Goal: Task Accomplishment & Management: Manage account settings

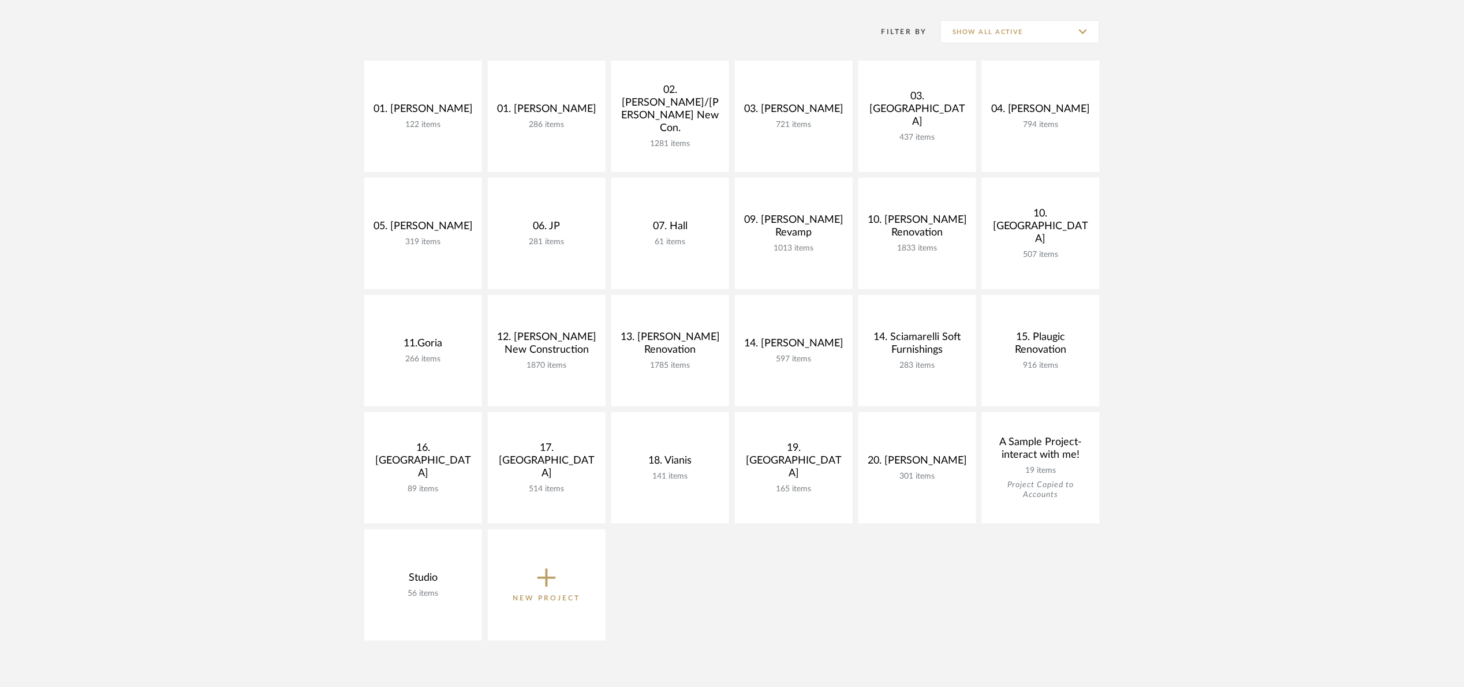
scroll to position [260, 0]
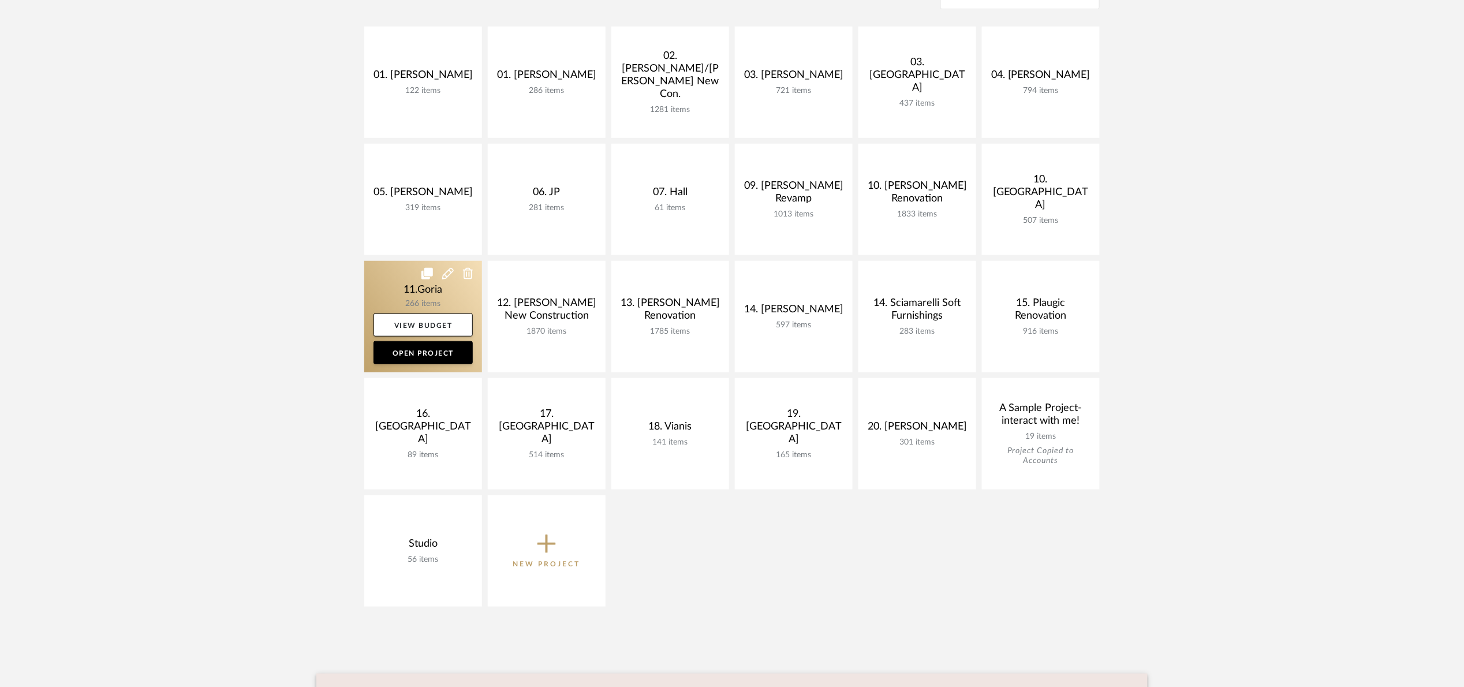
click at [411, 289] on link at bounding box center [423, 316] width 118 height 111
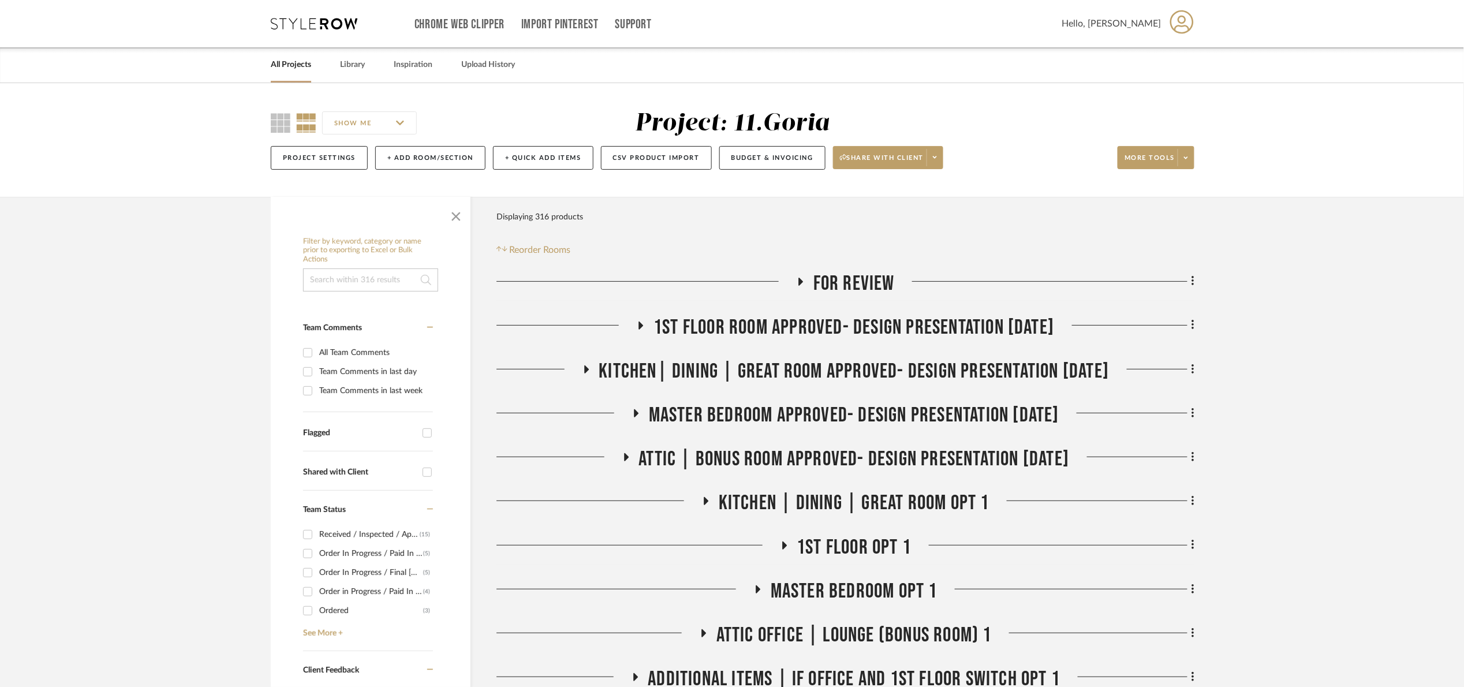
click at [867, 286] on span "For review" at bounding box center [854, 283] width 81 height 25
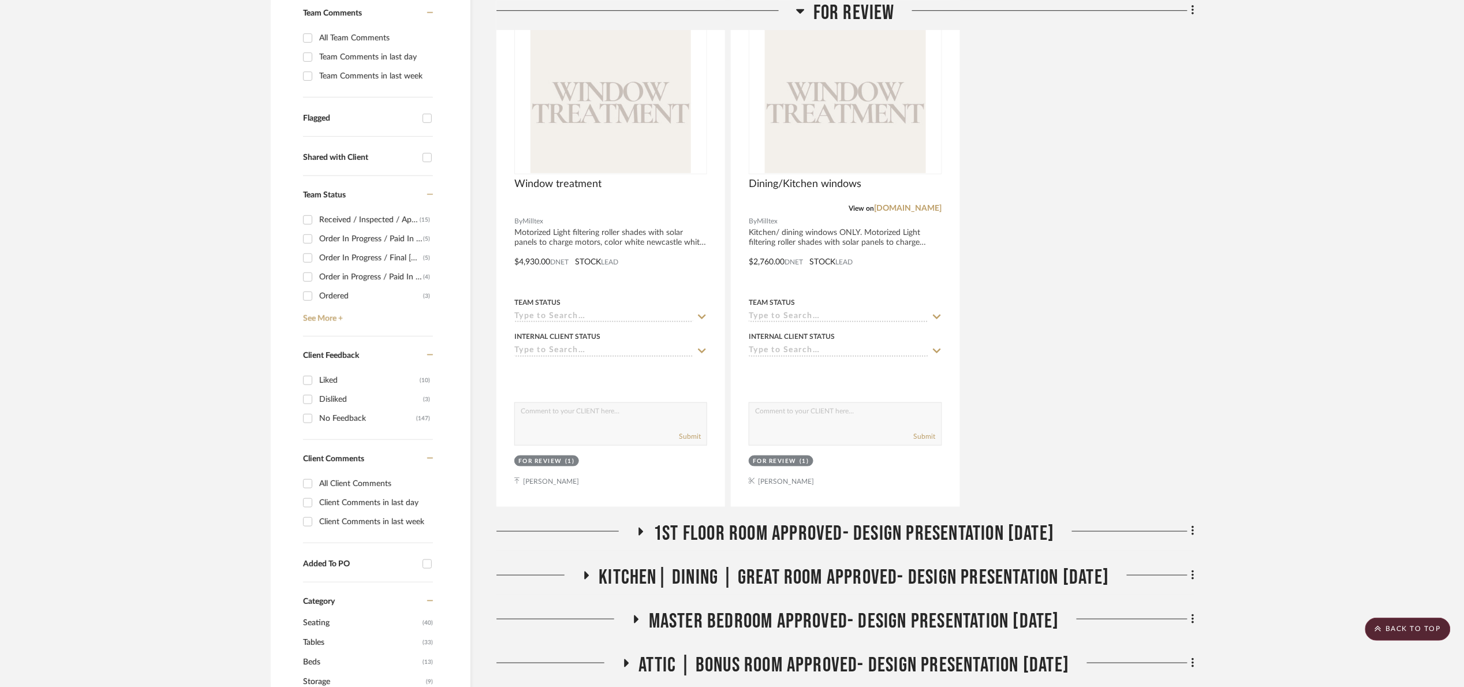
scroll to position [260, 0]
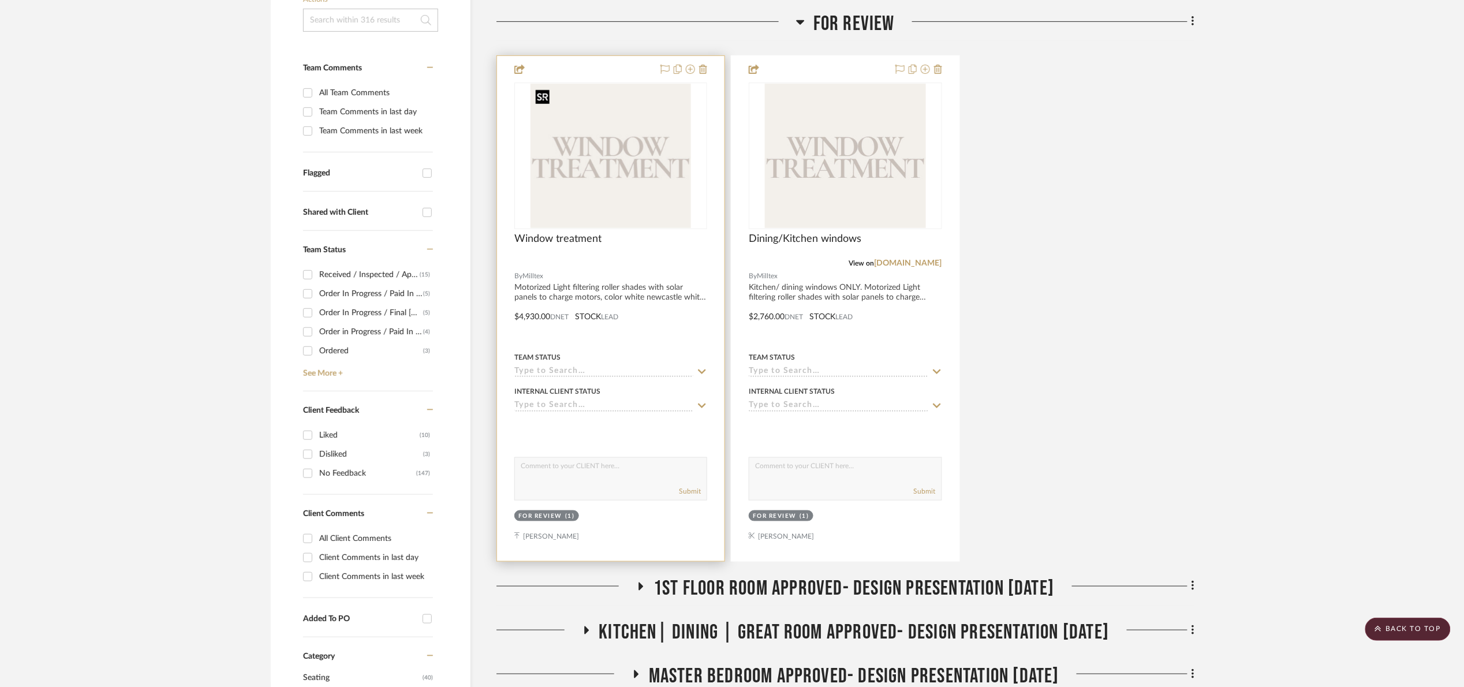
click at [0, 0] on img at bounding box center [0, 0] width 0 height 0
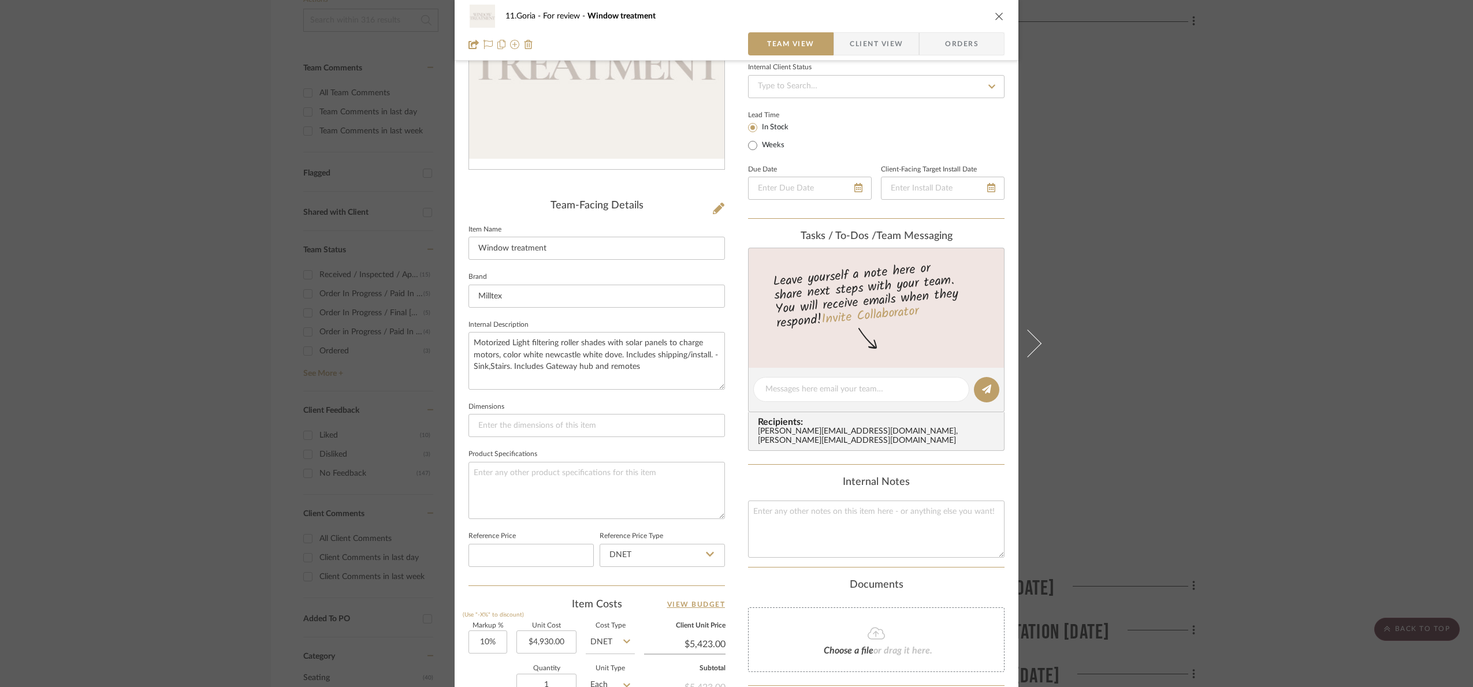
scroll to position [387, 0]
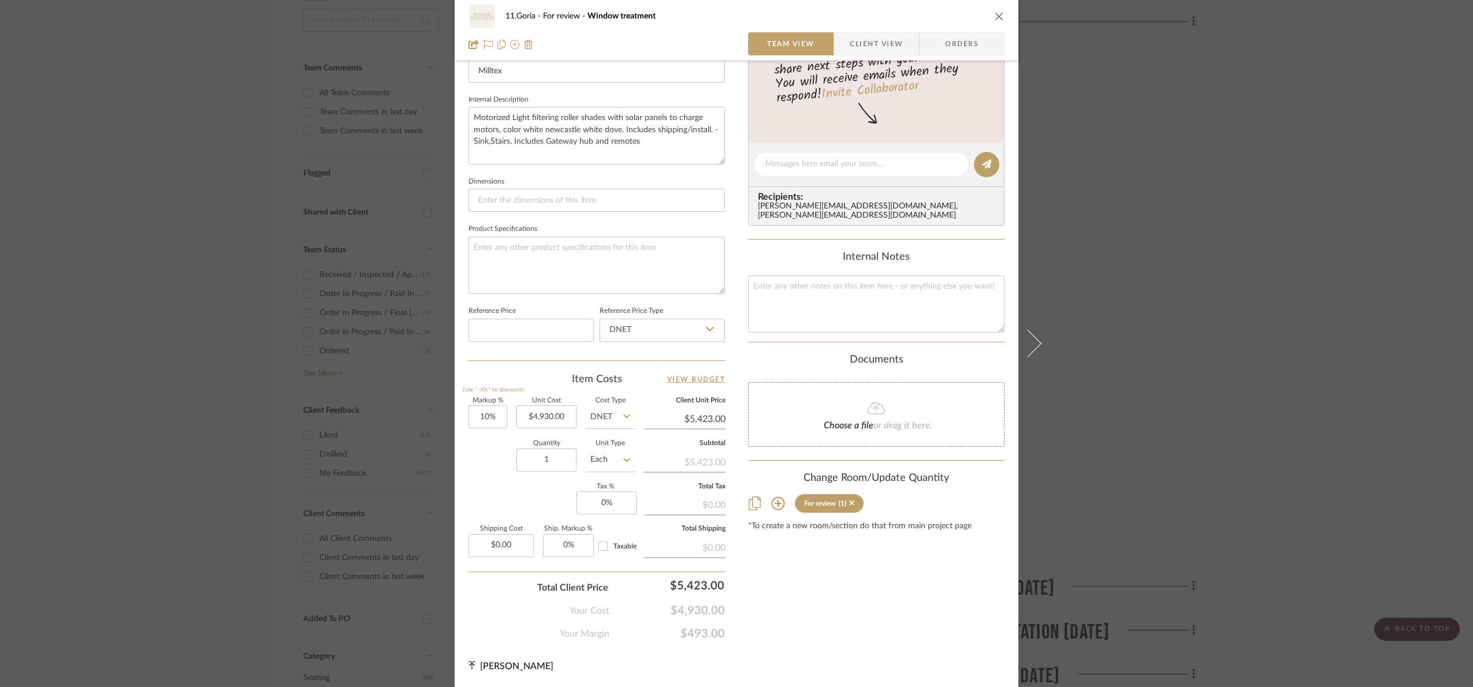
click at [1362, 354] on div "11.Goria For review Window treatment Team View Client View Orders Team-Facing D…" at bounding box center [736, 343] width 1473 height 687
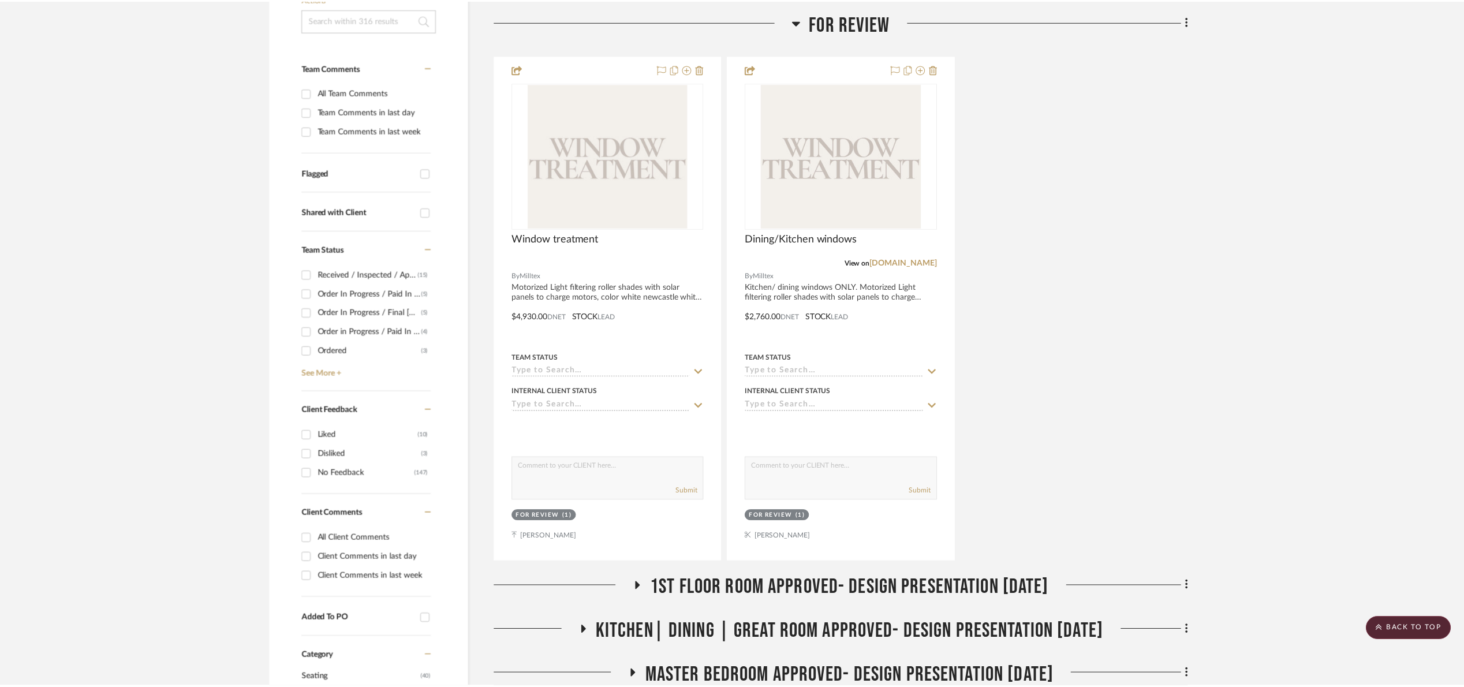
scroll to position [260, 0]
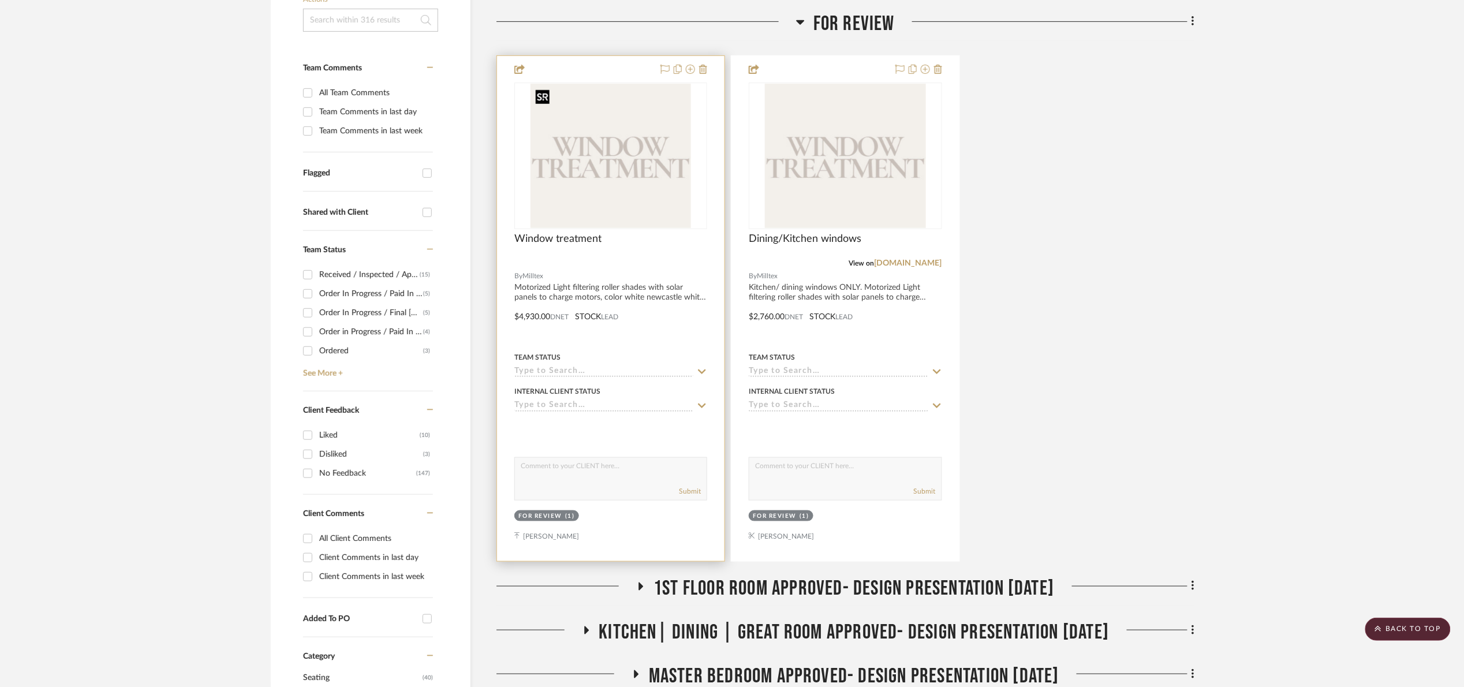
click at [653, 163] on img "0" at bounding box center [611, 156] width 161 height 144
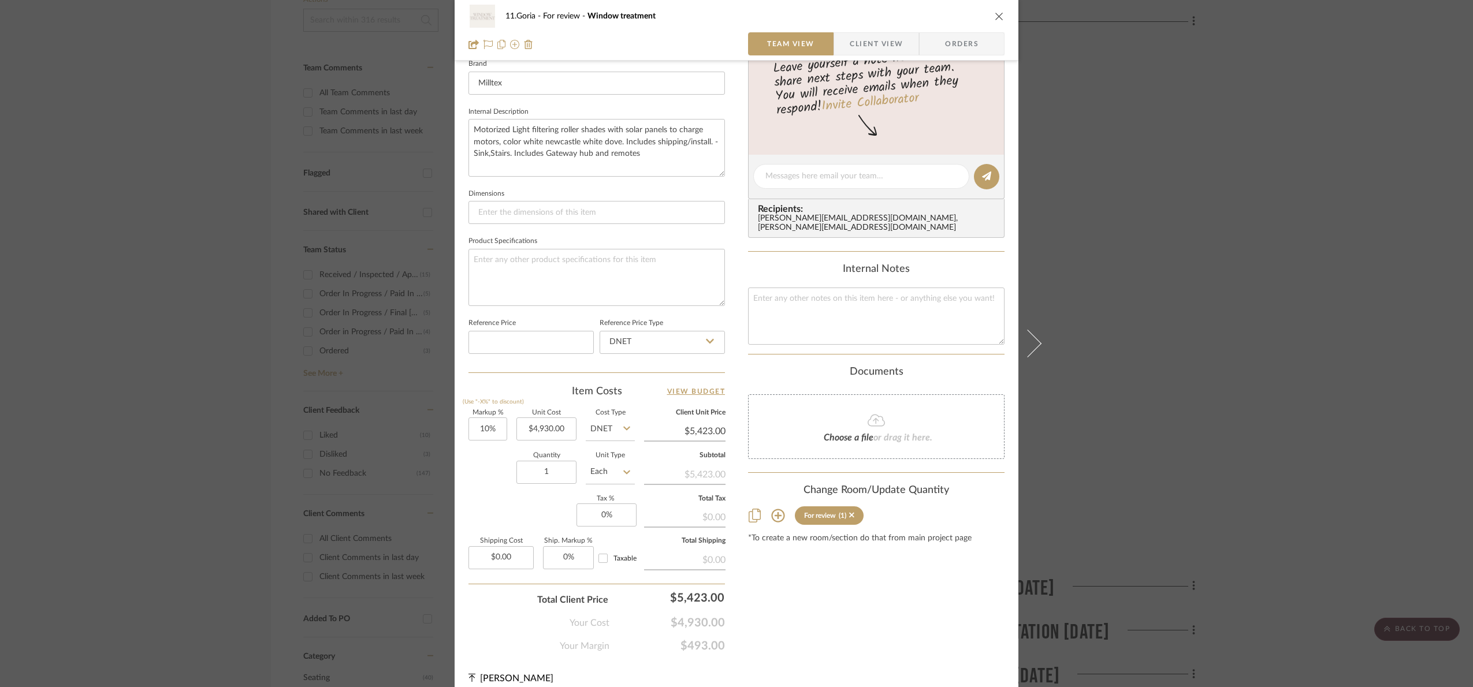
scroll to position [387, 0]
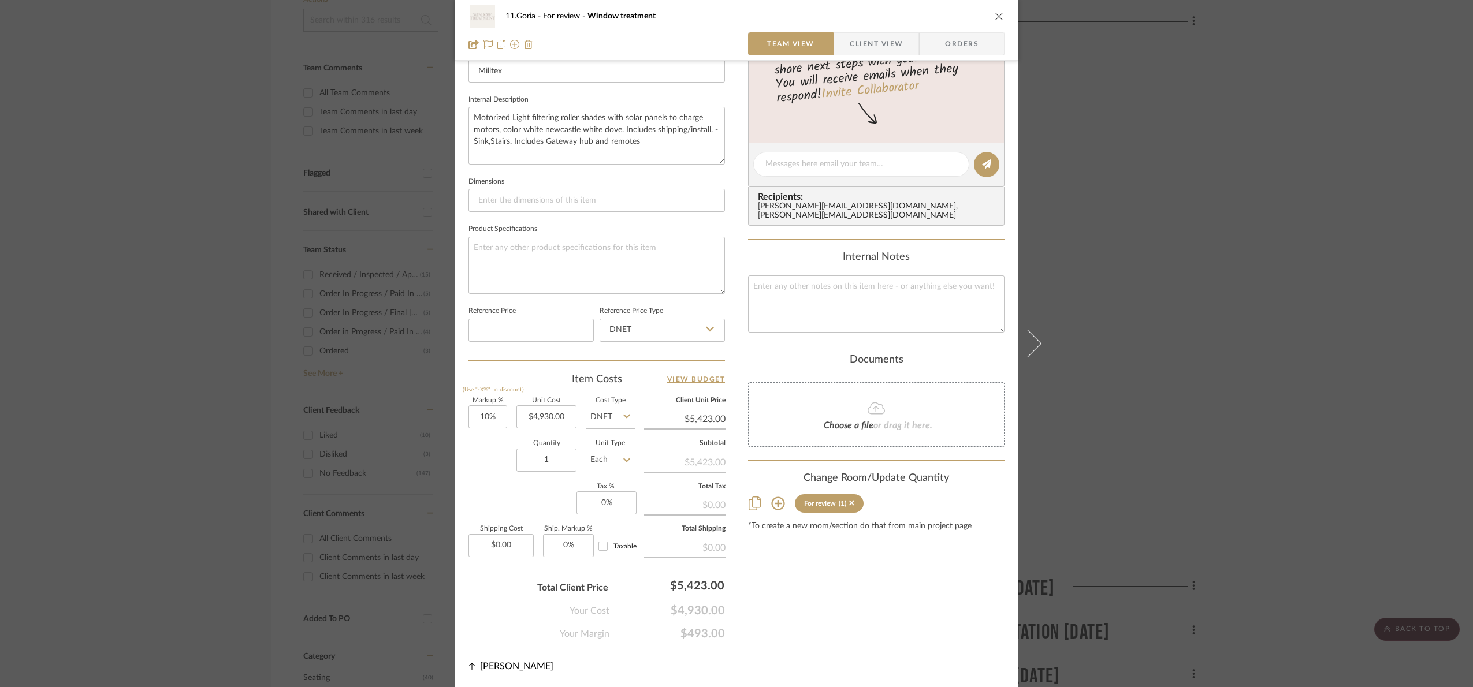
click at [1229, 382] on div "11.Goria For review Window treatment Team View Client View Orders Team-Facing D…" at bounding box center [736, 343] width 1473 height 687
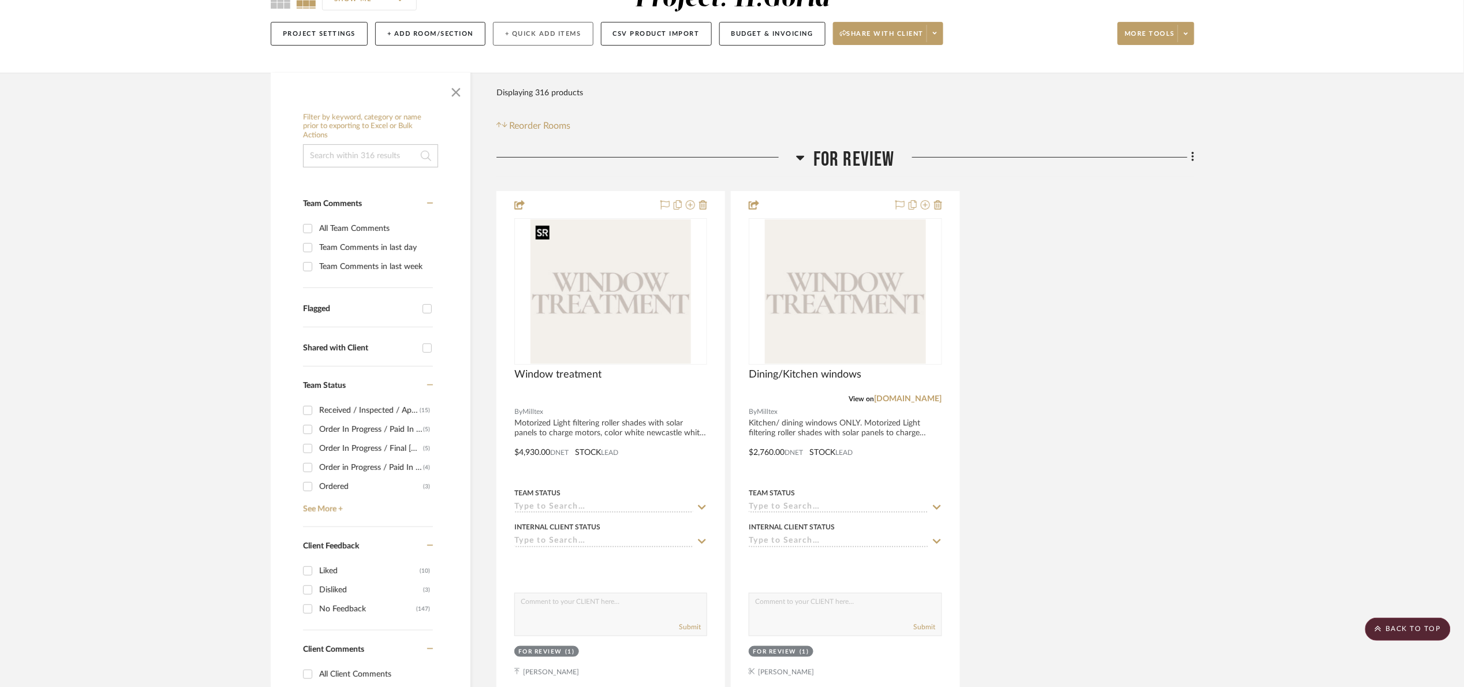
scroll to position [0, 0]
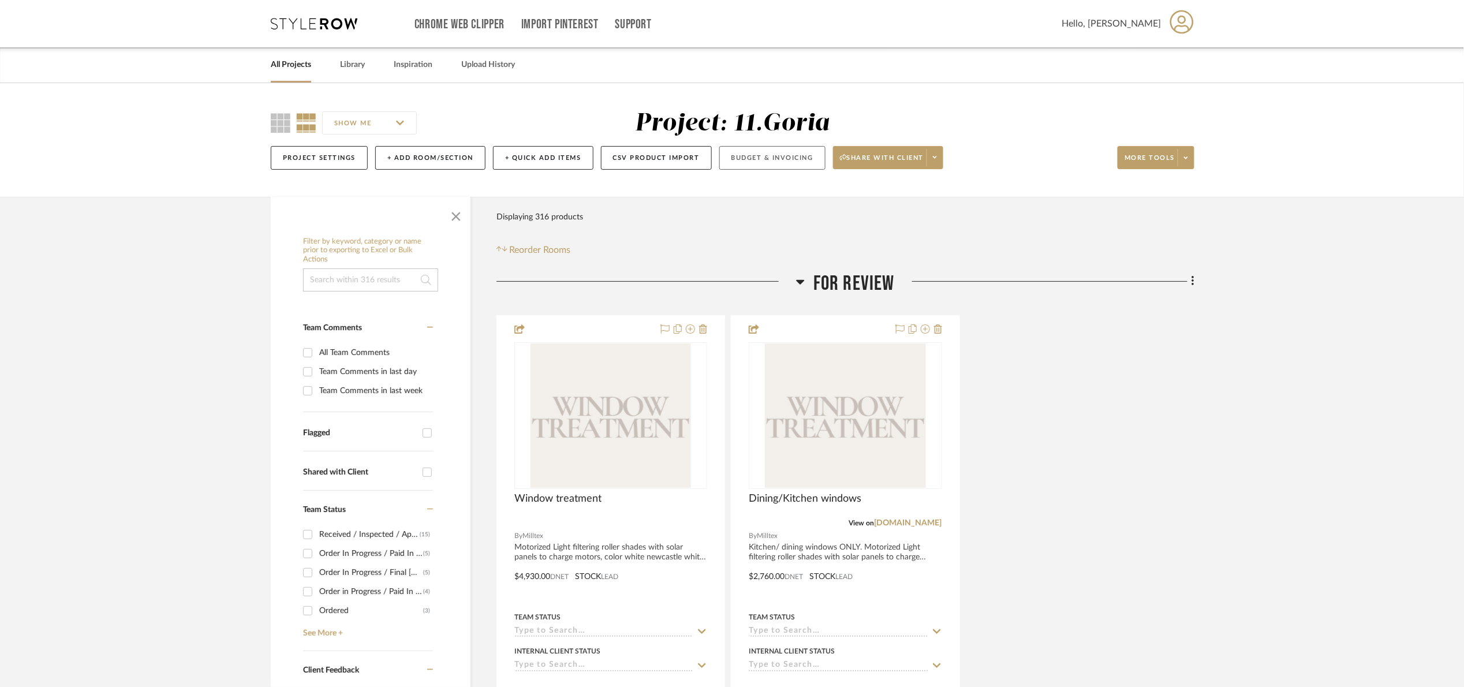
click at [770, 154] on button "Budget & Invoicing" at bounding box center [773, 158] width 106 height 24
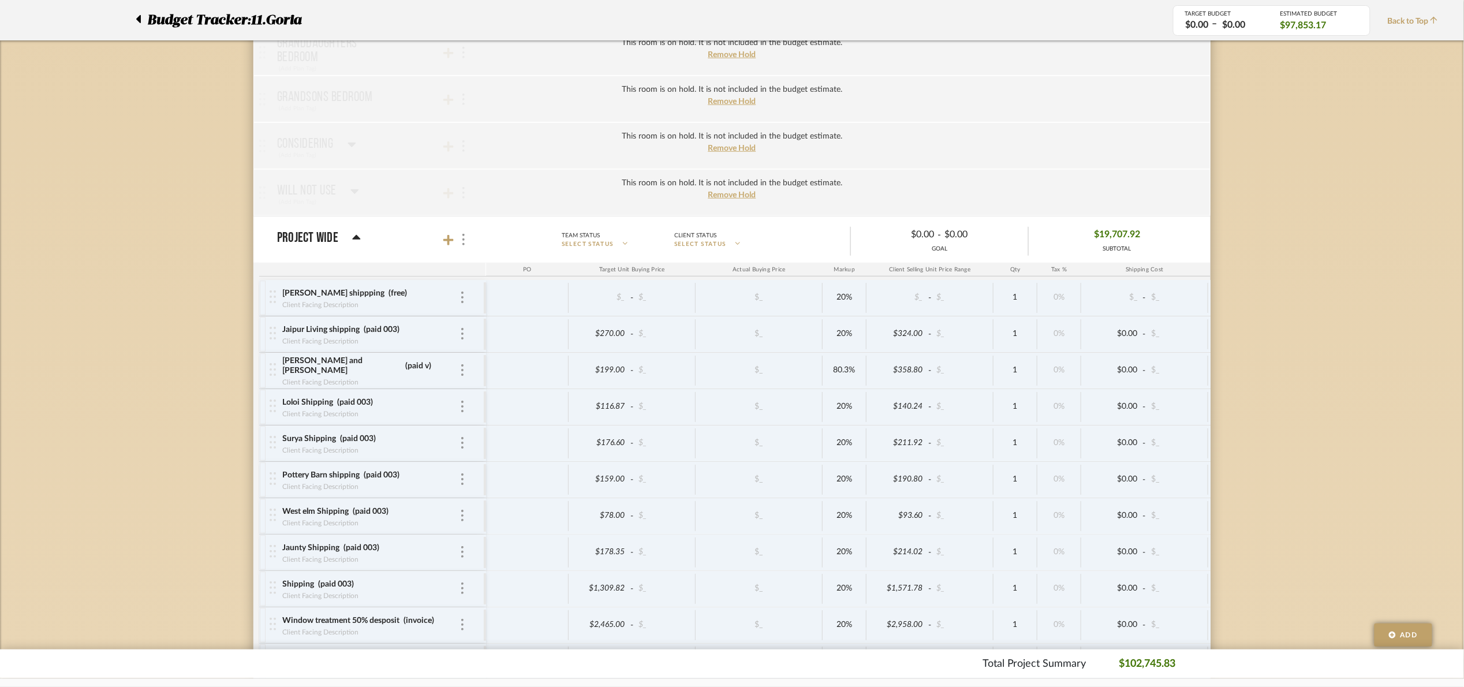
scroll to position [2320, 0]
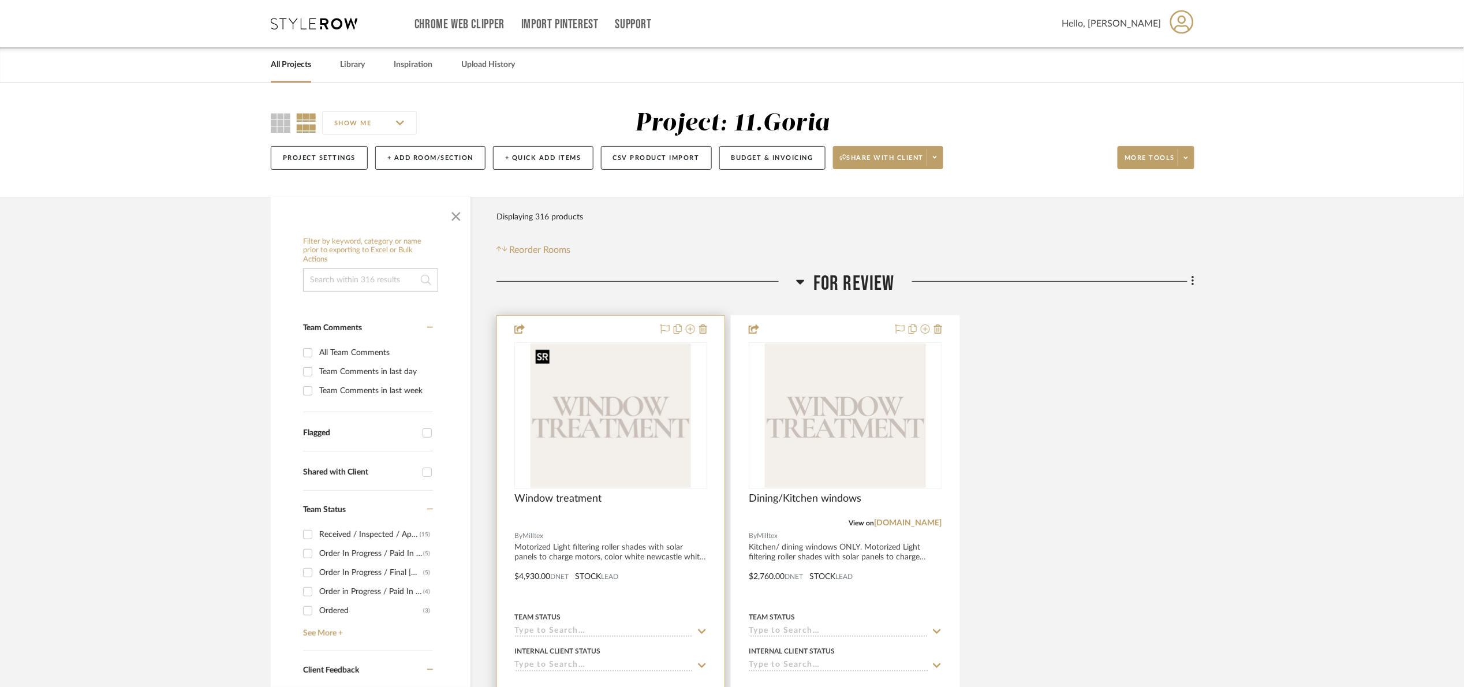
click at [0, 0] on img at bounding box center [0, 0] width 0 height 0
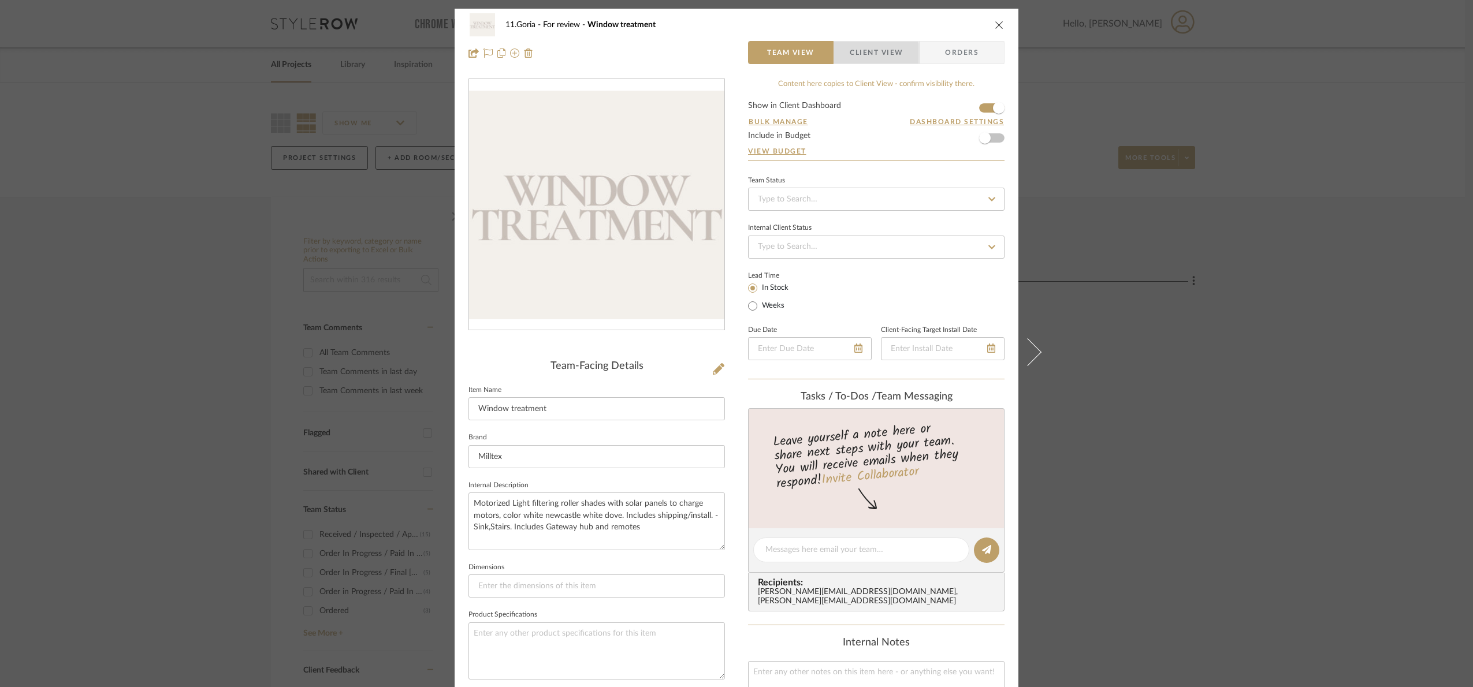
click at [860, 55] on span "Client View" at bounding box center [875, 52] width 53 height 23
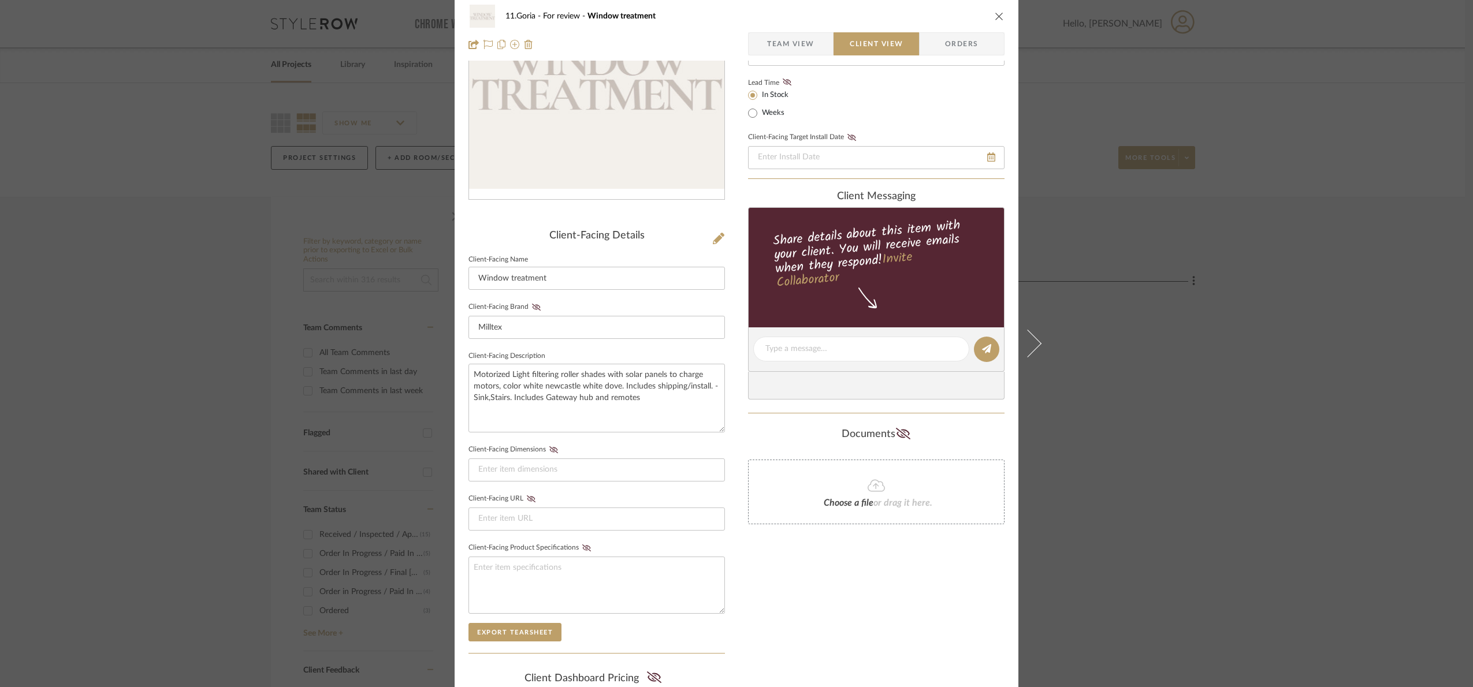
scroll to position [286, 0]
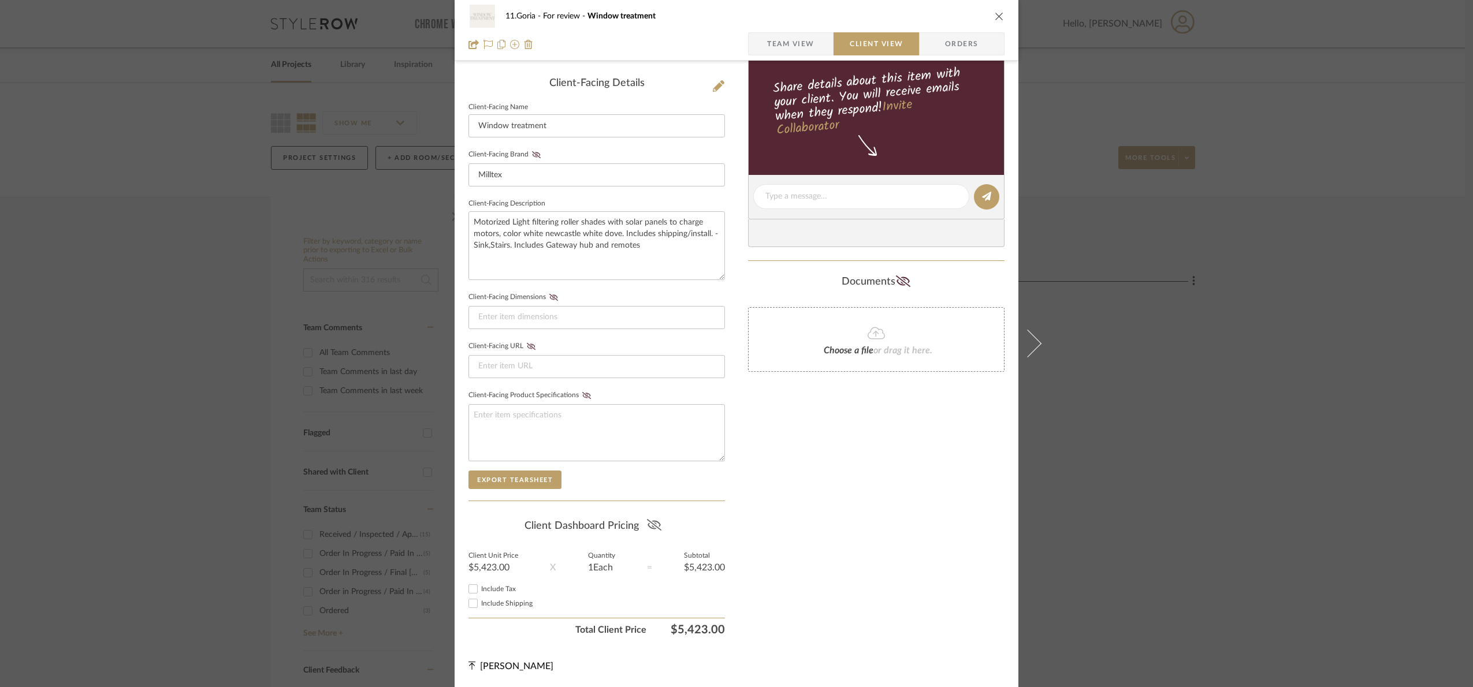
click at [650, 519] on icon at bounding box center [654, 525] width 14 height 12
click at [1123, 506] on div "11.Goria For review Window treatment Team View Client View Orders Client-Facing…" at bounding box center [736, 343] width 1473 height 687
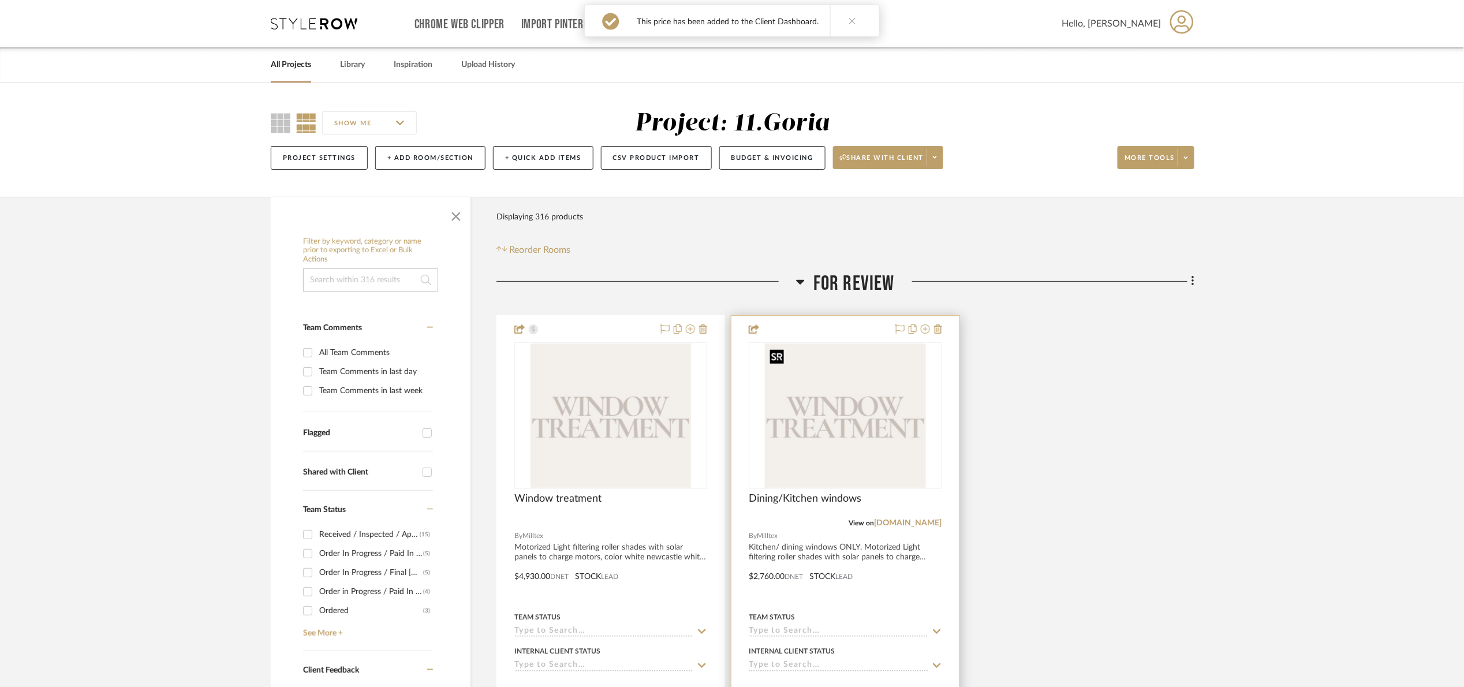
click at [883, 436] on img "0" at bounding box center [845, 416] width 161 height 144
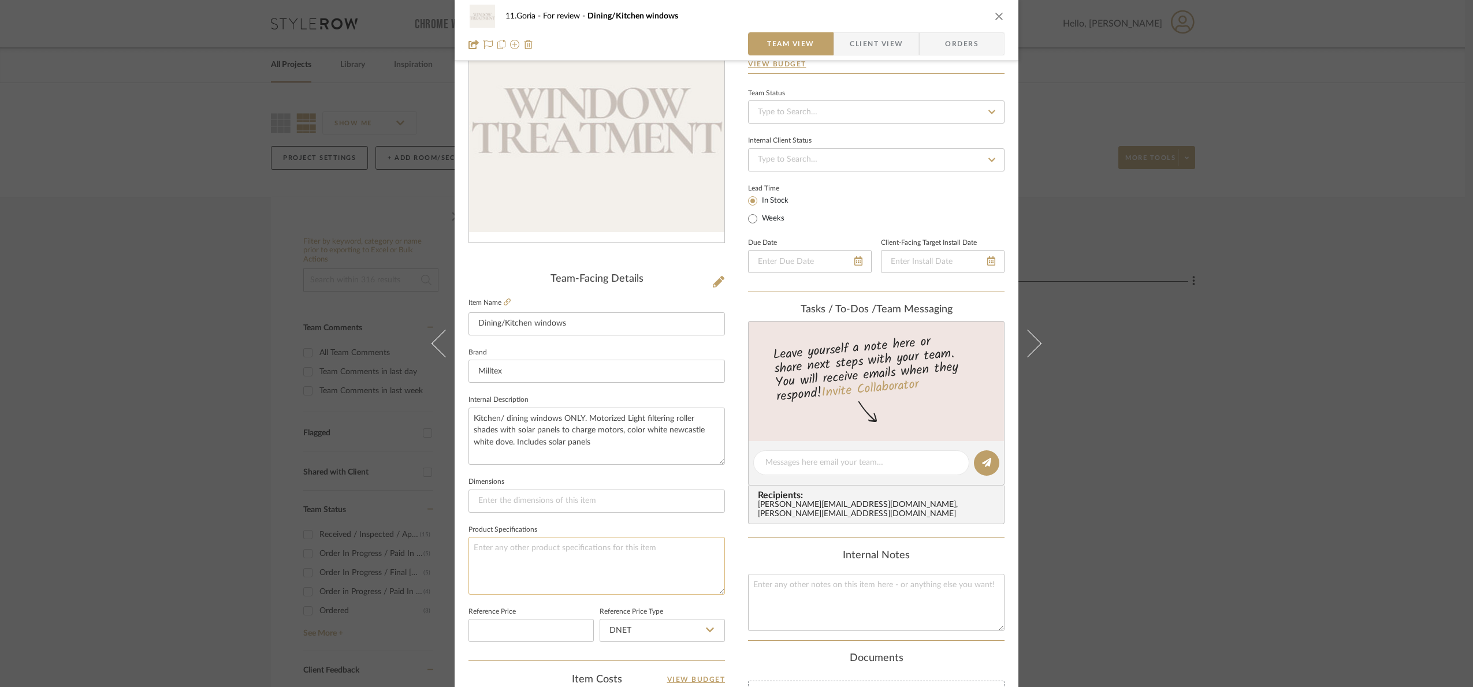
scroll to position [389, 0]
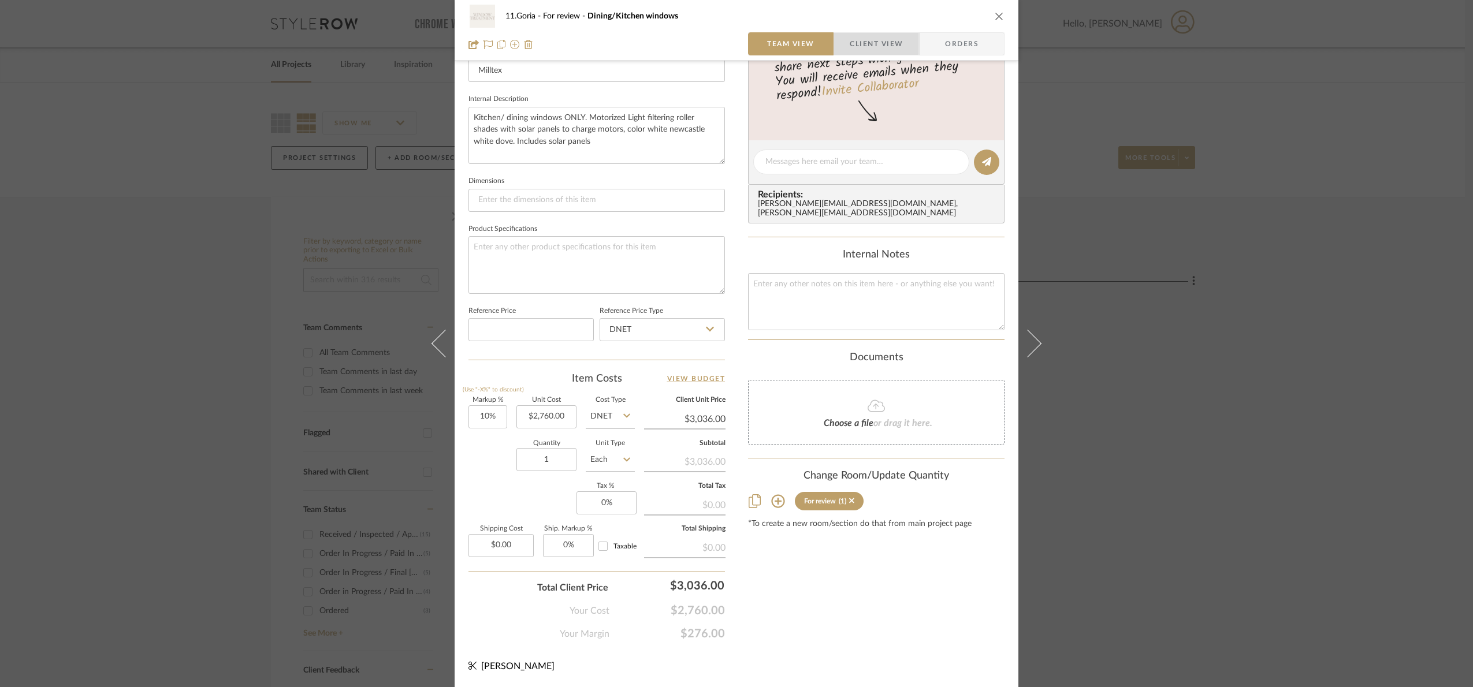
click at [853, 42] on span "Client View" at bounding box center [875, 43] width 53 height 23
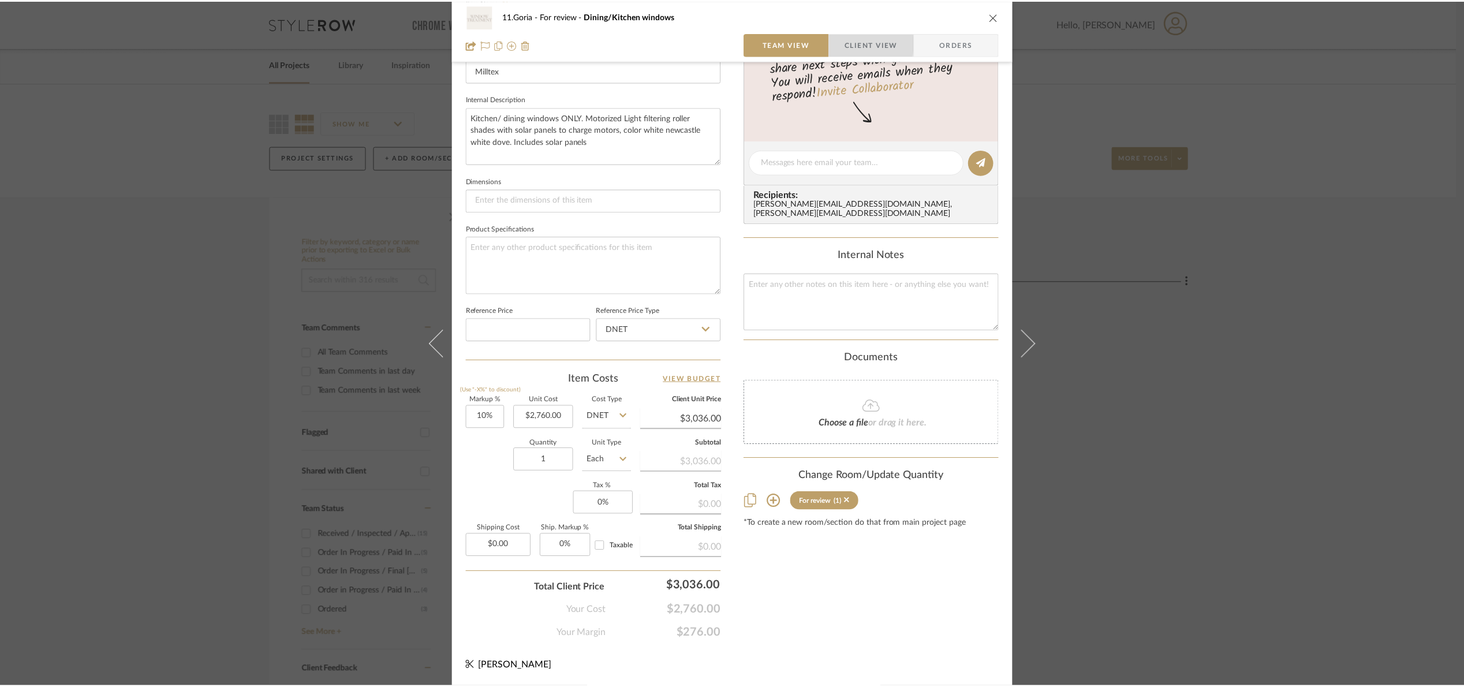
scroll to position [286, 0]
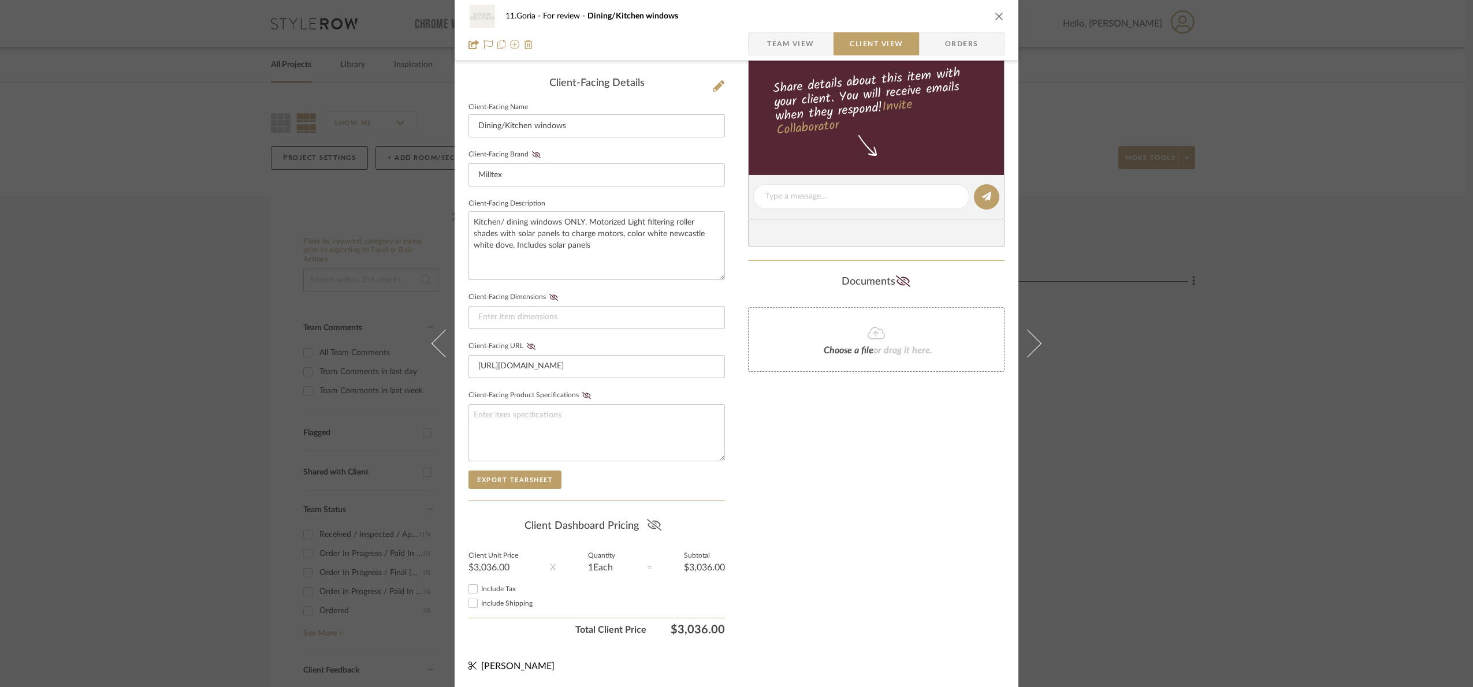
click at [654, 523] on icon at bounding box center [654, 525] width 14 height 12
click at [1102, 513] on div "11.Goria For review Dining/Kitchen windows Team View Client View Orders Client-…" at bounding box center [736, 343] width 1473 height 687
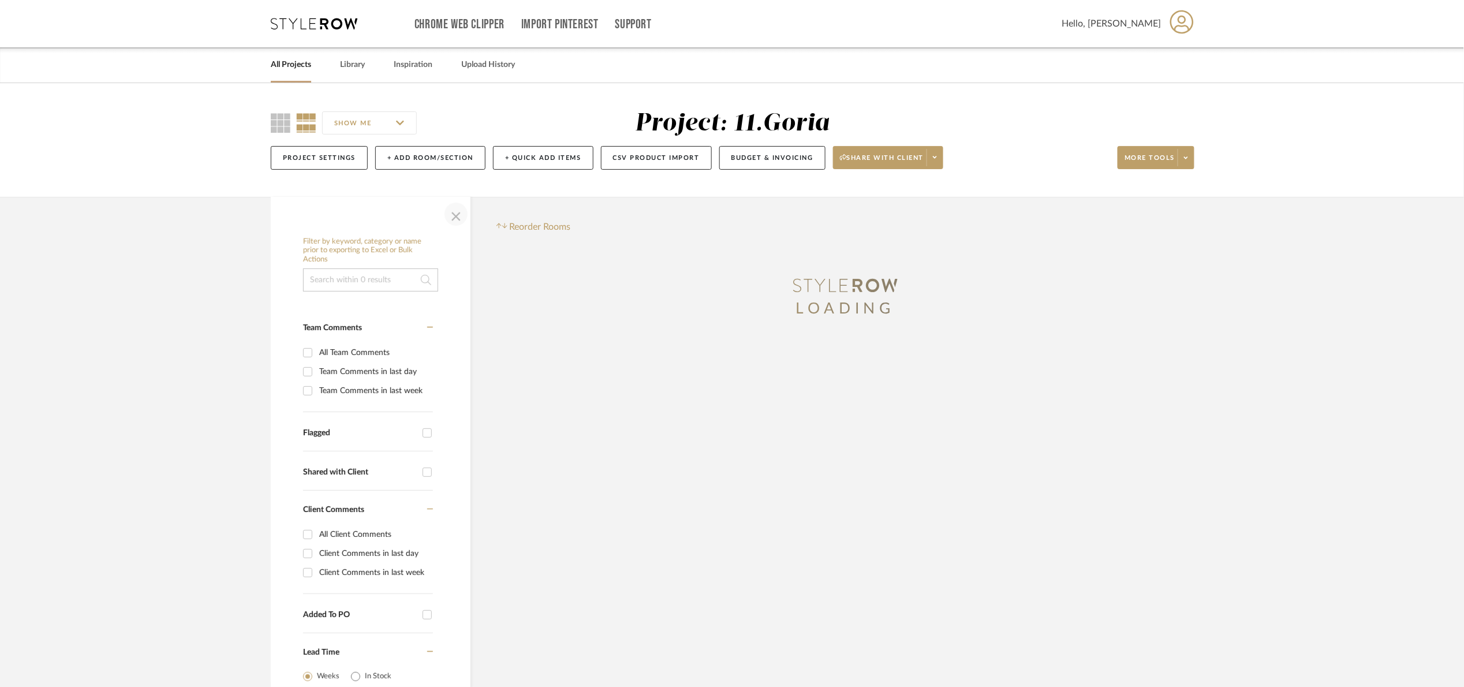
click at [464, 215] on span "button" at bounding box center [456, 214] width 28 height 28
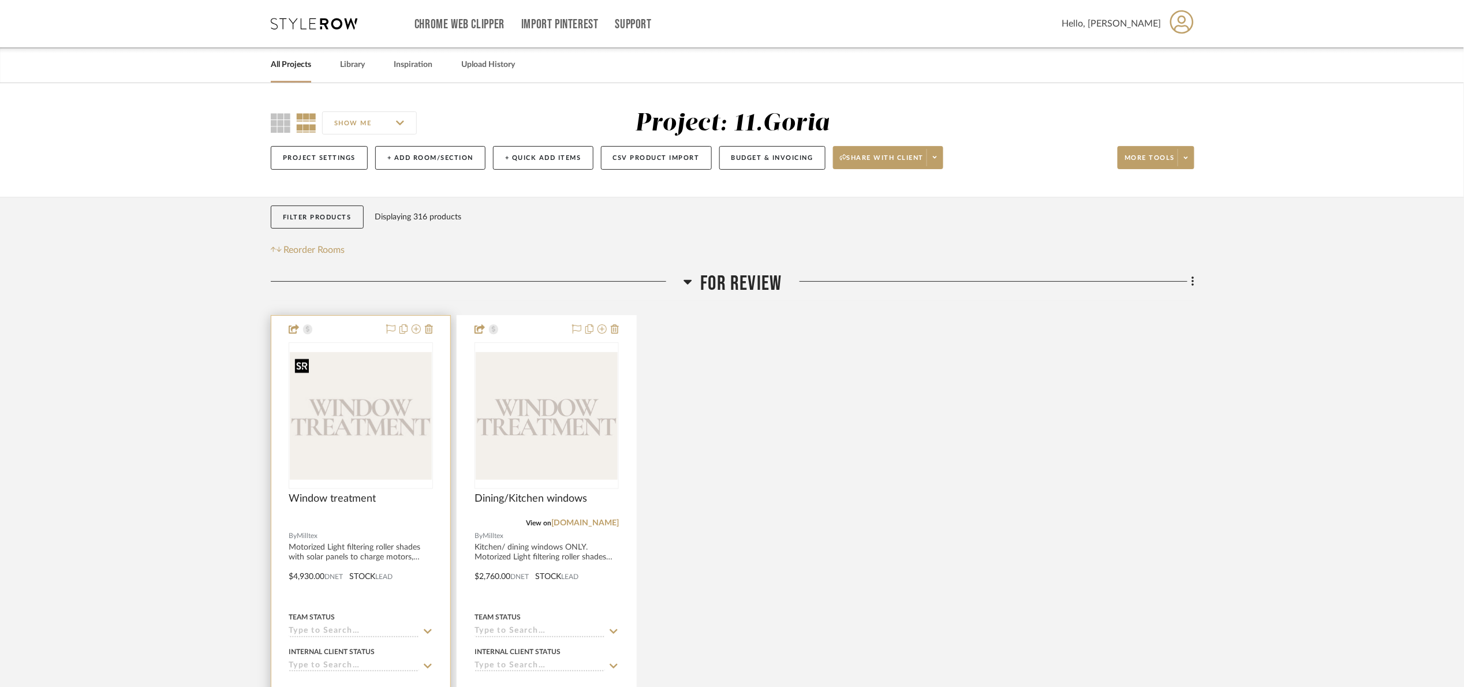
click at [0, 0] on img at bounding box center [0, 0] width 0 height 0
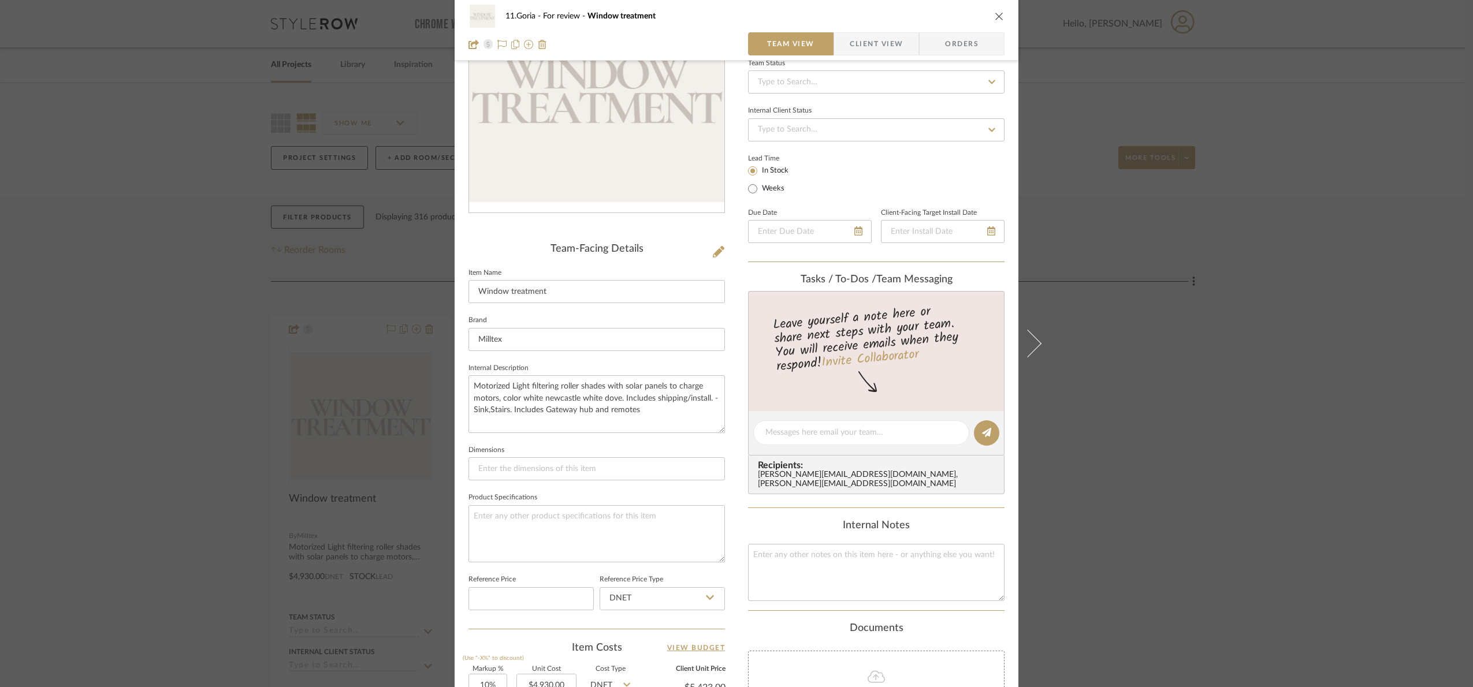
scroll to position [387, 0]
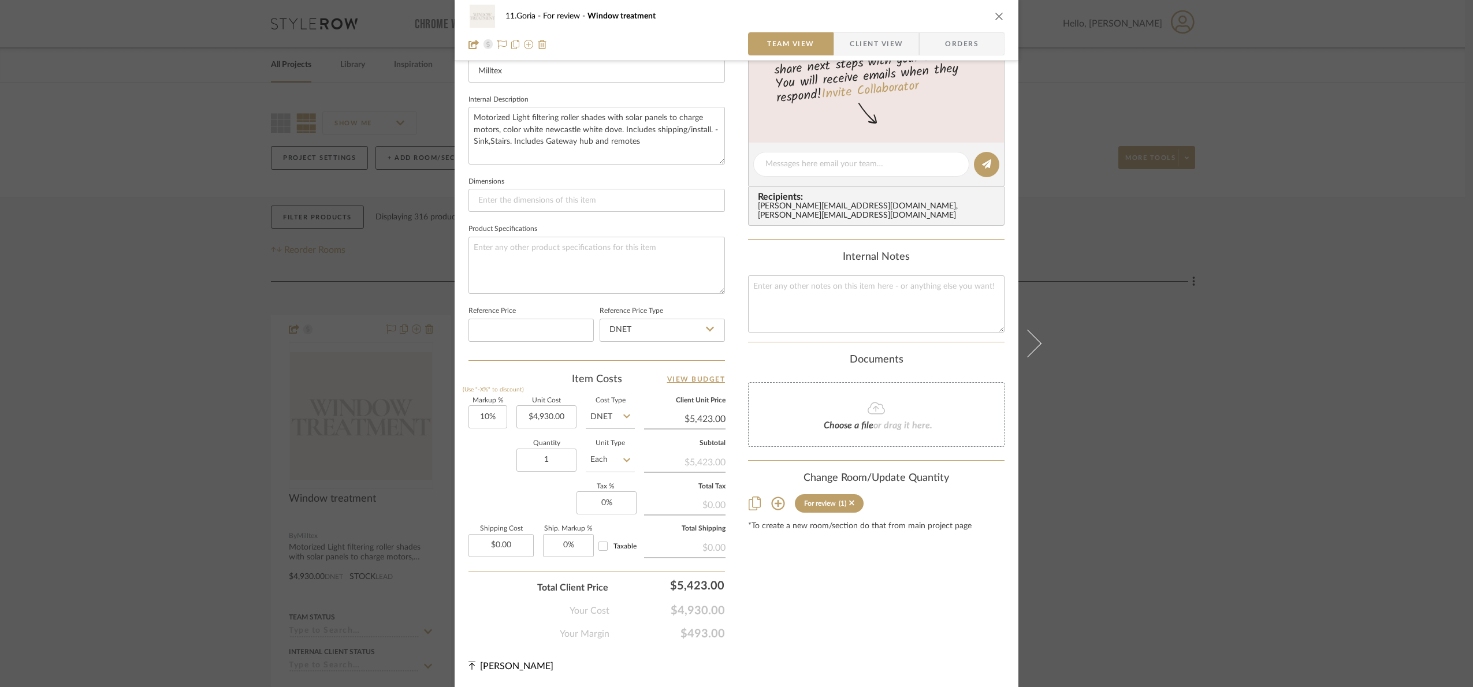
click at [1306, 512] on div "11.Goria For review Window treatment Team View Client View Orders Team-Facing D…" at bounding box center [736, 343] width 1473 height 687
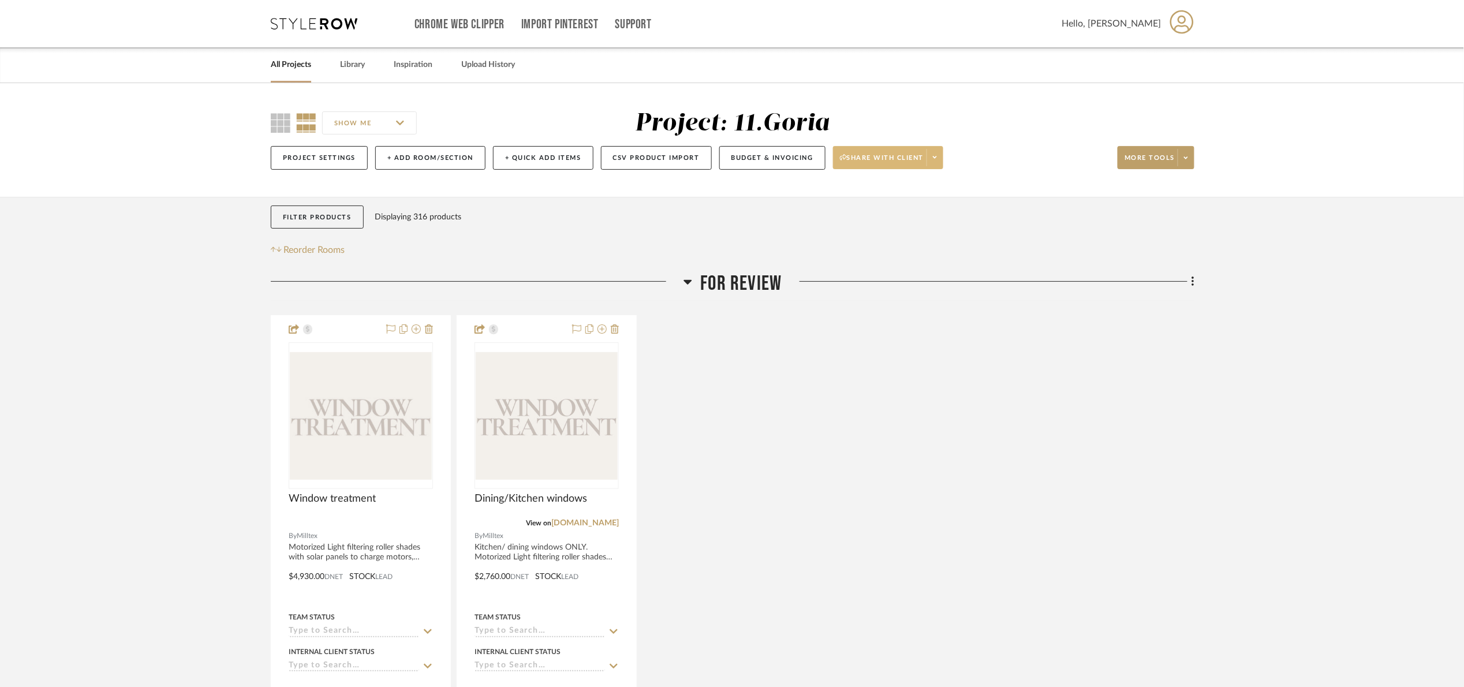
click at [875, 159] on span "Share with client" at bounding box center [882, 162] width 84 height 17
click at [875, 182] on button "Preview Client Dashboard" at bounding box center [895, 191] width 122 height 28
click at [750, 290] on span "For review" at bounding box center [741, 283] width 81 height 25
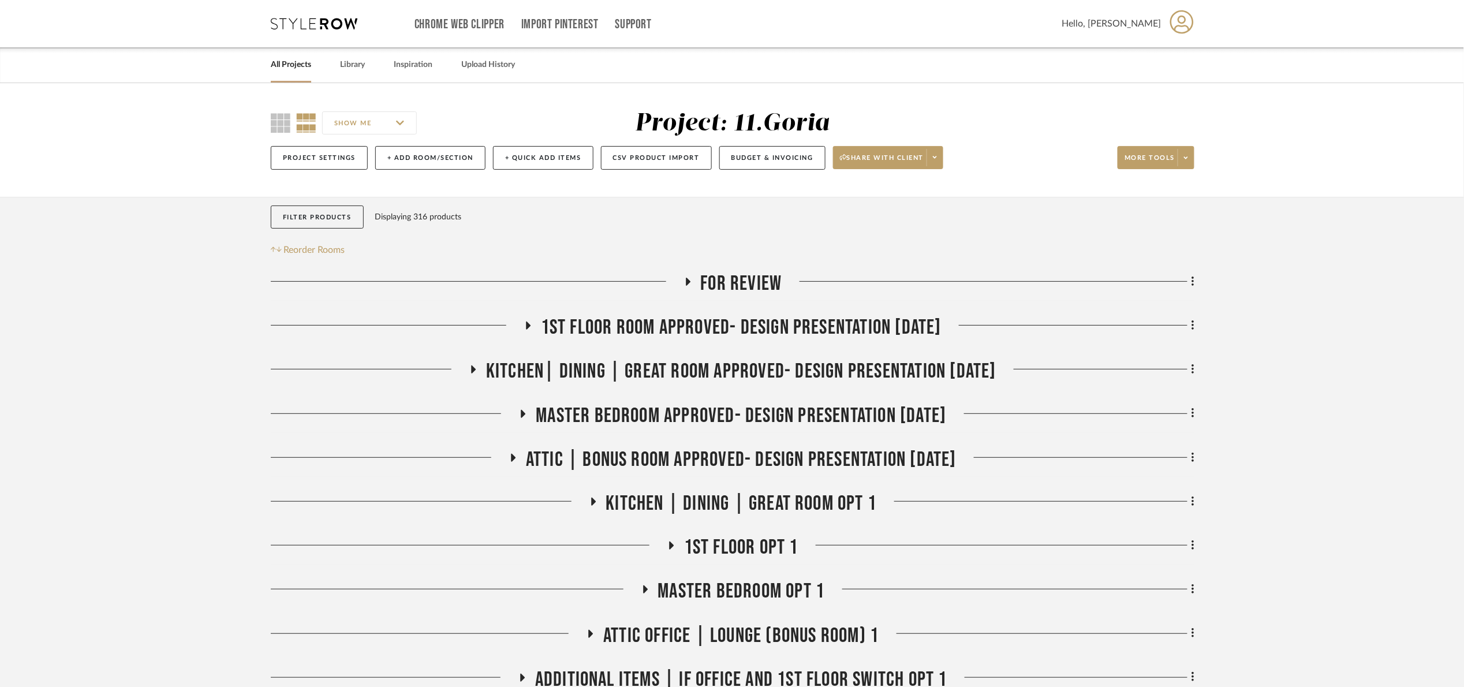
click at [916, 328] on span "1st floor room Approved- Design Presentation [DATE]" at bounding box center [741, 327] width 401 height 25
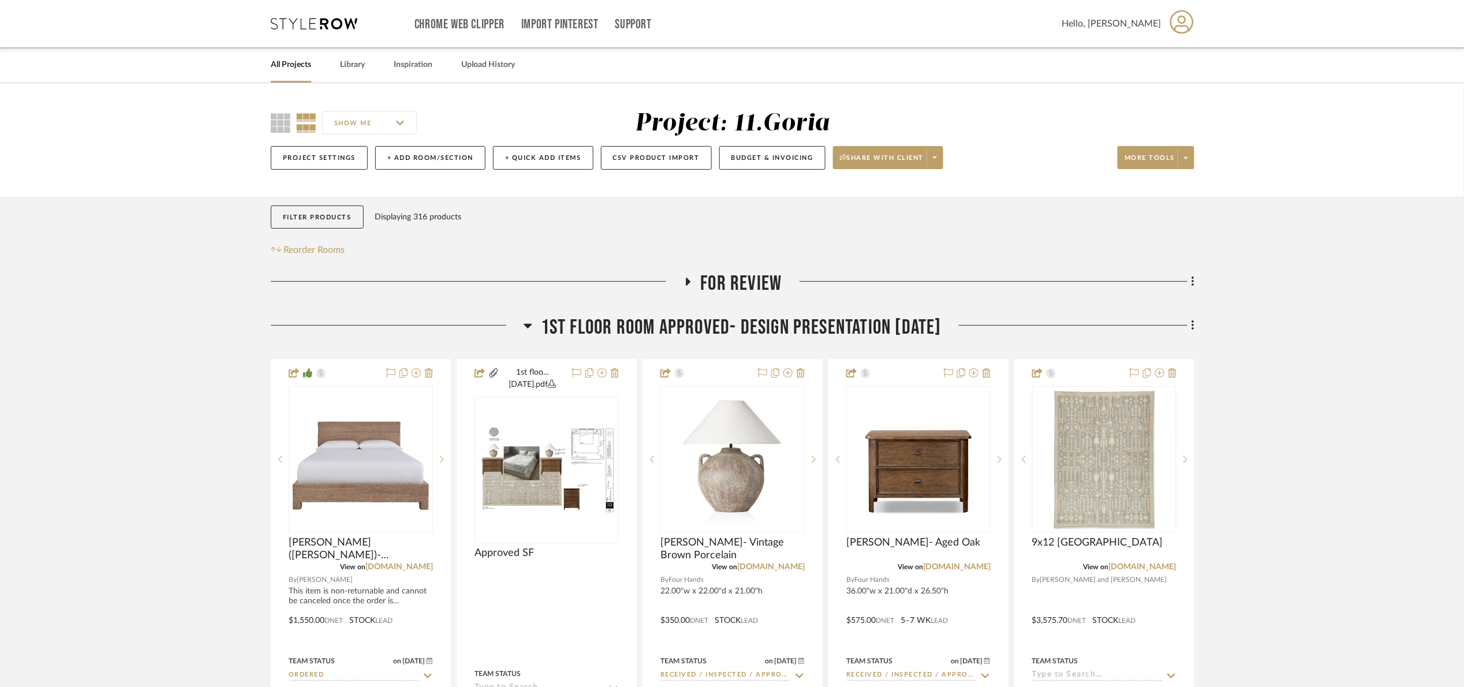
click at [717, 326] on span "1st floor room Approved- Design Presentation [DATE]" at bounding box center [741, 327] width 401 height 25
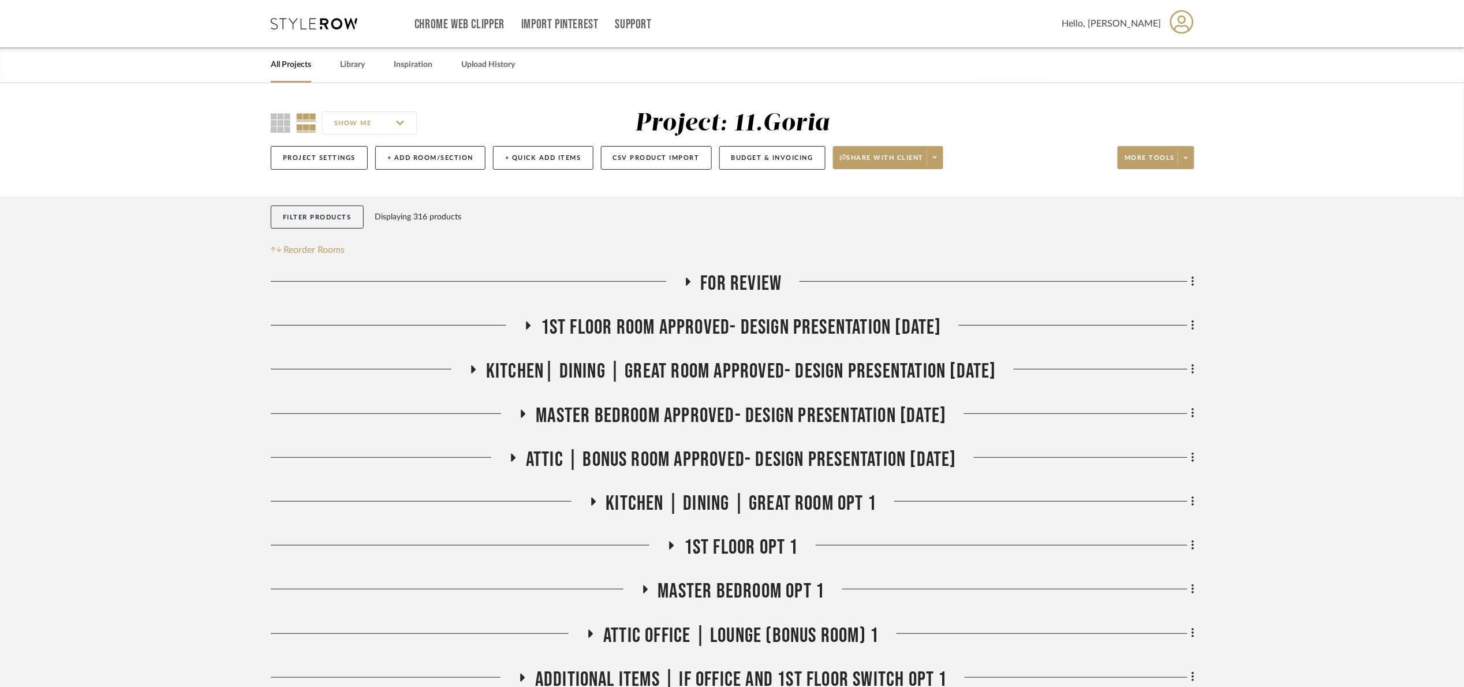
click at [740, 292] on span "For review" at bounding box center [741, 283] width 81 height 25
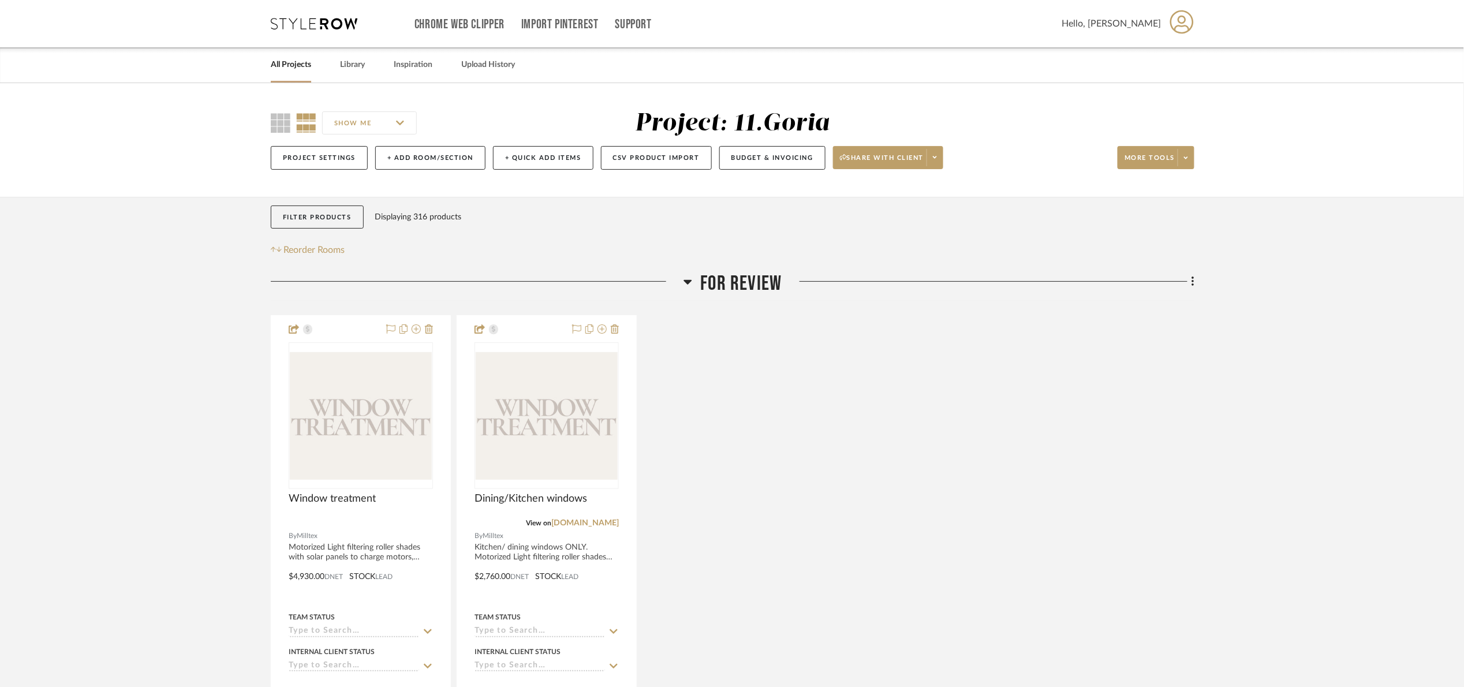
drag, startPoint x: 718, startPoint y: 291, endPoint x: 917, endPoint y: 204, distance: 217.2
click at [719, 291] on span "For review" at bounding box center [741, 283] width 81 height 25
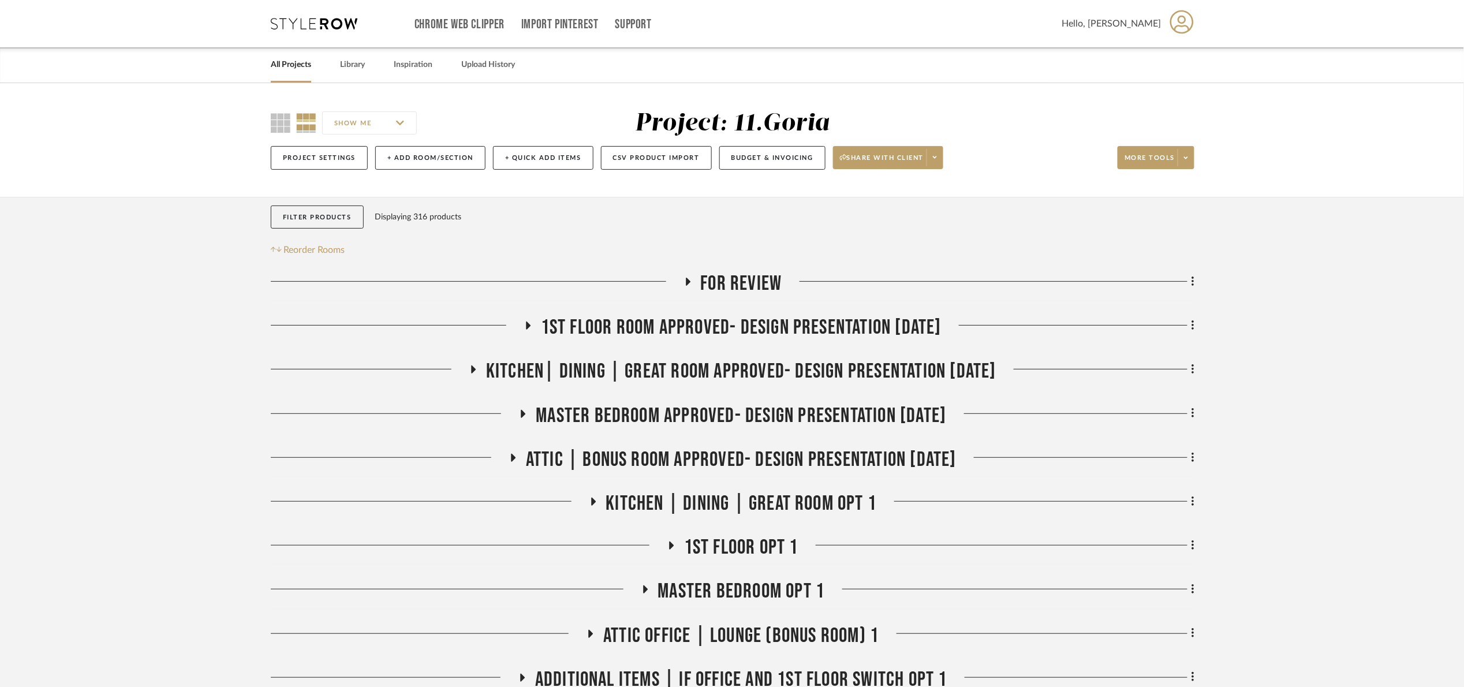
click at [699, 278] on h3 "For review" at bounding box center [733, 283] width 99 height 25
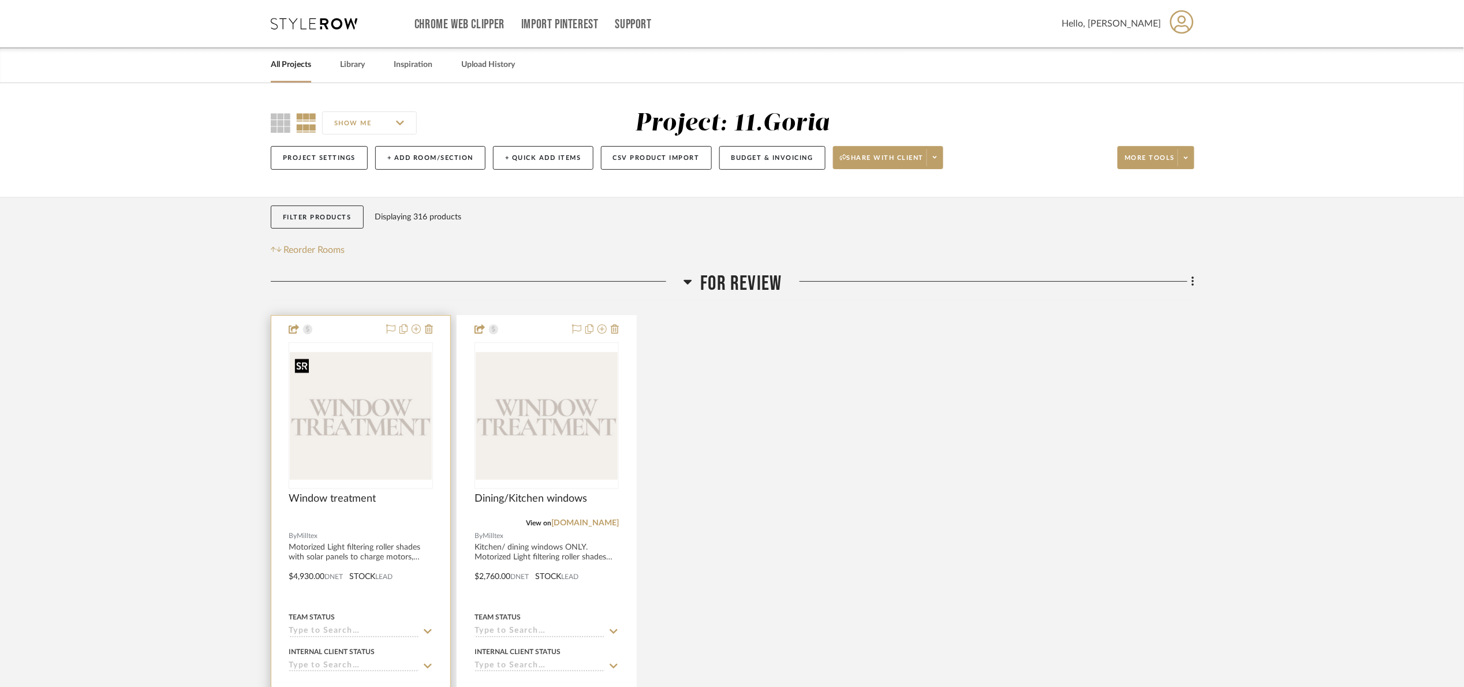
click at [374, 420] on img "0" at bounding box center [361, 416] width 142 height 128
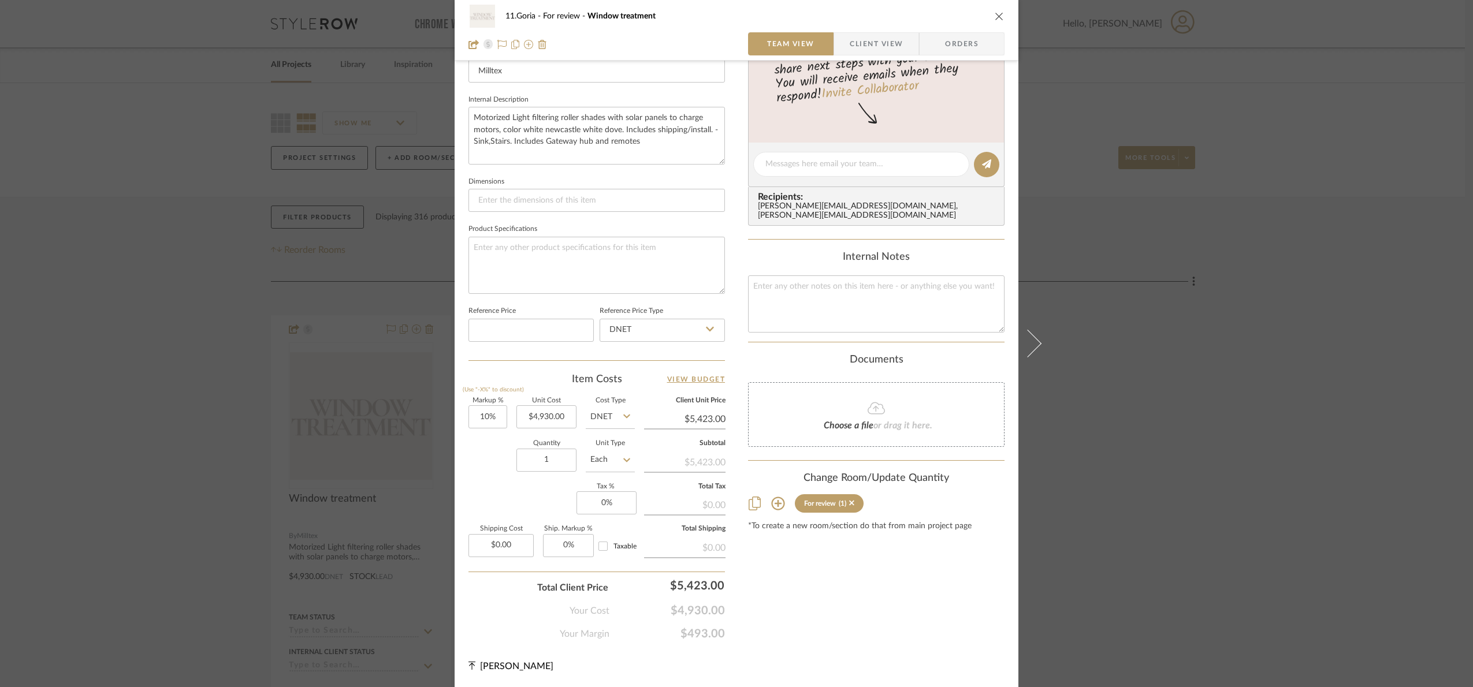
drag, startPoint x: 1212, startPoint y: 426, endPoint x: 1202, endPoint y: 422, distance: 9.9
click at [1209, 424] on div "11.Goria For review Window treatment Team View Client View Orders Team-Facing D…" at bounding box center [736, 343] width 1473 height 687
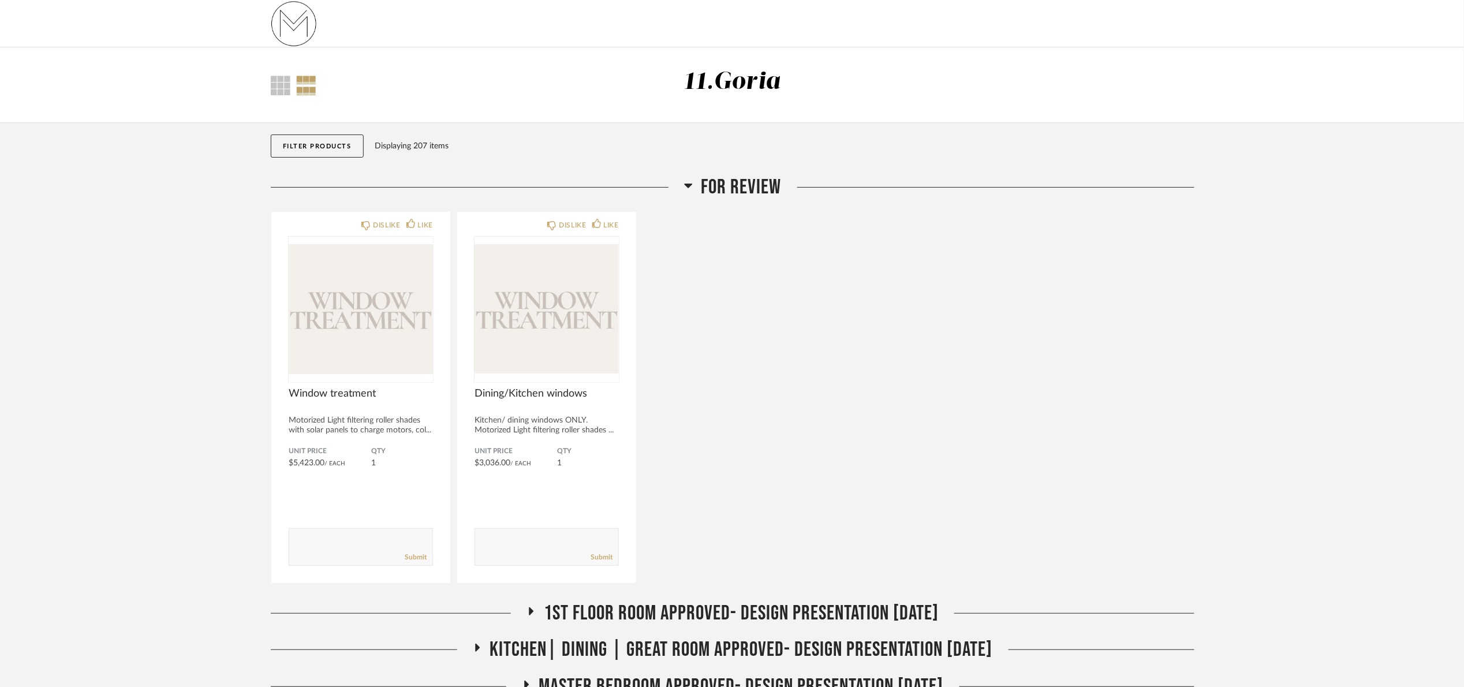
click at [740, 190] on span "For review" at bounding box center [742, 187] width 80 height 25
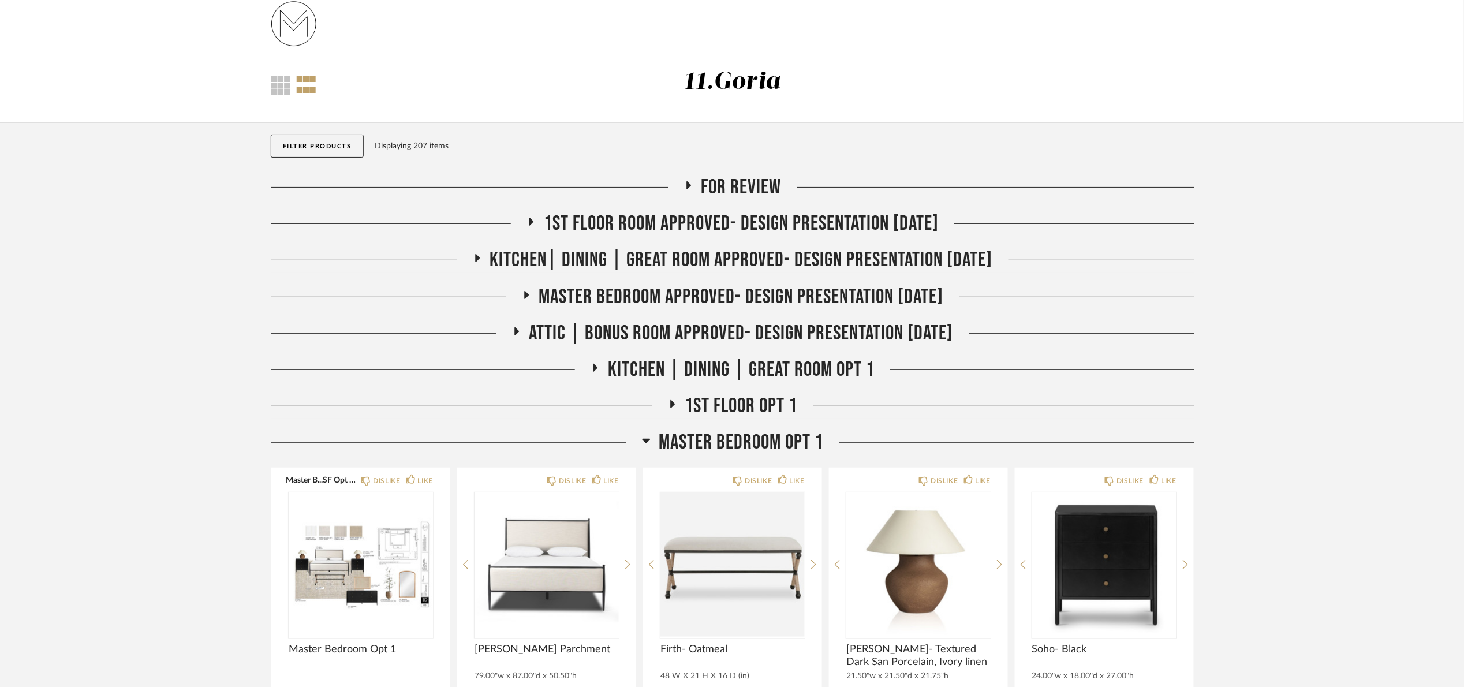
click at [756, 452] on span "Master Bedroom Opt 1" at bounding box center [741, 442] width 165 height 25
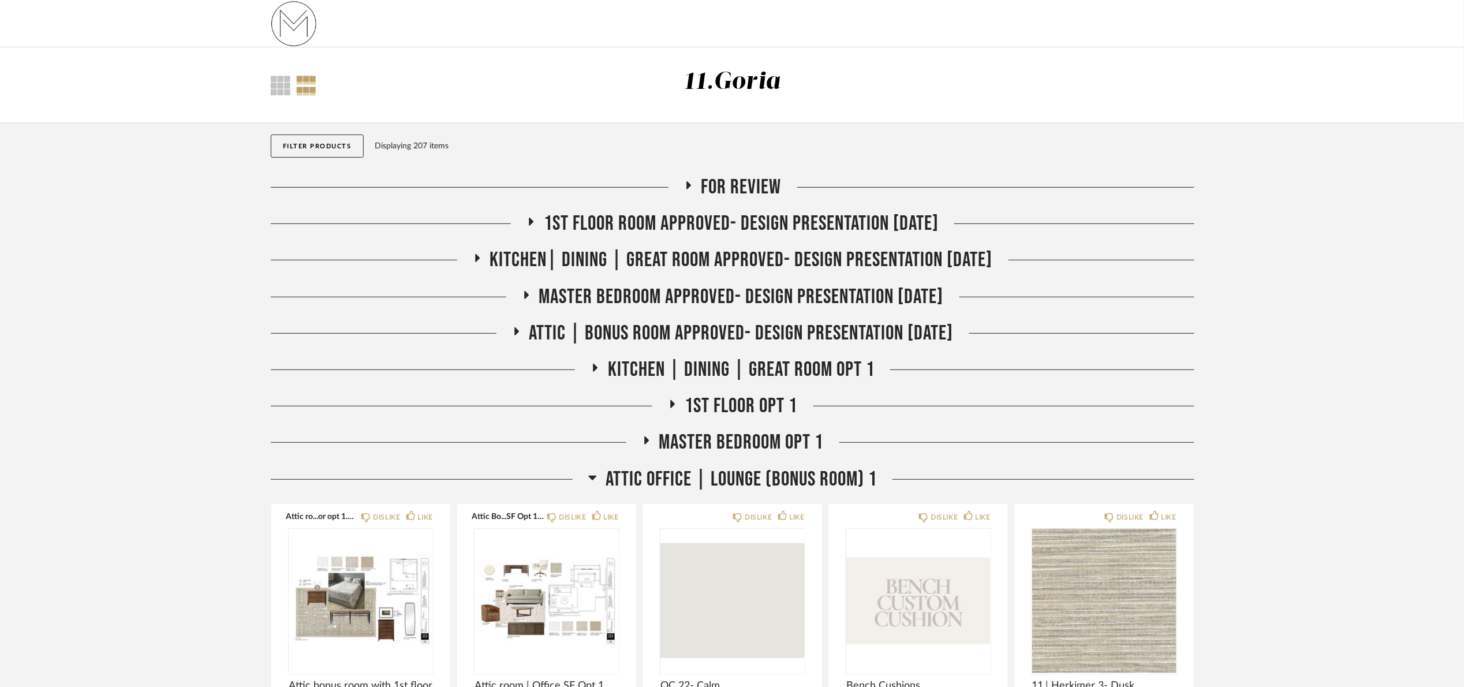
click at [796, 485] on span "Attic Office | Lounge (Bonus room) 1" at bounding box center [741, 479] width 271 height 25
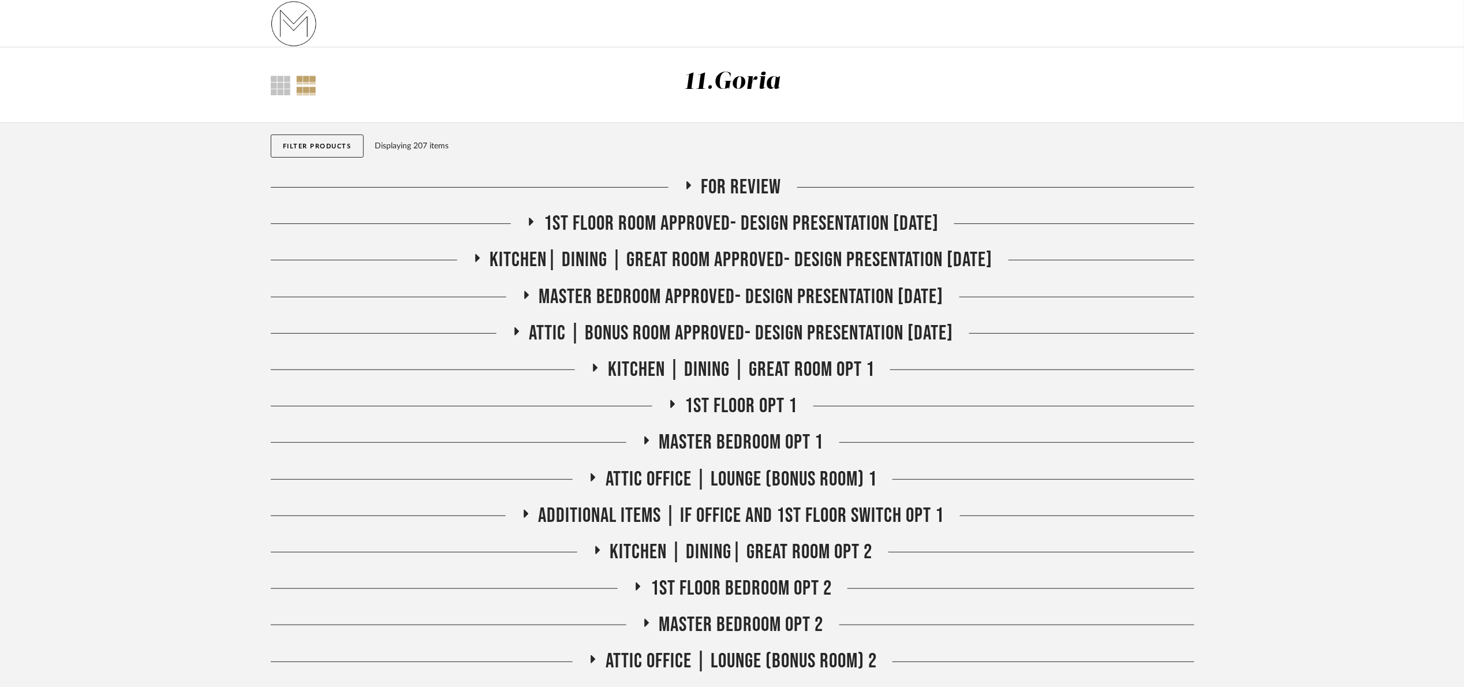
click at [767, 185] on span "For review" at bounding box center [742, 187] width 80 height 25
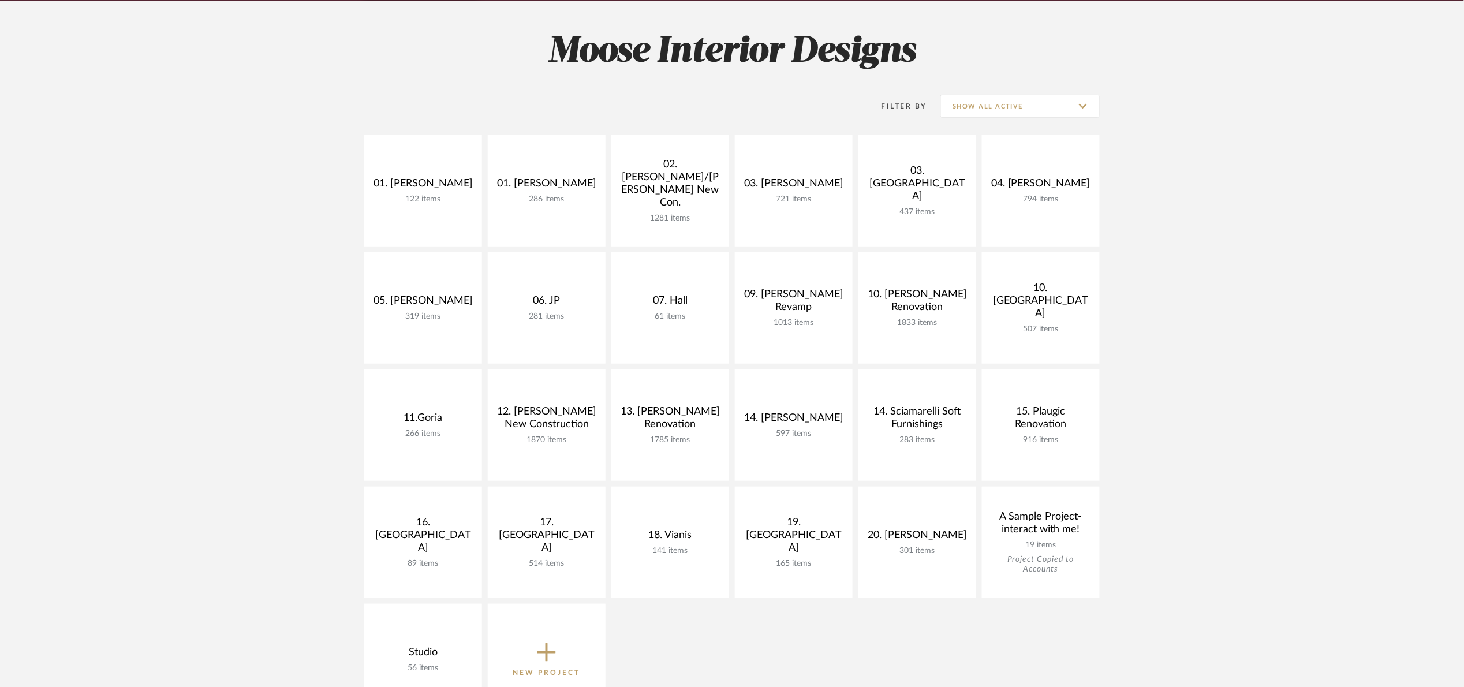
scroll to position [173, 0]
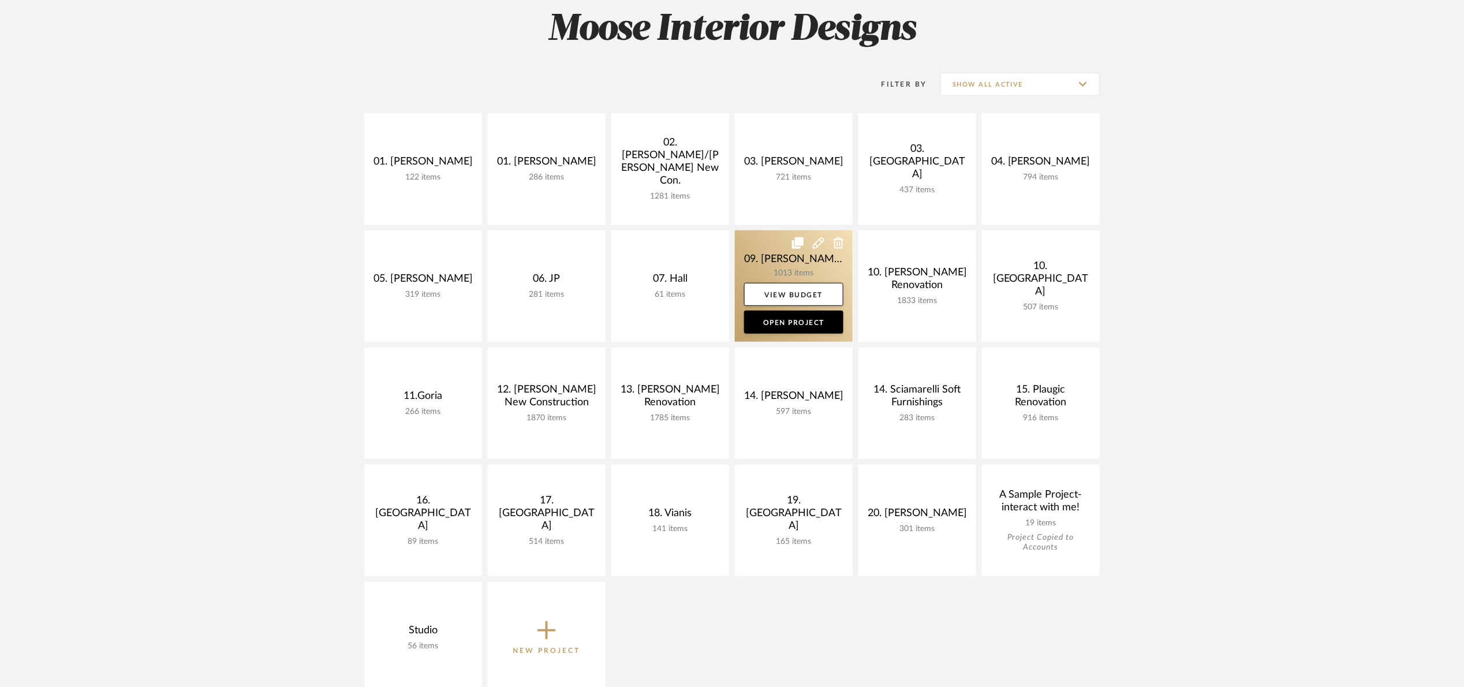
click at [759, 246] on link at bounding box center [794, 285] width 118 height 111
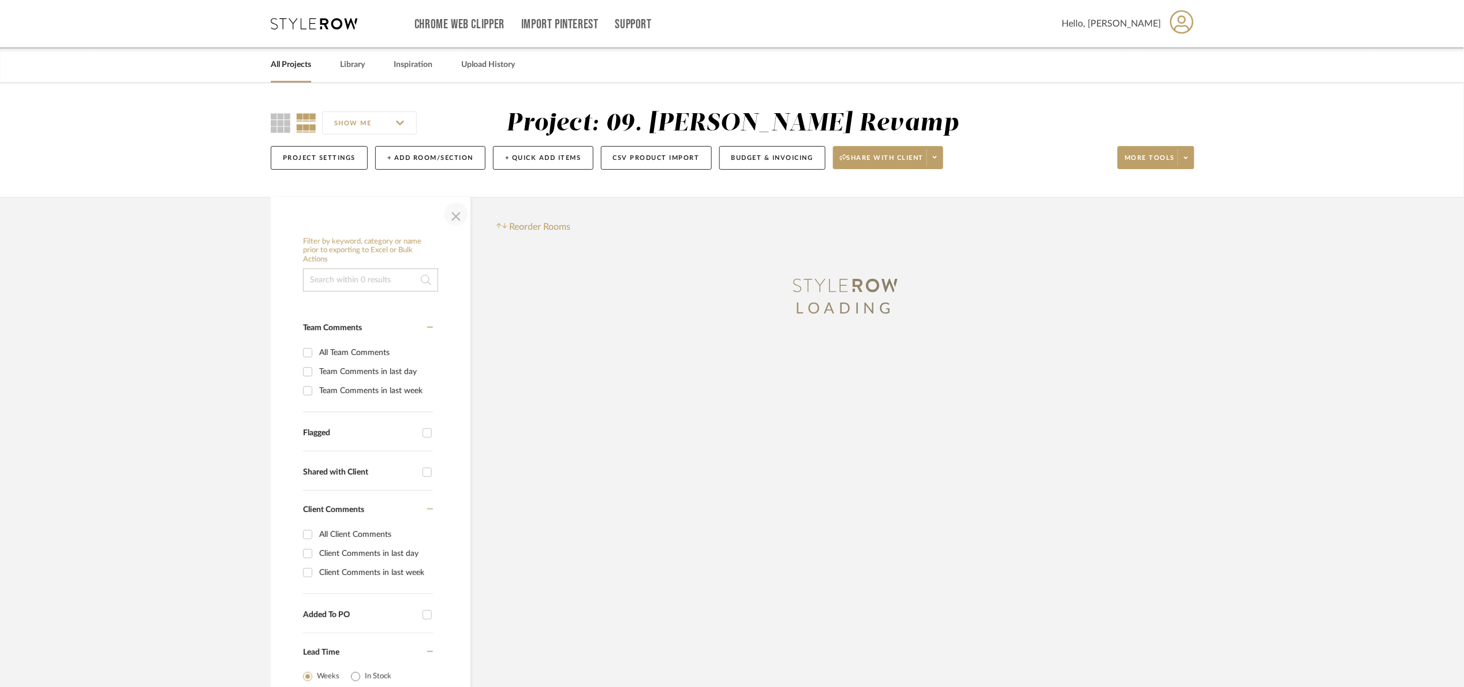
click at [462, 213] on span "button" at bounding box center [456, 214] width 28 height 28
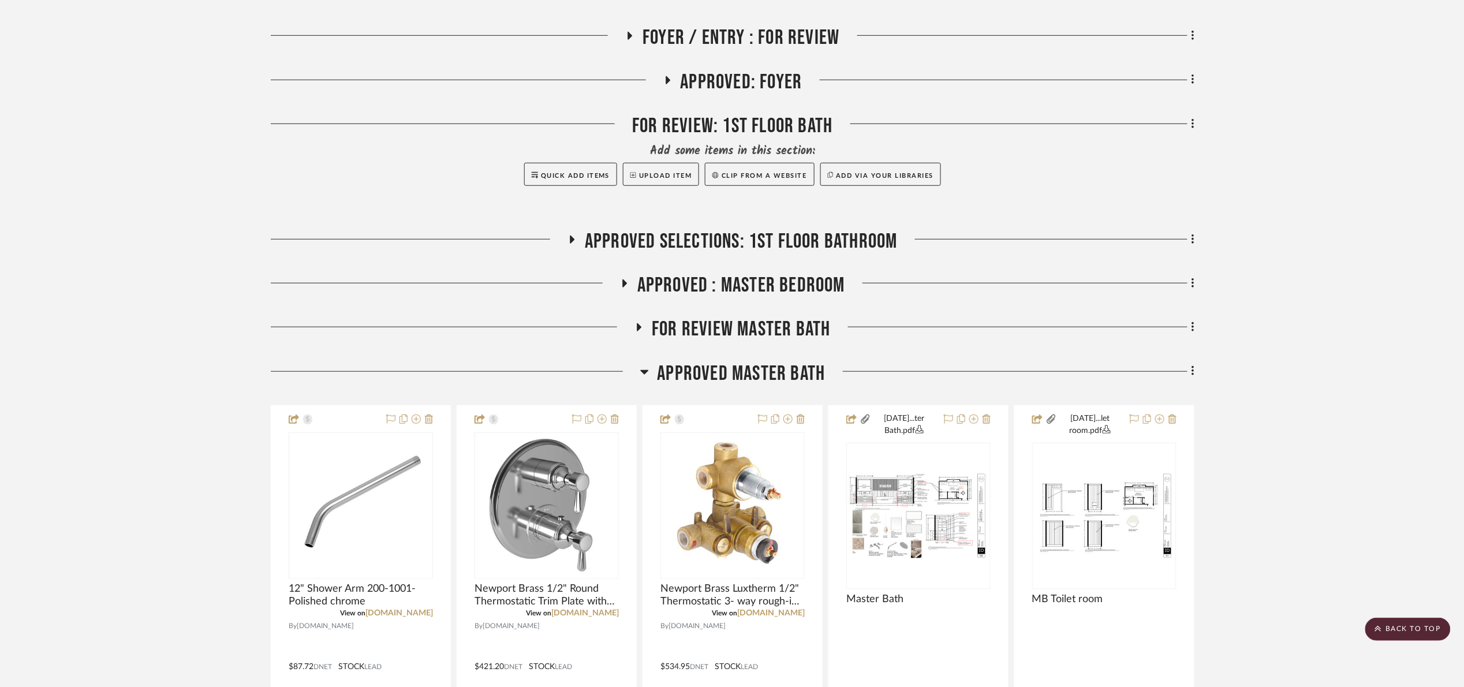
scroll to position [346, 0]
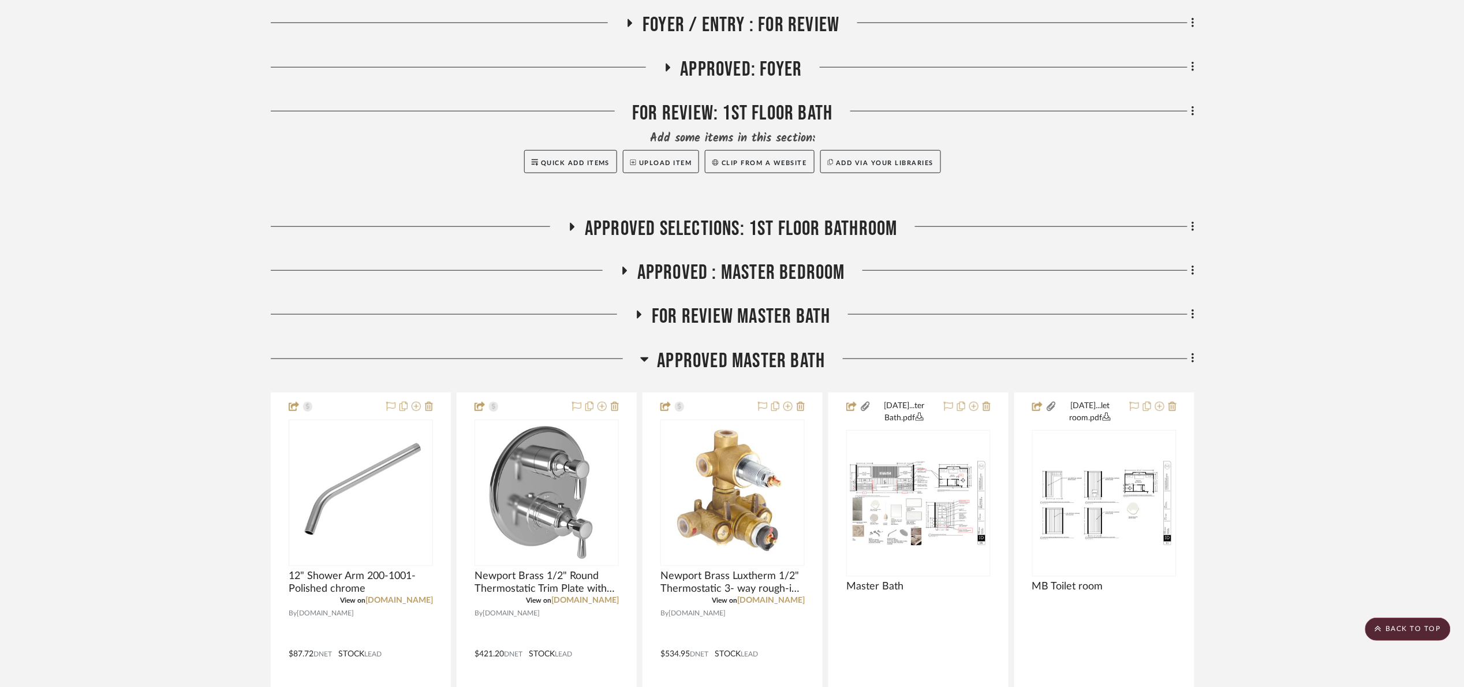
click at [748, 363] on span "Approved Master Bath" at bounding box center [742, 361] width 168 height 25
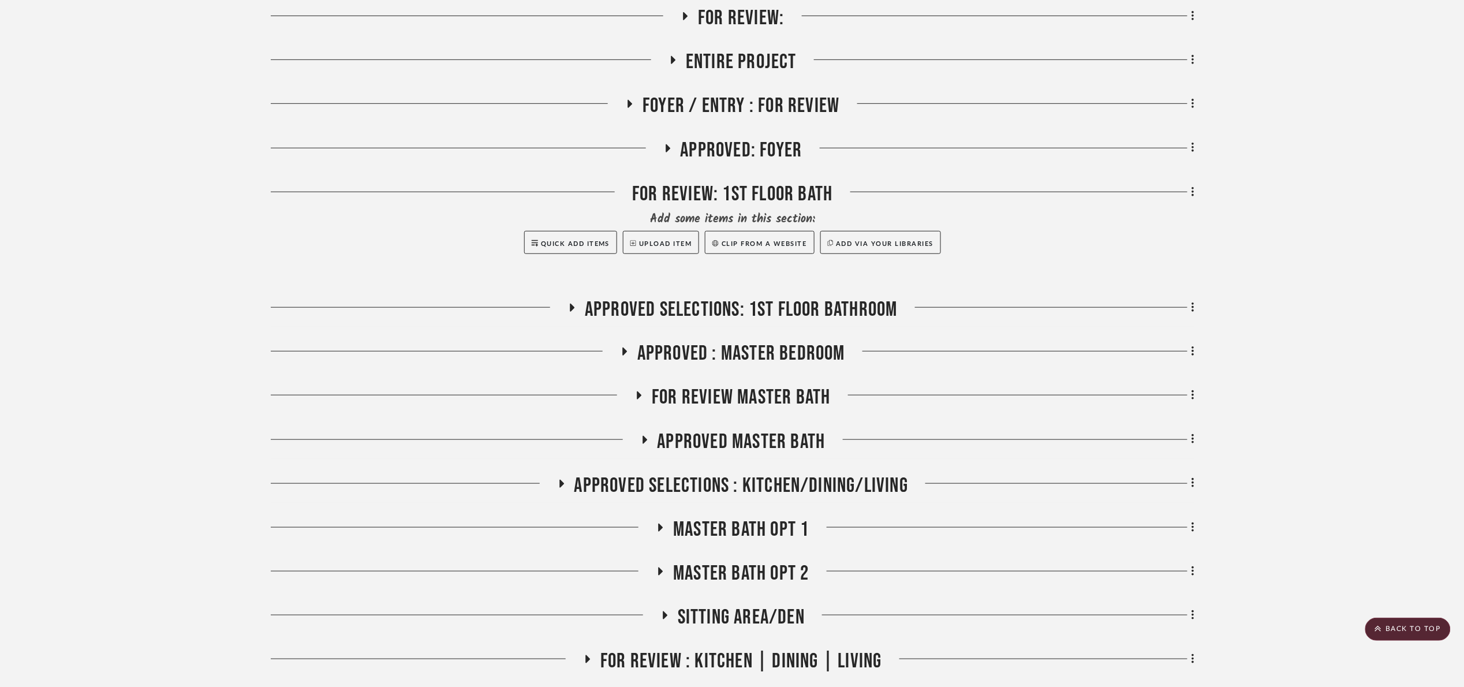
scroll to position [260, 0]
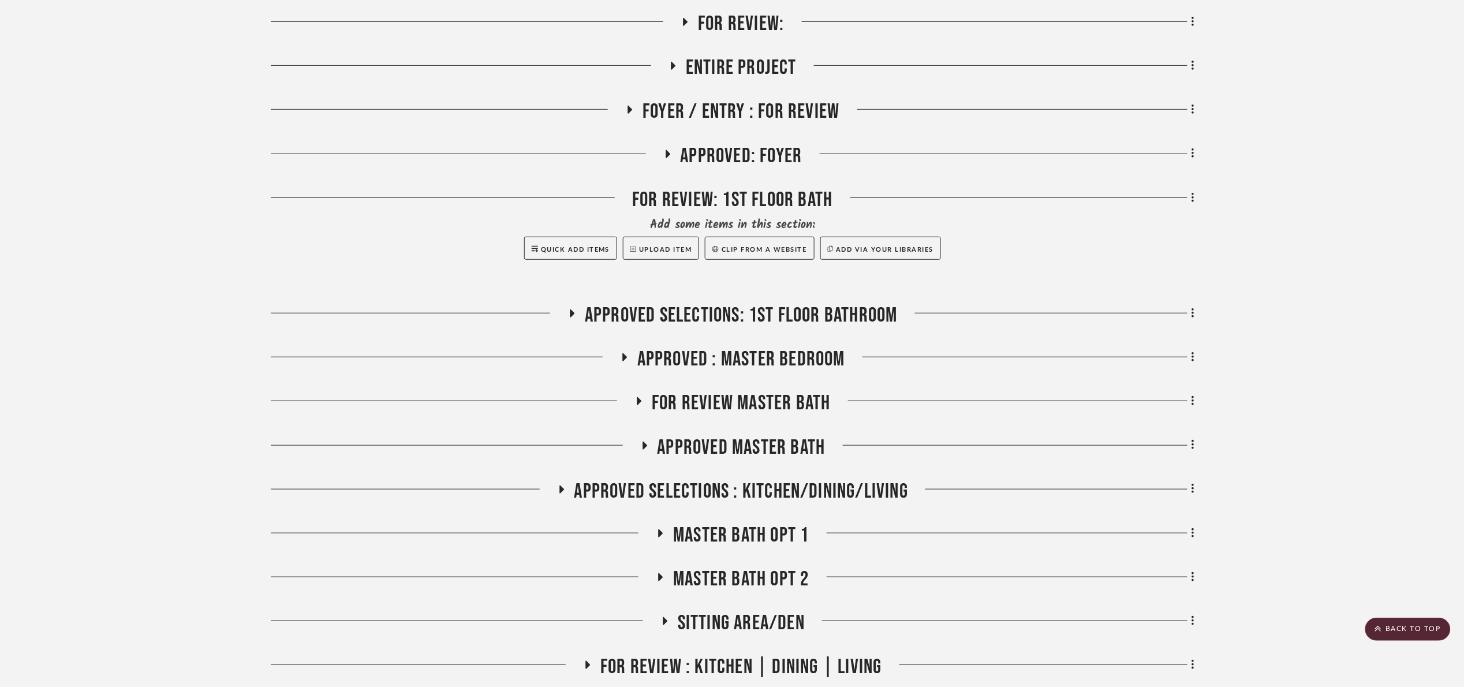
click at [657, 321] on span "Approved Selections: 1st Floor Bathroom" at bounding box center [741, 315] width 313 height 25
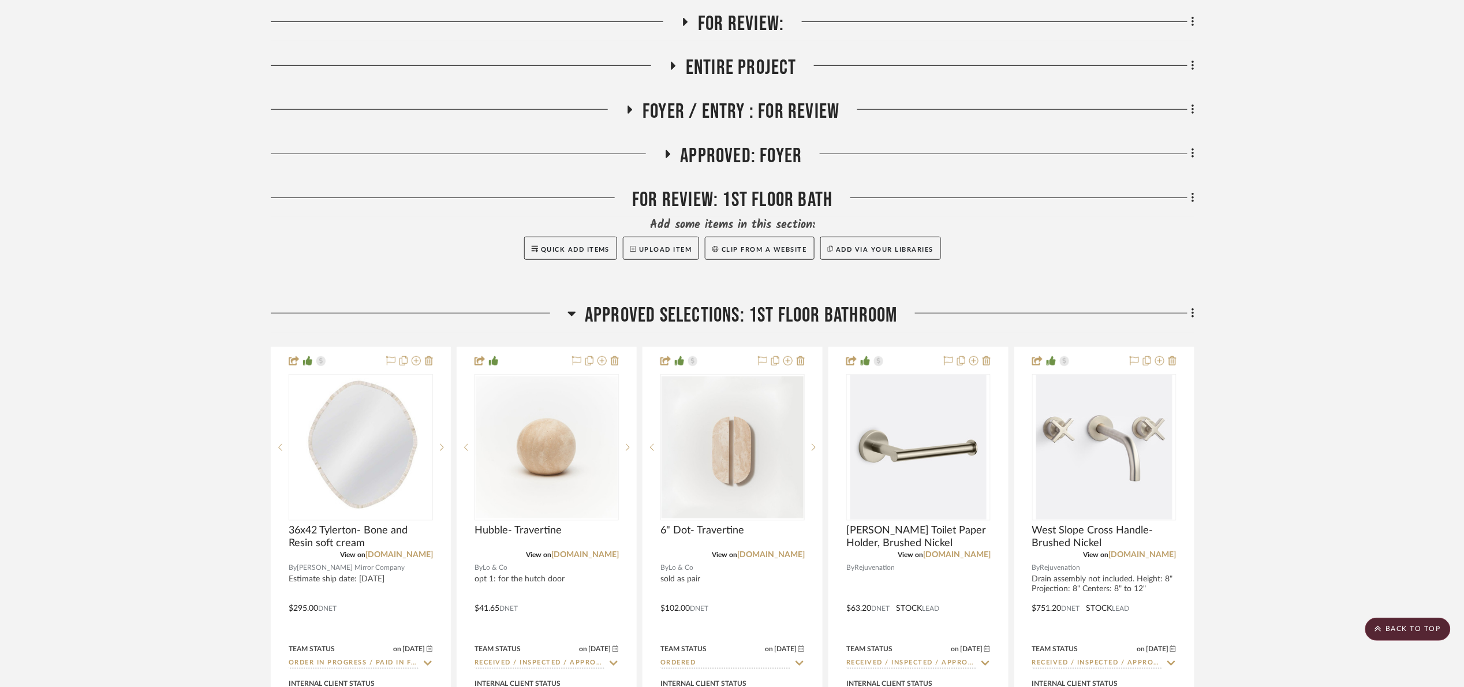
click at [659, 323] on span "Approved Selections: 1st Floor Bathroom" at bounding box center [741, 315] width 313 height 25
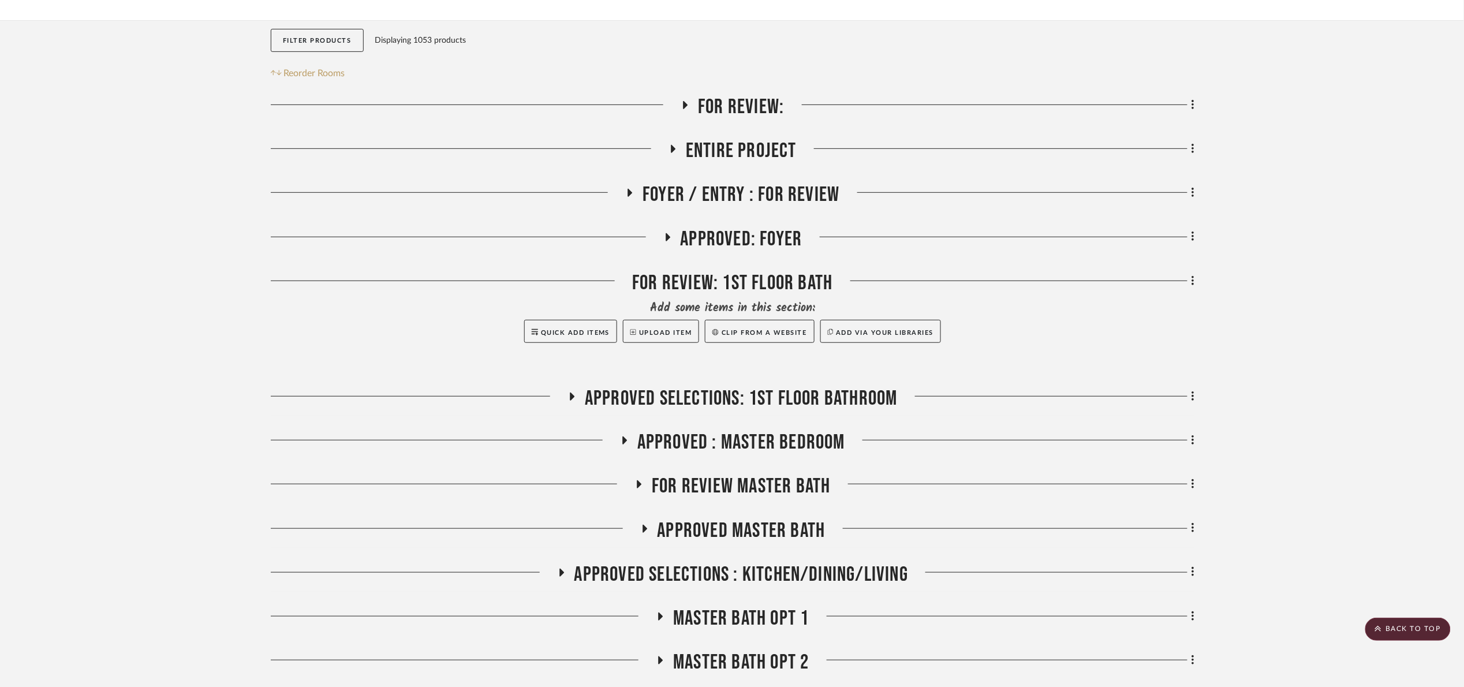
scroll to position [173, 0]
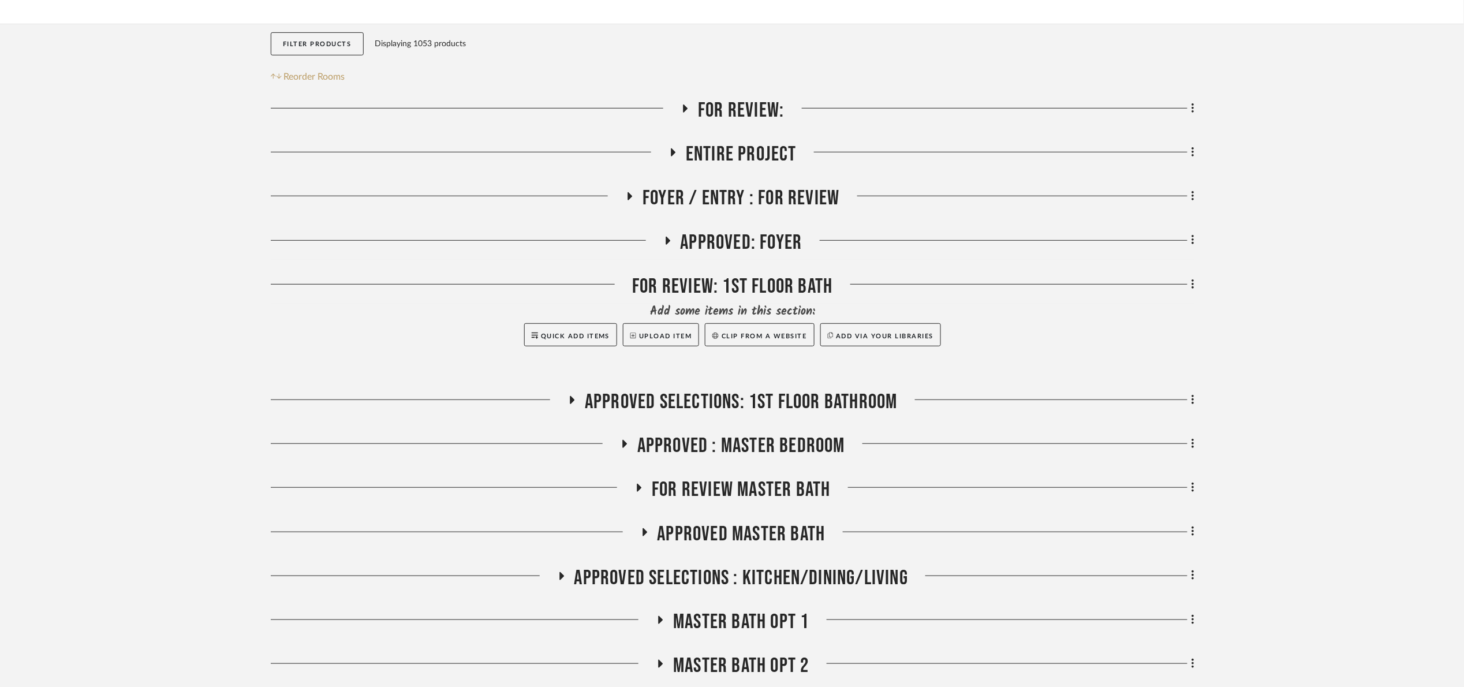
click at [712, 111] on span "For Review:" at bounding box center [741, 110] width 86 height 25
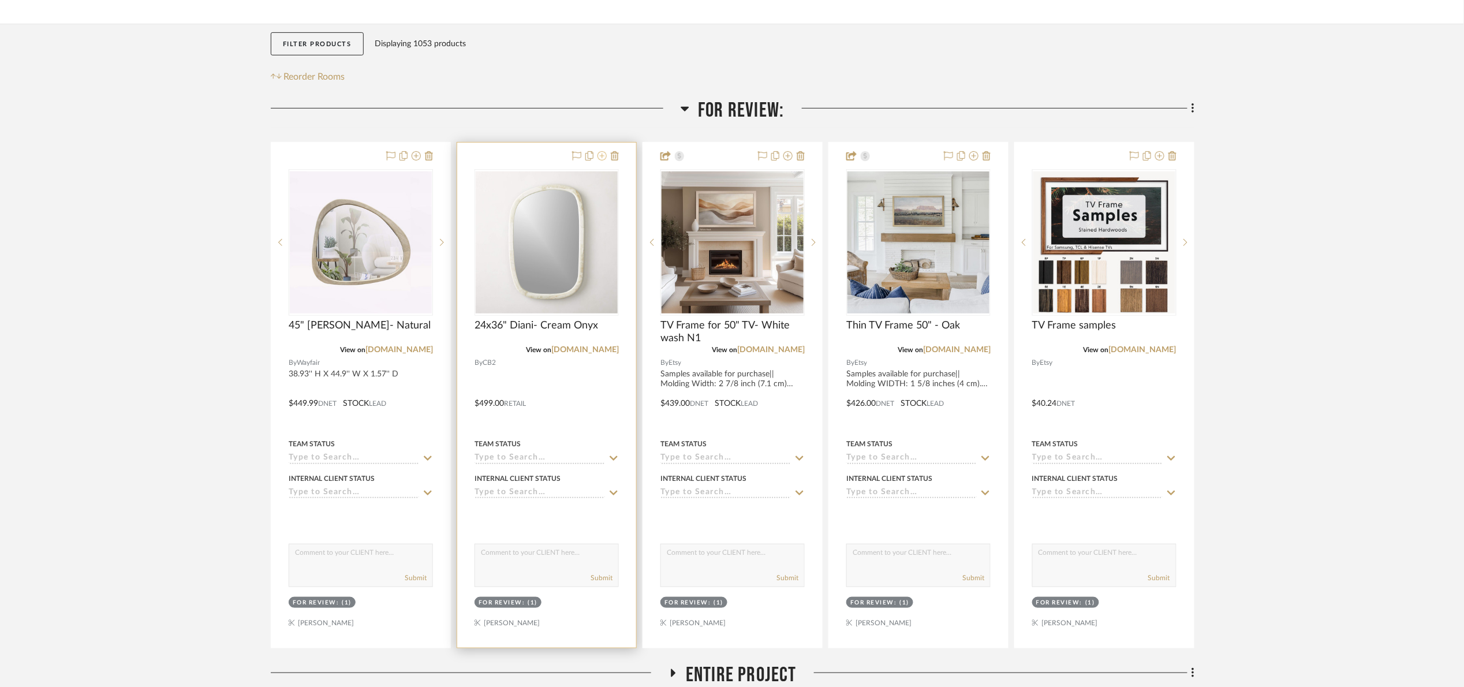
click at [602, 155] on icon at bounding box center [602, 155] width 9 height 9
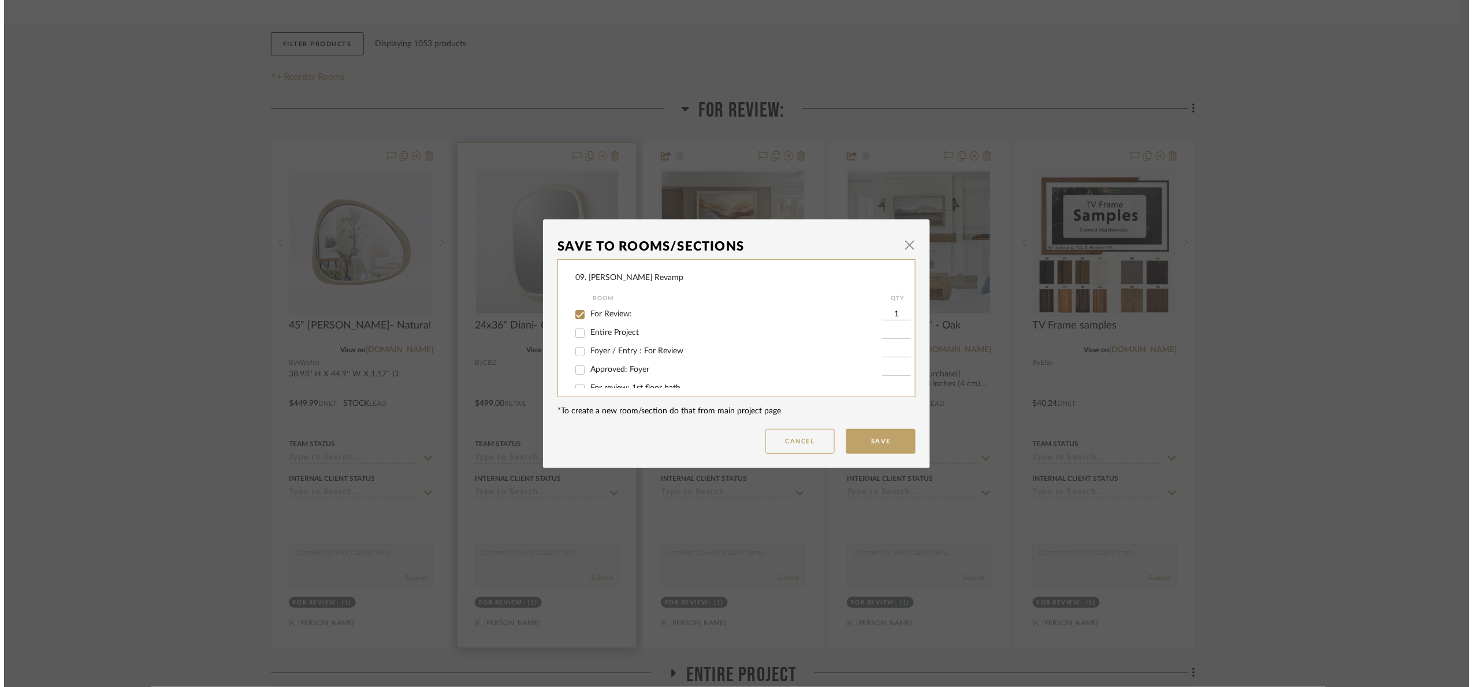
scroll to position [0, 0]
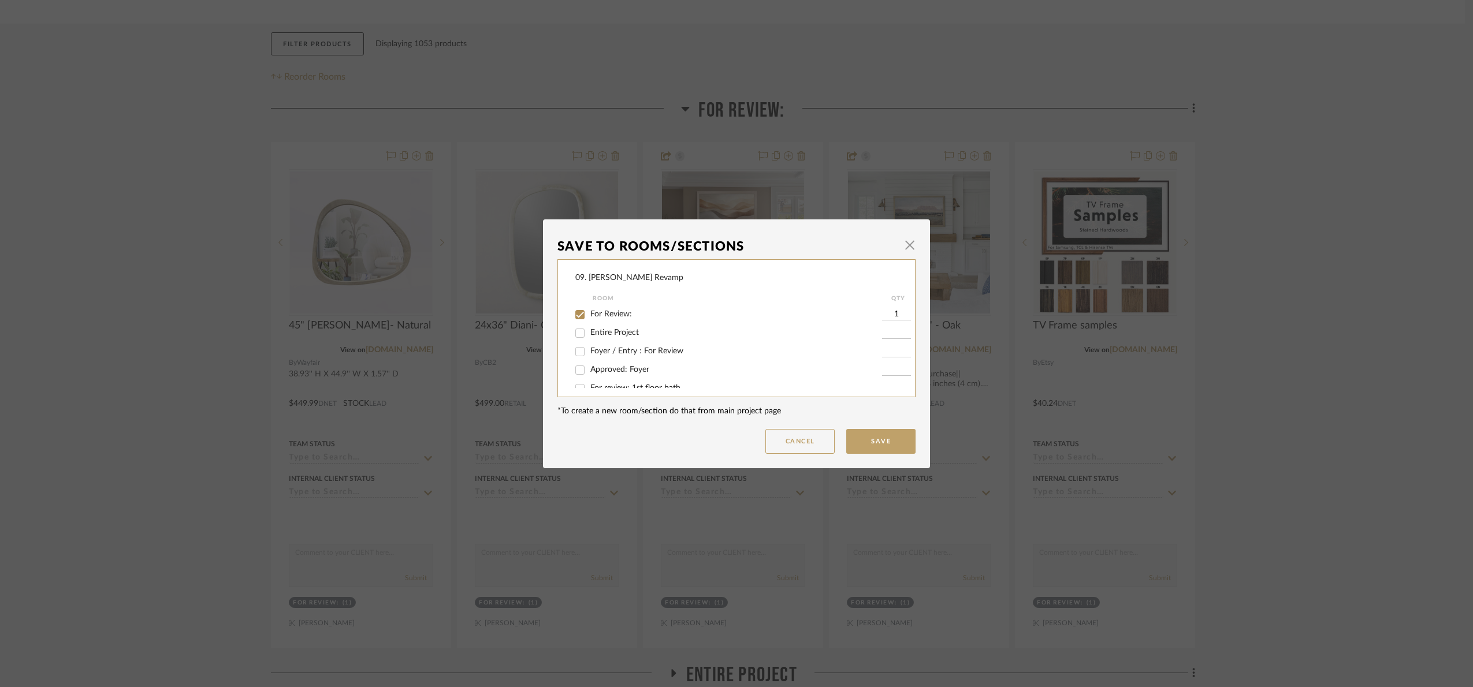
drag, startPoint x: 612, startPoint y: 312, endPoint x: 617, endPoint y: 330, distance: 18.6
click at [612, 312] on span "For Review:" at bounding box center [611, 314] width 42 height 8
click at [589, 312] on input "For Review:" at bounding box center [580, 314] width 18 height 18
checkbox input "false"
click at [661, 386] on span "For review: 1st floor bath" at bounding box center [635, 388] width 90 height 8
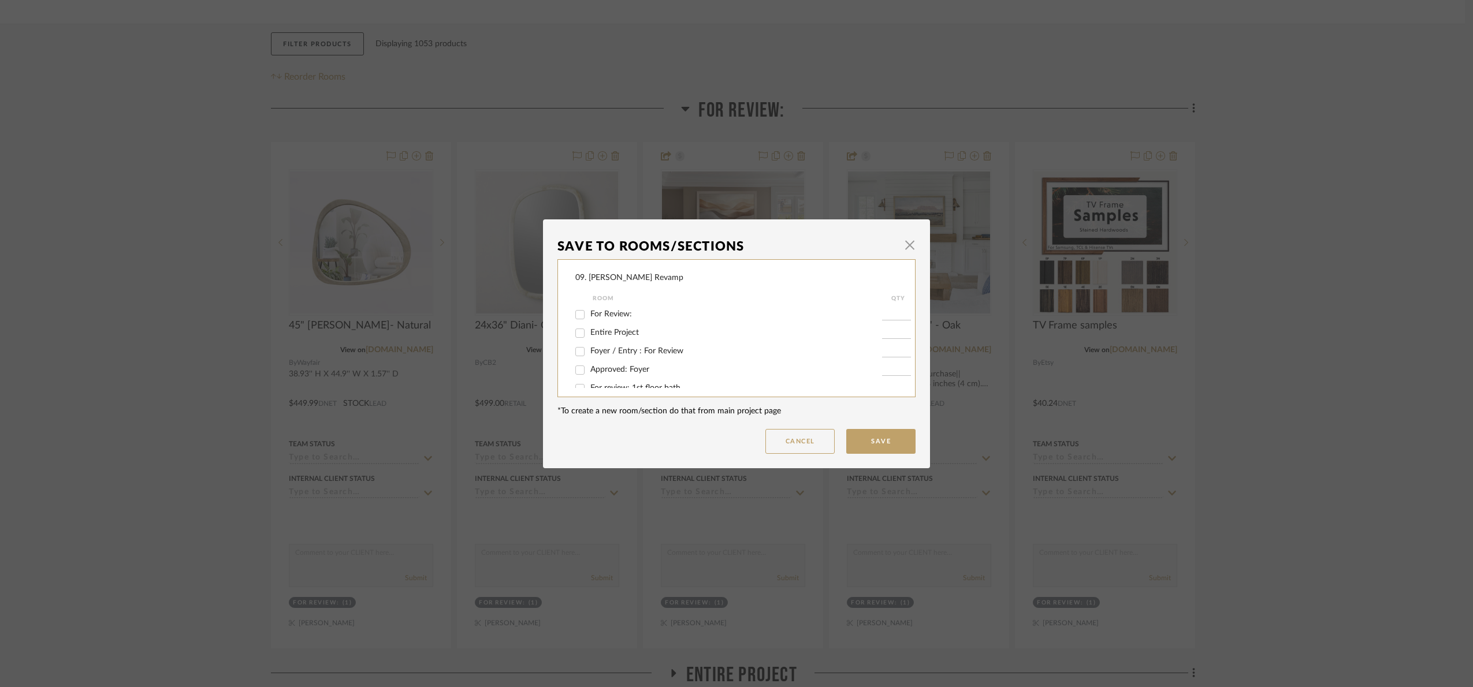
click at [589, 386] on input "For review: 1st floor bath" at bounding box center [580, 388] width 18 height 18
checkbox input "true"
type input "1"
click at [860, 441] on button "Save" at bounding box center [880, 441] width 69 height 25
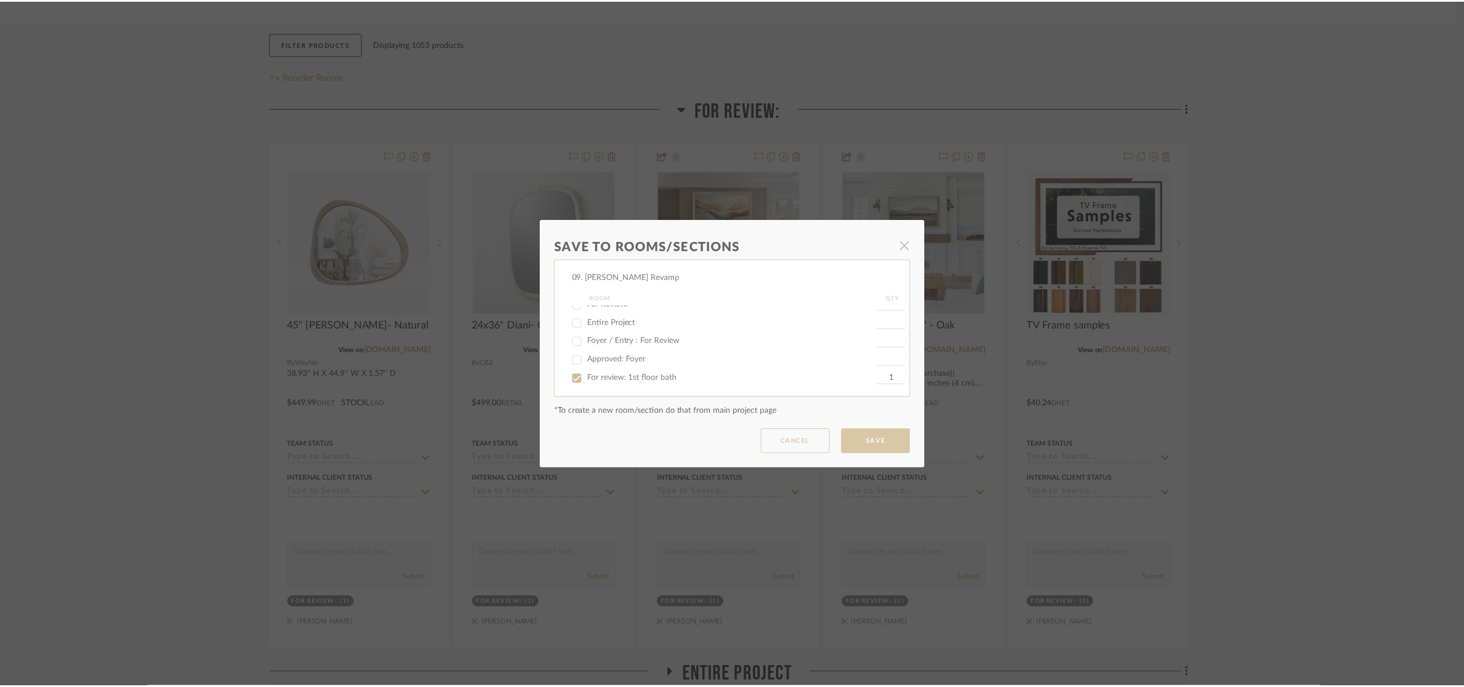
scroll to position [173, 0]
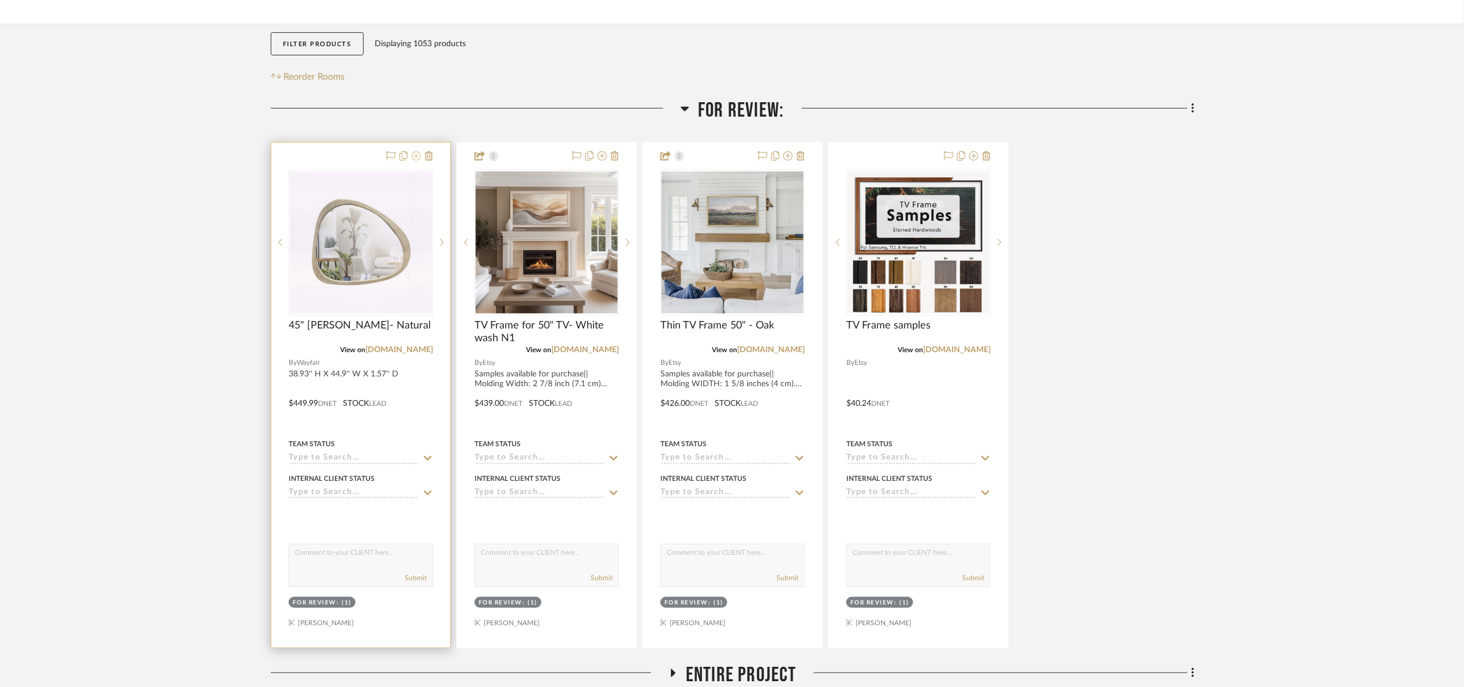
click at [413, 157] on icon at bounding box center [416, 155] width 9 height 9
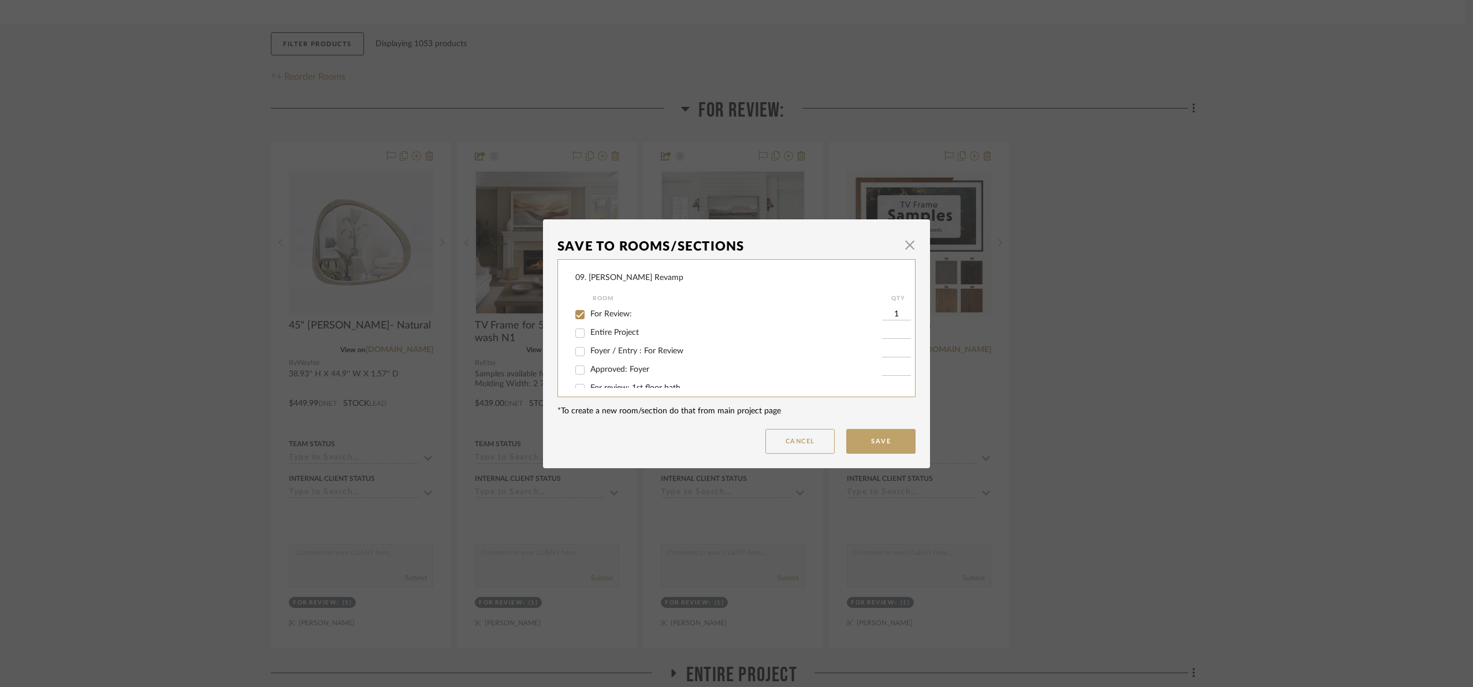
click at [584, 317] on input "For Review:" at bounding box center [580, 314] width 18 height 18
checkbox input "false"
click at [657, 386] on span "For review: 1st floor bath" at bounding box center [635, 388] width 90 height 8
click at [589, 386] on input "For review: 1st floor bath" at bounding box center [580, 388] width 18 height 18
checkbox input "true"
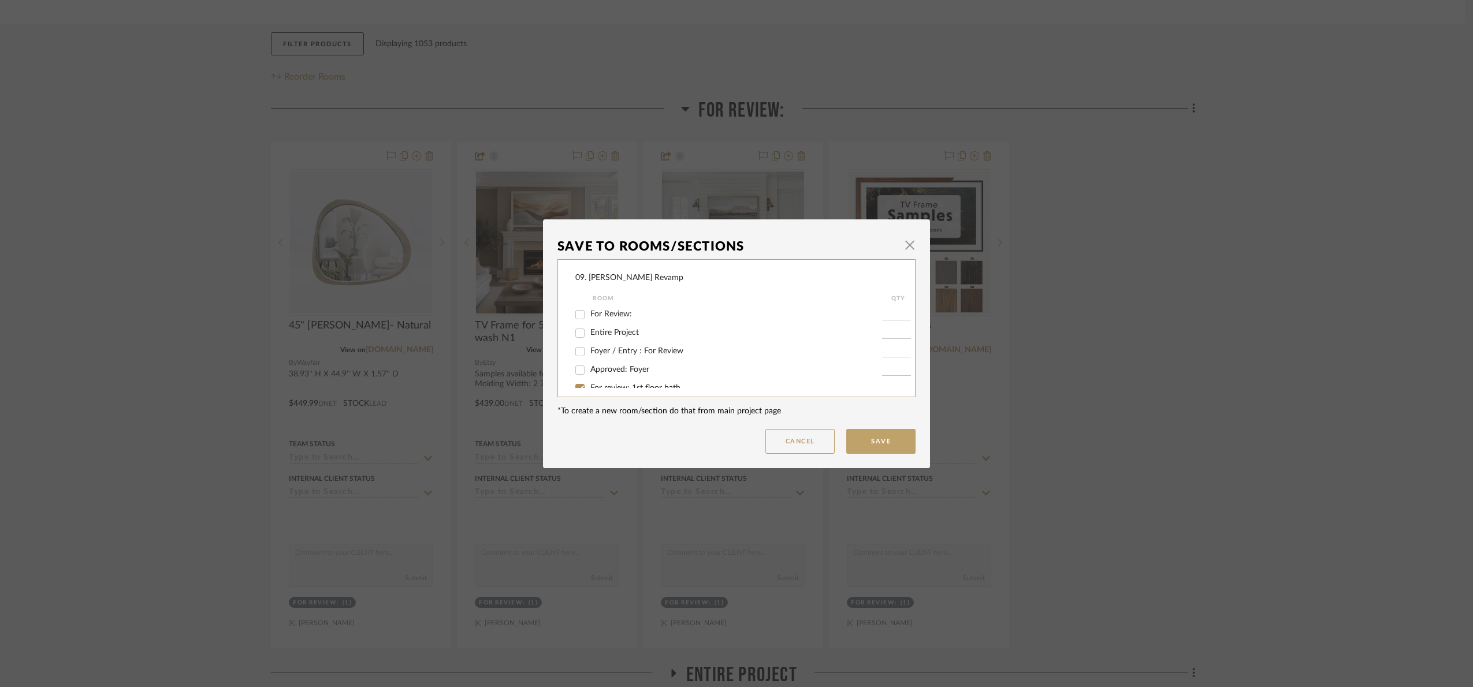
type input "1"
click at [890, 454] on dialog-content "Save To Rooms/Sections × 09. Jones Revamp Room QTY For Review: Entire Project F…" at bounding box center [736, 343] width 387 height 249
click at [890, 445] on button "Save" at bounding box center [880, 441] width 69 height 25
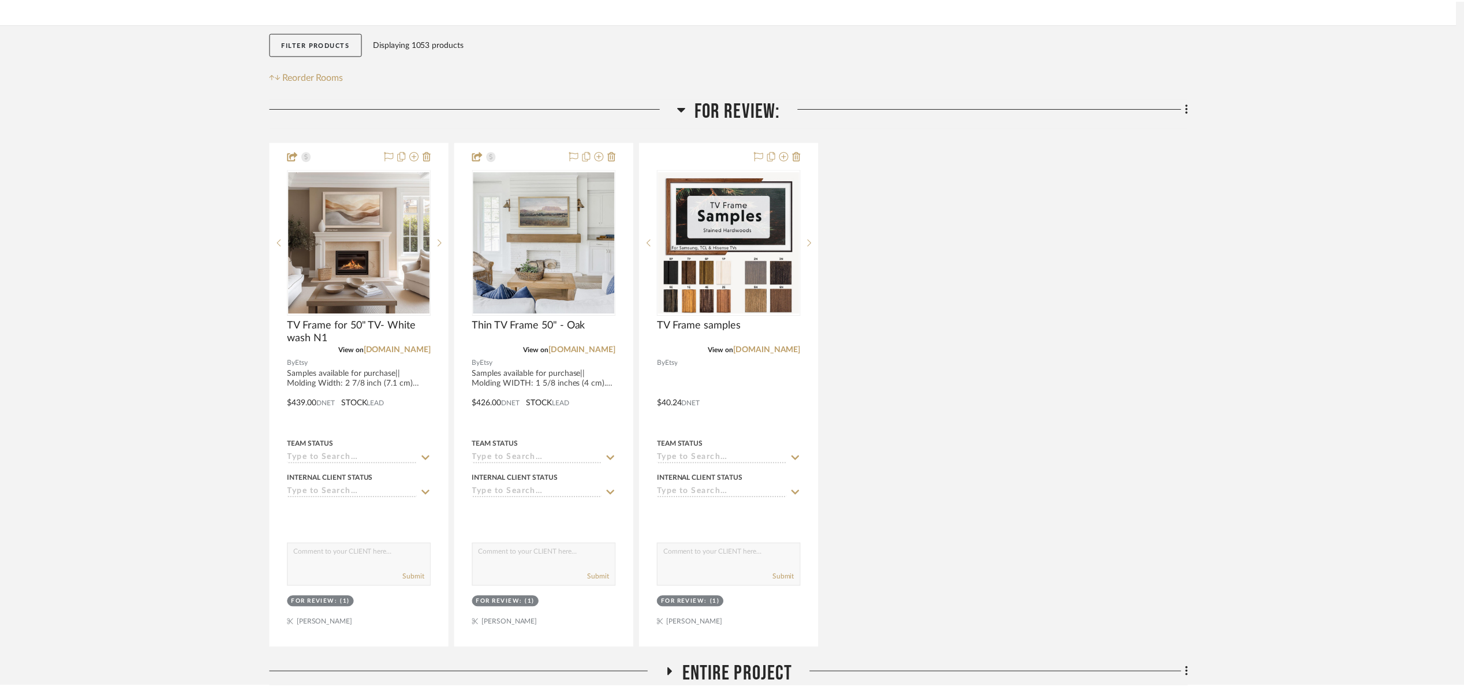
scroll to position [173, 0]
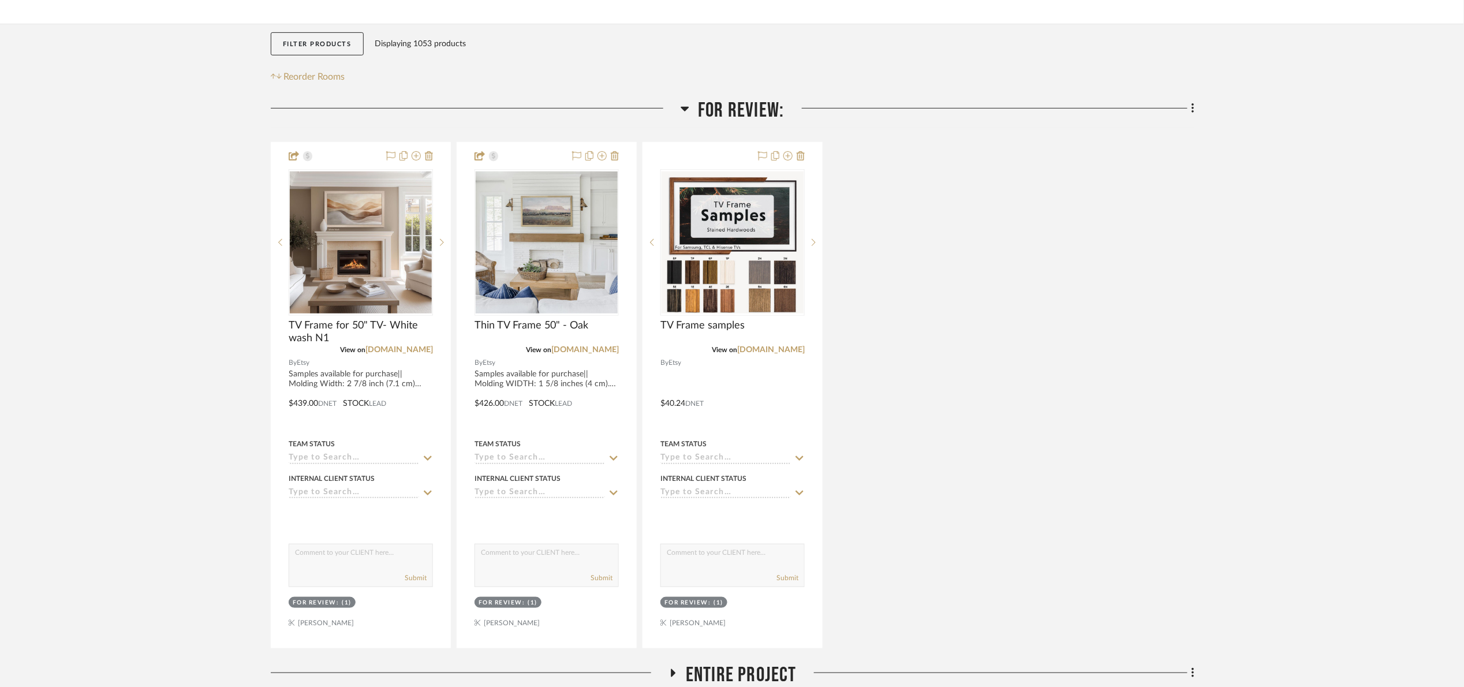
click at [726, 107] on span "For Review:" at bounding box center [741, 110] width 86 height 25
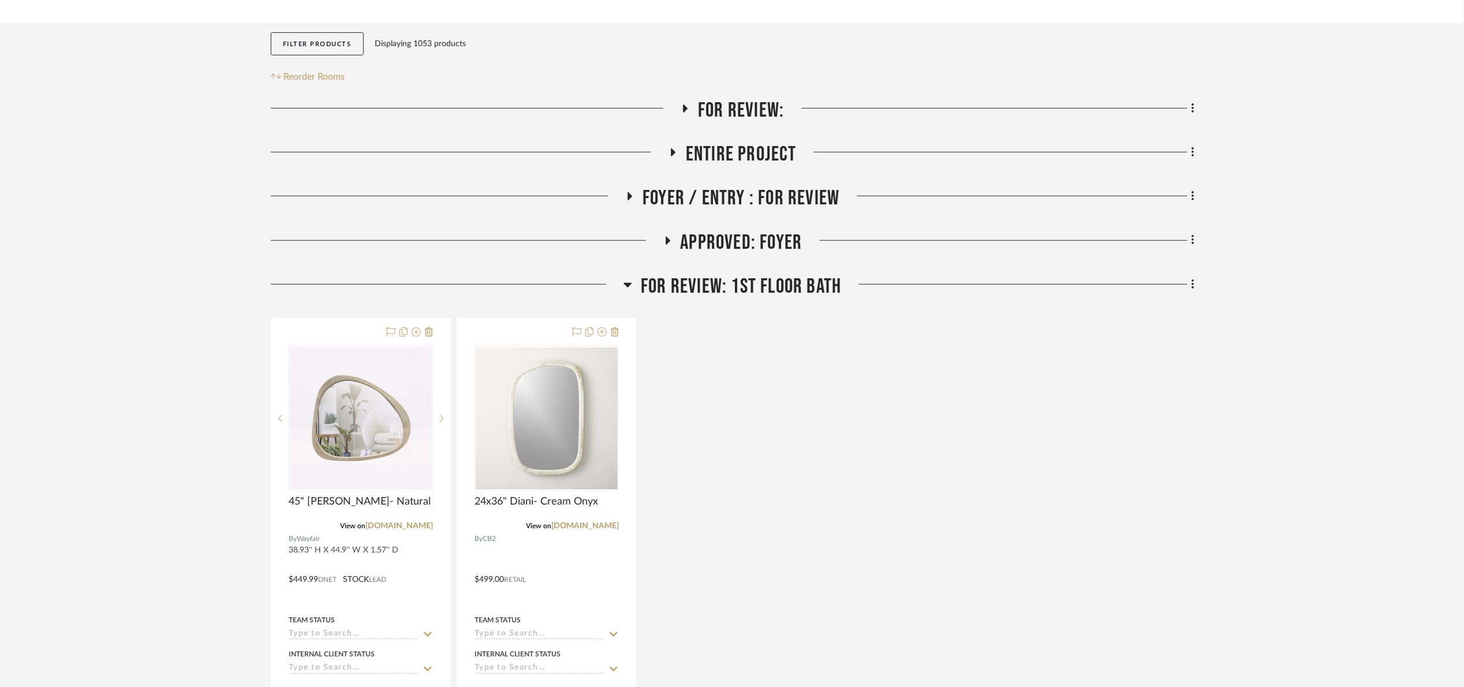
click at [665, 295] on span "For review: 1st floor bath" at bounding box center [741, 286] width 200 height 25
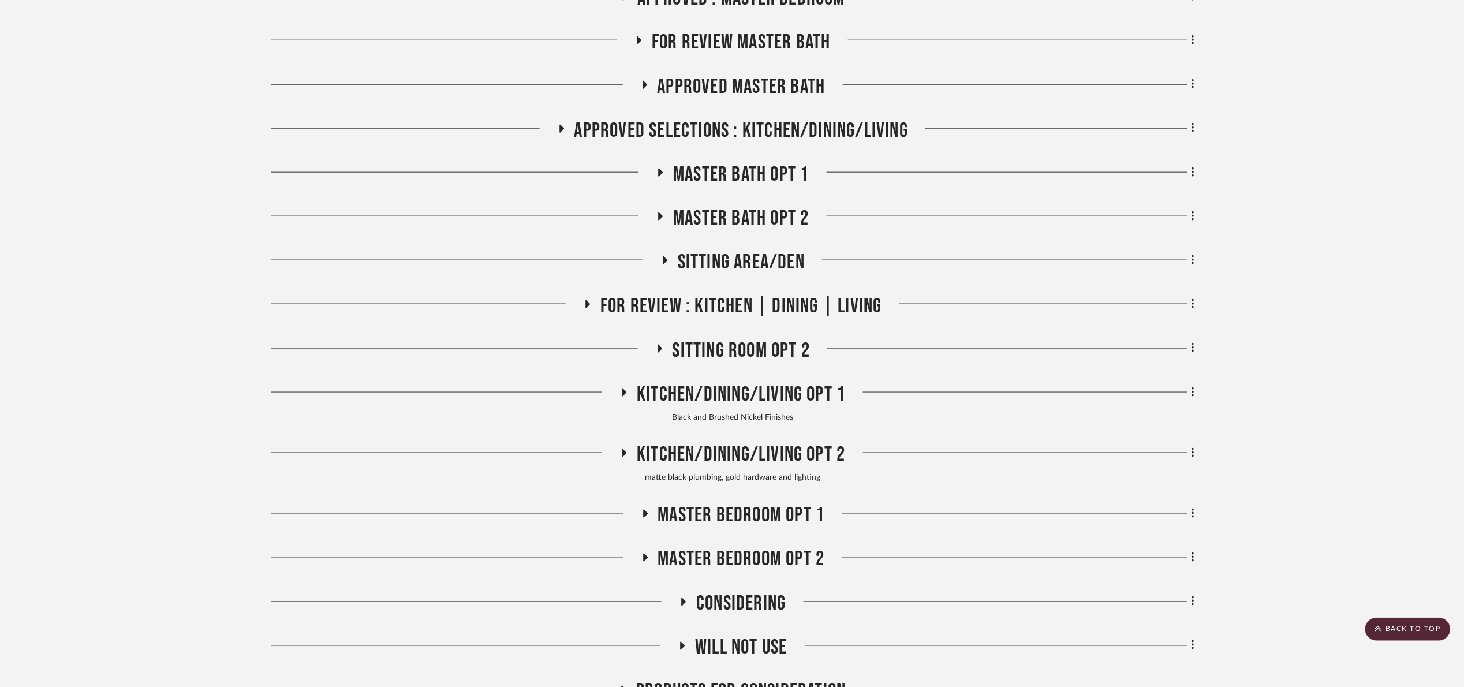
scroll to position [346, 0]
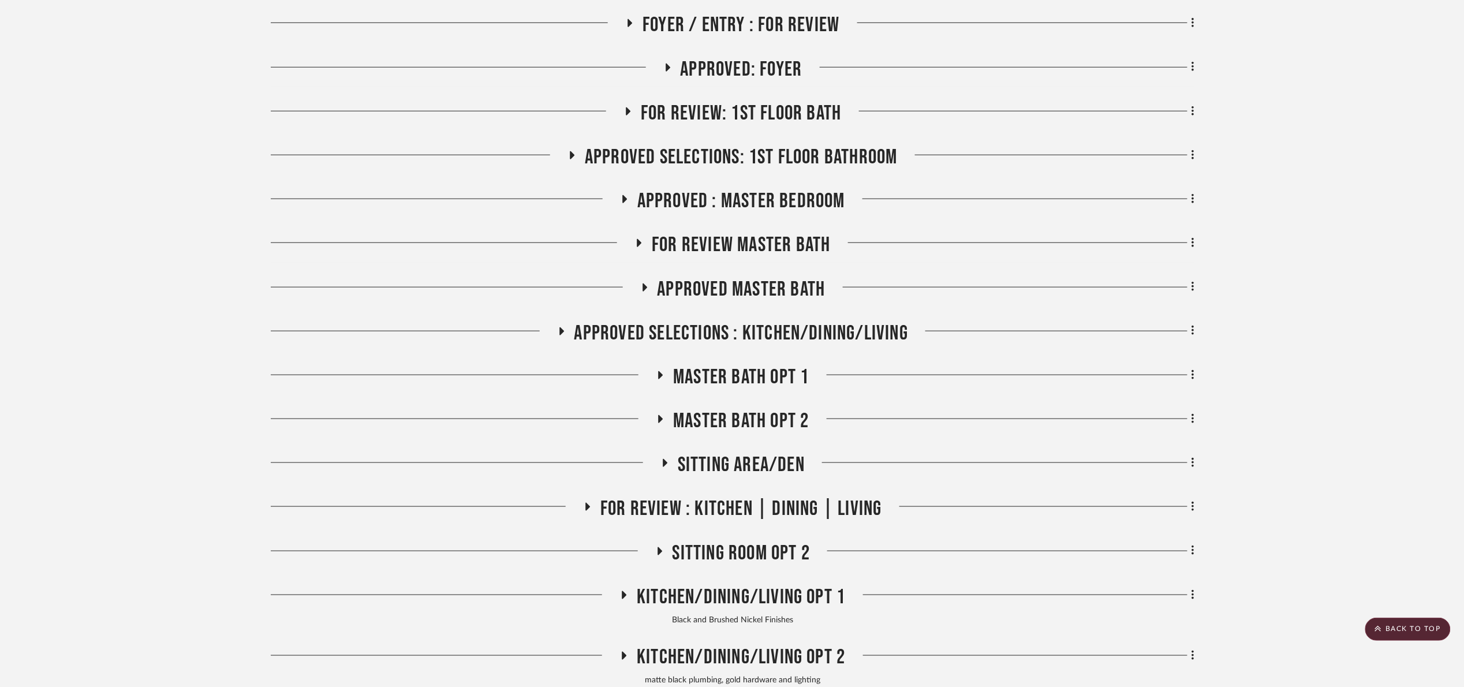
click at [726, 248] on span "FOR REVIEW Master Bath" at bounding box center [741, 245] width 178 height 25
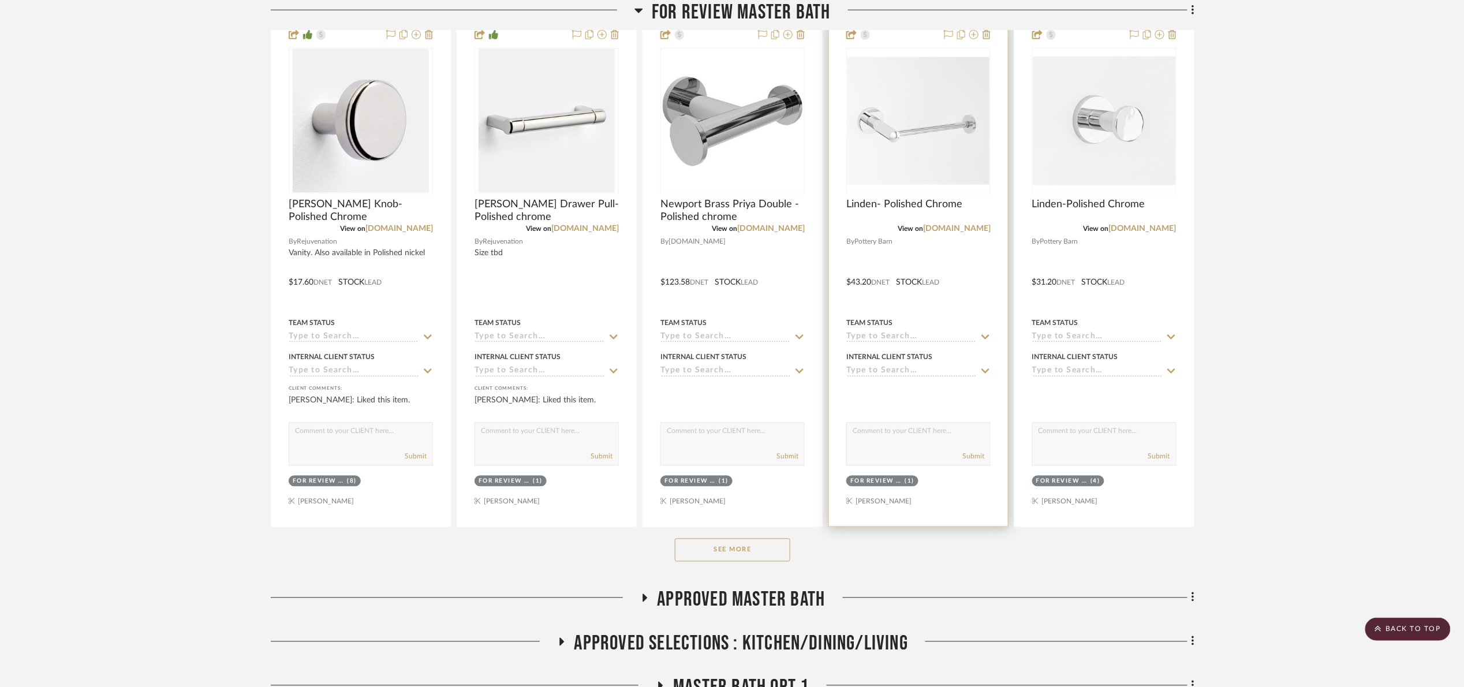
scroll to position [693, 0]
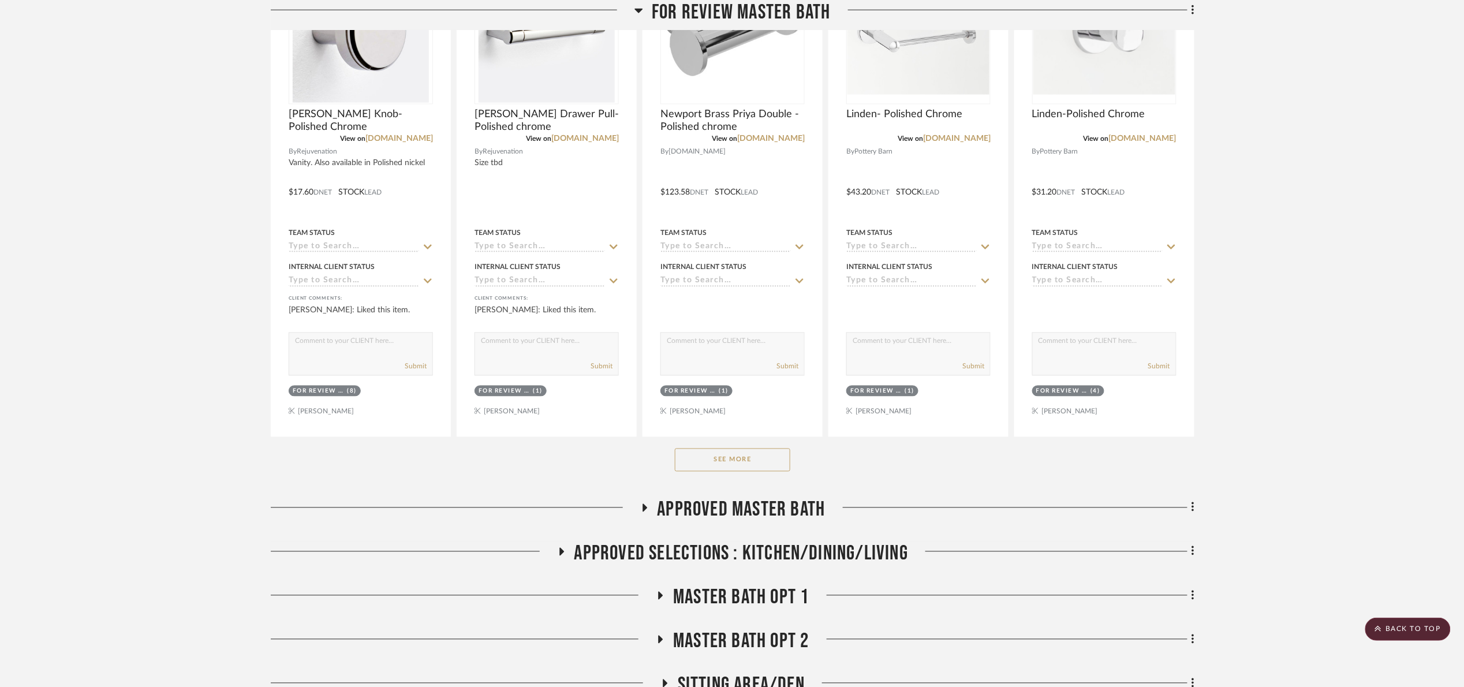
click at [720, 471] on button "See More" at bounding box center [732, 460] width 115 height 23
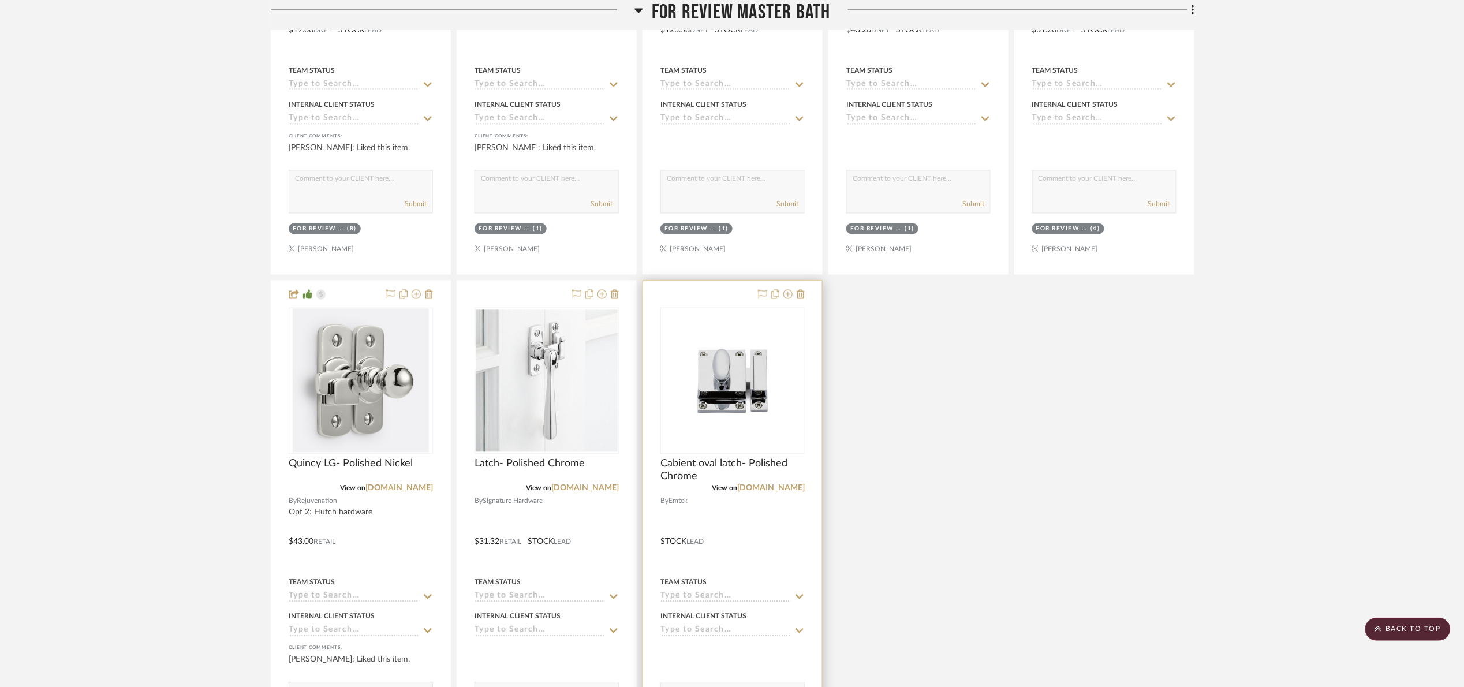
scroll to position [866, 0]
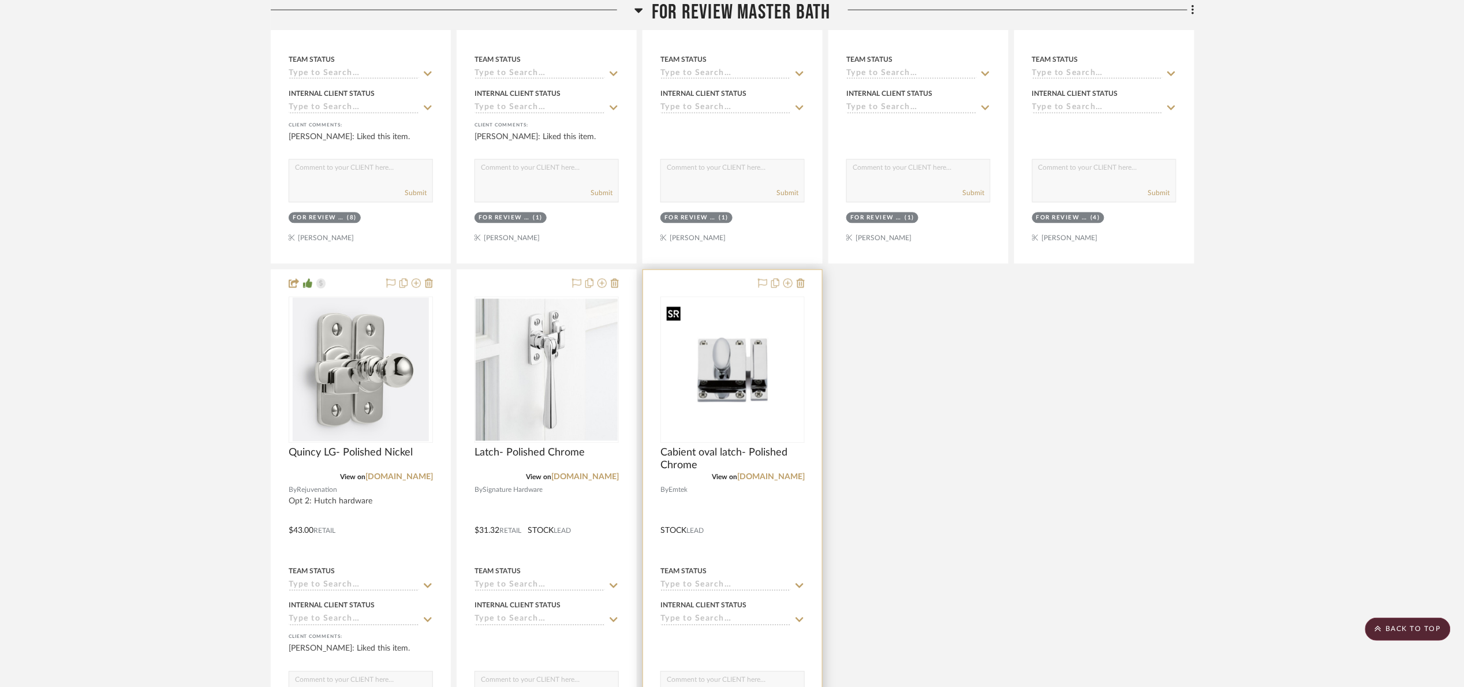
click at [727, 386] on img "0" at bounding box center [733, 370] width 142 height 142
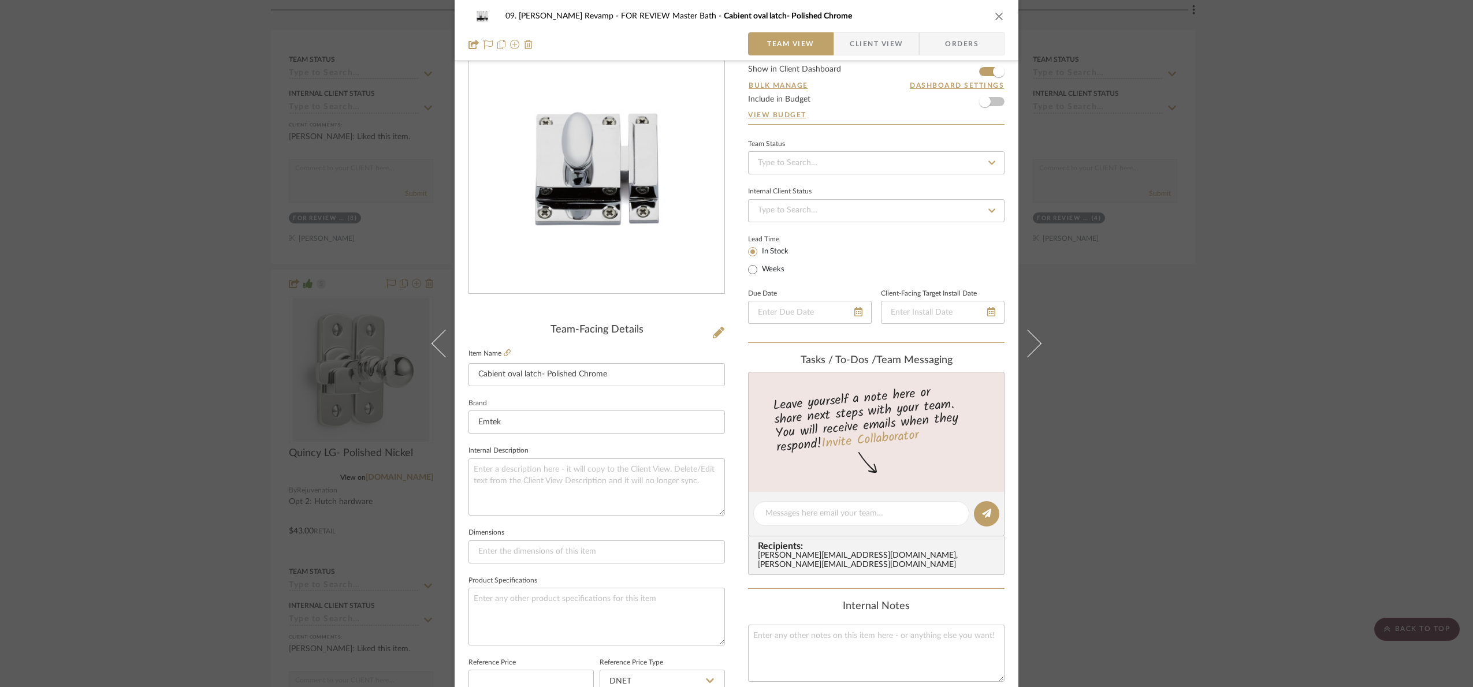
scroll to position [0, 0]
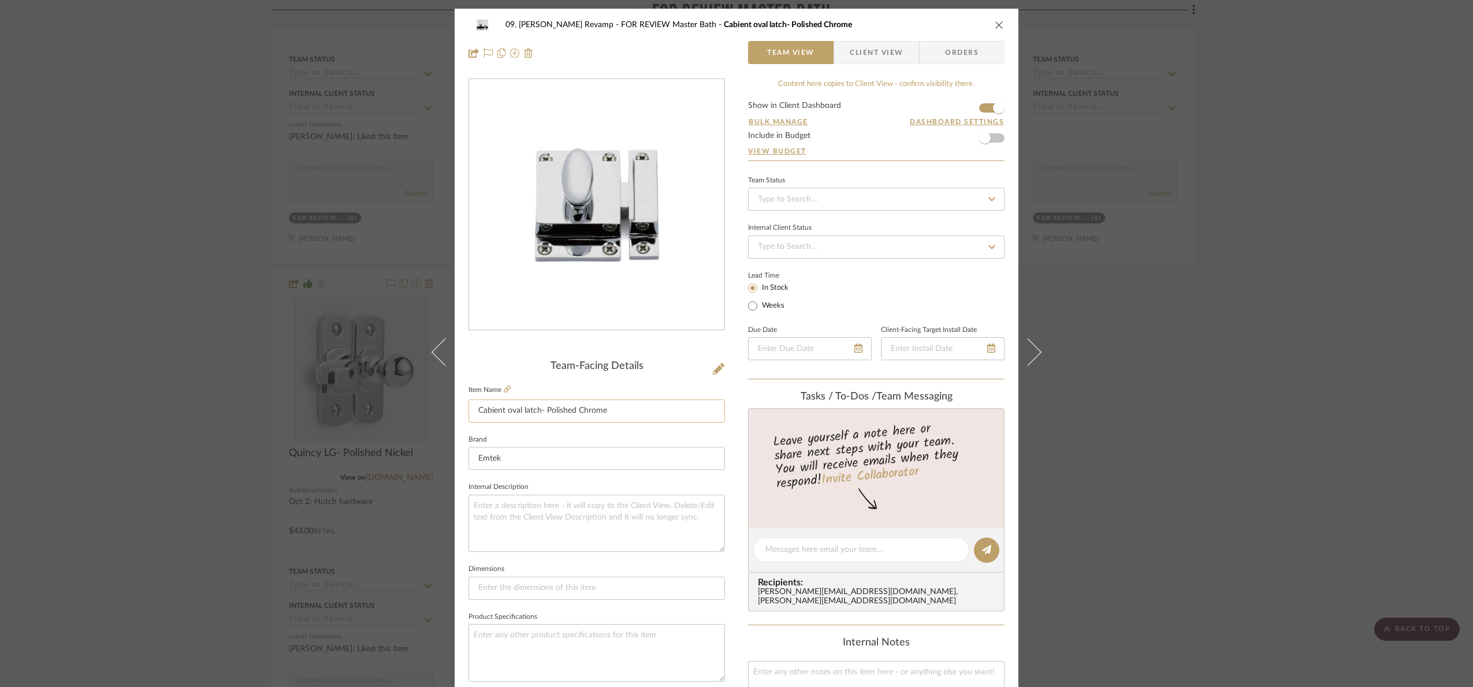
drag, startPoint x: 582, startPoint y: 410, endPoint x: 466, endPoint y: 399, distance: 116.0
click at [468, 400] on input "Cabient oval latch- Polished Chrome" at bounding box center [596, 411] width 256 height 23
click at [1386, 372] on div "09. Jones Revamp FOR REVIEW Master Bath Cabient oval latch- Polished Chrome Tea…" at bounding box center [736, 343] width 1473 height 687
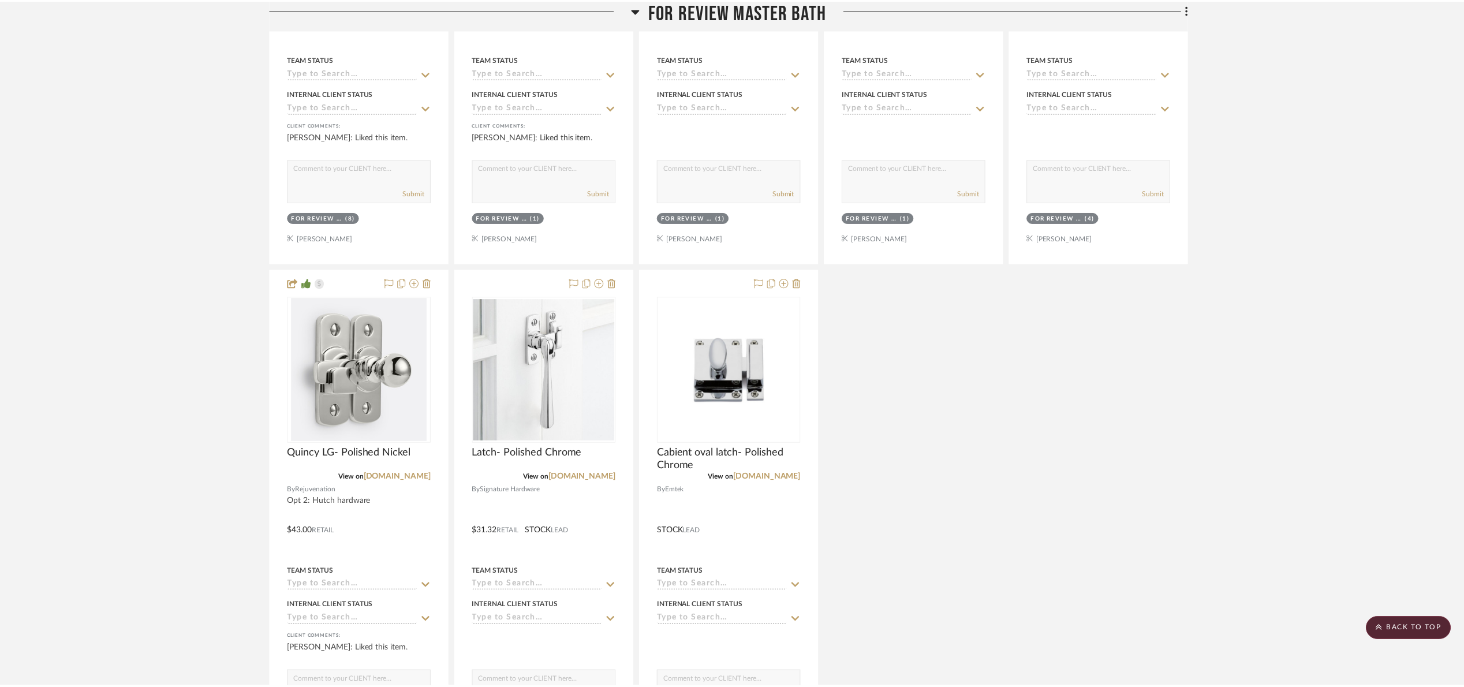
scroll to position [866, 0]
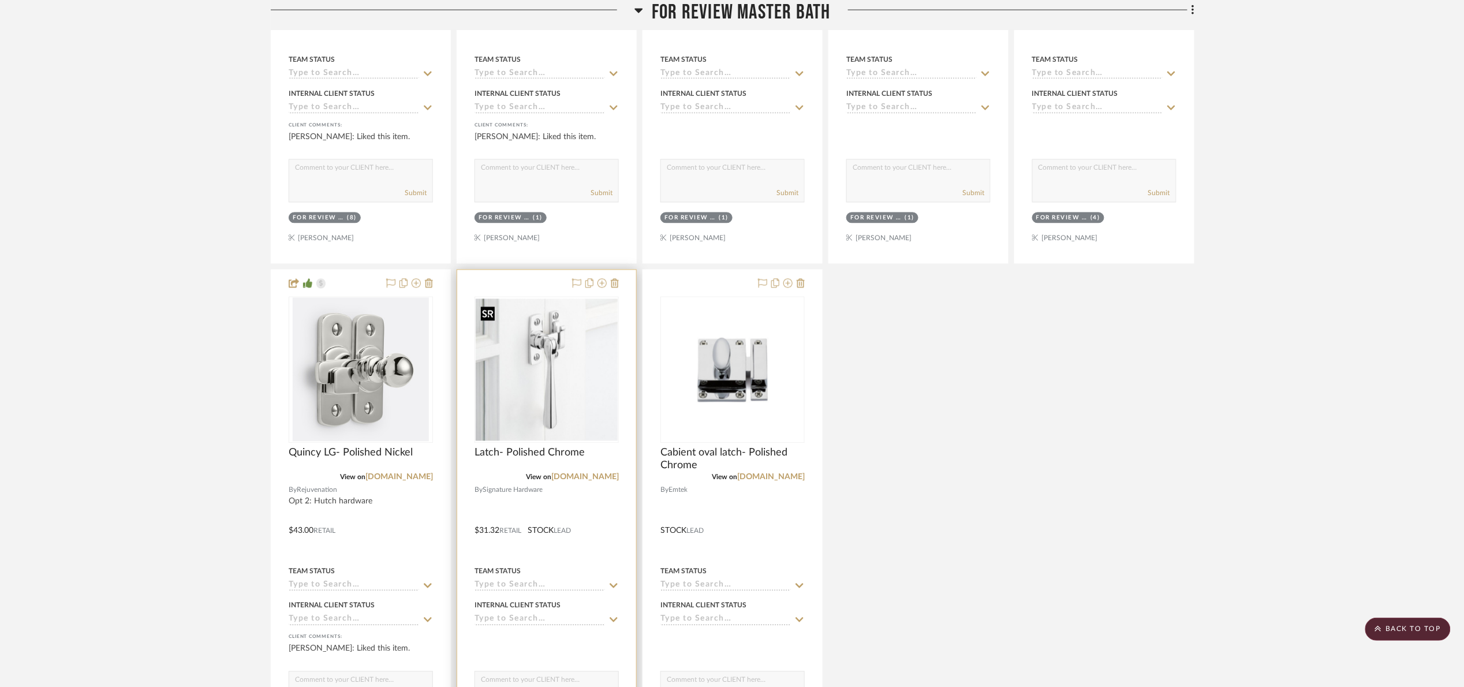
click at [0, 0] on img at bounding box center [0, 0] width 0 height 0
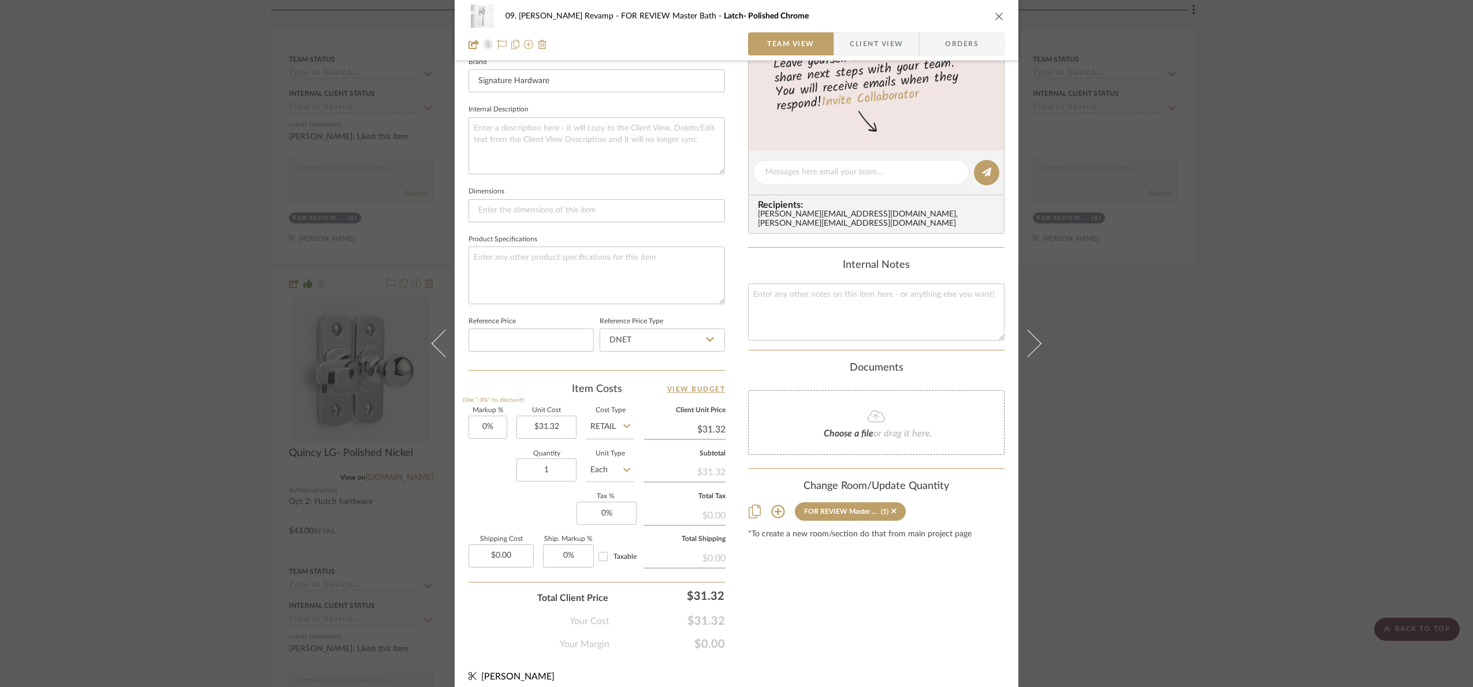
scroll to position [389, 0]
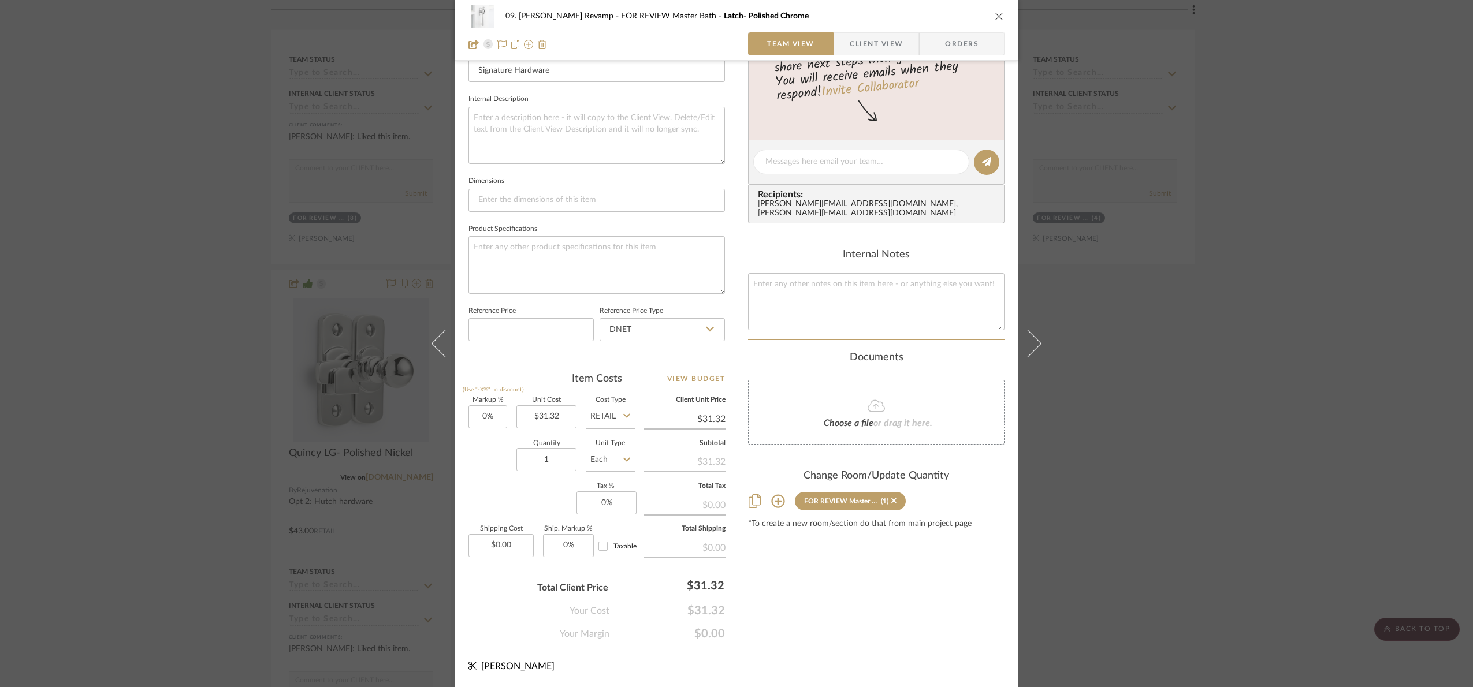
drag, startPoint x: 1230, startPoint y: 434, endPoint x: 684, endPoint y: 393, distance: 547.8
click at [1230, 433] on div "09. Jones Revamp FOR REVIEW Master Bath Latch- Polished Chrome Team View Client…" at bounding box center [736, 343] width 1473 height 687
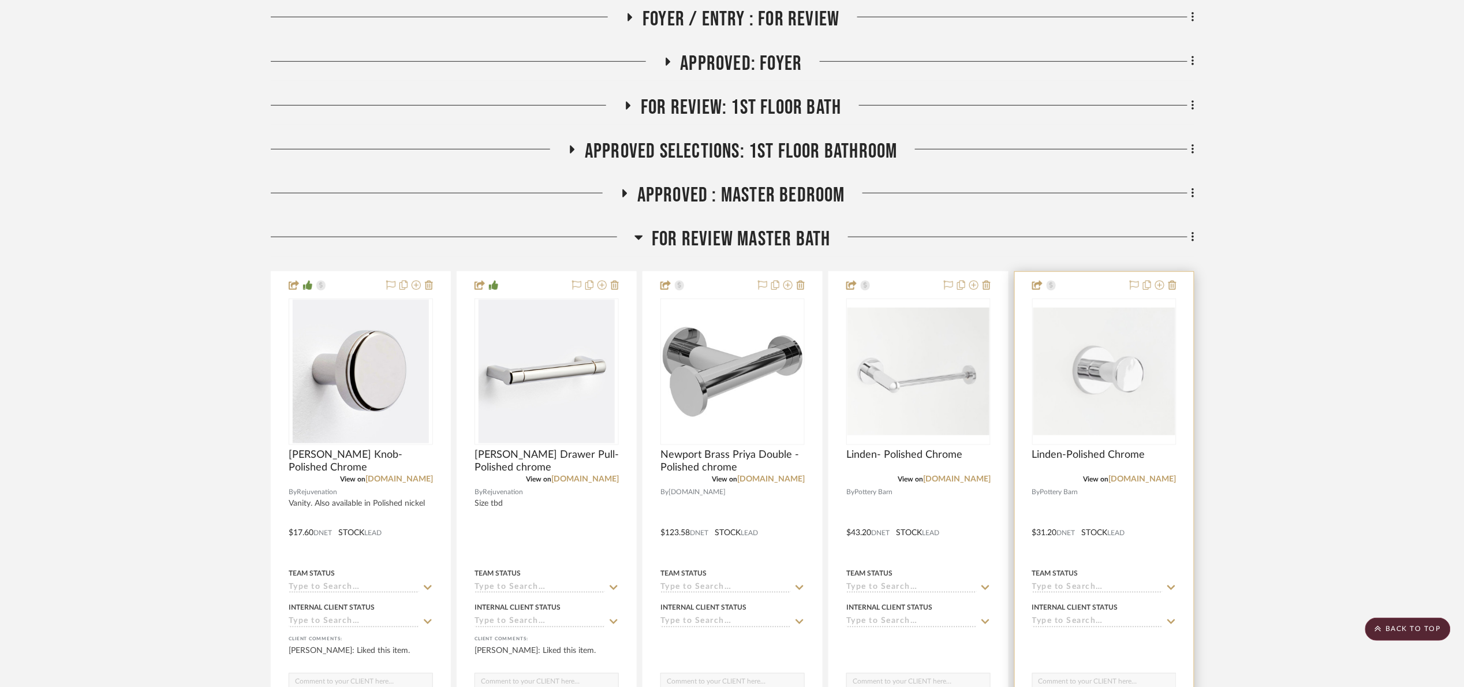
scroll to position [346, 0]
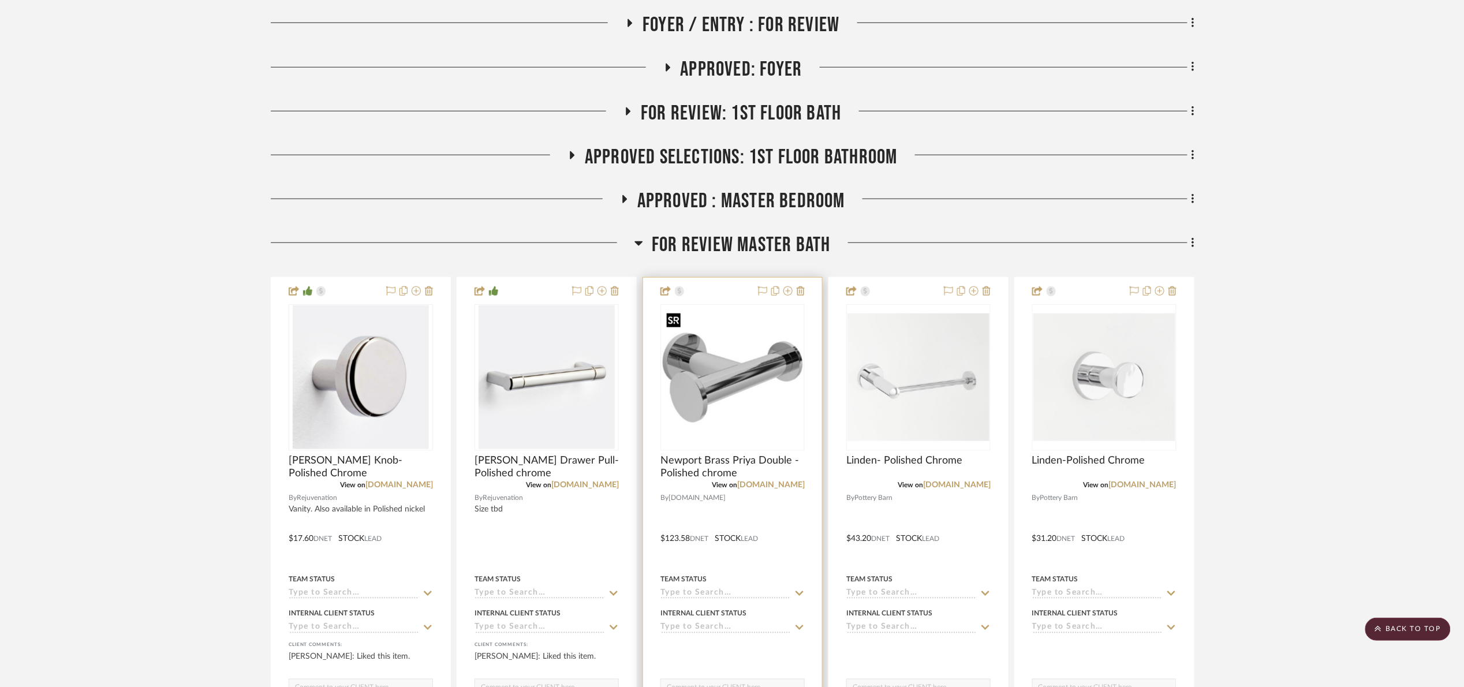
click at [711, 382] on img "0" at bounding box center [733, 378] width 142 height 142
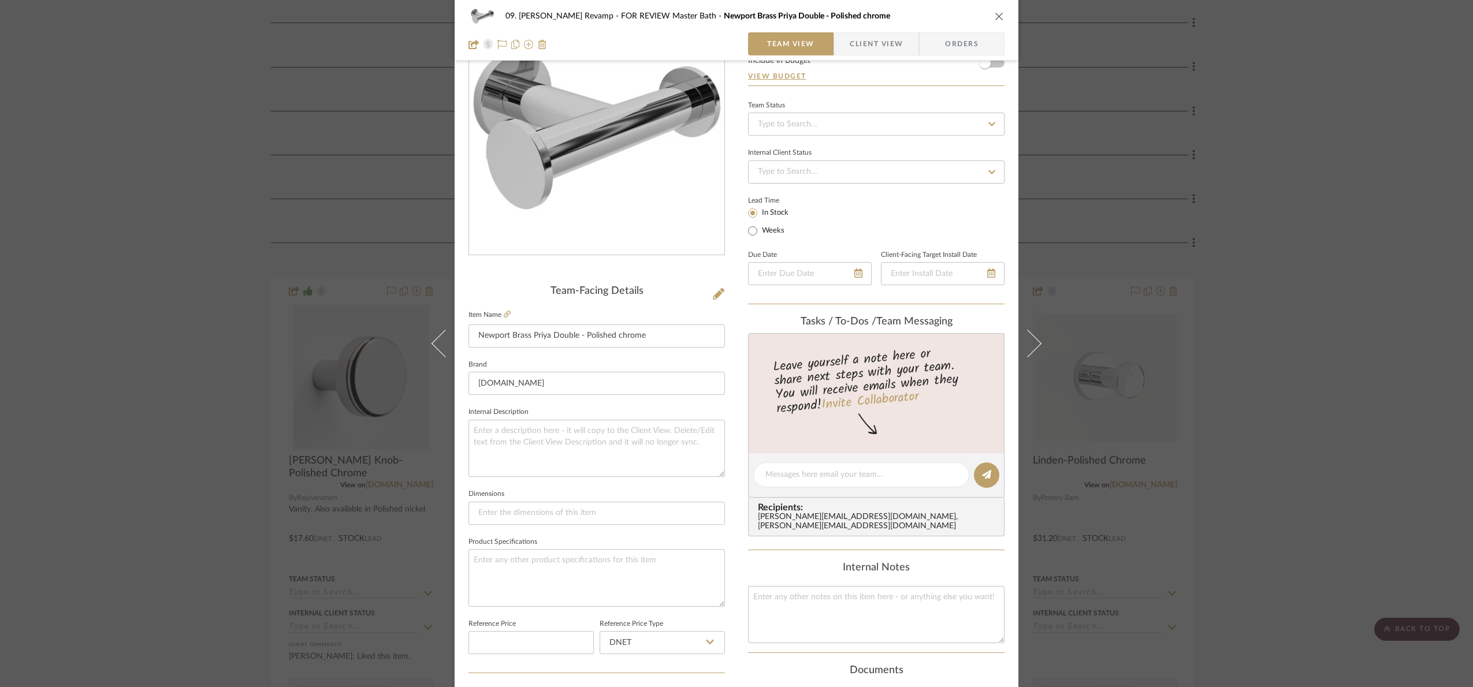
scroll to position [389, 0]
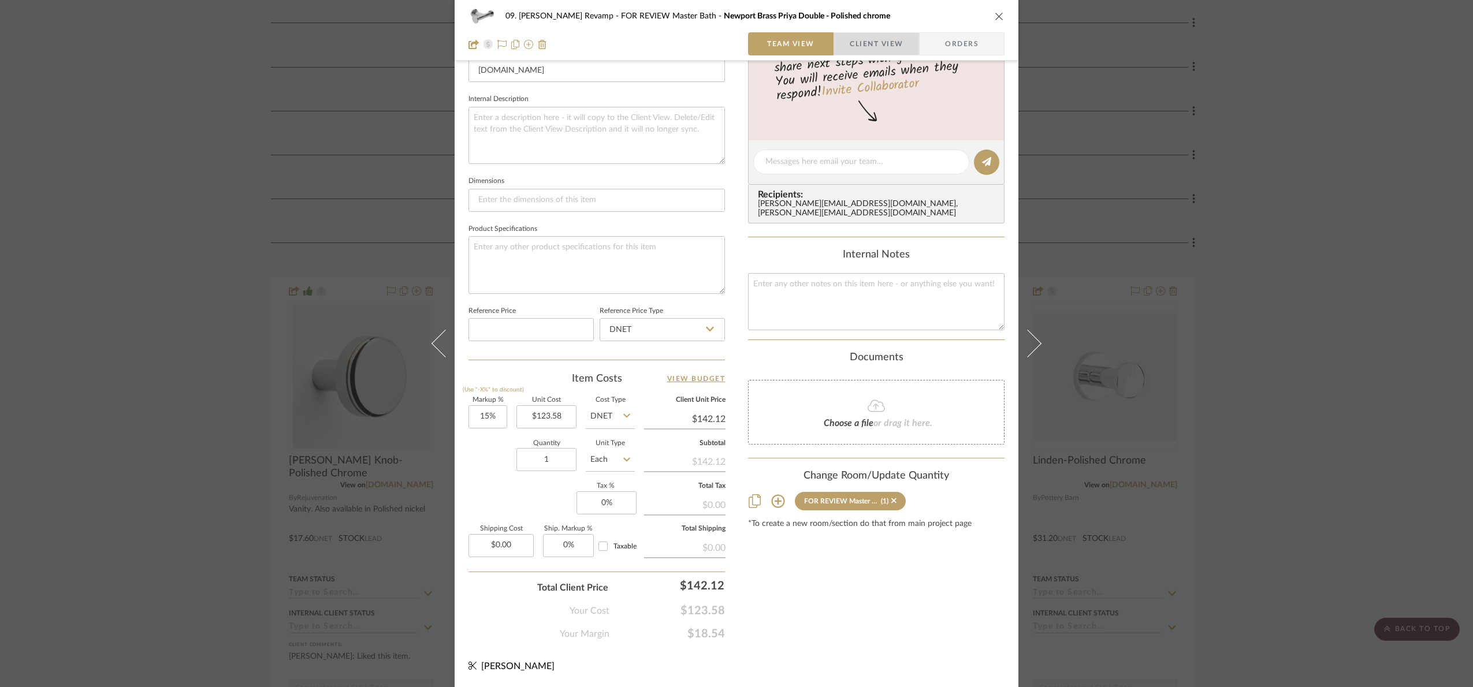
click at [869, 38] on span "Client View" at bounding box center [875, 43] width 53 height 23
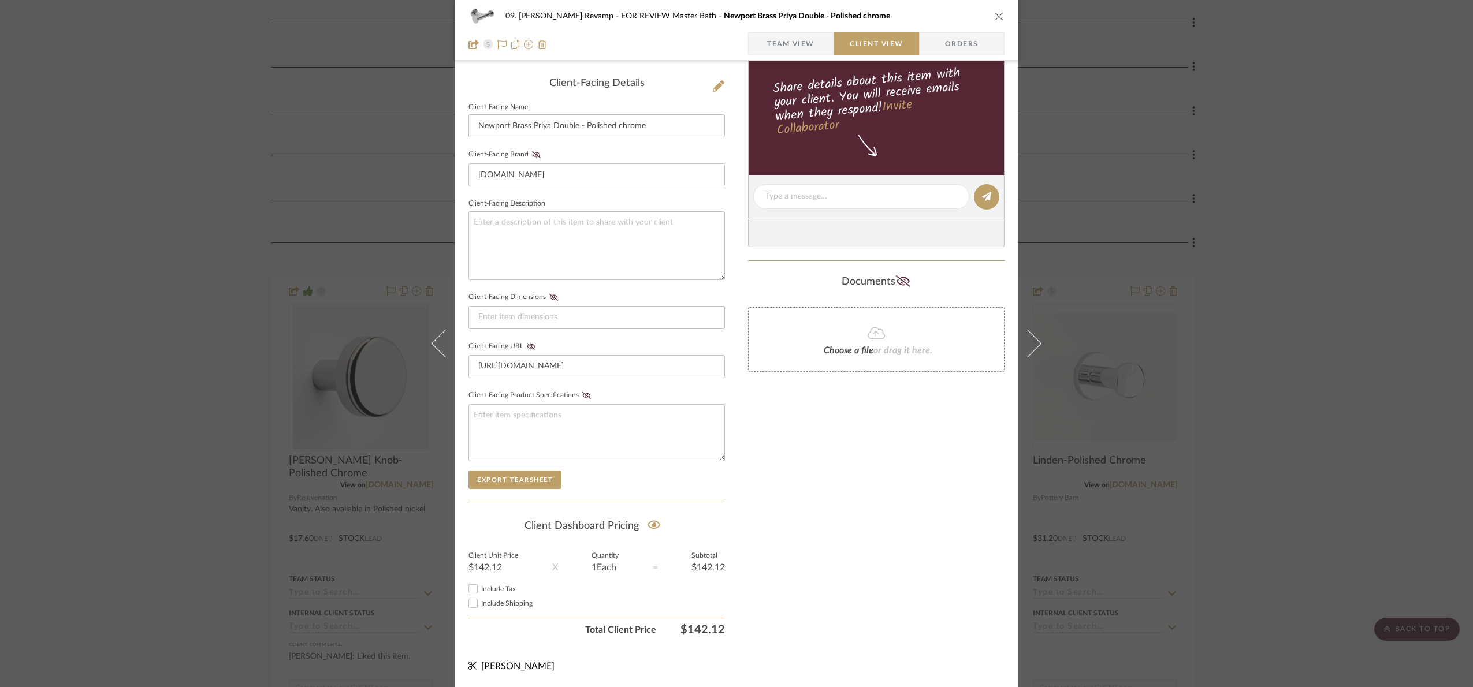
click at [1292, 418] on div "09. Jones Revamp FOR REVIEW Master Bath Newport Brass Priya Double - Polished c…" at bounding box center [736, 343] width 1473 height 687
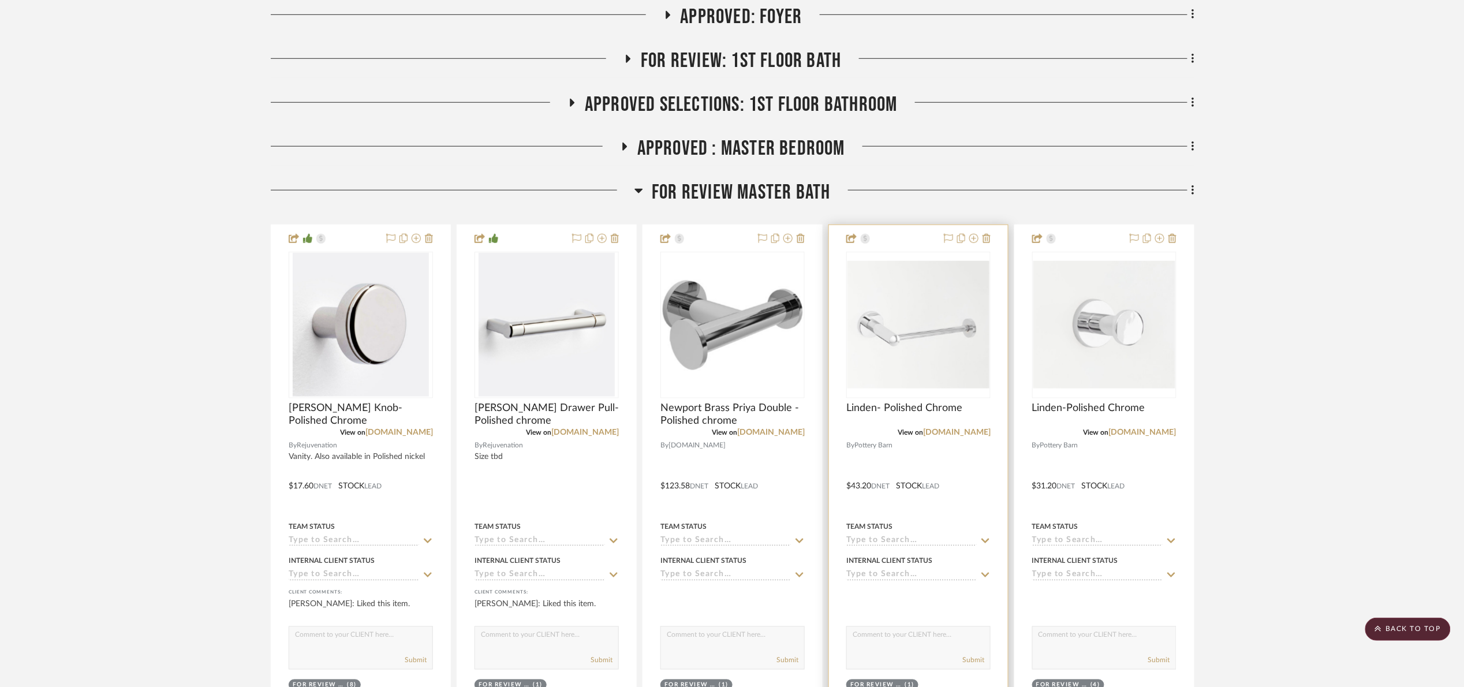
scroll to position [693, 0]
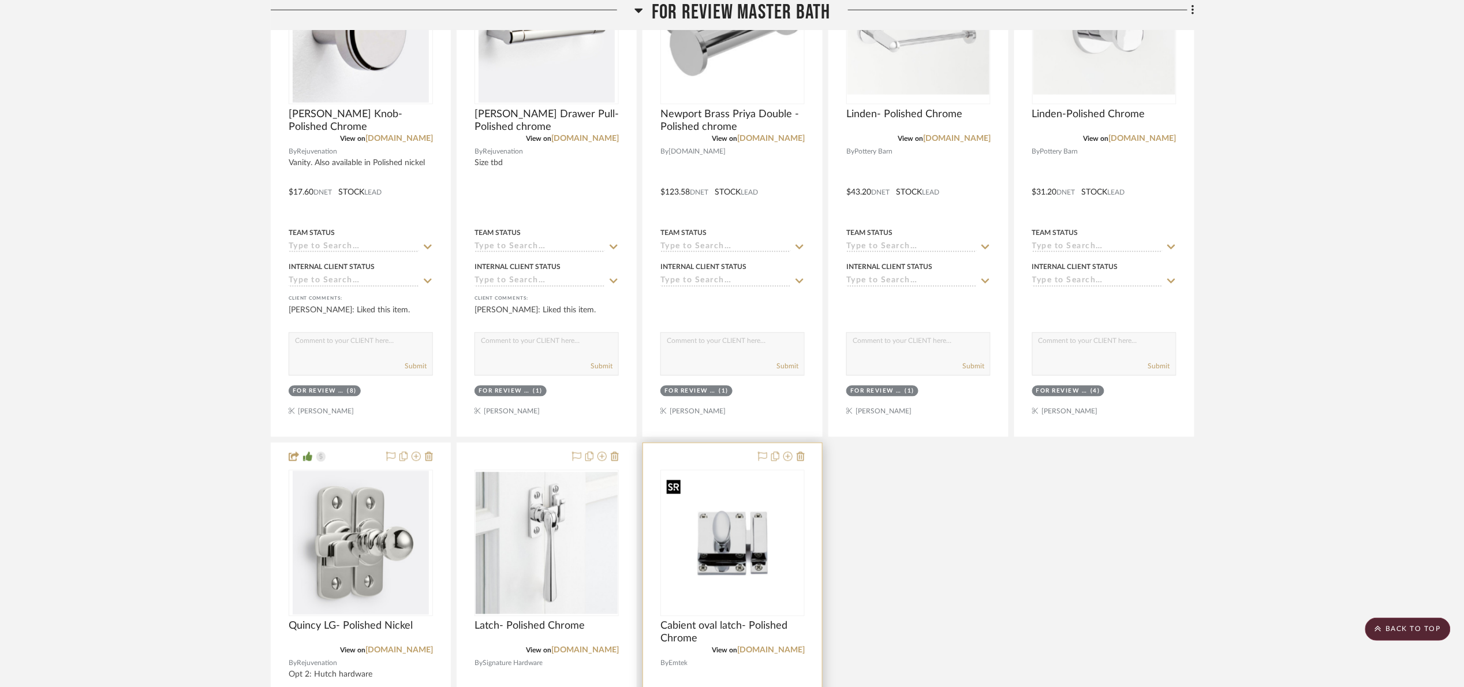
click at [737, 527] on img "0" at bounding box center [733, 543] width 142 height 142
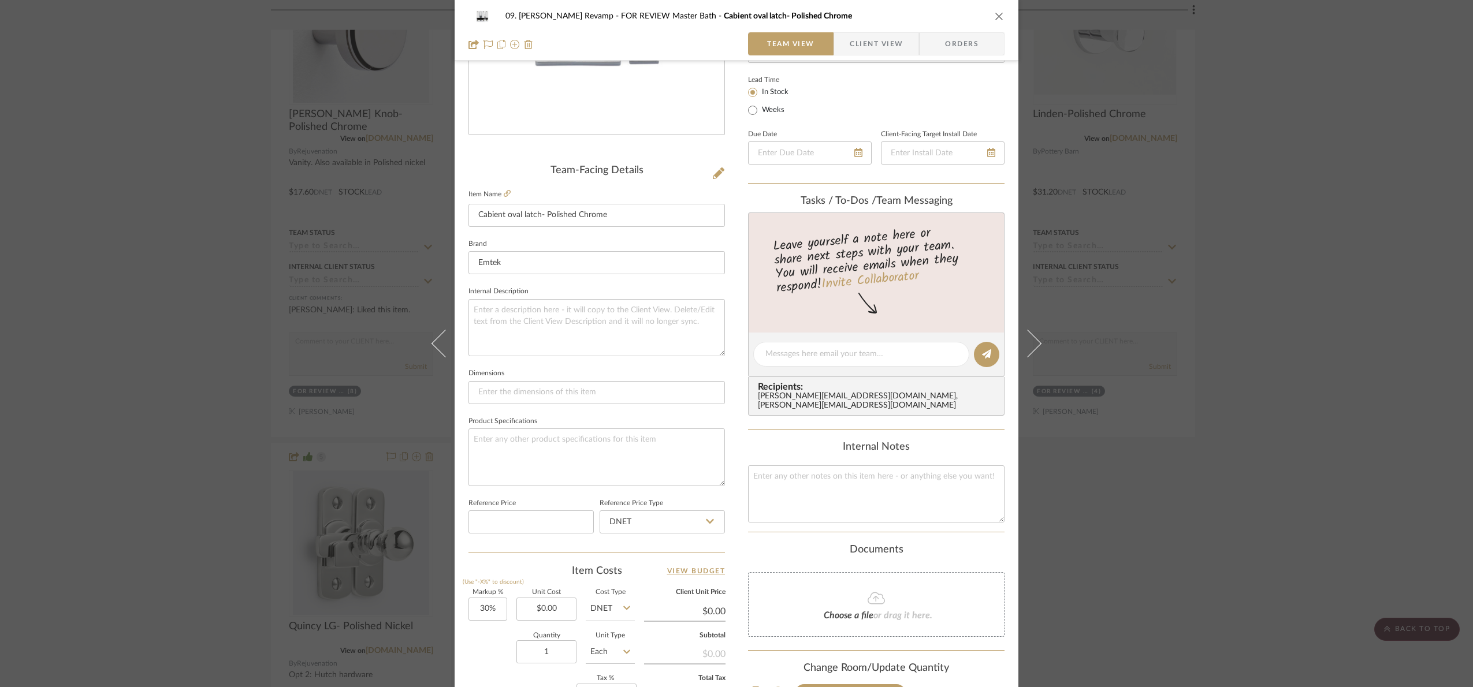
scroll to position [389, 0]
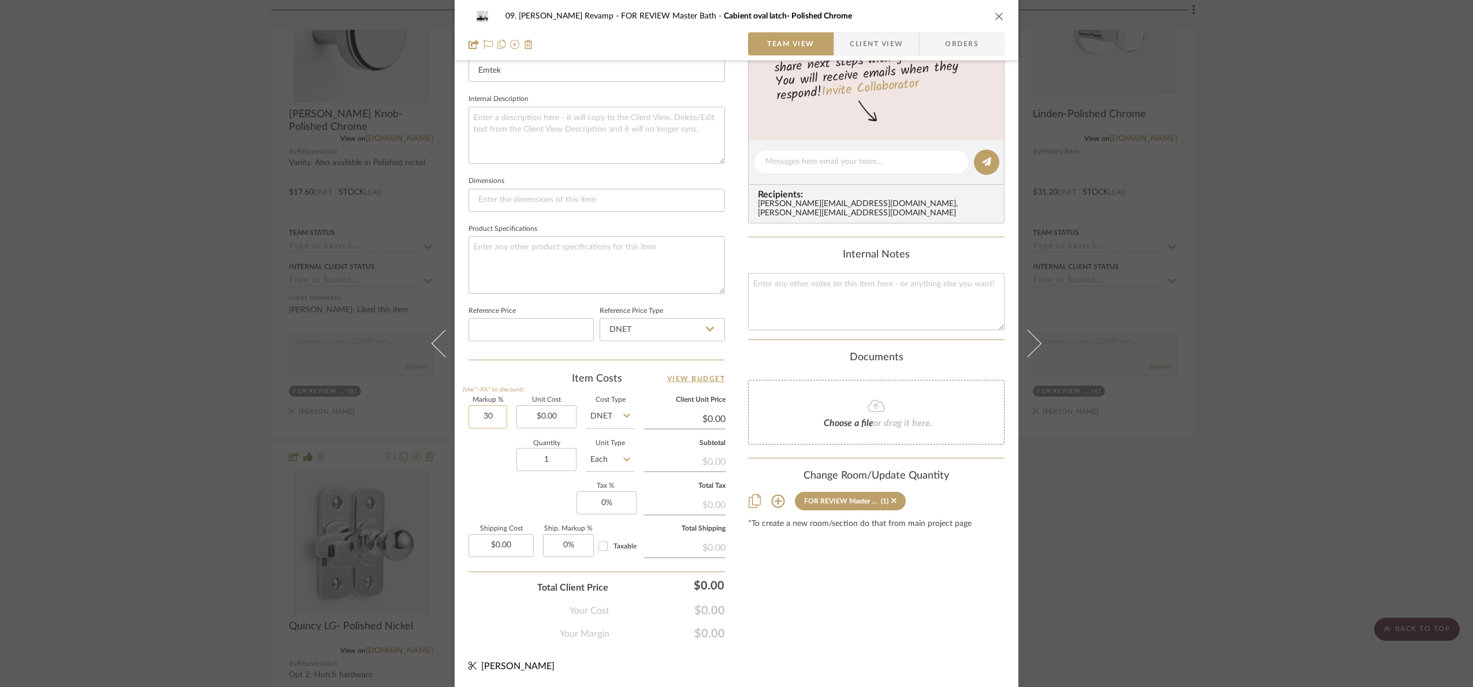
click at [479, 421] on input "30" at bounding box center [487, 416] width 39 height 23
type input "15%"
click at [488, 494] on div "Markup % (Use "-X%" to discount) 15% Unit Cost $0.00 Cost Type DNET Client Unit…" at bounding box center [596, 481] width 256 height 169
click at [551, 422] on input "0.00" at bounding box center [546, 416] width 60 height 23
type input "$44.23"
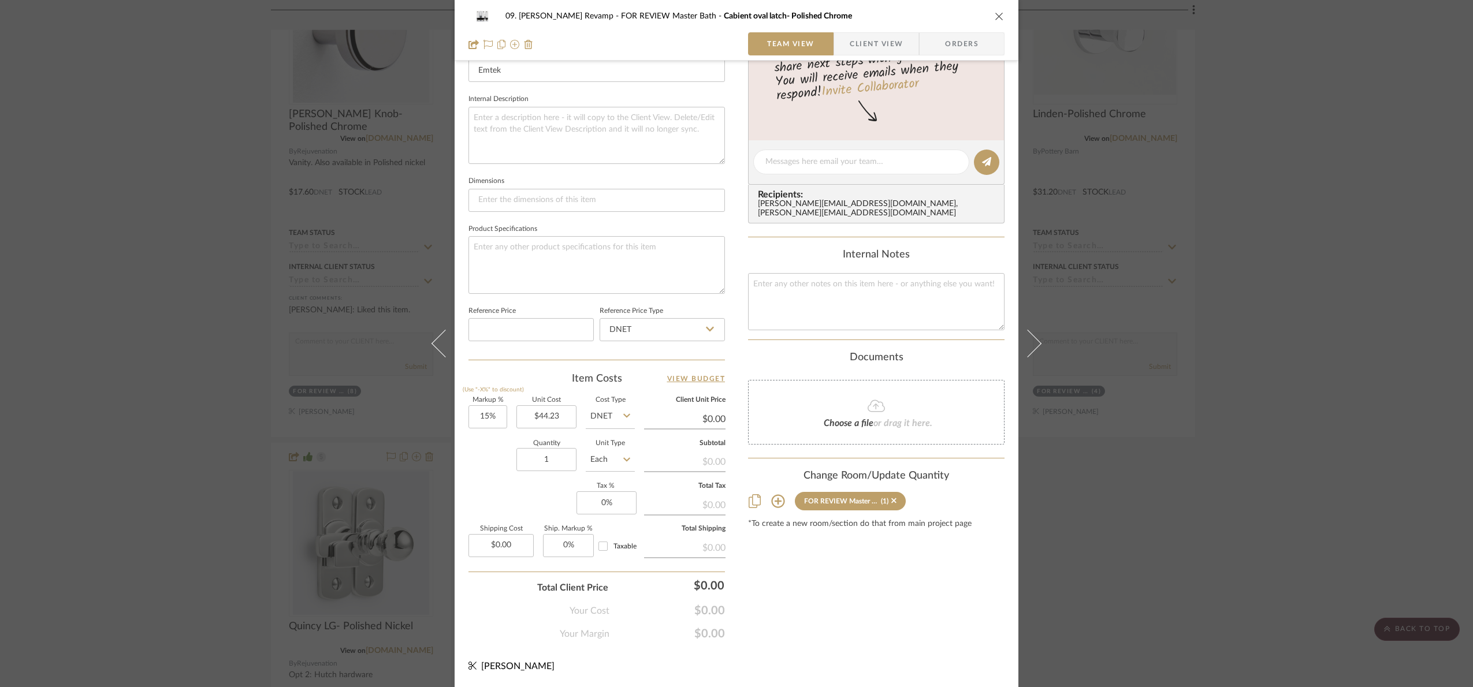
click at [462, 474] on div "09. Jones Revamp FOR REVIEW Master Bath Cabient oval latch- Polished Chrome Tea…" at bounding box center [736, 154] width 564 height 1067
type input "$50.86"
click at [1426, 522] on div "09. Jones Revamp FOR REVIEW Master Bath Cabient oval latch- Polished Chrome Tea…" at bounding box center [736, 343] width 1473 height 687
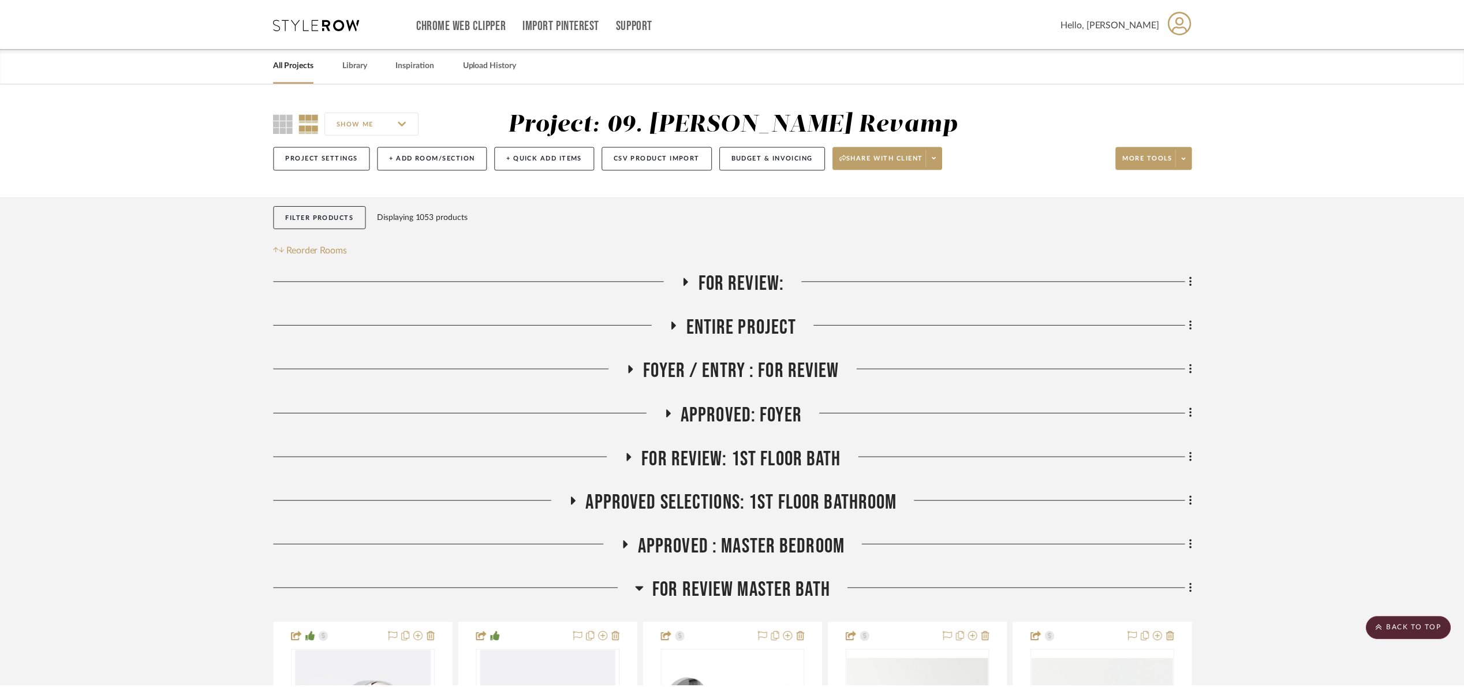
scroll to position [693, 0]
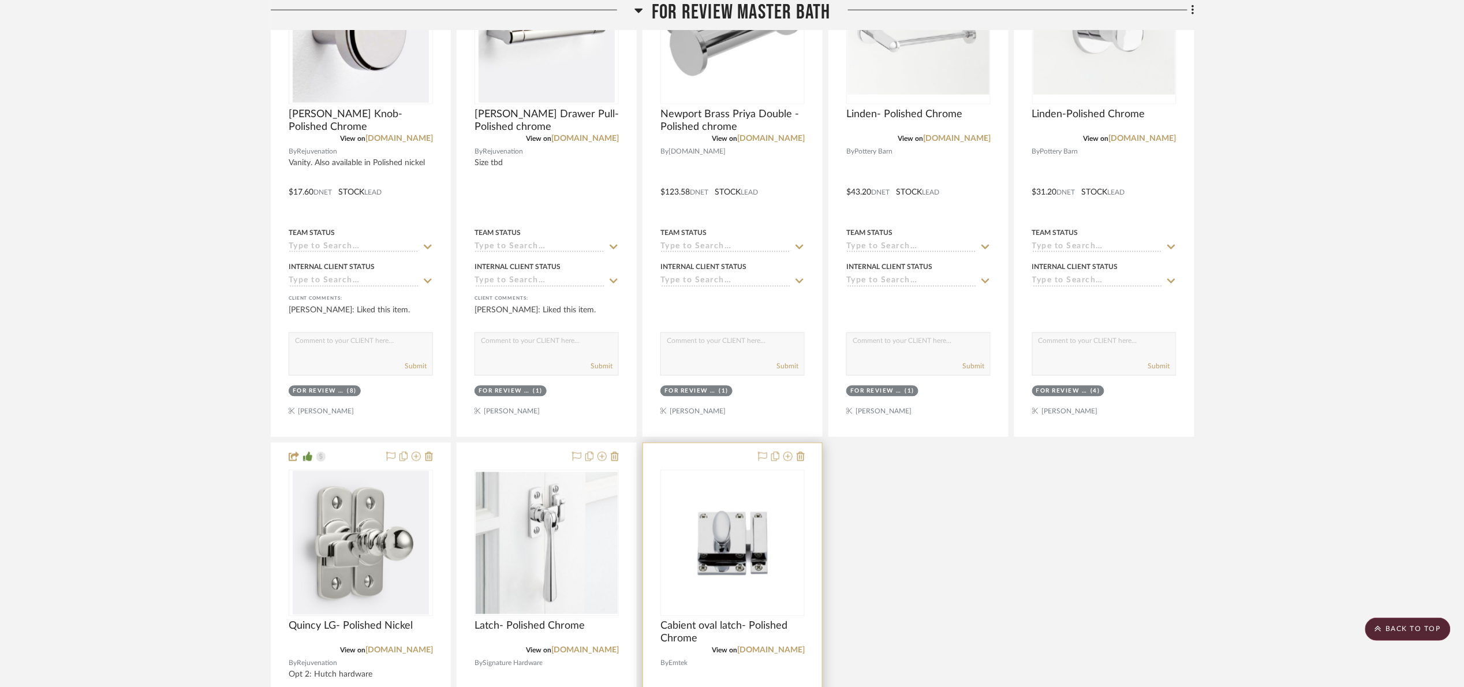
click at [811, 550] on div at bounding box center [732, 696] width 179 height 505
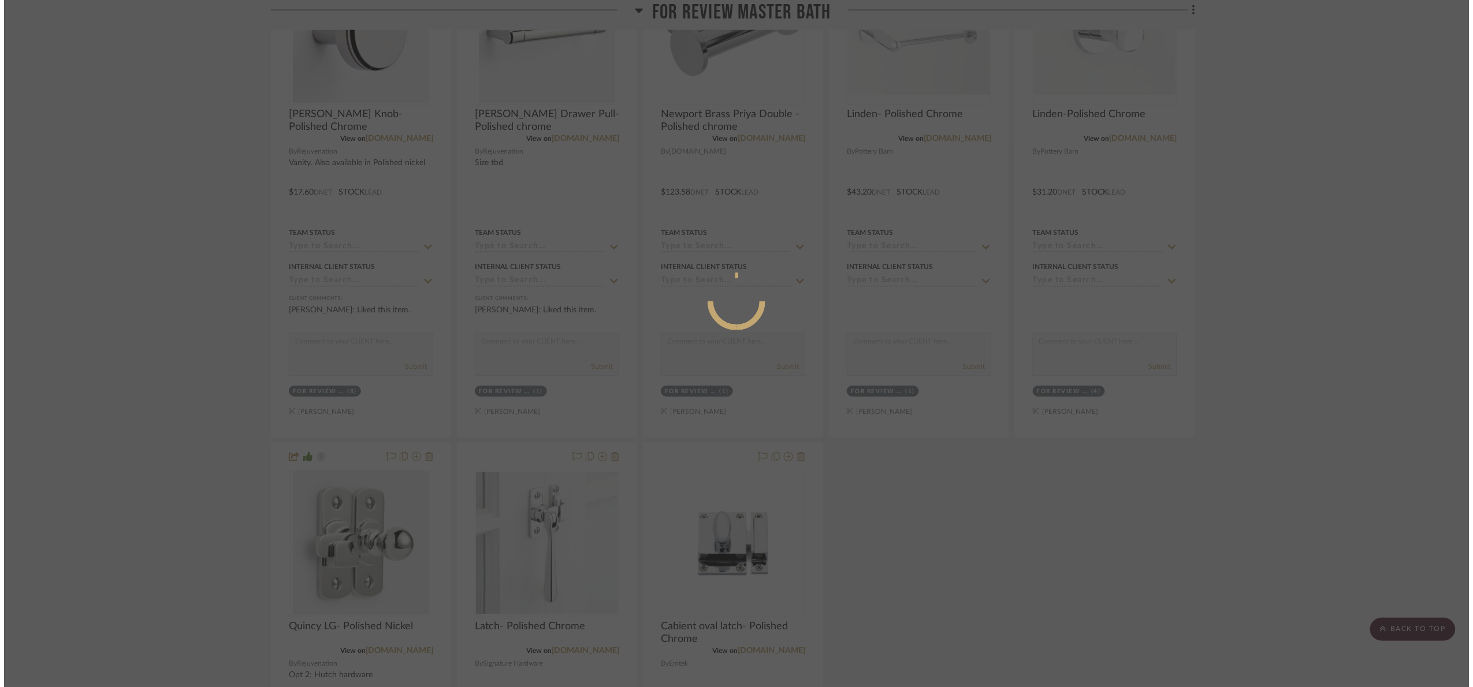
scroll to position [0, 0]
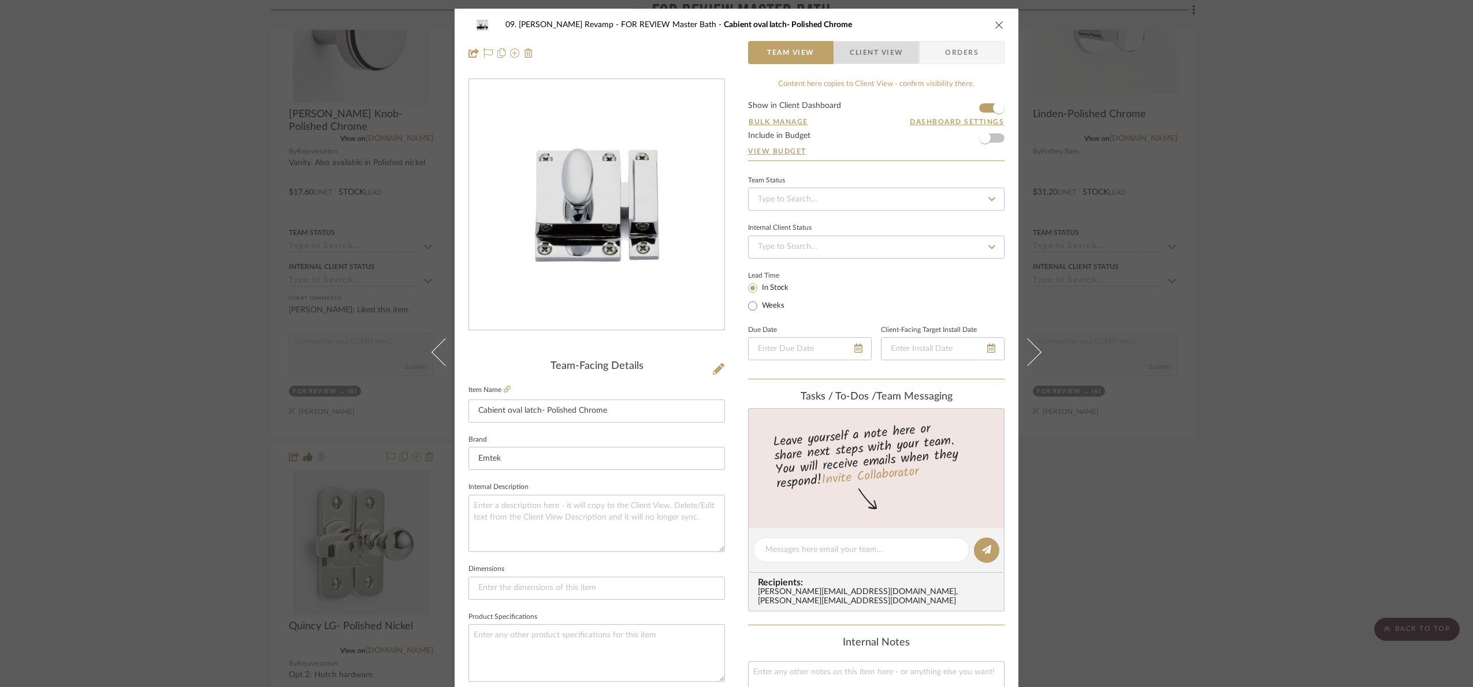
click at [868, 49] on span "Client View" at bounding box center [875, 52] width 53 height 23
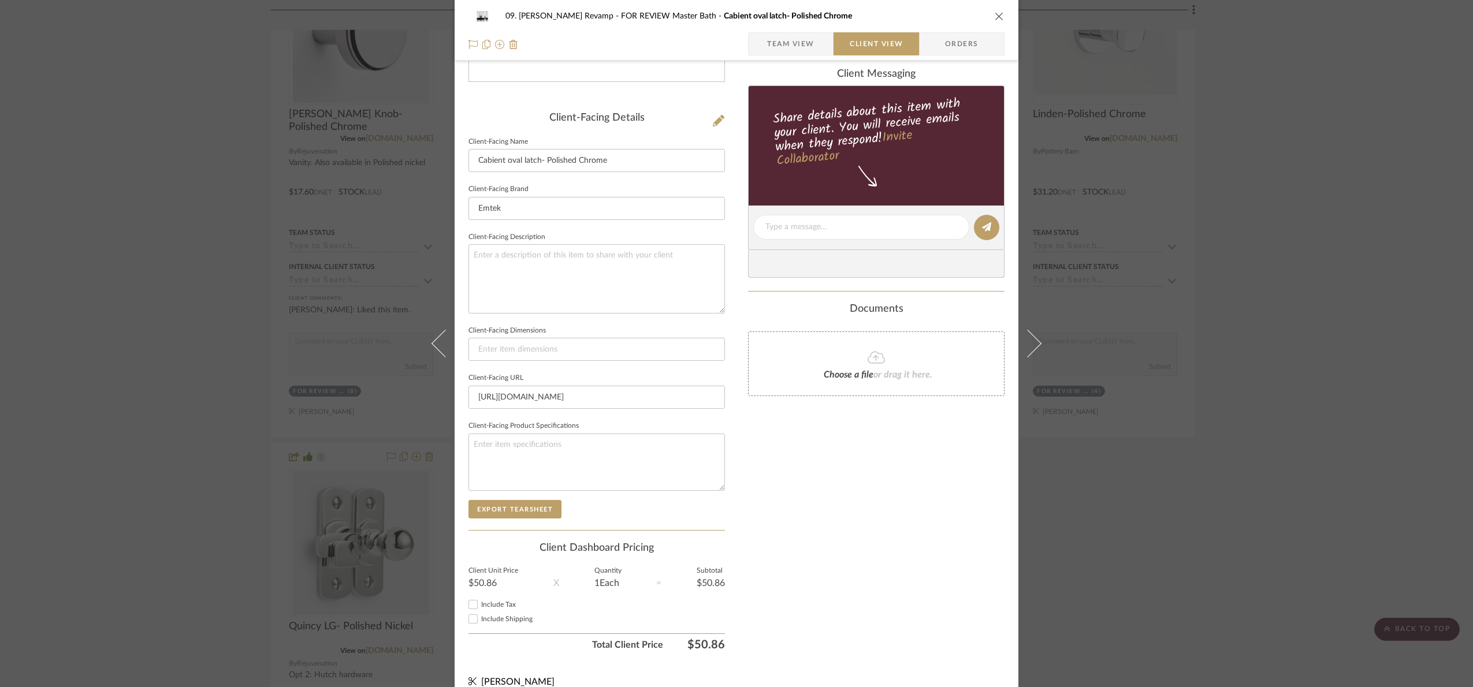
scroll to position [266, 0]
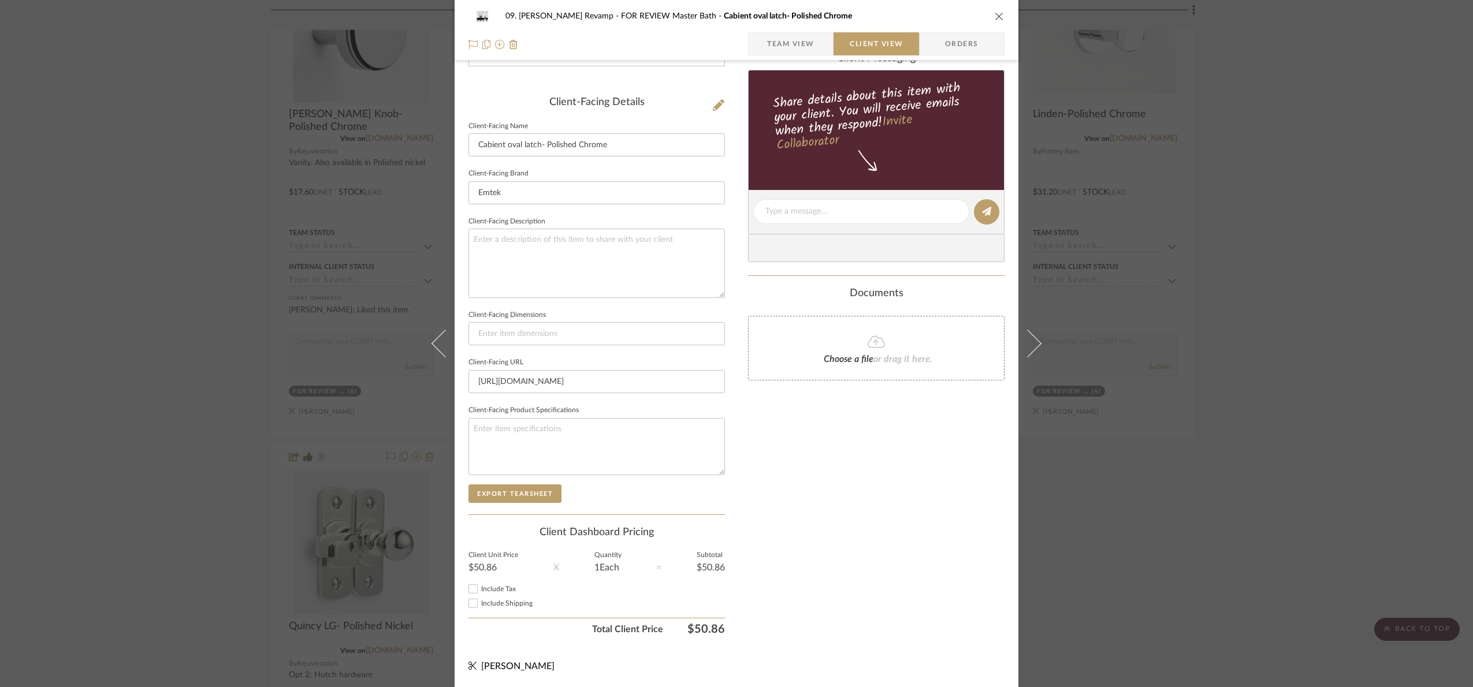
click at [1228, 566] on div "09. Jones Revamp FOR REVIEW Master Bath Cabient oval latch- Polished Chrome Tea…" at bounding box center [736, 343] width 1473 height 687
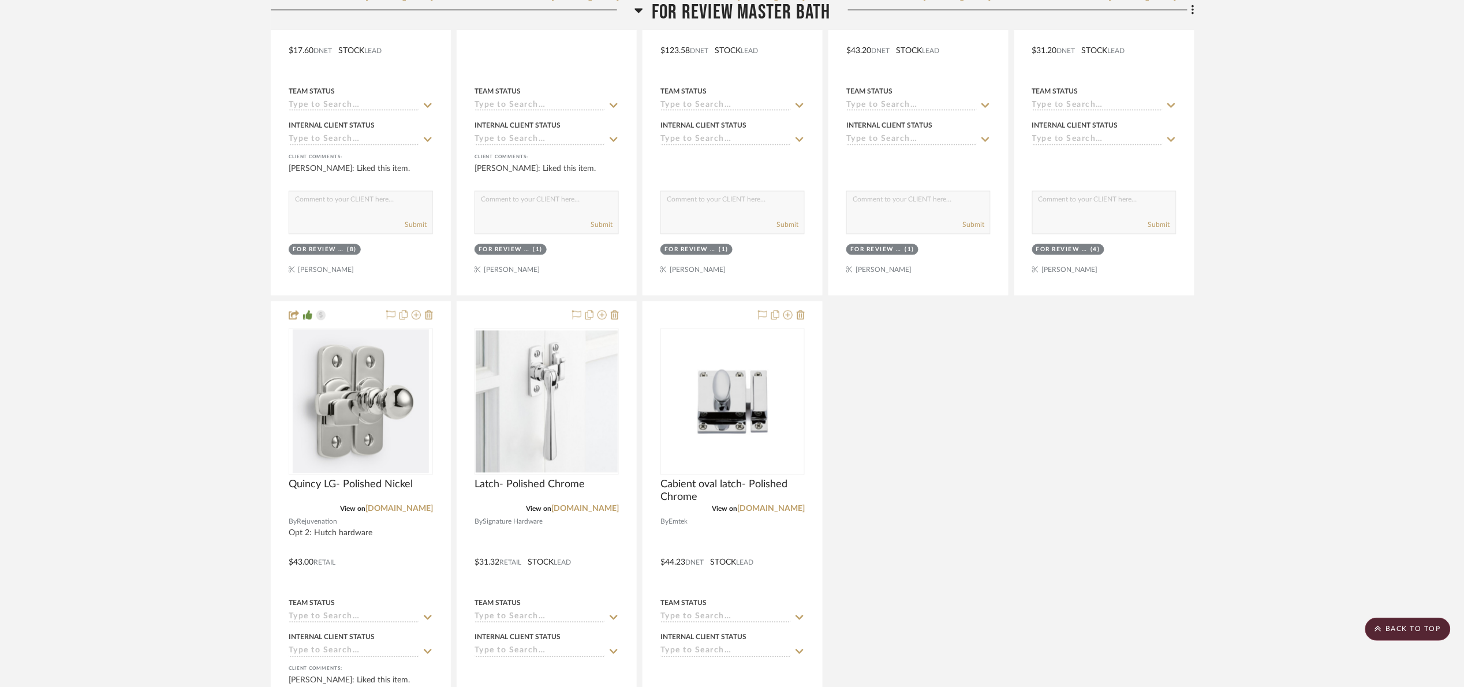
scroll to position [866, 0]
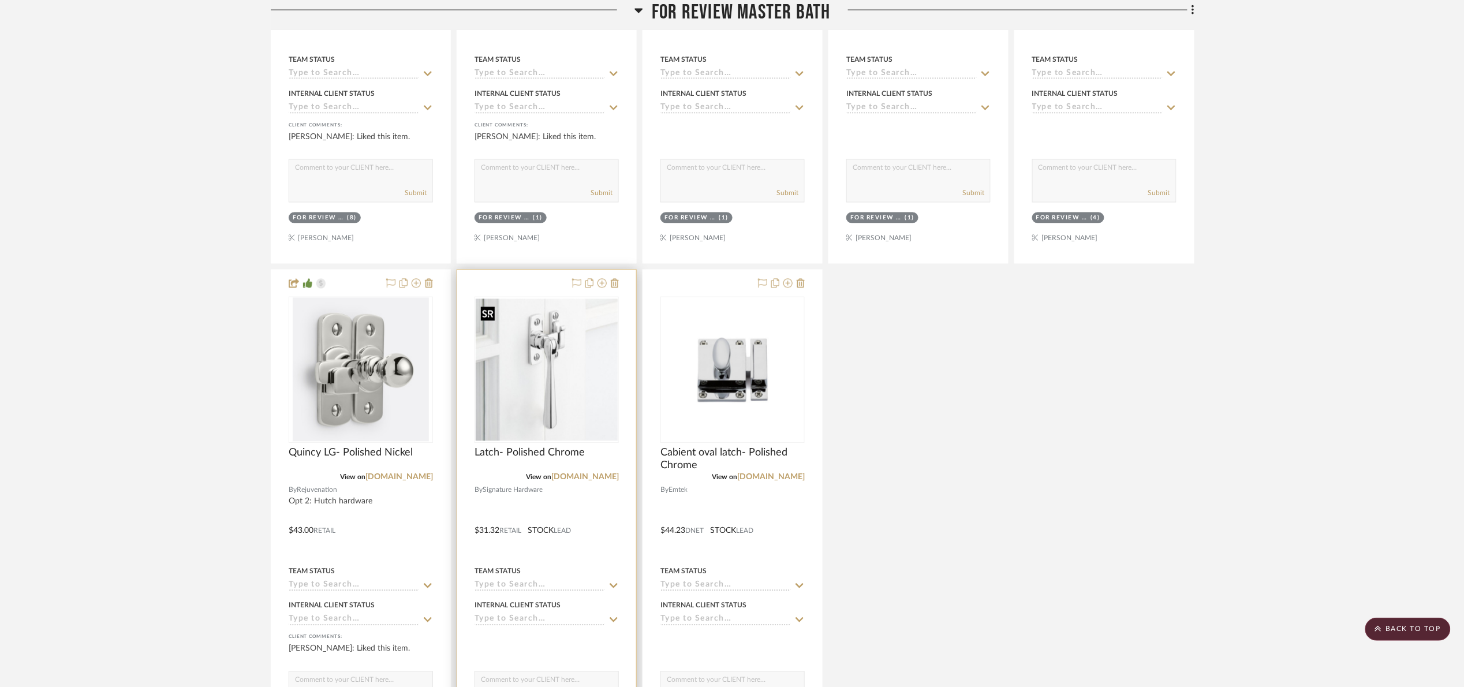
click at [564, 405] on img "0" at bounding box center [547, 370] width 142 height 142
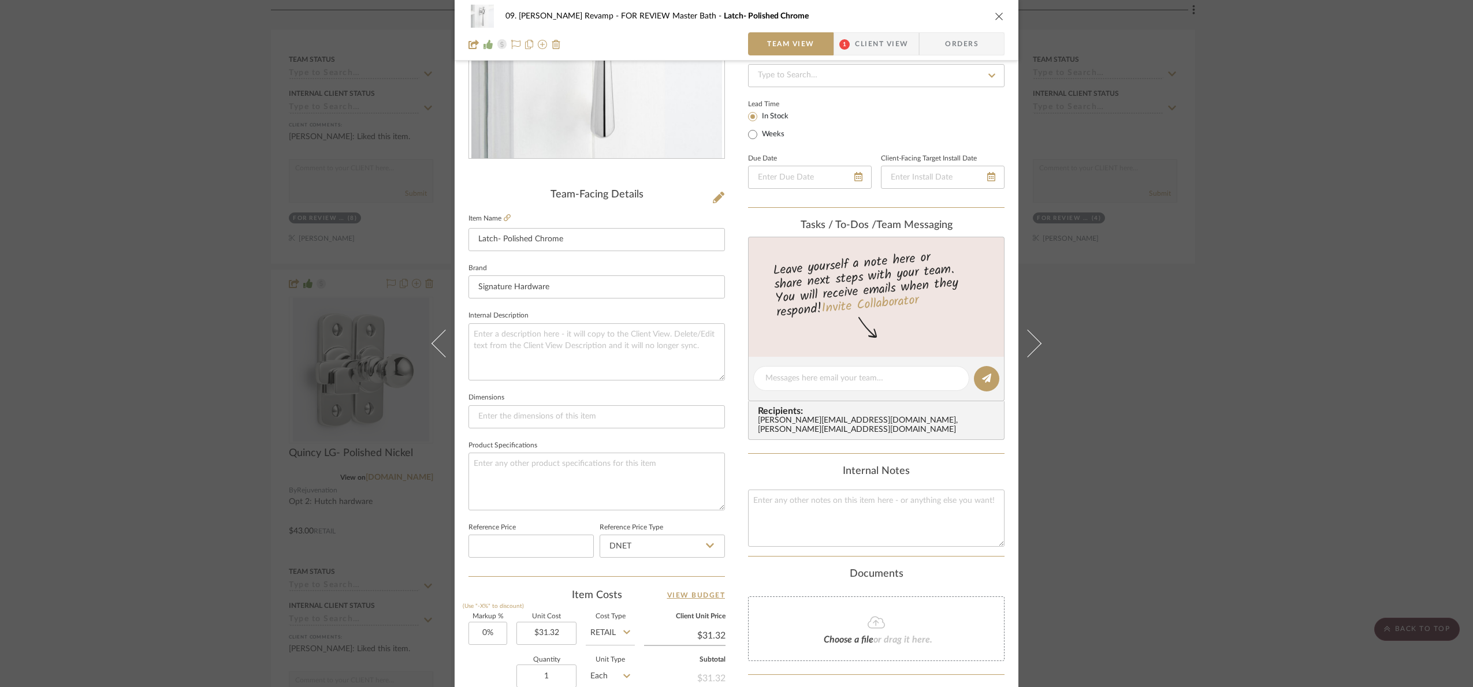
scroll to position [389, 0]
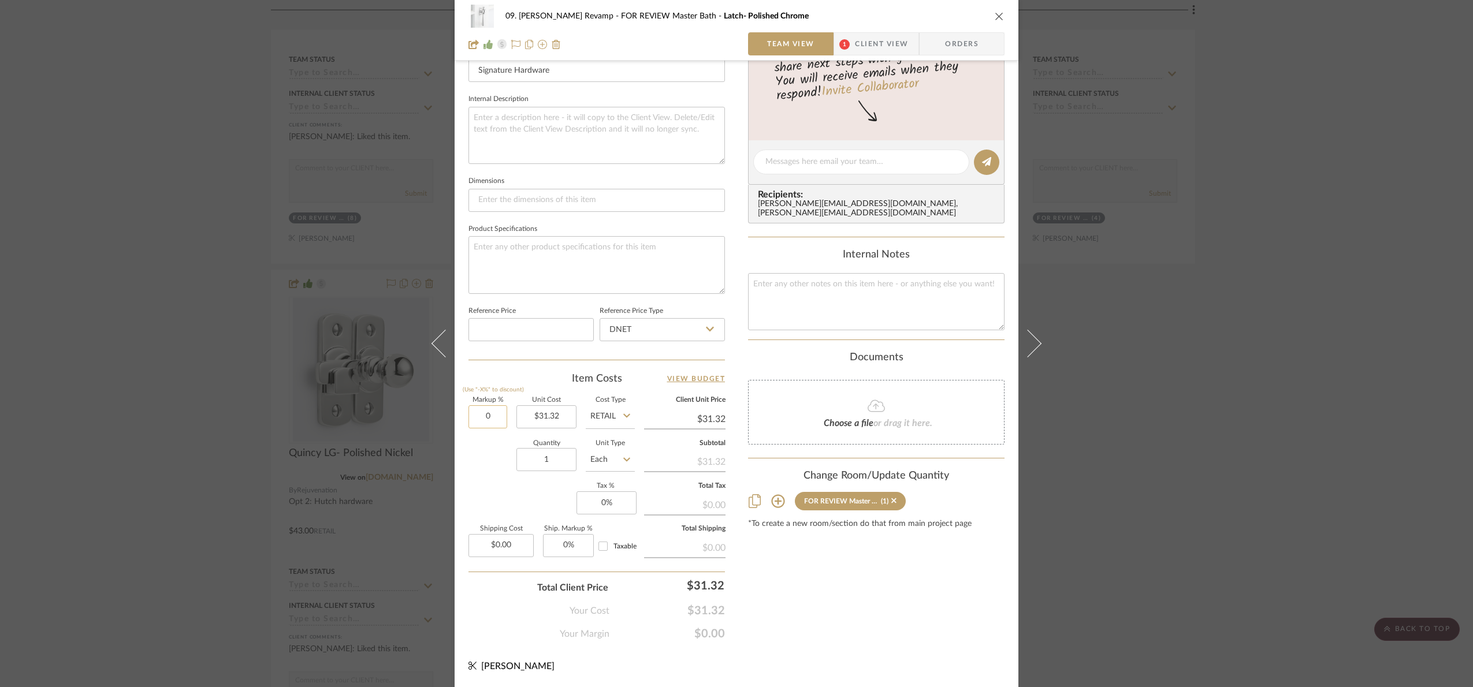
click at [474, 422] on input "0" at bounding box center [487, 416] width 39 height 23
type input "15%"
click at [486, 464] on div "Quantity 1 Unit Type Each" at bounding box center [551, 461] width 166 height 41
type input "$36.02"
click at [875, 297] on textarea at bounding box center [876, 301] width 256 height 57
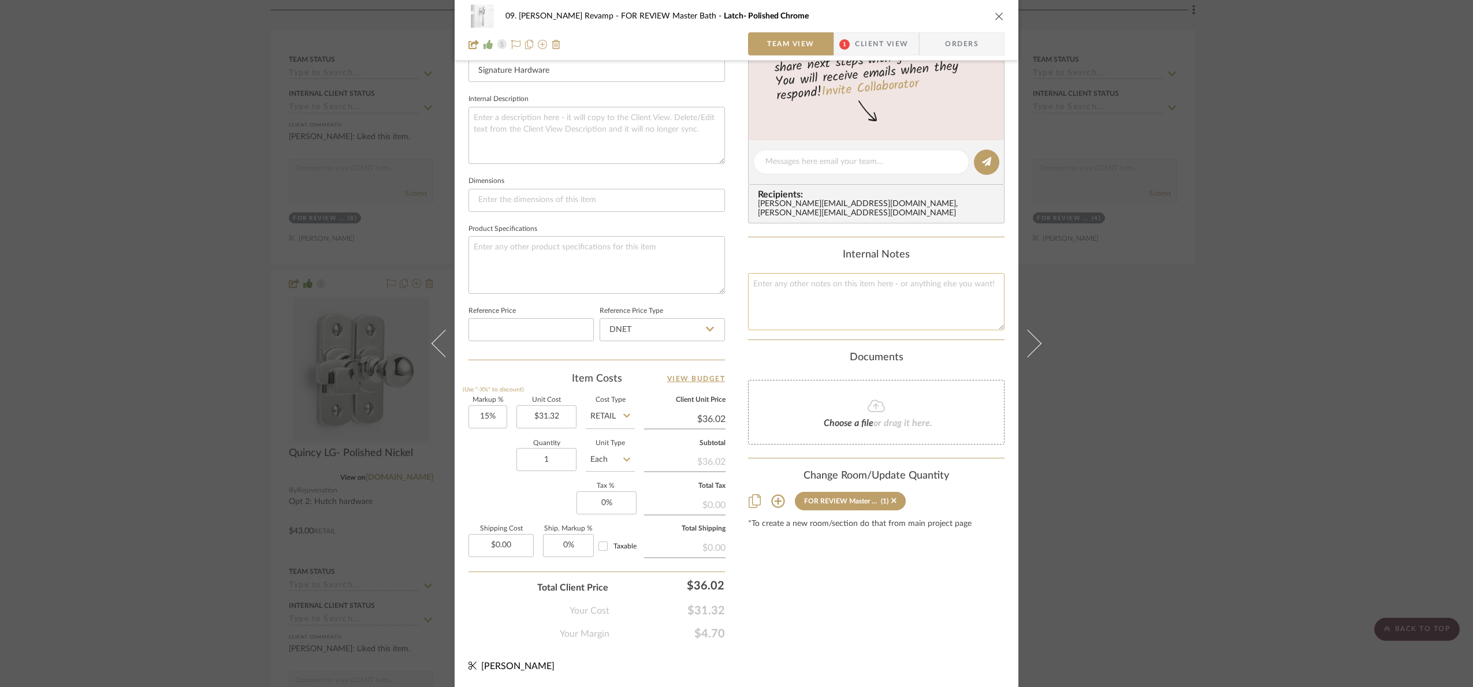
paste textarea "36.02"
type textarea "36.02"
type input "31.32"
drag, startPoint x: 560, startPoint y: 416, endPoint x: 565, endPoint y: 421, distance: 7.4
click at [560, 415] on input "31.32" at bounding box center [546, 416] width 60 height 23
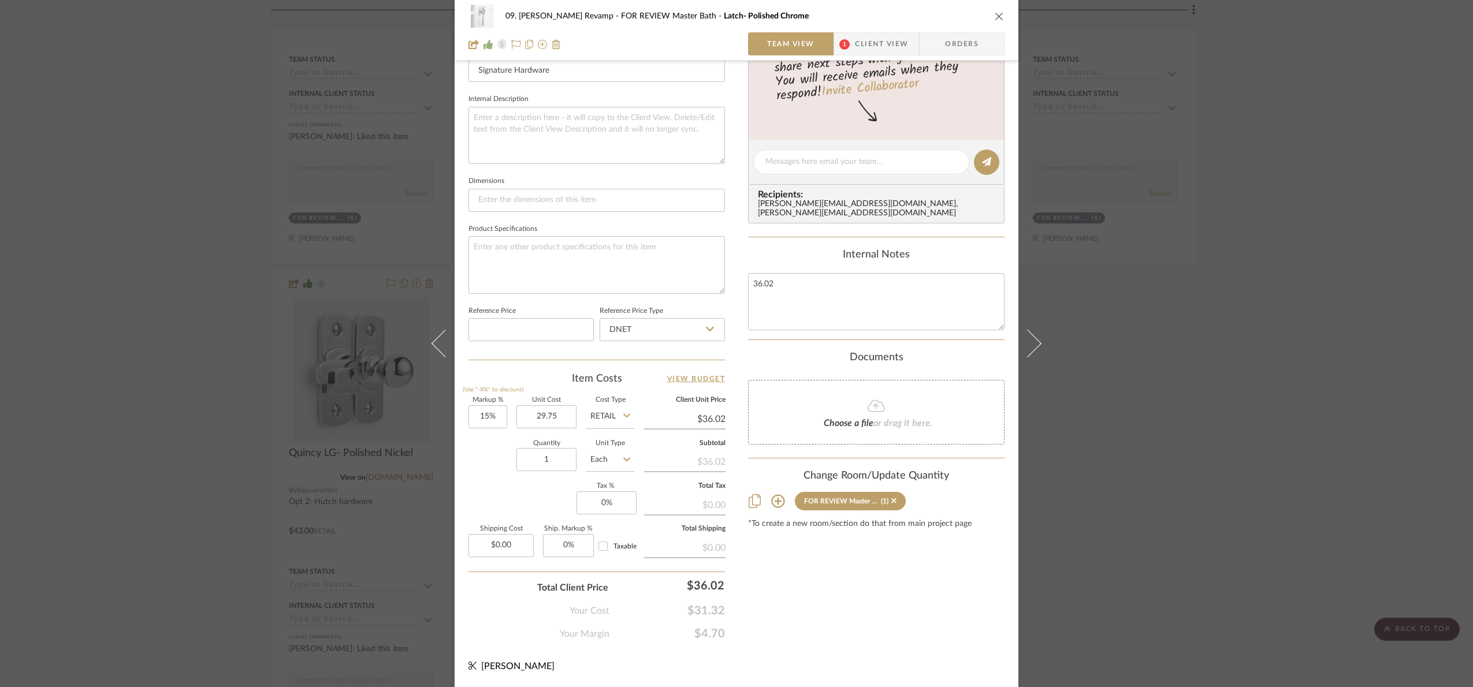
type input "$29.75"
click at [806, 617] on div "Content here copies to Client View - confirm visibility there. Show in Client D…" at bounding box center [876, 165] width 256 height 951
type input "$34.21"
type input "36.02"
click at [870, 632] on div "Content here copies to Client View - confirm visibility there. Show in Client D…" at bounding box center [876, 165] width 256 height 951
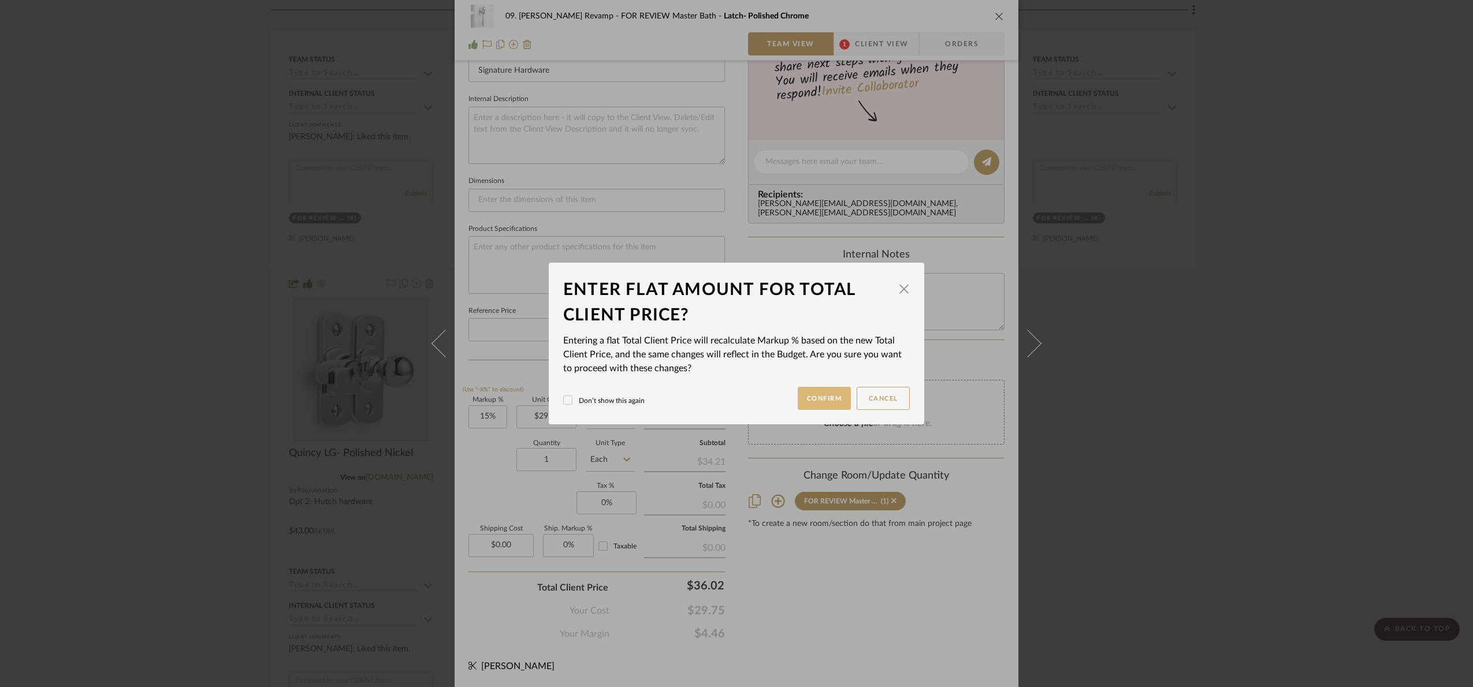
drag, startPoint x: 808, startPoint y: 411, endPoint x: 802, endPoint y: 405, distance: 9.0
click at [804, 408] on dialog-content "Enter flat amount for total client price? × Entering a flat Total Client Price …" at bounding box center [736, 344] width 375 height 162
click at [806, 393] on button "Confirm" at bounding box center [824, 398] width 54 height 23
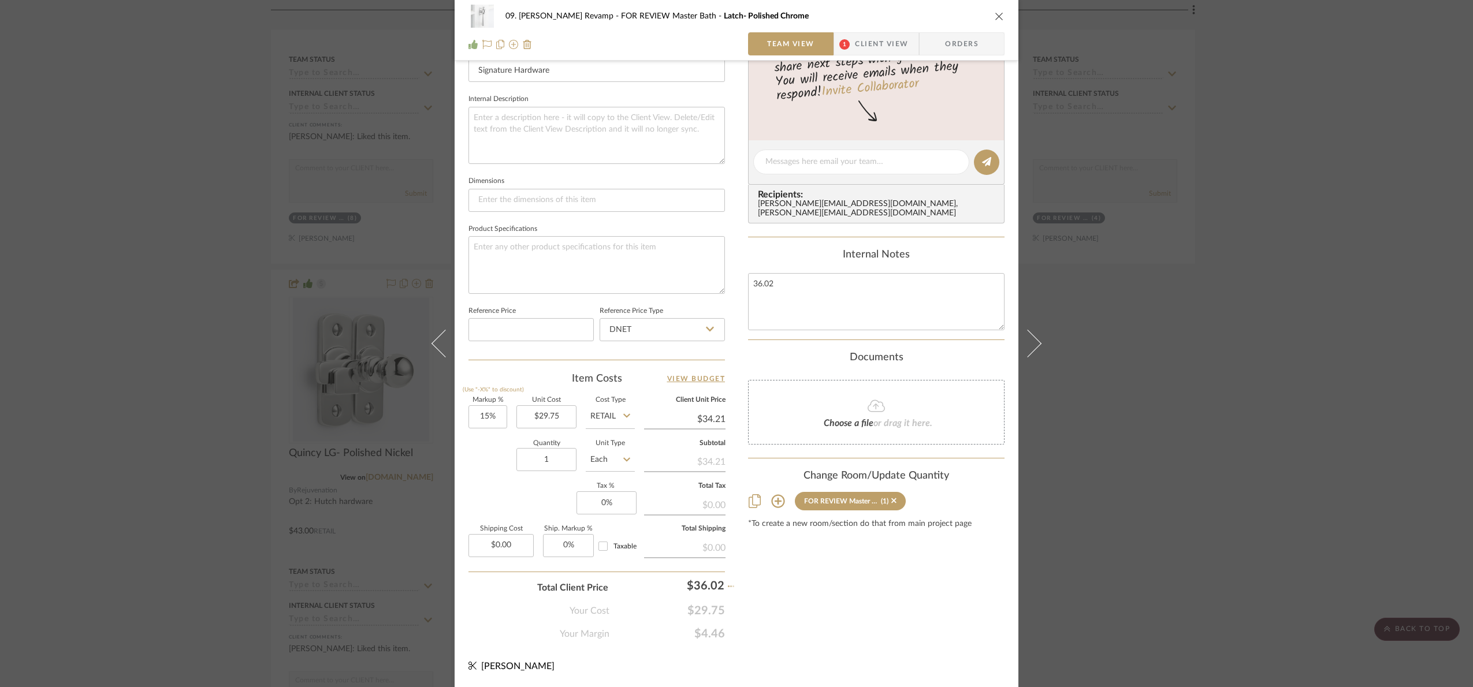
type input "21.07%"
type input "$36.02"
click at [1279, 424] on div "09. Jones Revamp FOR REVIEW Master Bath Latch- Polished Chrome Team View 1 Clie…" at bounding box center [736, 343] width 1473 height 687
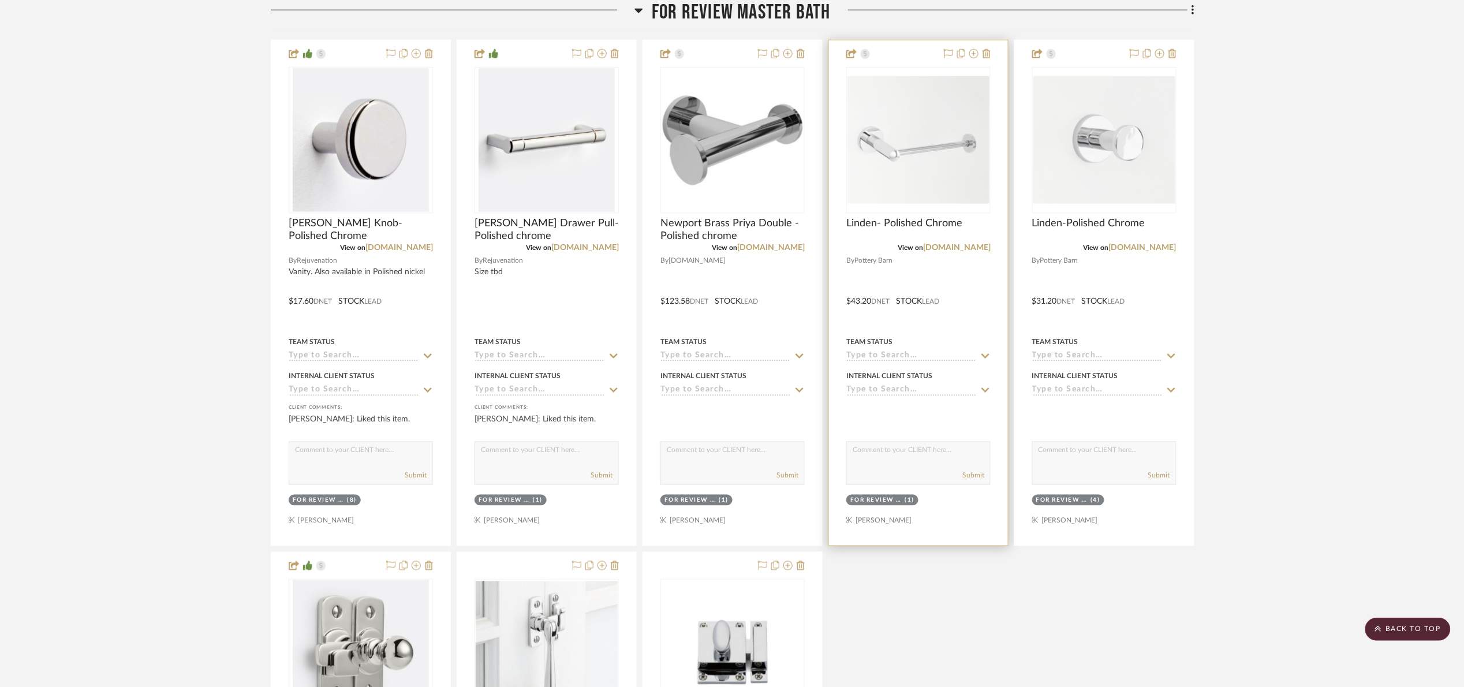
scroll to position [520, 0]
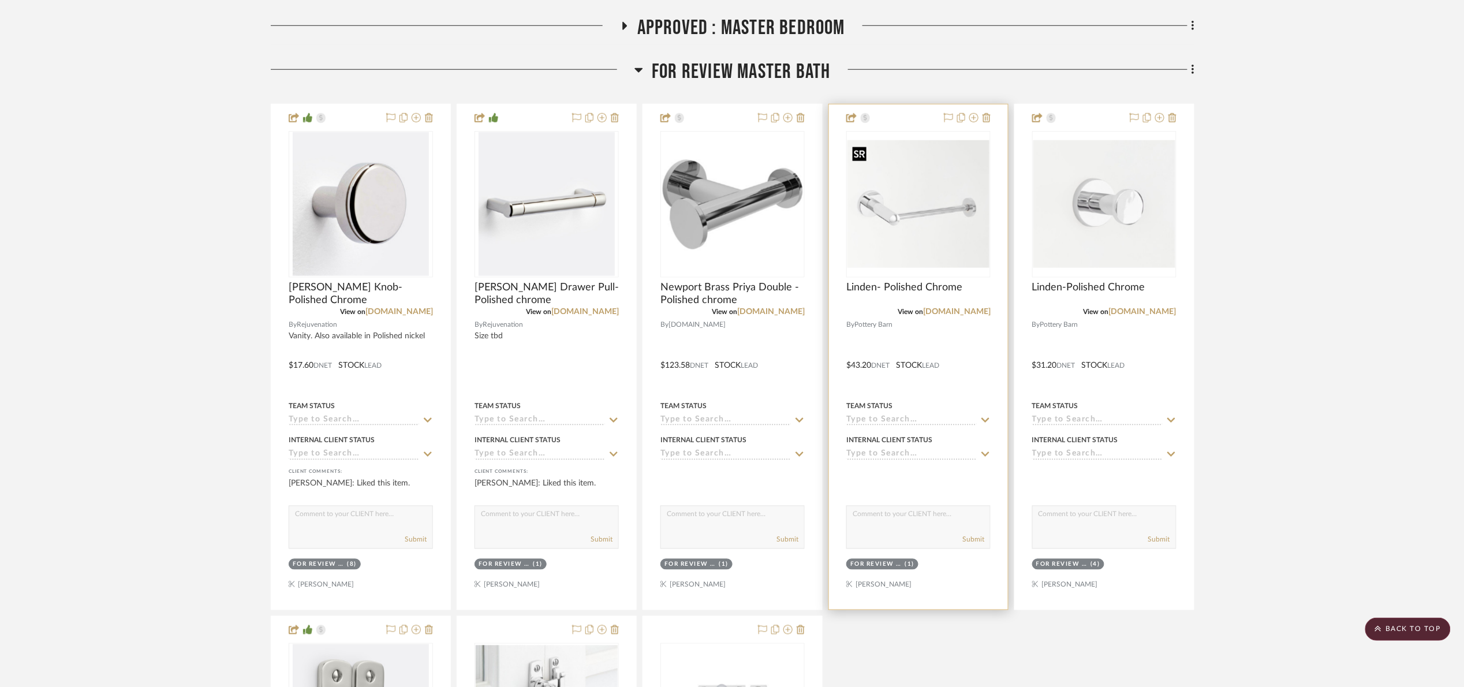
click at [858, 193] on img "0" at bounding box center [919, 204] width 142 height 128
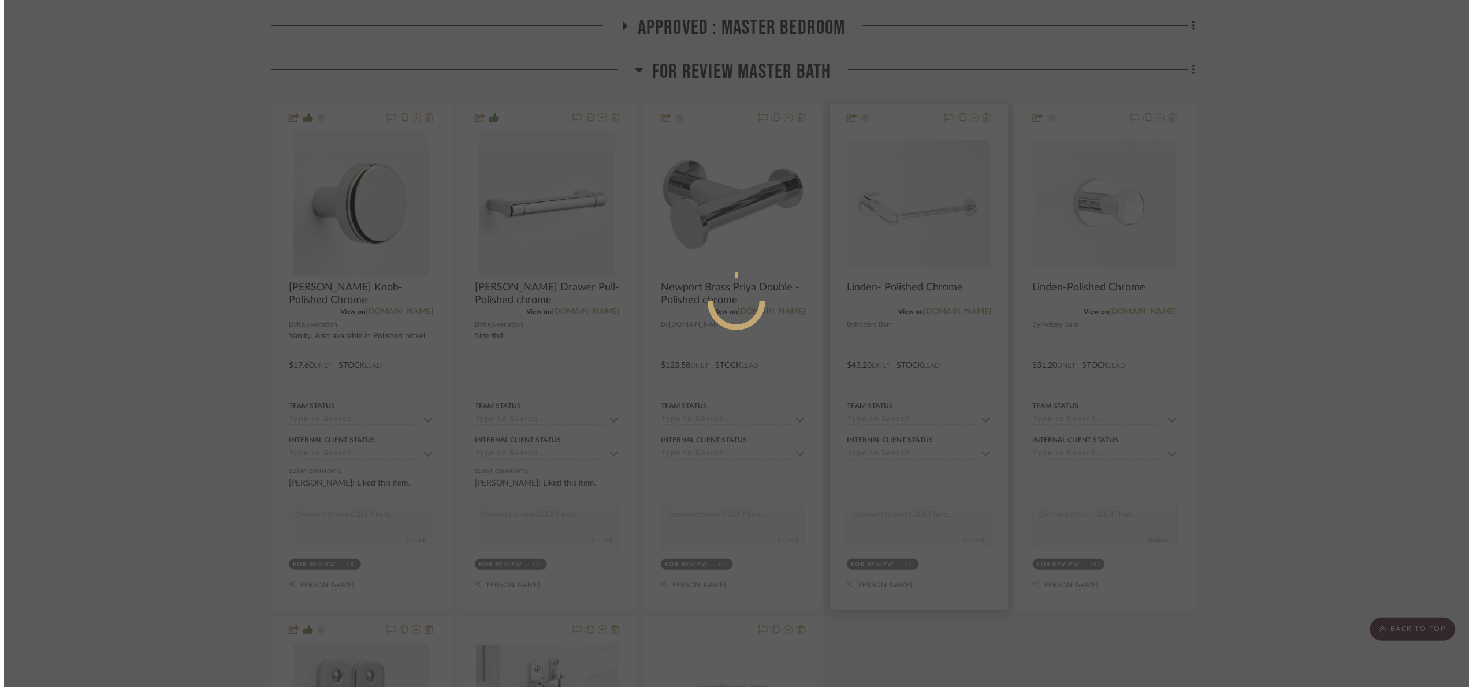
scroll to position [0, 0]
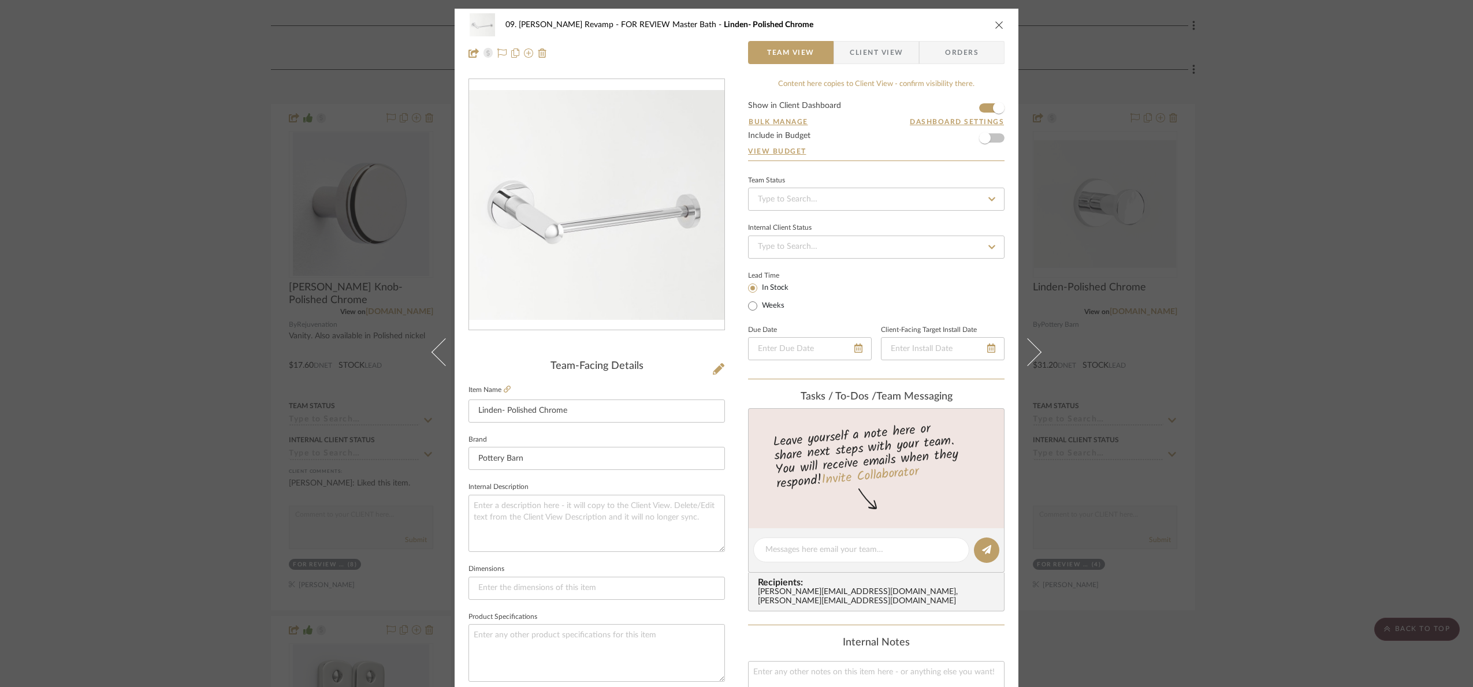
click at [851, 54] on span "Client View" at bounding box center [875, 52] width 53 height 23
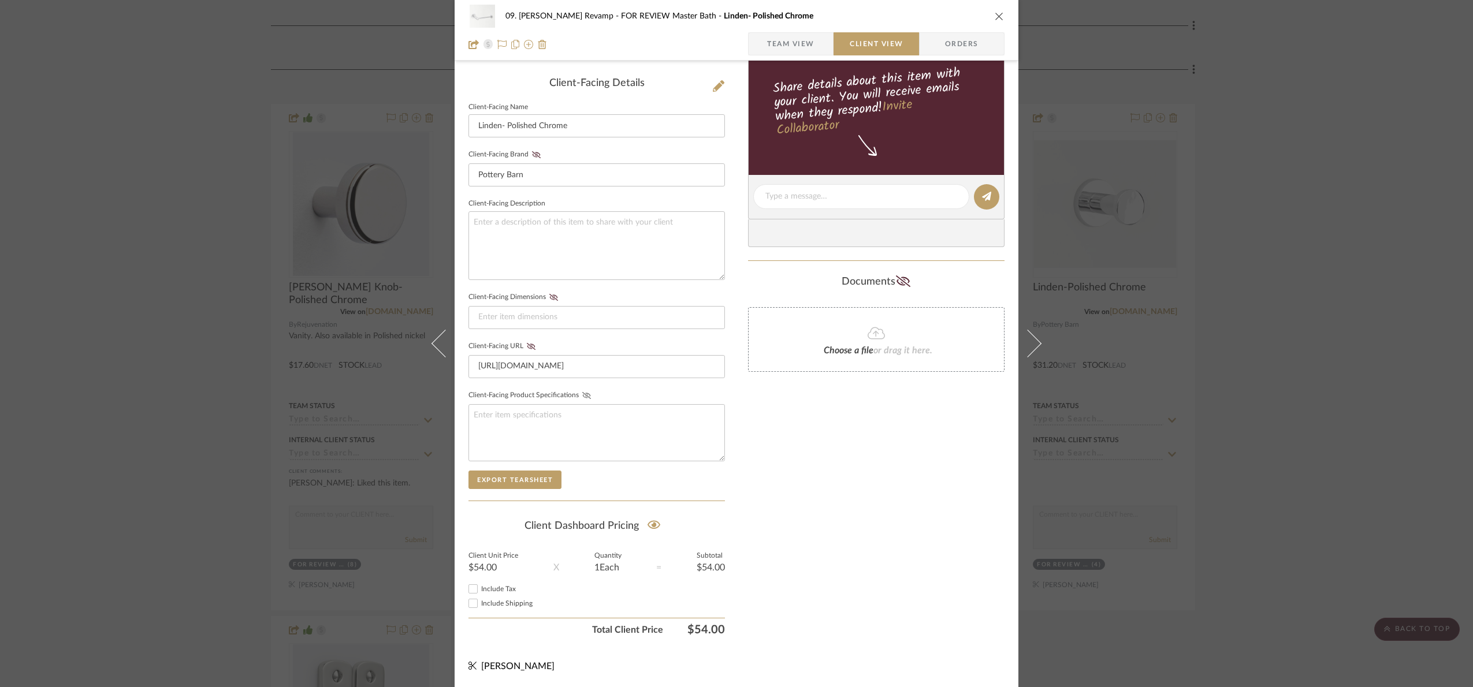
scroll to position [286, 0]
click at [1325, 353] on div "09. Jones Revamp FOR REVIEW Master Bath Linden- Polished Chrome Team View Clien…" at bounding box center [736, 343] width 1473 height 687
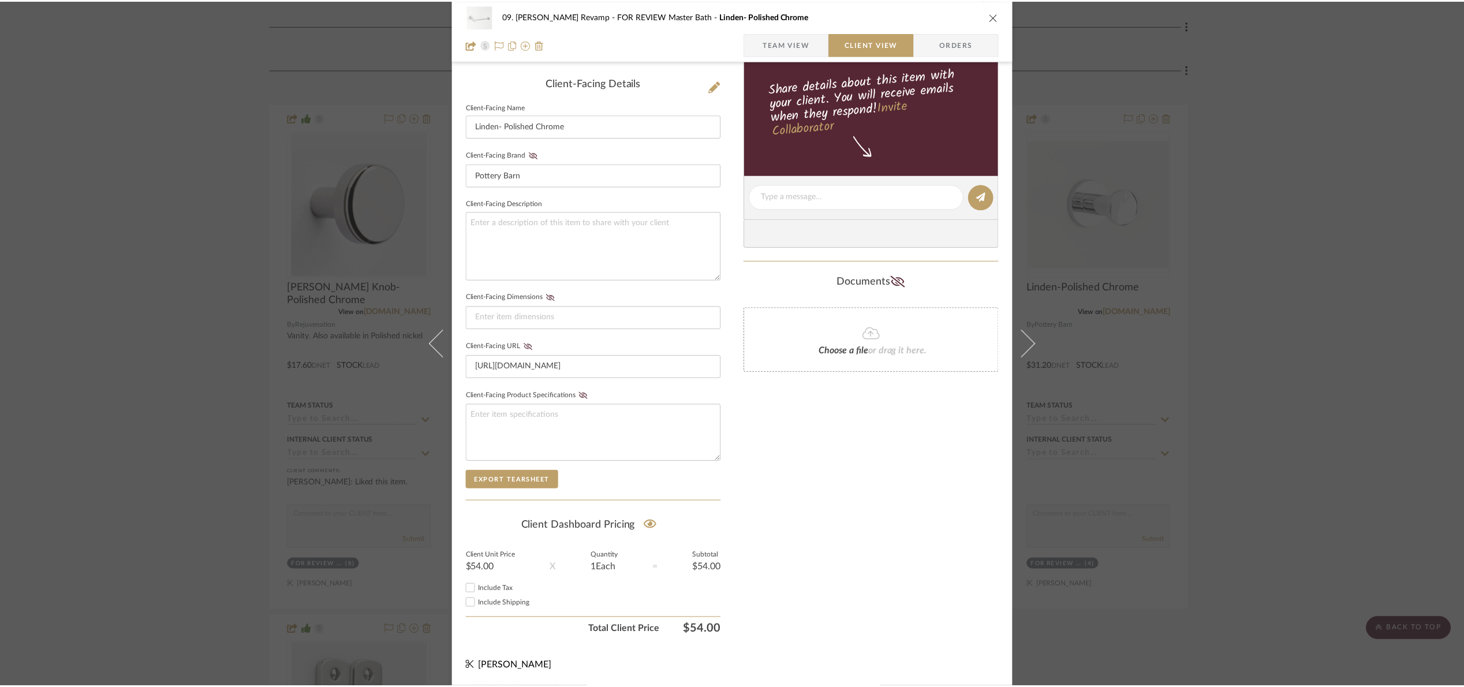
scroll to position [520, 0]
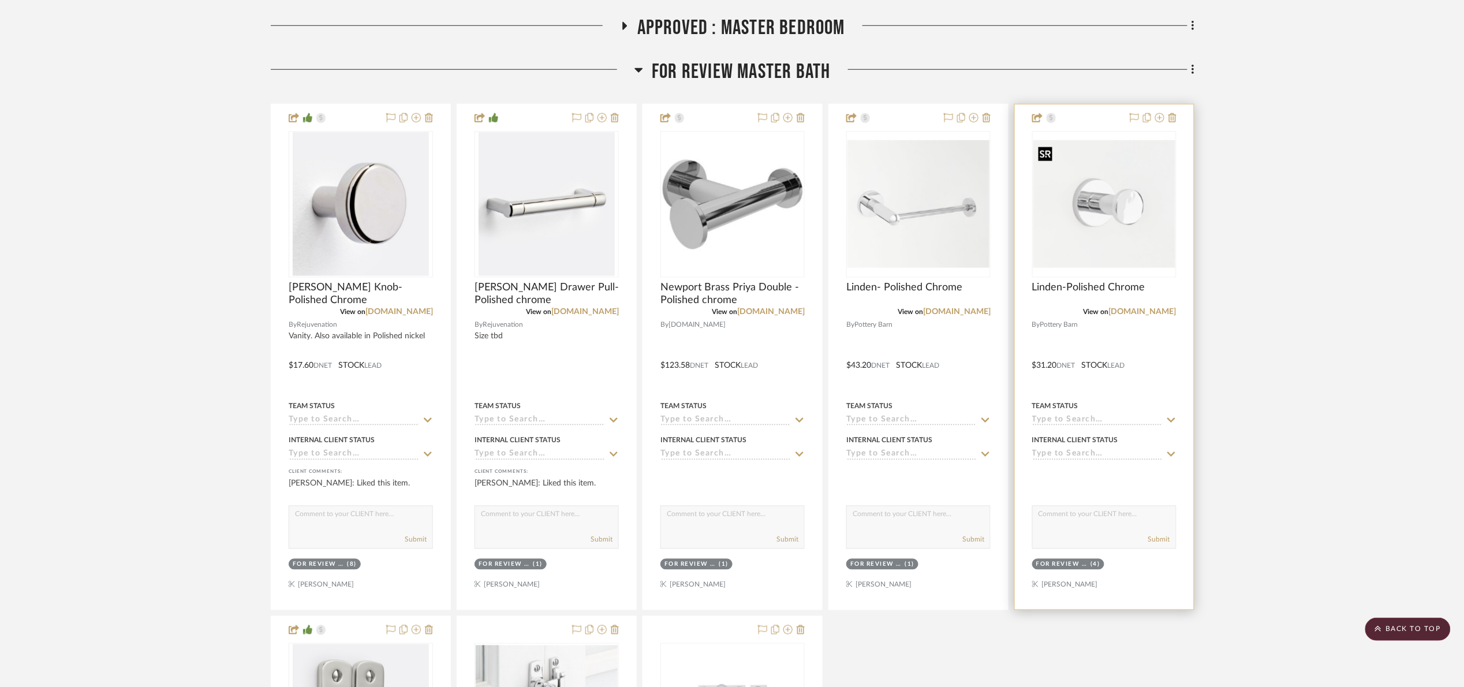
click at [1073, 209] on img "0" at bounding box center [1105, 204] width 142 height 128
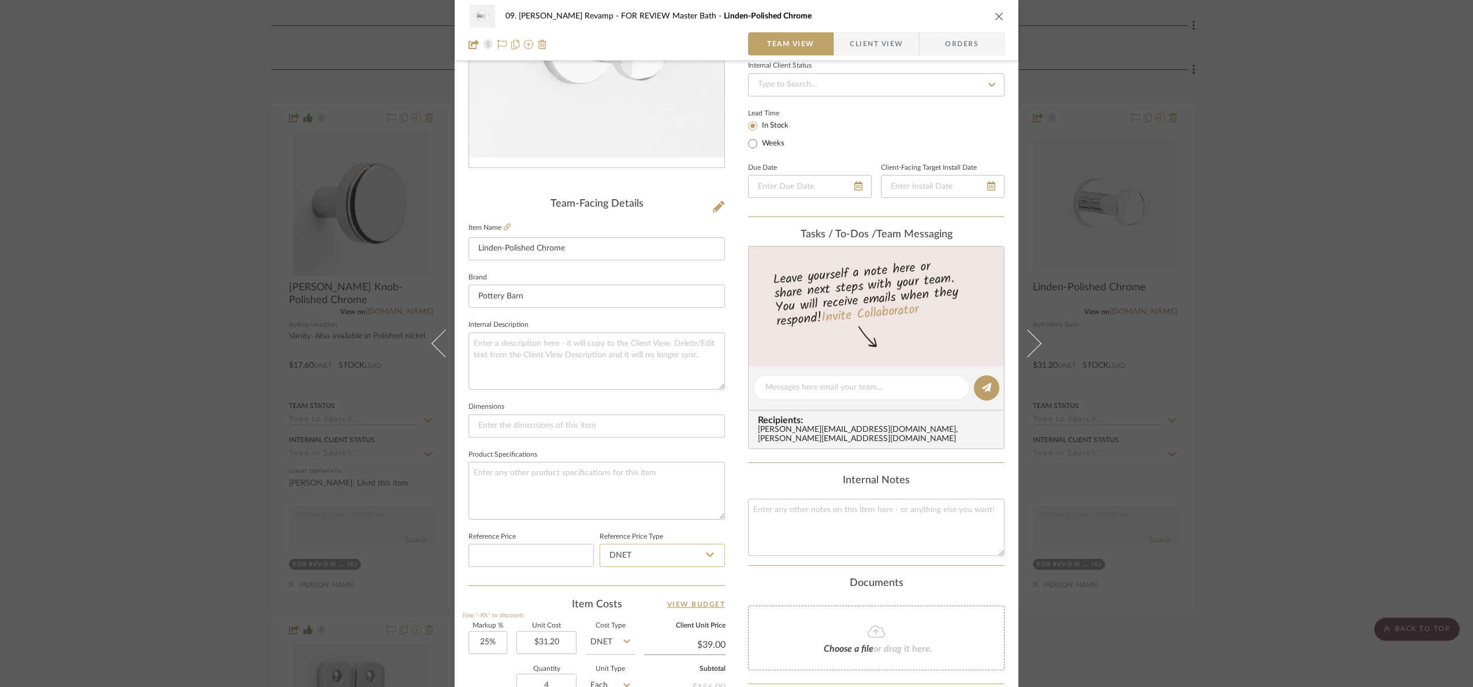
scroll to position [389, 0]
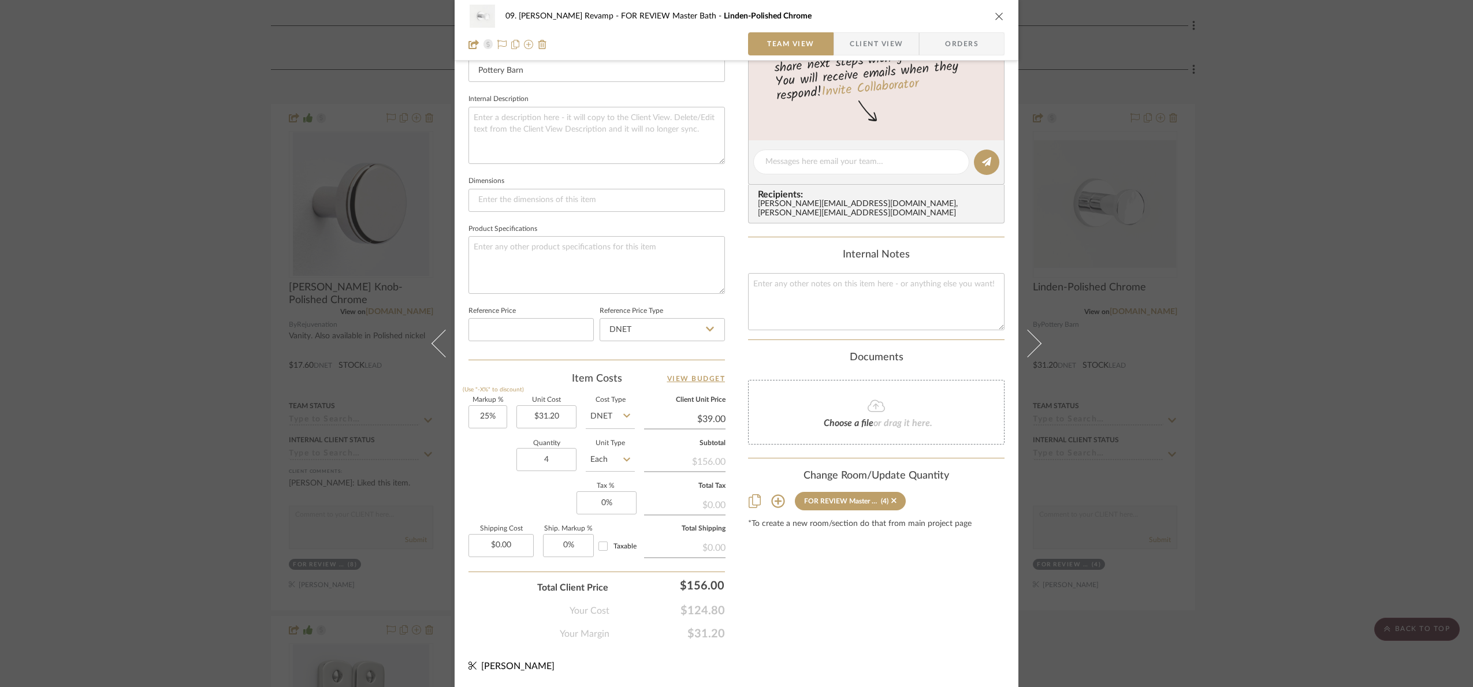
click at [1171, 370] on div "09. Jones Revamp FOR REVIEW Master Bath Linden-Polished Chrome Team View Client…" at bounding box center [736, 343] width 1473 height 687
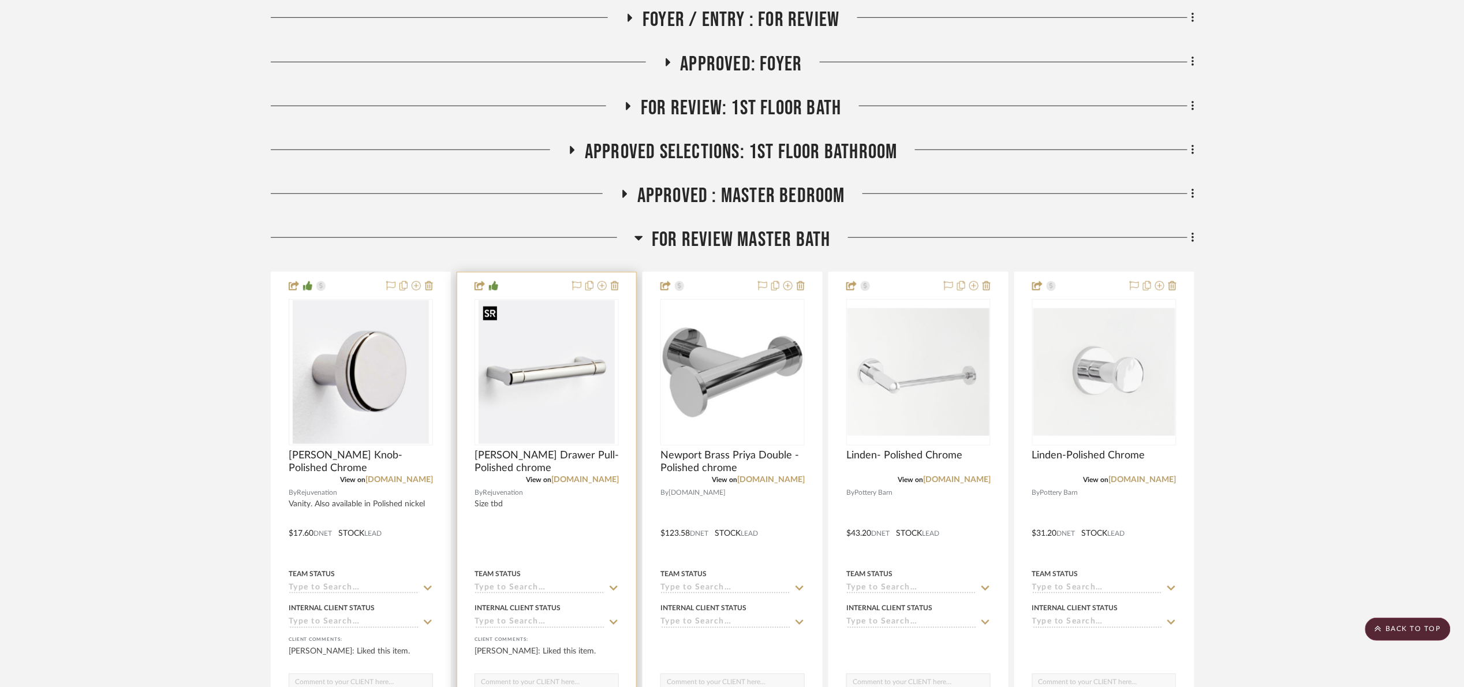
scroll to position [346, 0]
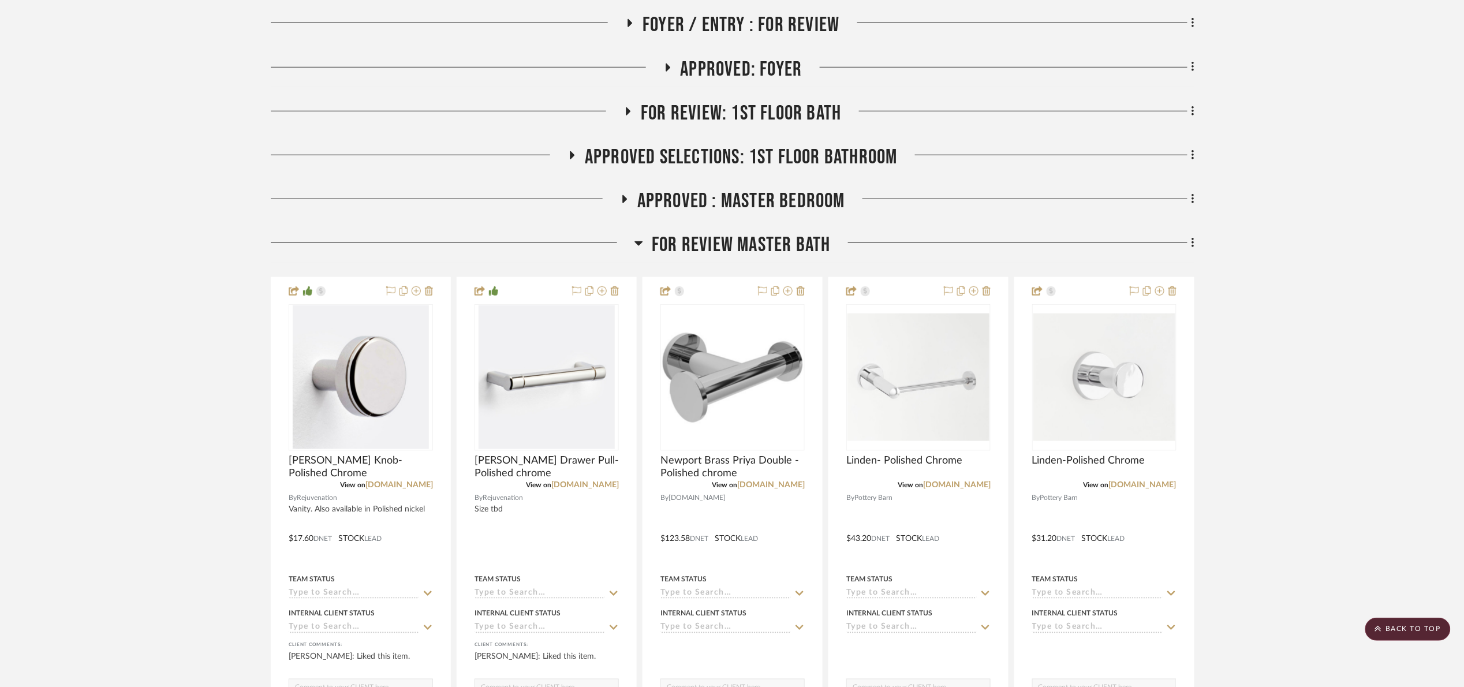
click at [675, 246] on span "FOR REVIEW Master Bath" at bounding box center [741, 245] width 178 height 25
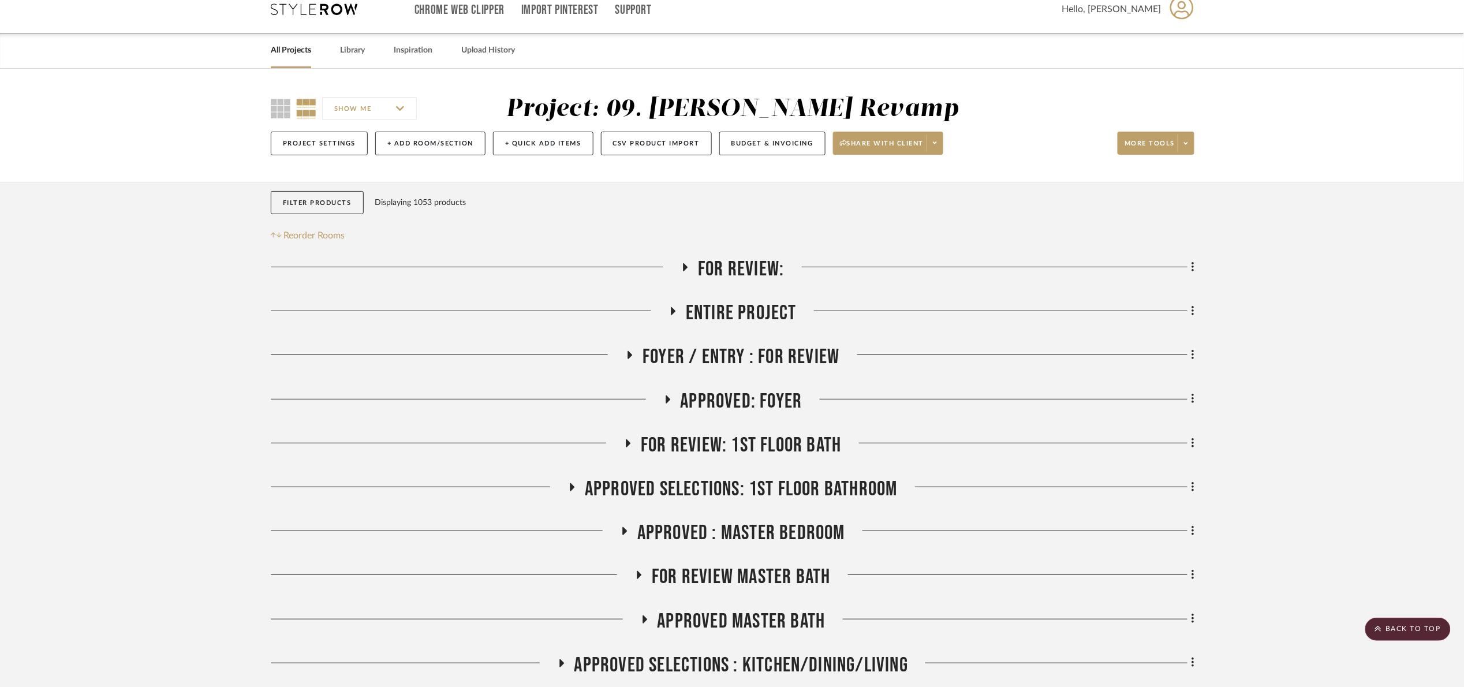
scroll to position [0, 0]
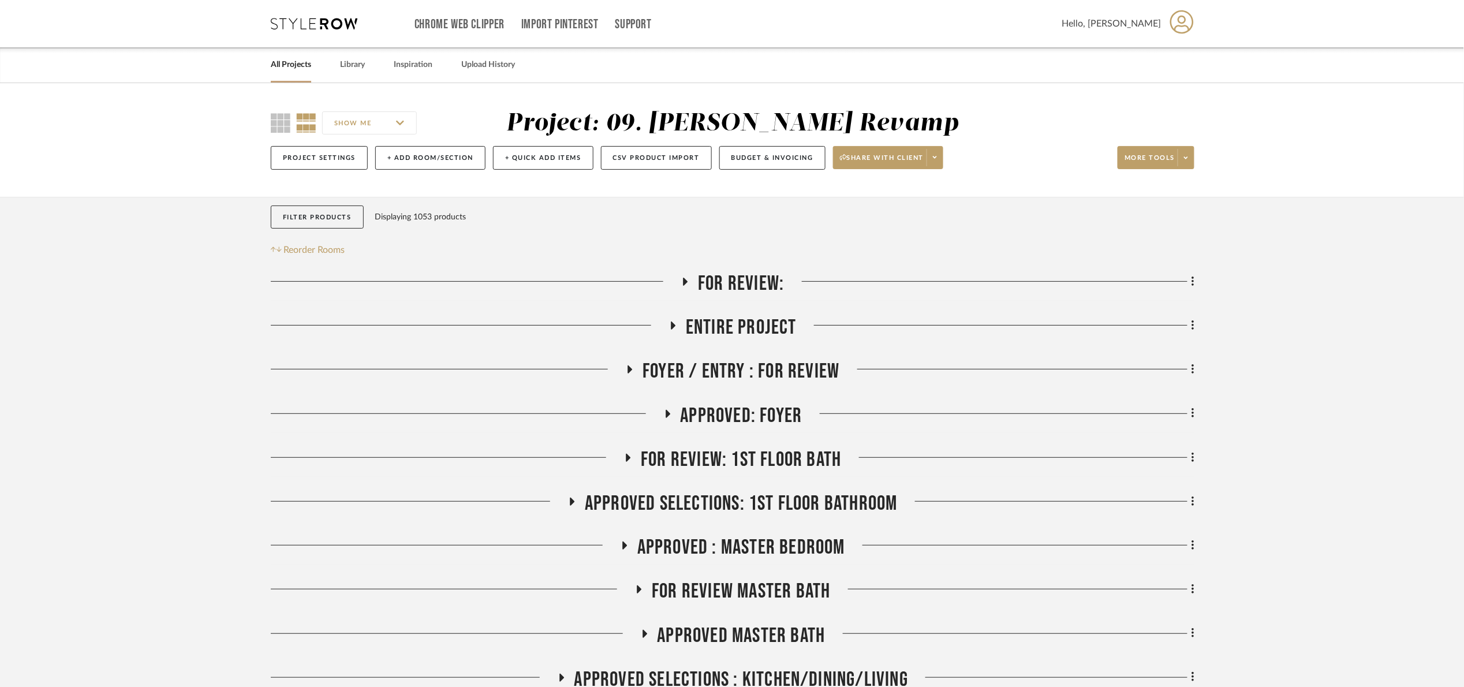
click at [748, 277] on span "For Review:" at bounding box center [741, 283] width 86 height 25
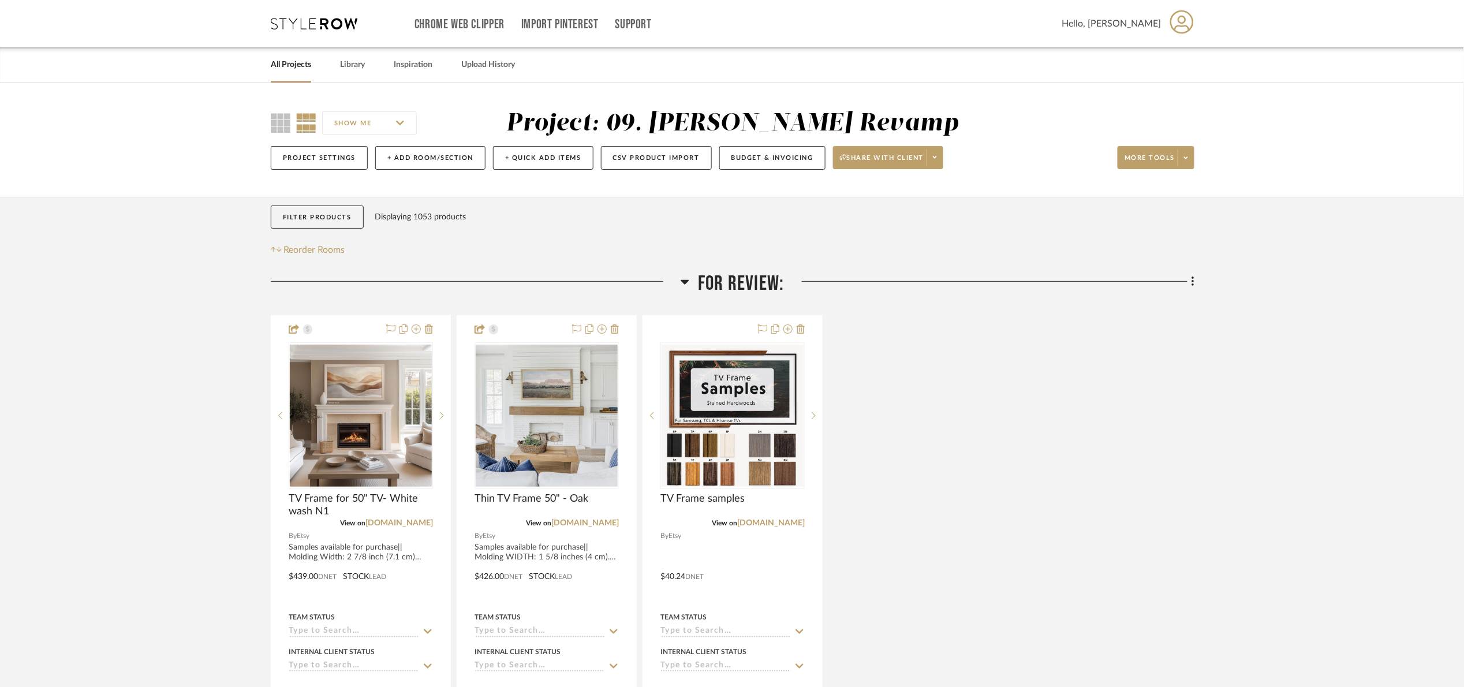
click at [748, 277] on span "For Review:" at bounding box center [741, 283] width 86 height 25
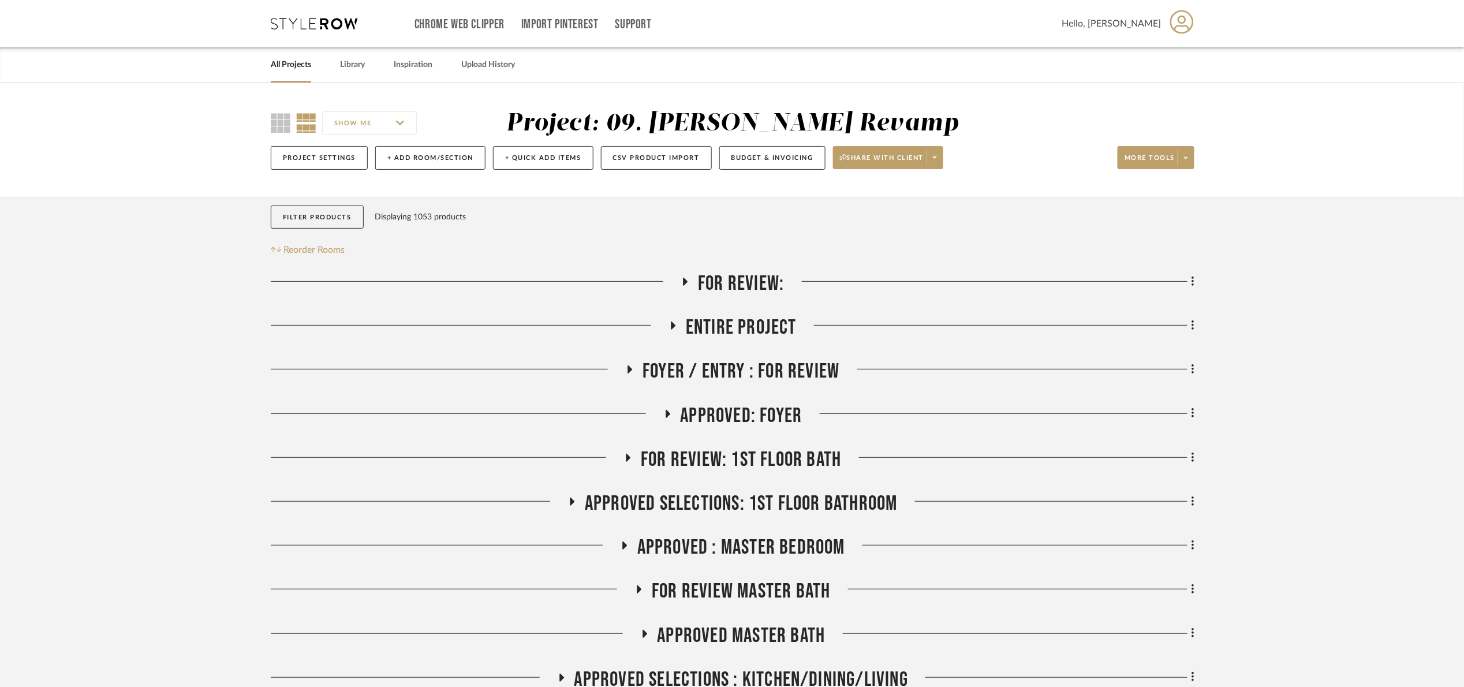
click at [760, 331] on span "Entire Project" at bounding box center [741, 327] width 111 height 25
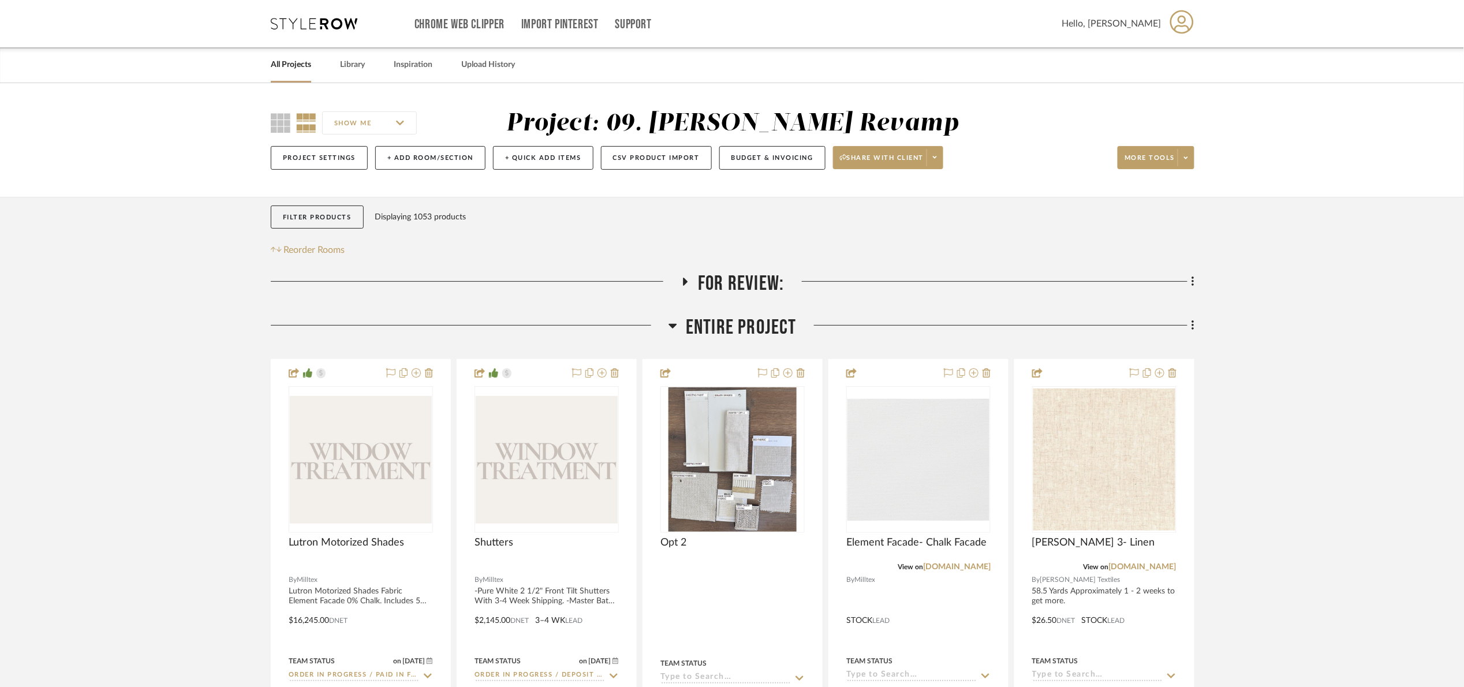
click at [758, 328] on span "Entire Project" at bounding box center [741, 327] width 111 height 25
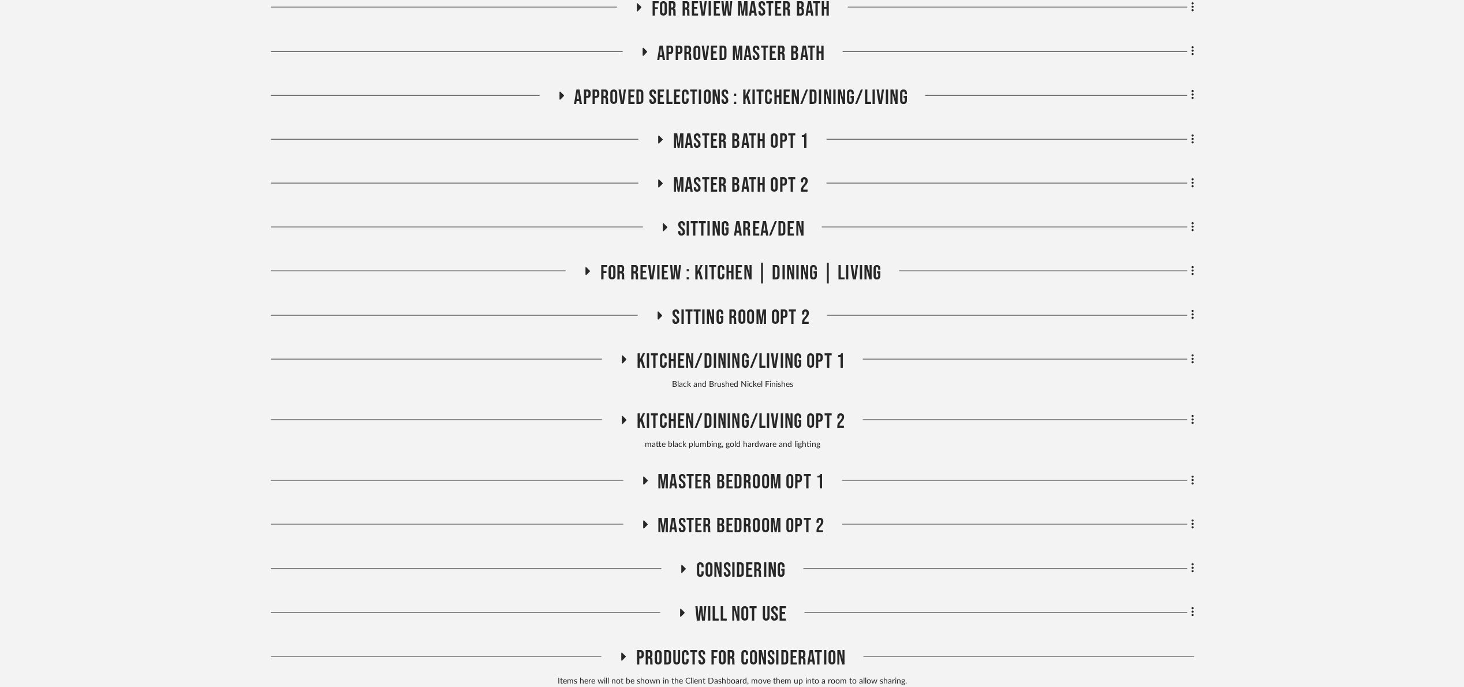
scroll to position [606, 0]
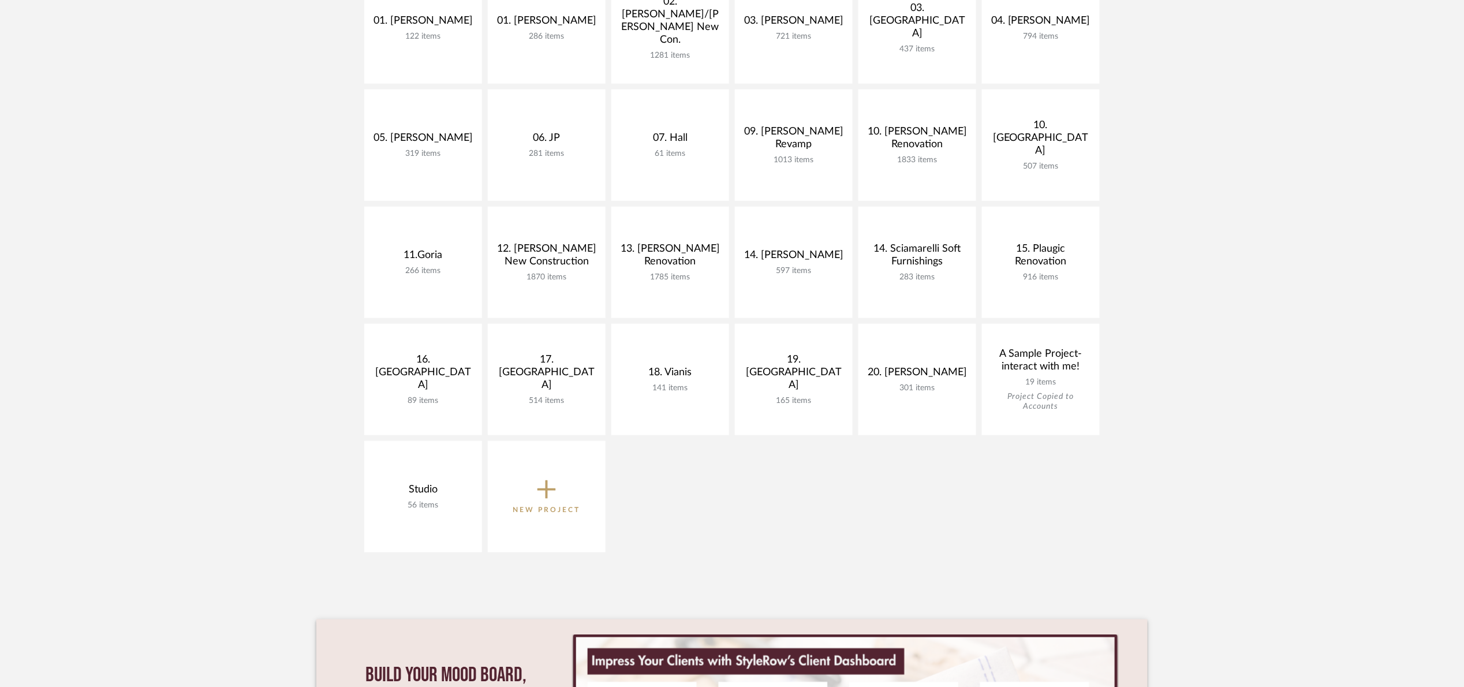
scroll to position [260, 0]
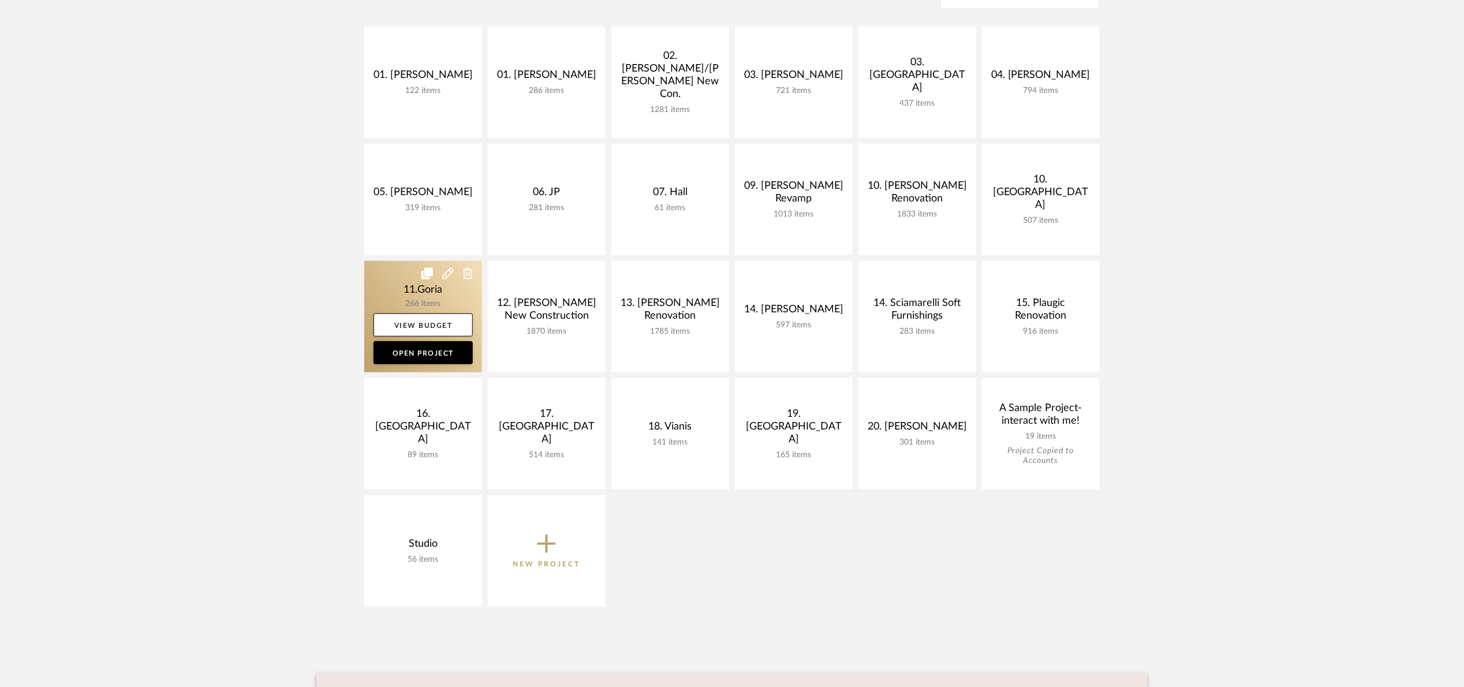
click at [412, 290] on link at bounding box center [423, 316] width 118 height 111
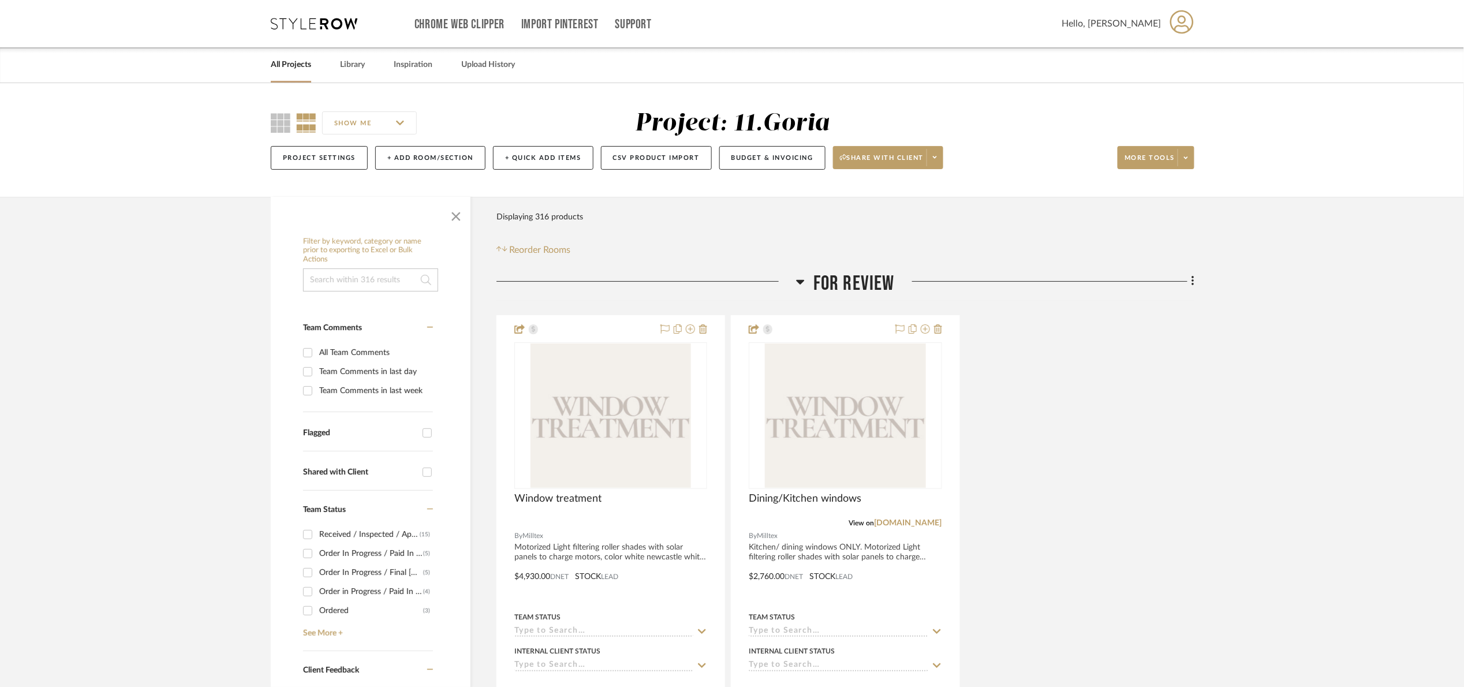
click at [872, 279] on span "For review" at bounding box center [854, 283] width 81 height 25
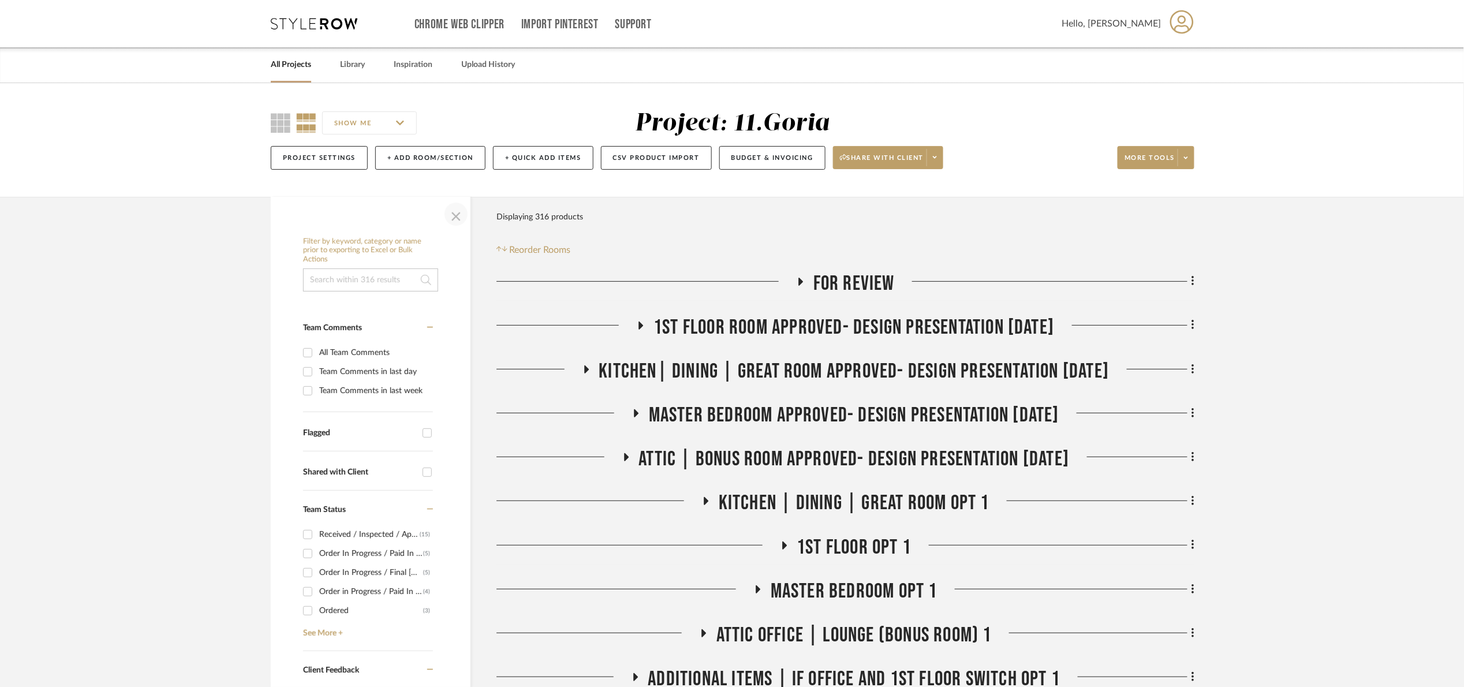
click at [459, 214] on span "button" at bounding box center [456, 214] width 28 height 28
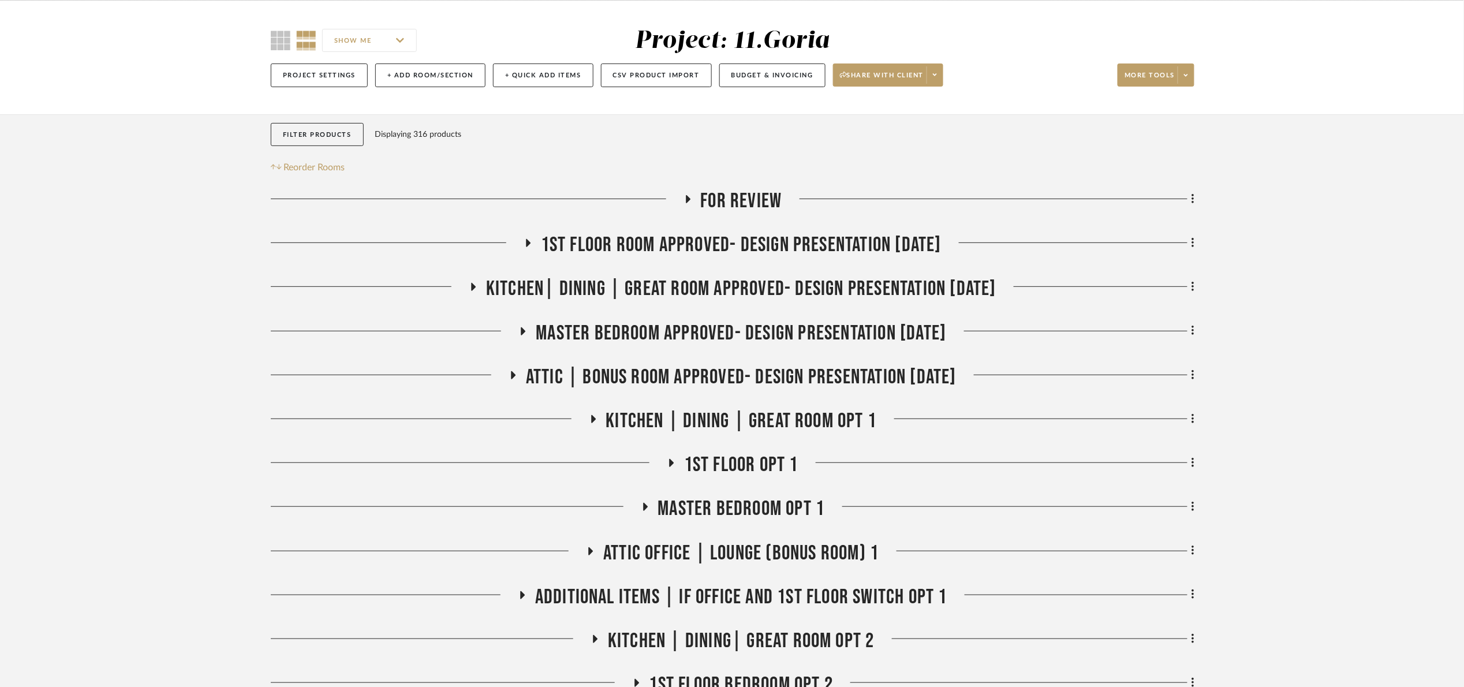
scroll to position [87, 0]
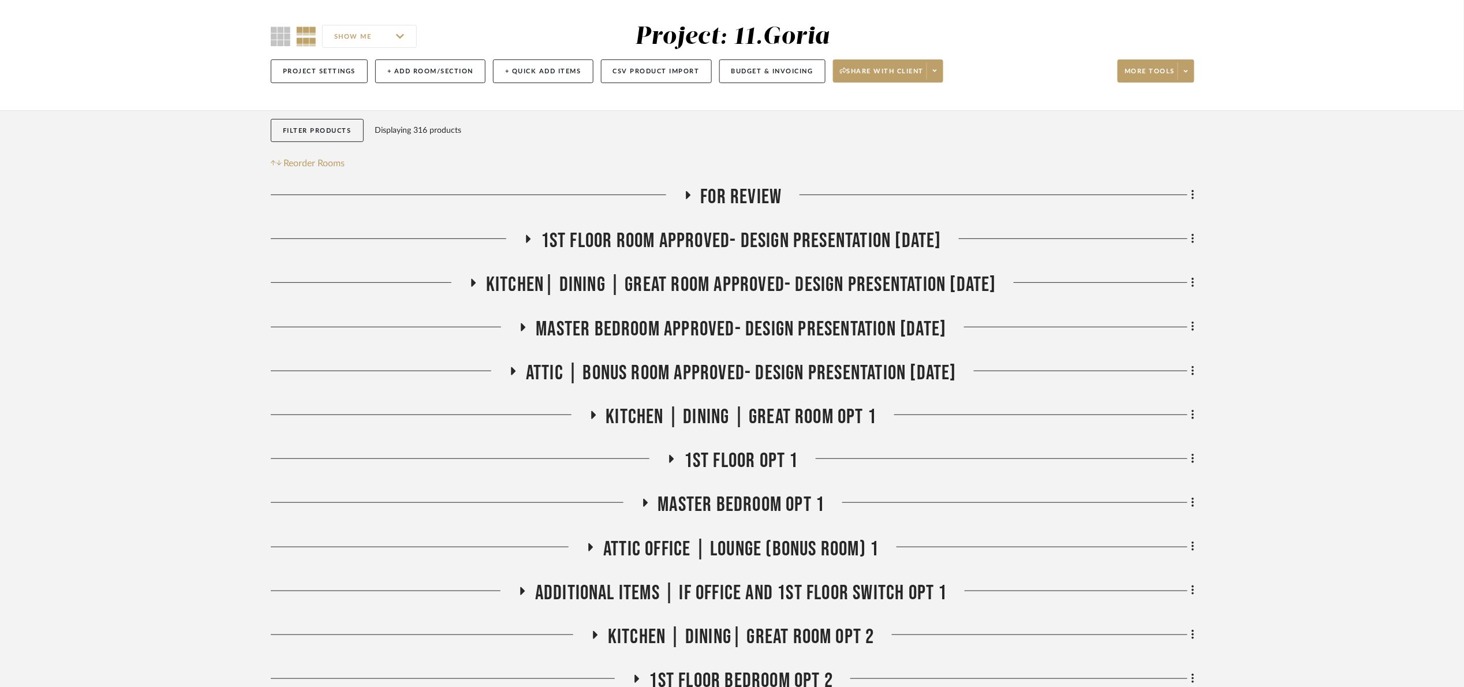
click at [650, 286] on span "Kitchen| Dining | Great room Approved- Design Presentation [DATE]" at bounding box center [741, 285] width 510 height 25
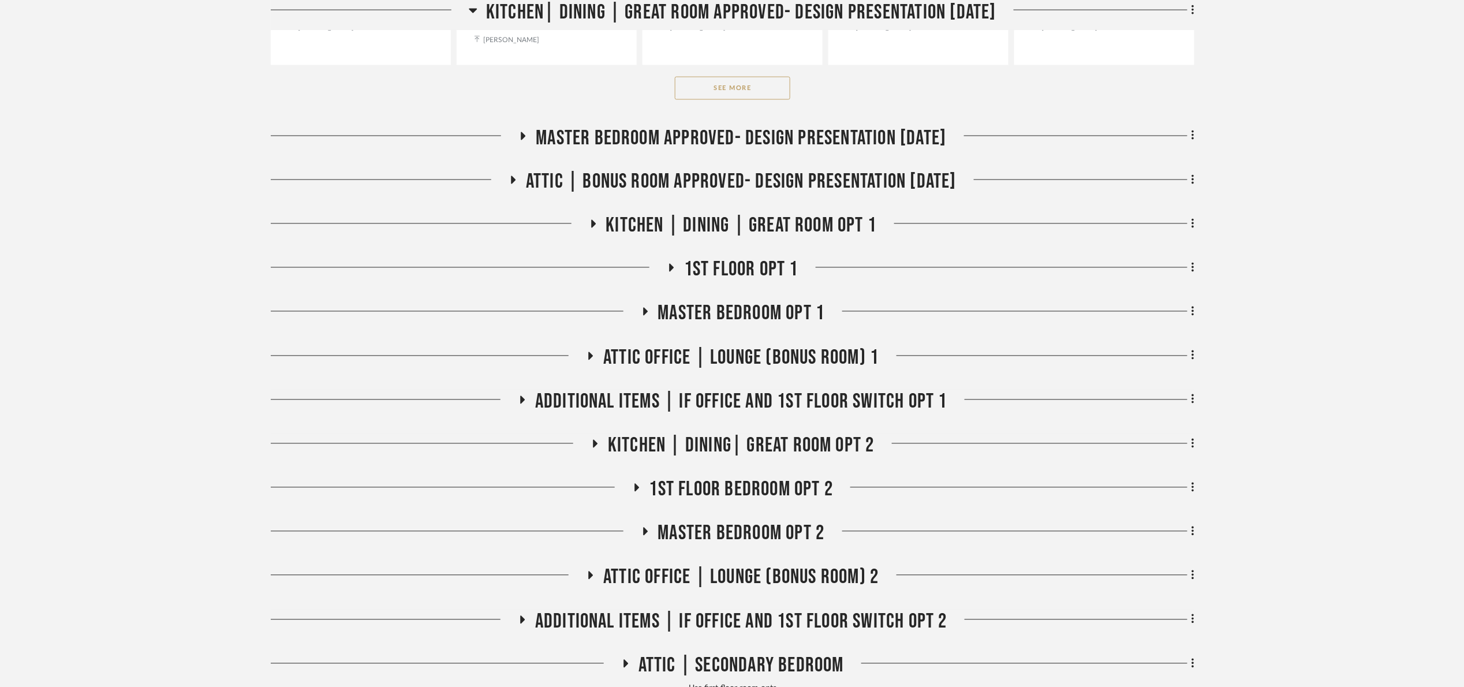
scroll to position [866, 0]
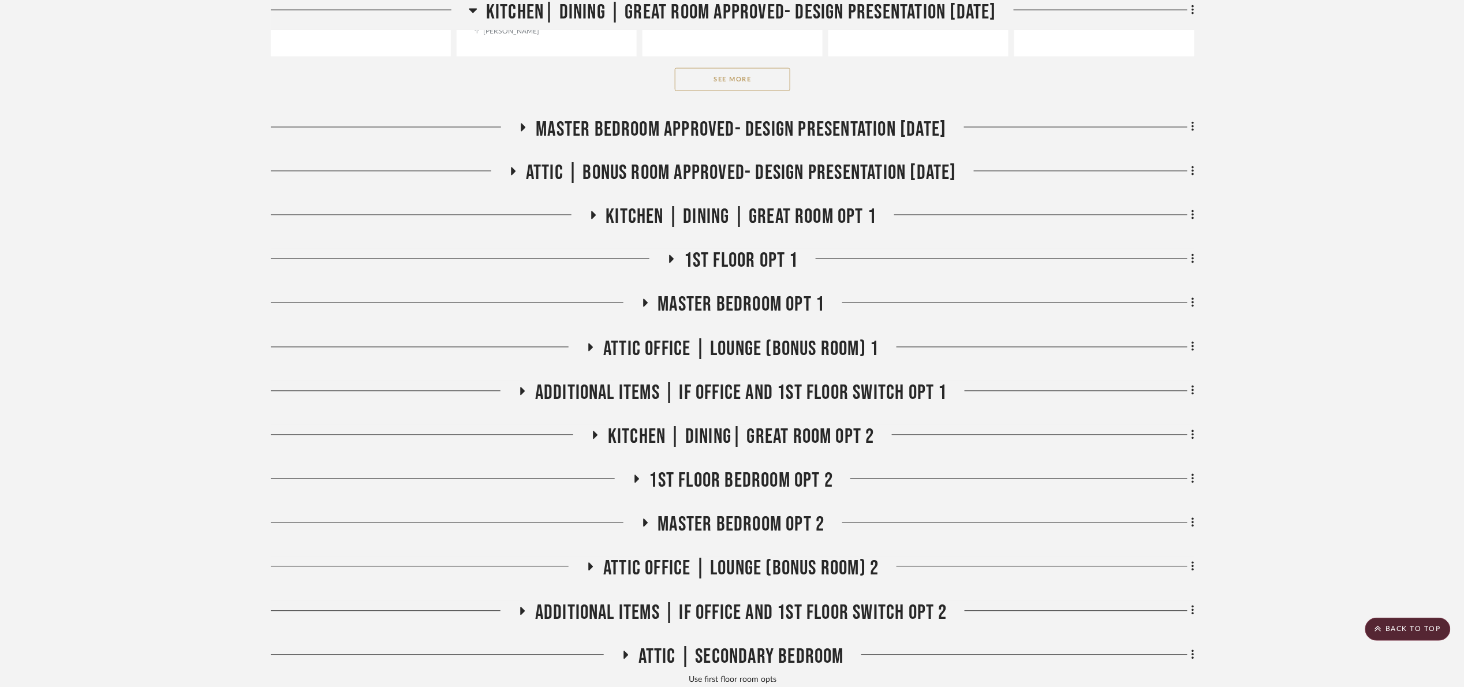
click at [769, 80] on button "See More" at bounding box center [732, 79] width 115 height 23
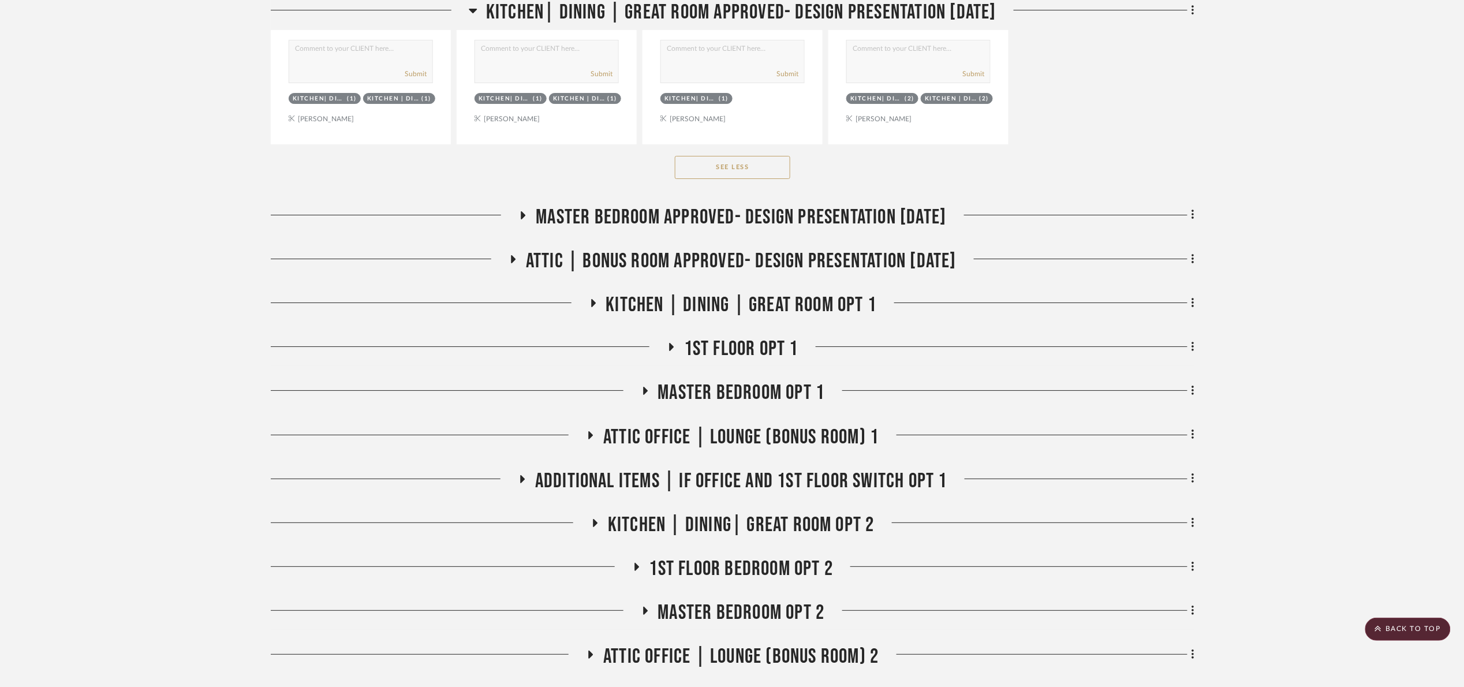
scroll to position [2164, 0]
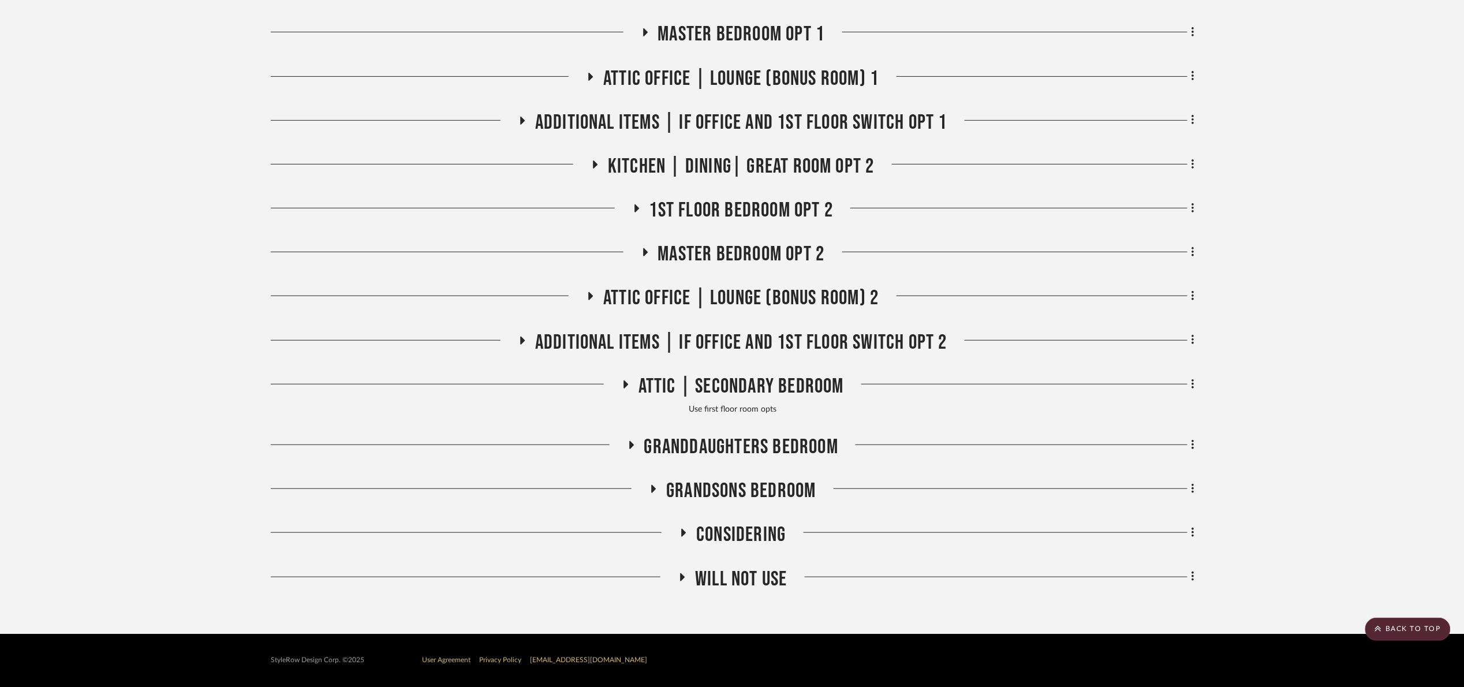
drag, startPoint x: 767, startPoint y: 583, endPoint x: 839, endPoint y: 517, distance: 98.1
click at [766, 582] on span "Will NOT Use" at bounding box center [741, 579] width 92 height 25
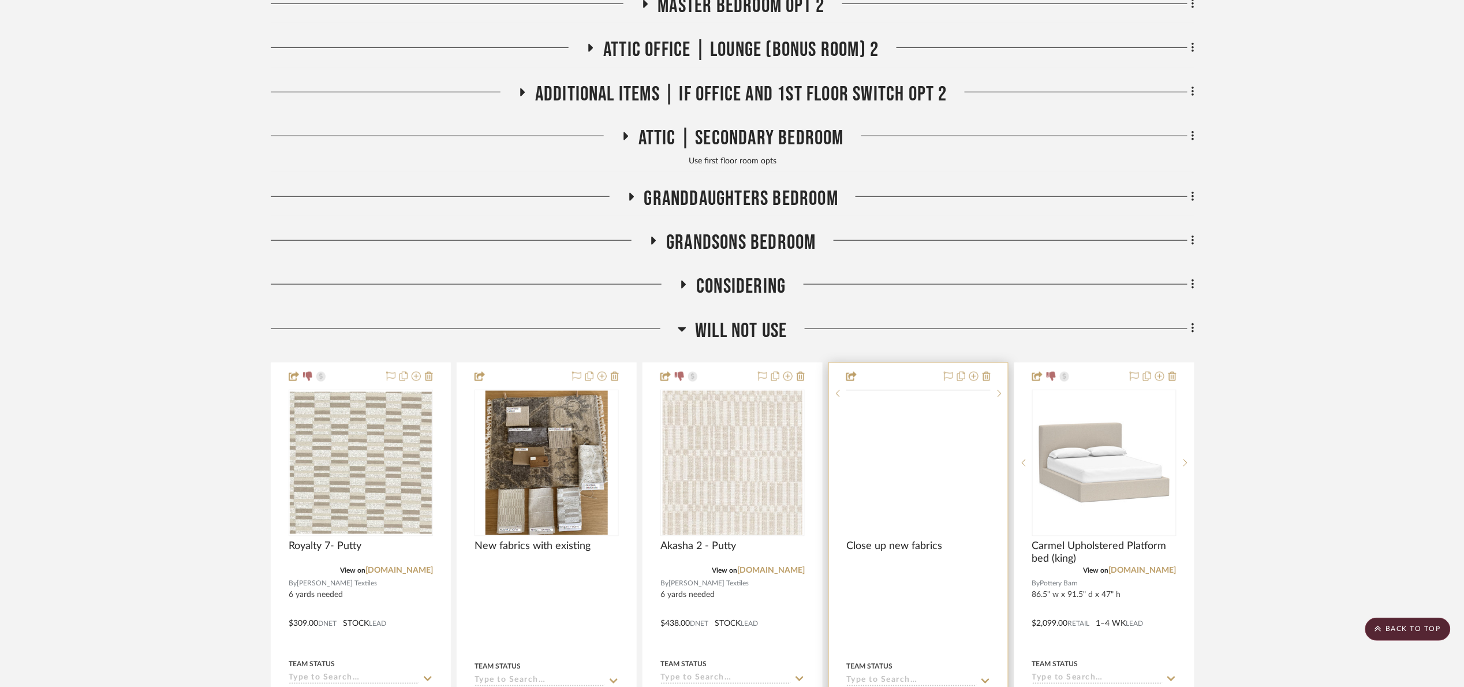
scroll to position [2424, 0]
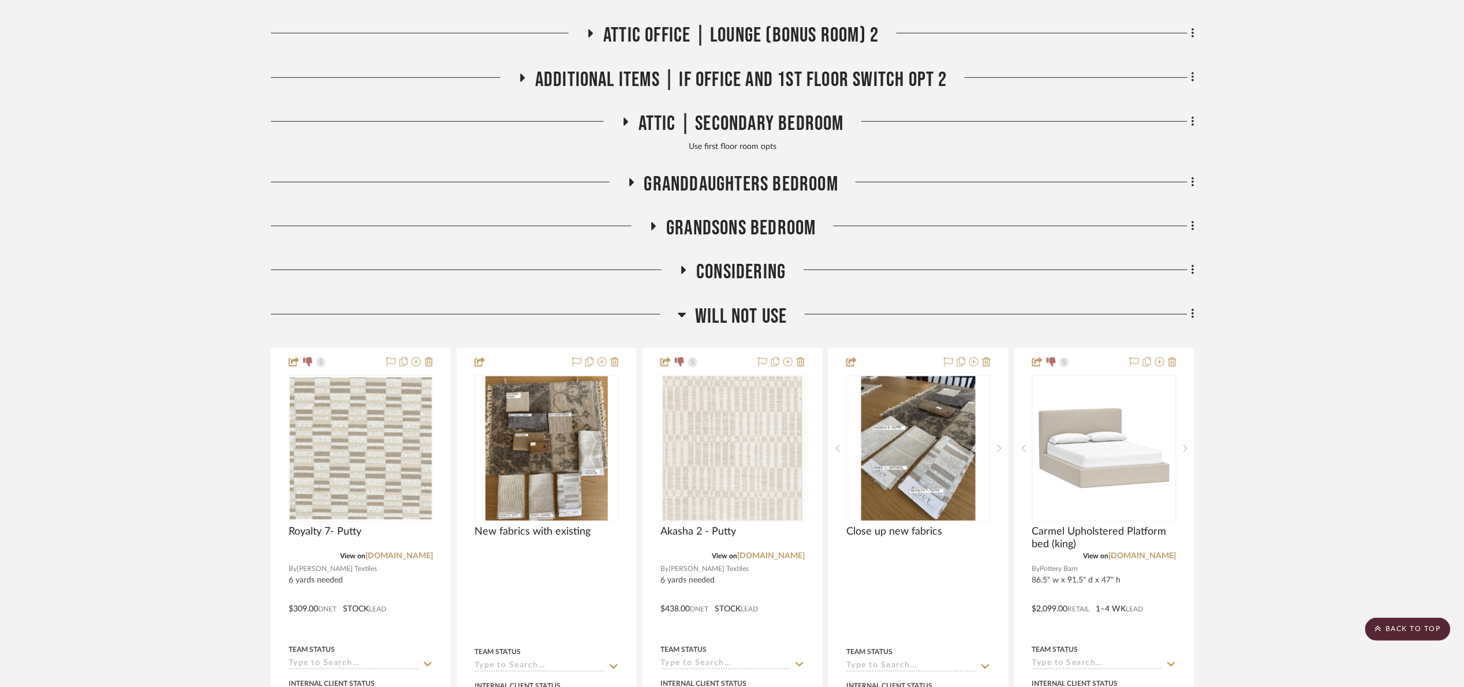
click at [759, 310] on span "Will NOT Use" at bounding box center [741, 316] width 92 height 25
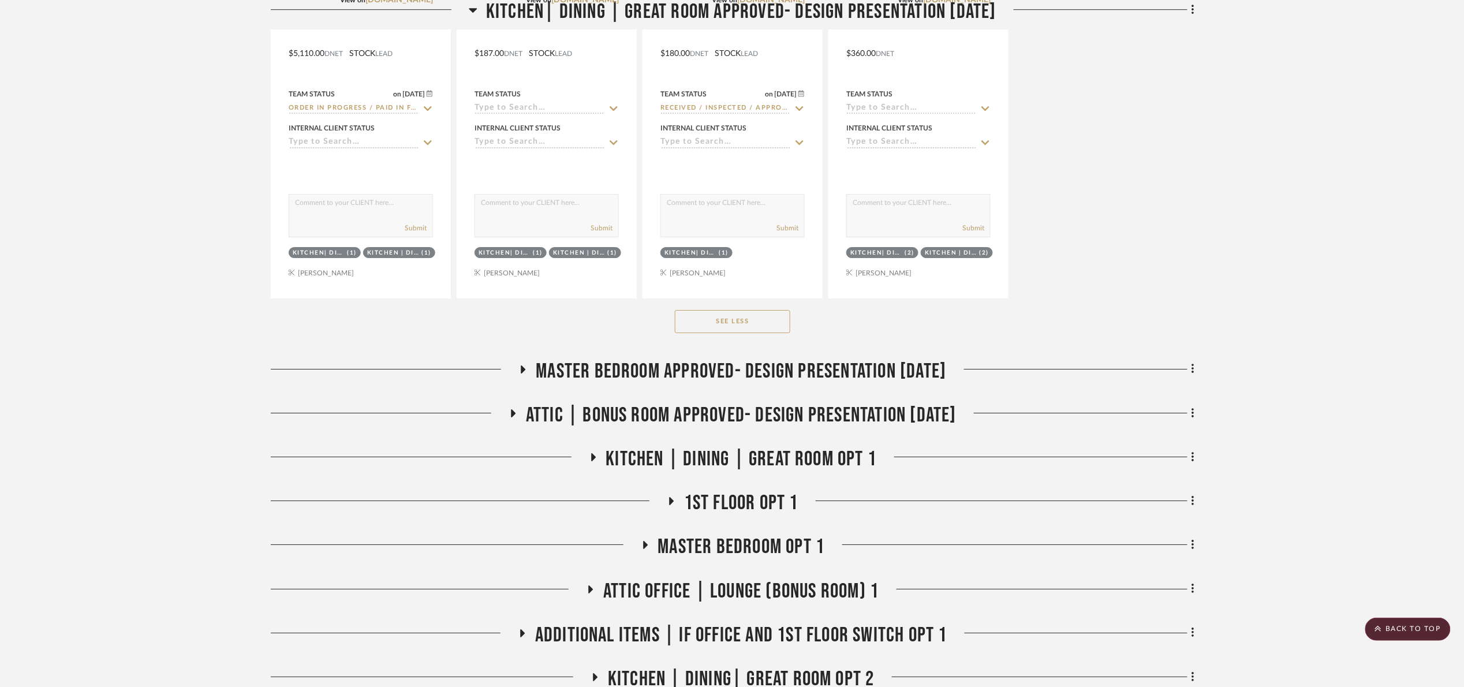
scroll to position [1645, 0]
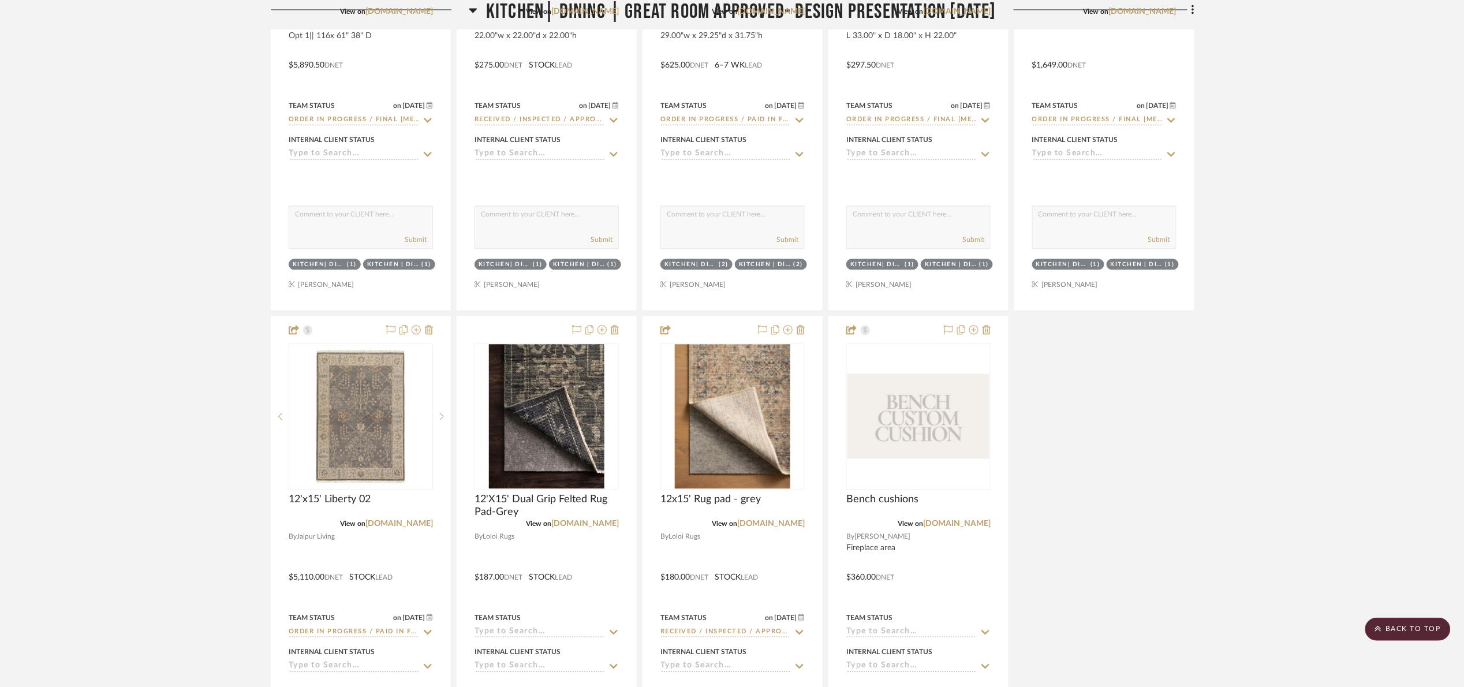
click at [623, 10] on span "Kitchen| Dining | Great room Approved- Design Presentation [DATE]" at bounding box center [741, 12] width 510 height 25
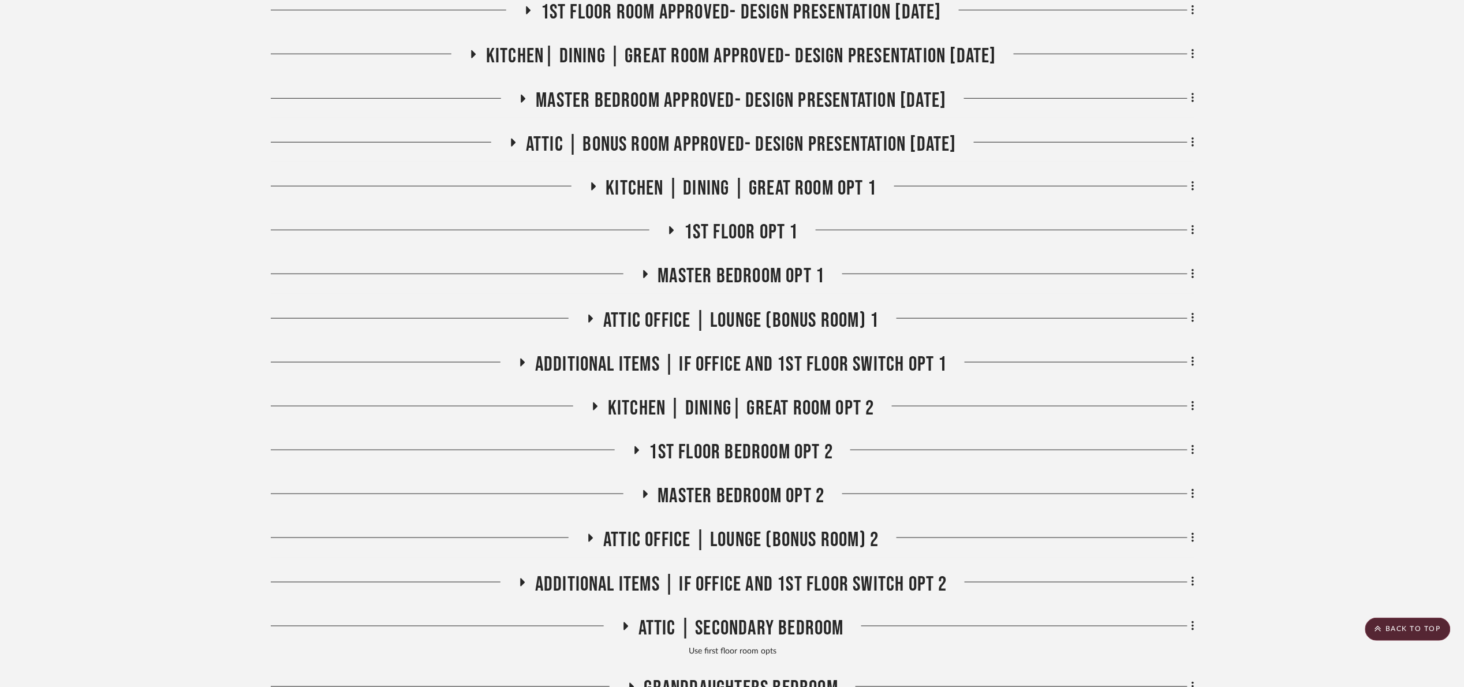
scroll to position [297, 0]
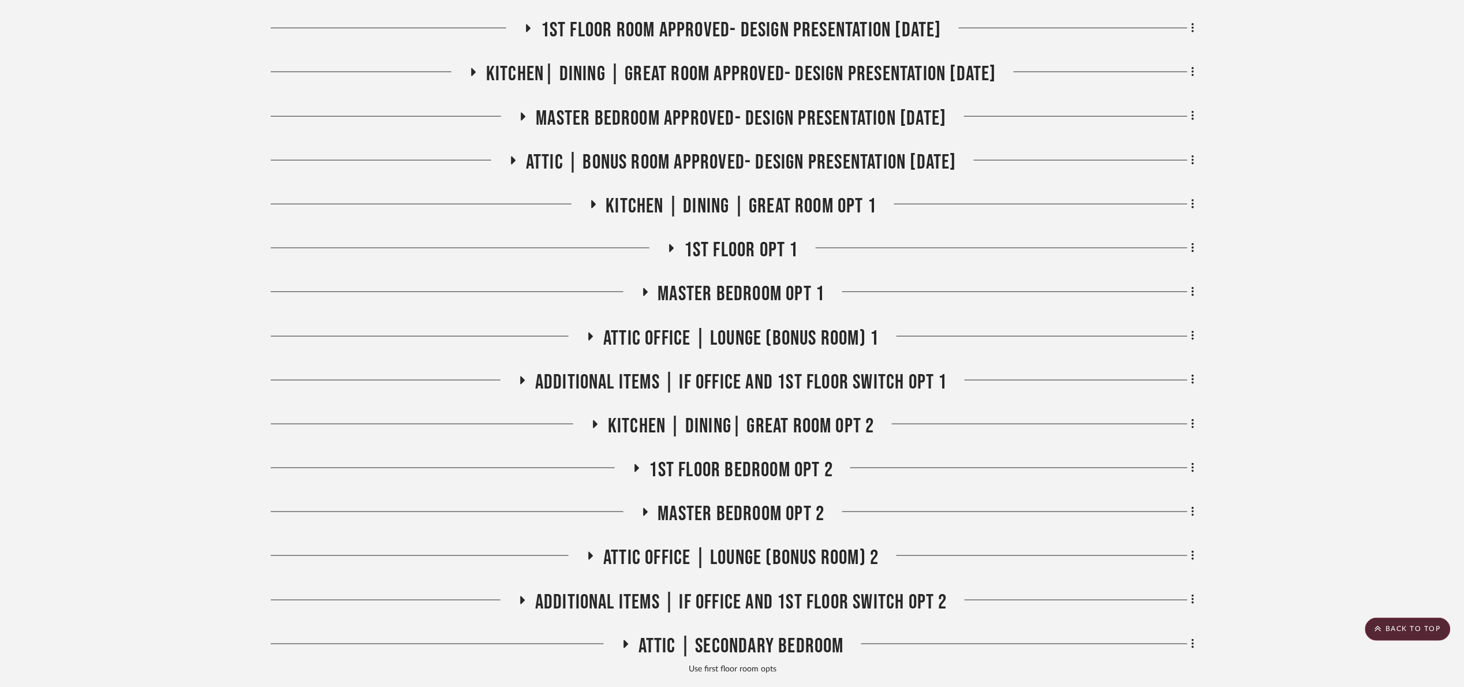
click at [745, 204] on span "Kitchen | Dining | Great Room Opt 1" at bounding box center [741, 206] width 271 height 25
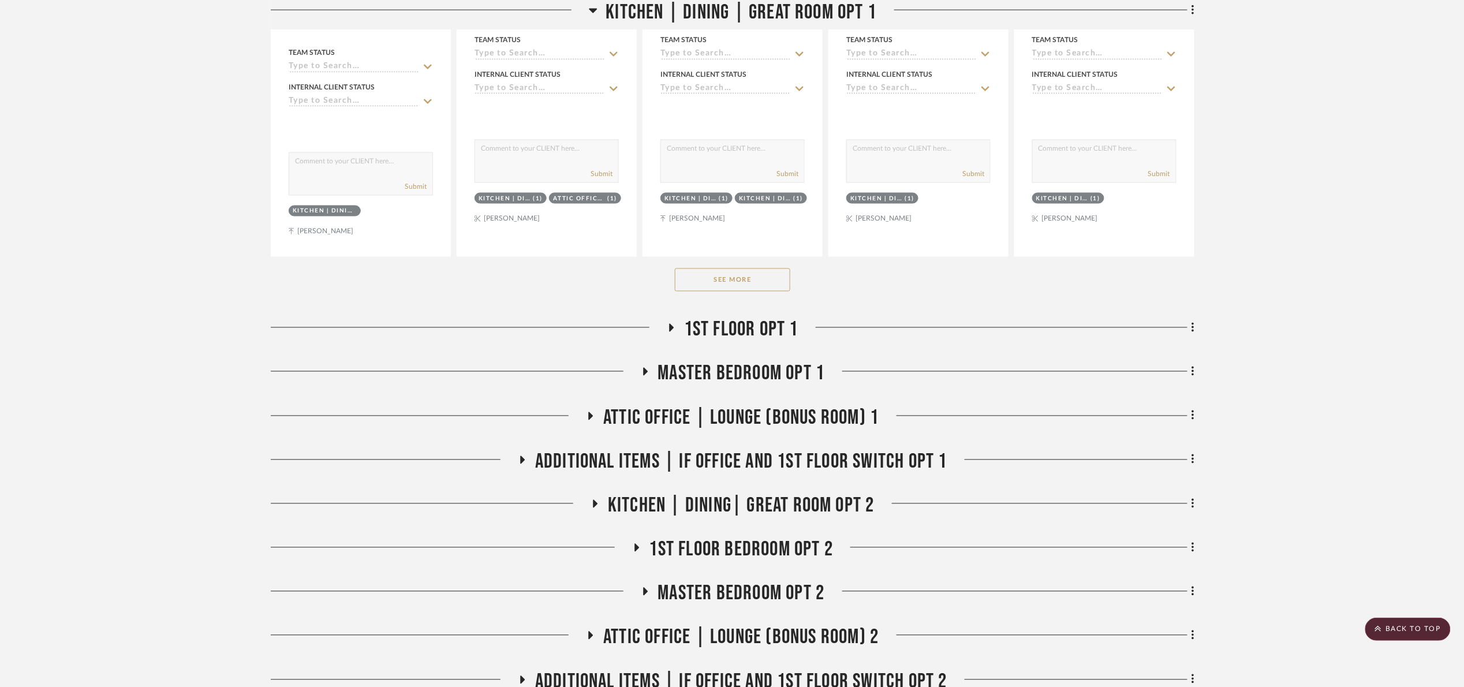
scroll to position [817, 0]
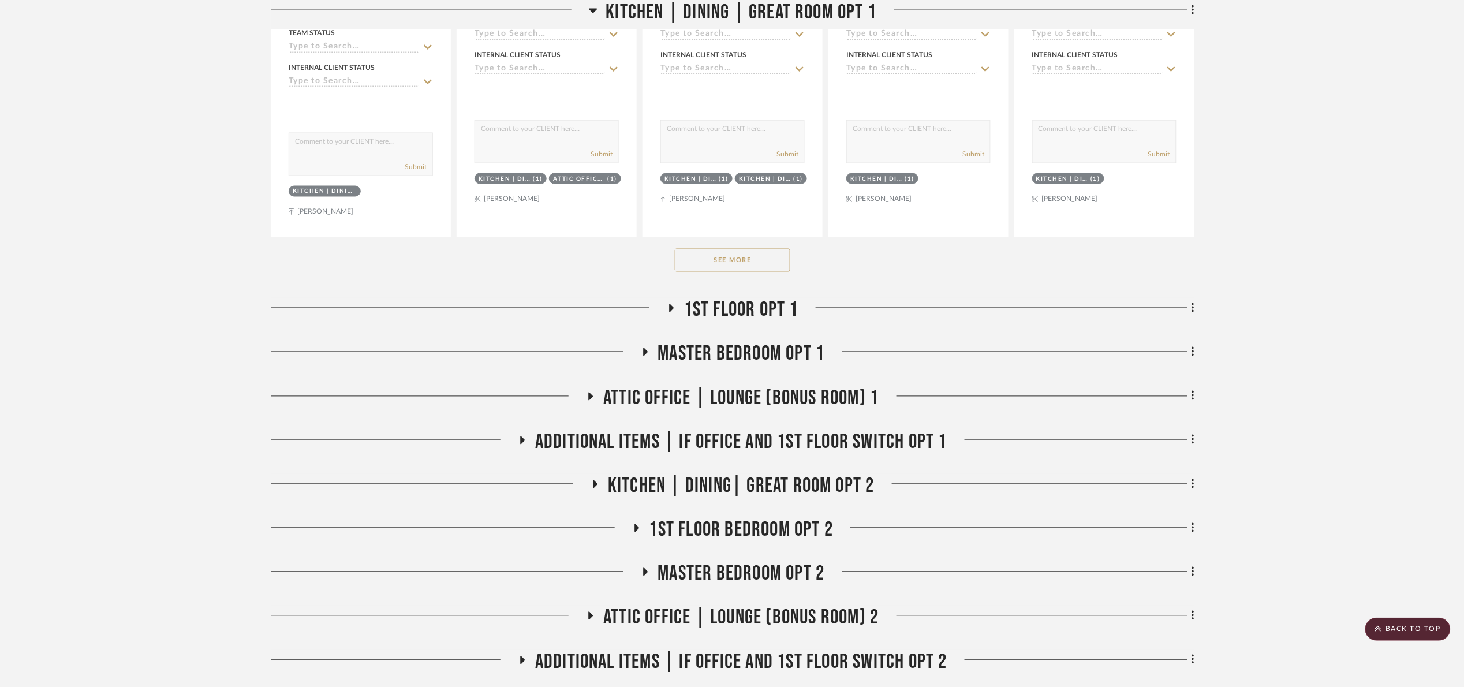
click at [718, 255] on button "See More" at bounding box center [732, 260] width 115 height 23
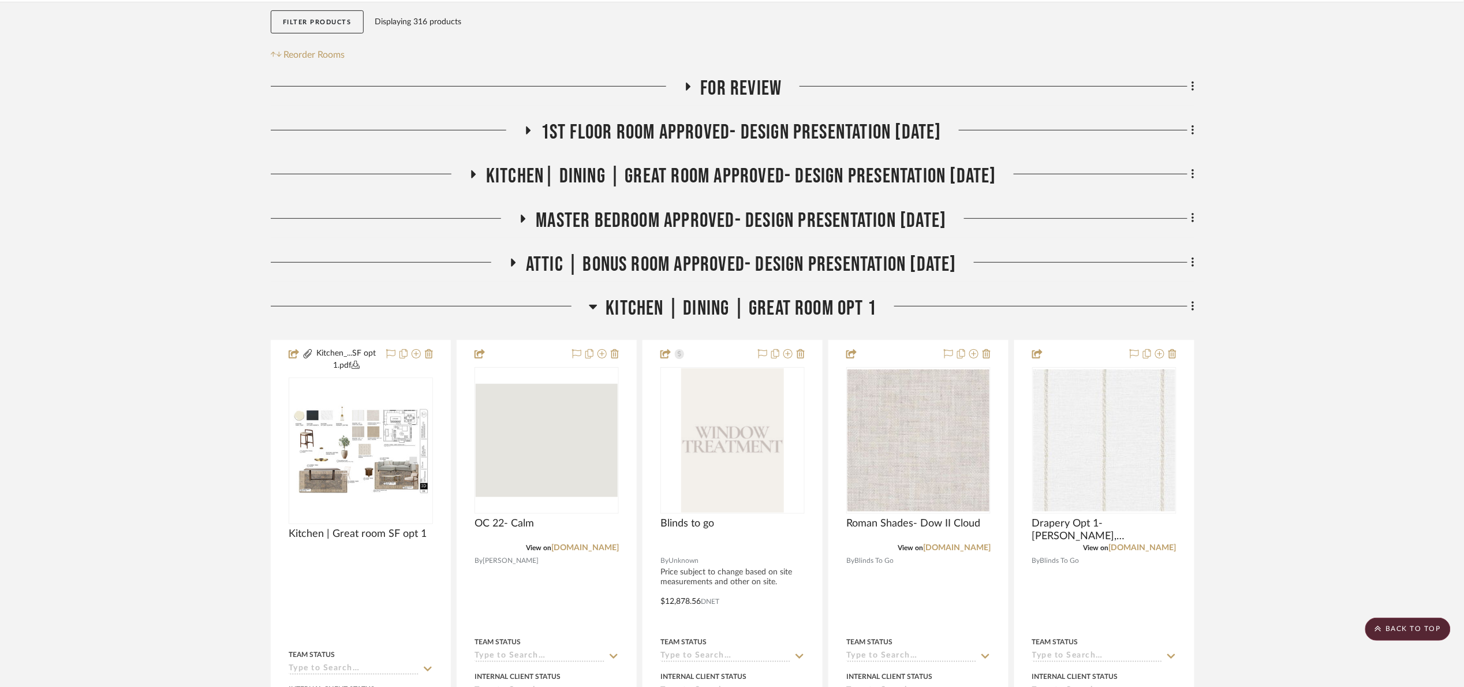
scroll to position [0, 0]
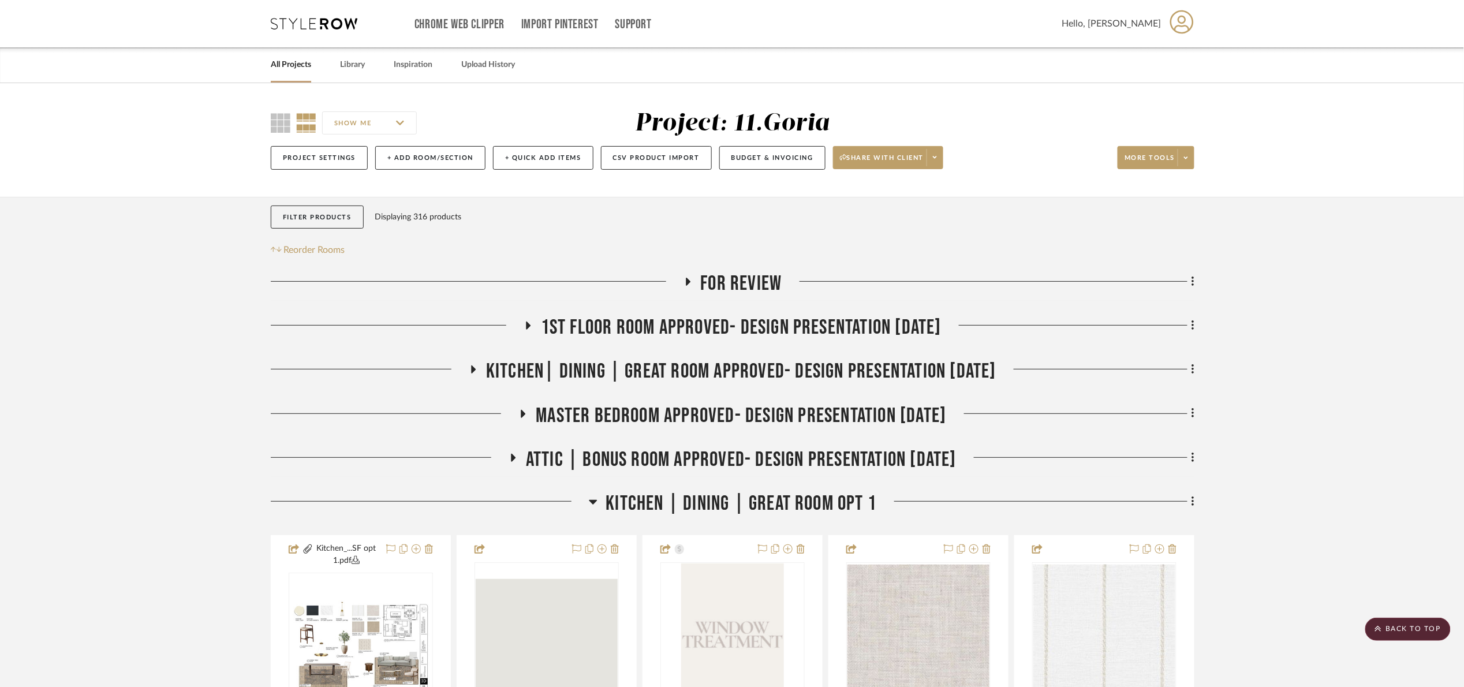
click at [704, 332] on span "1st floor room Approved- Design Presentation 06/06/25" at bounding box center [741, 327] width 401 height 25
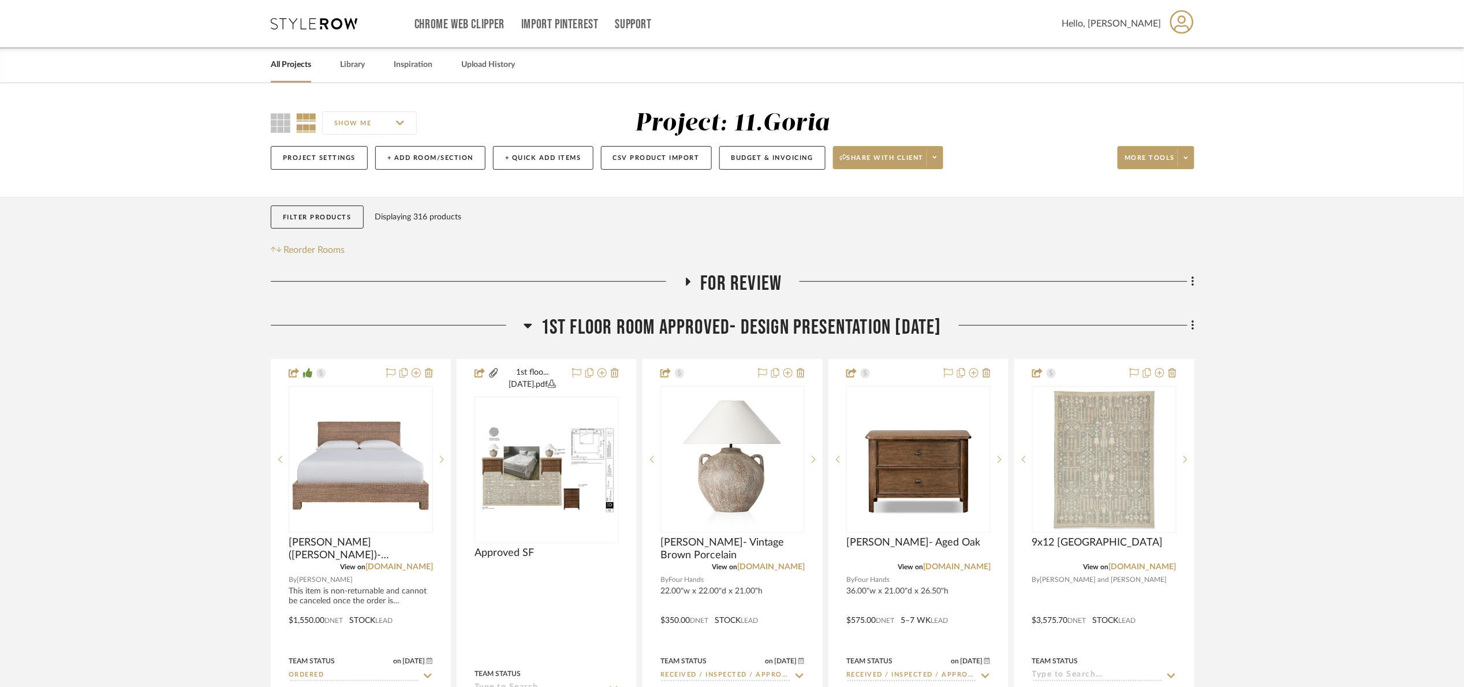
click at [704, 332] on span "1st floor room Approved- Design Presentation 06/06/25" at bounding box center [741, 327] width 401 height 25
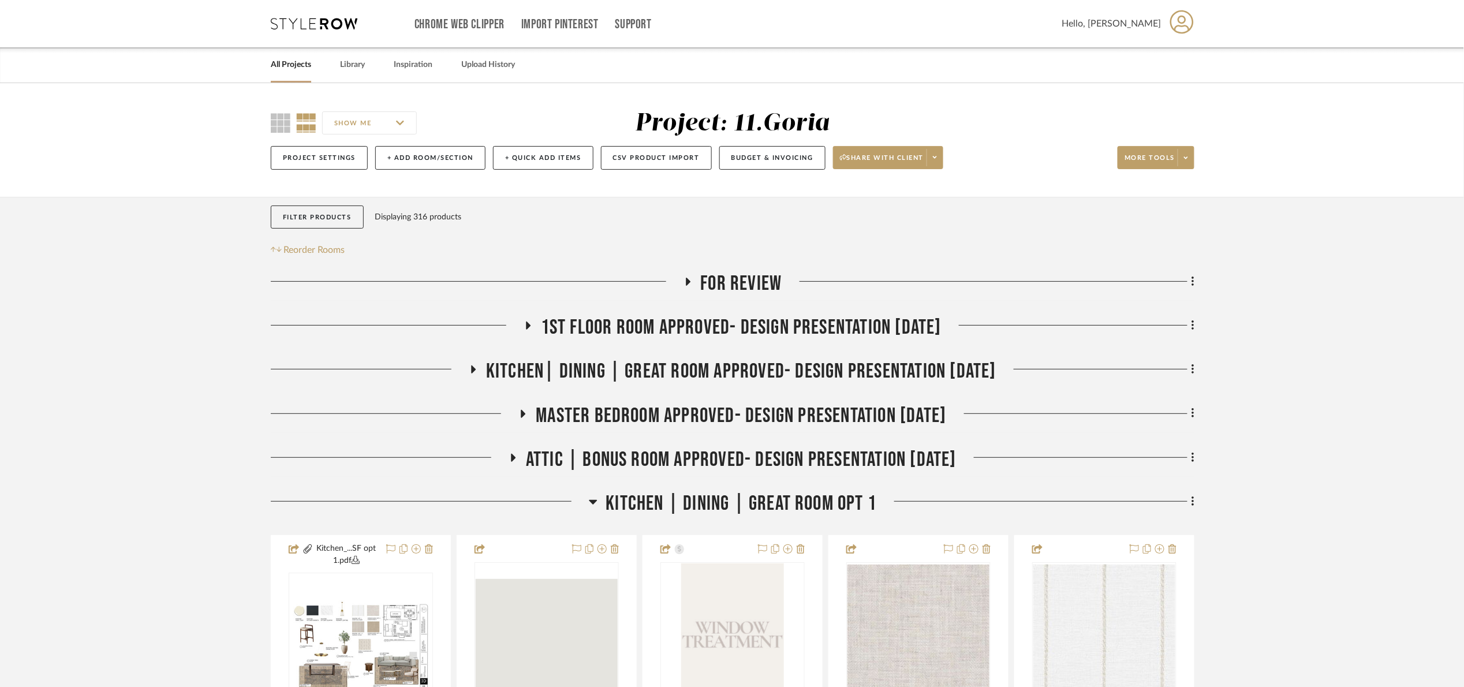
click at [691, 374] on span "Kitchen| Dining | Great room Approved- Design Presentation 06/06/25" at bounding box center [741, 371] width 510 height 25
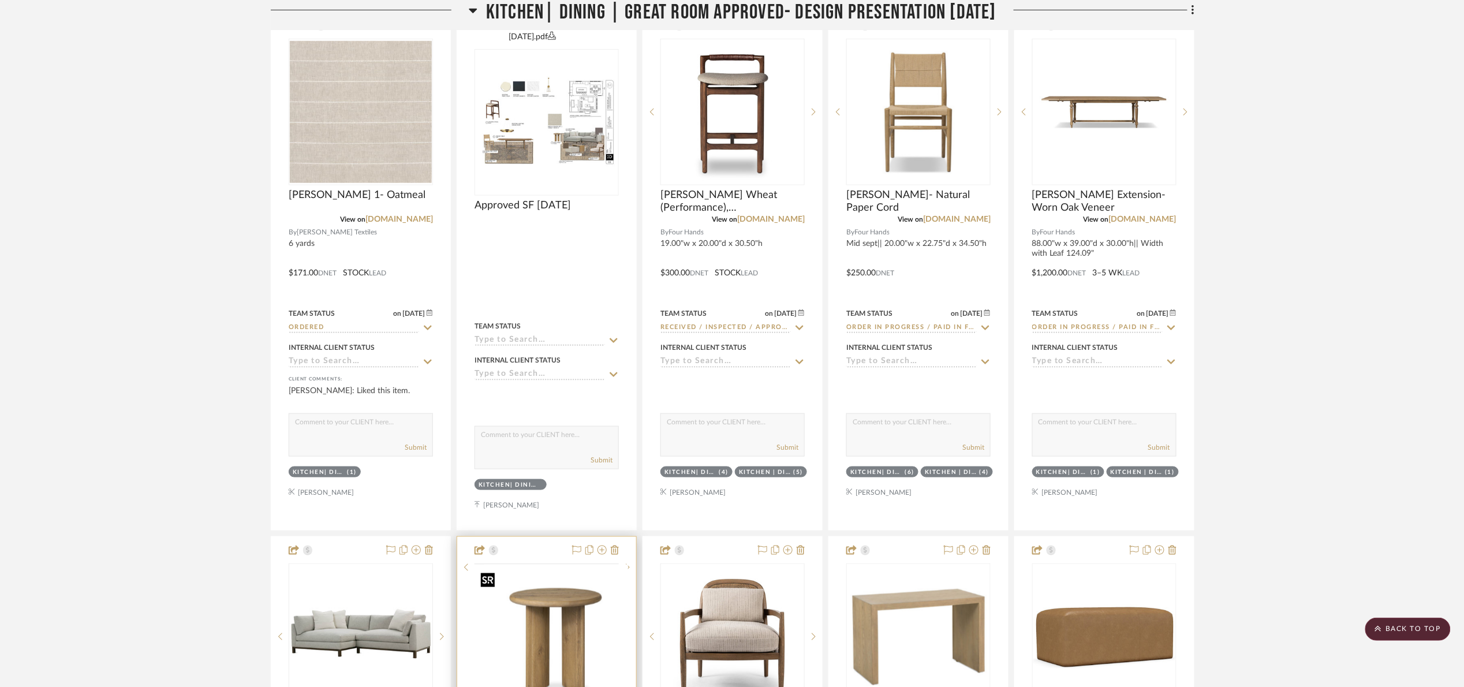
scroll to position [346, 0]
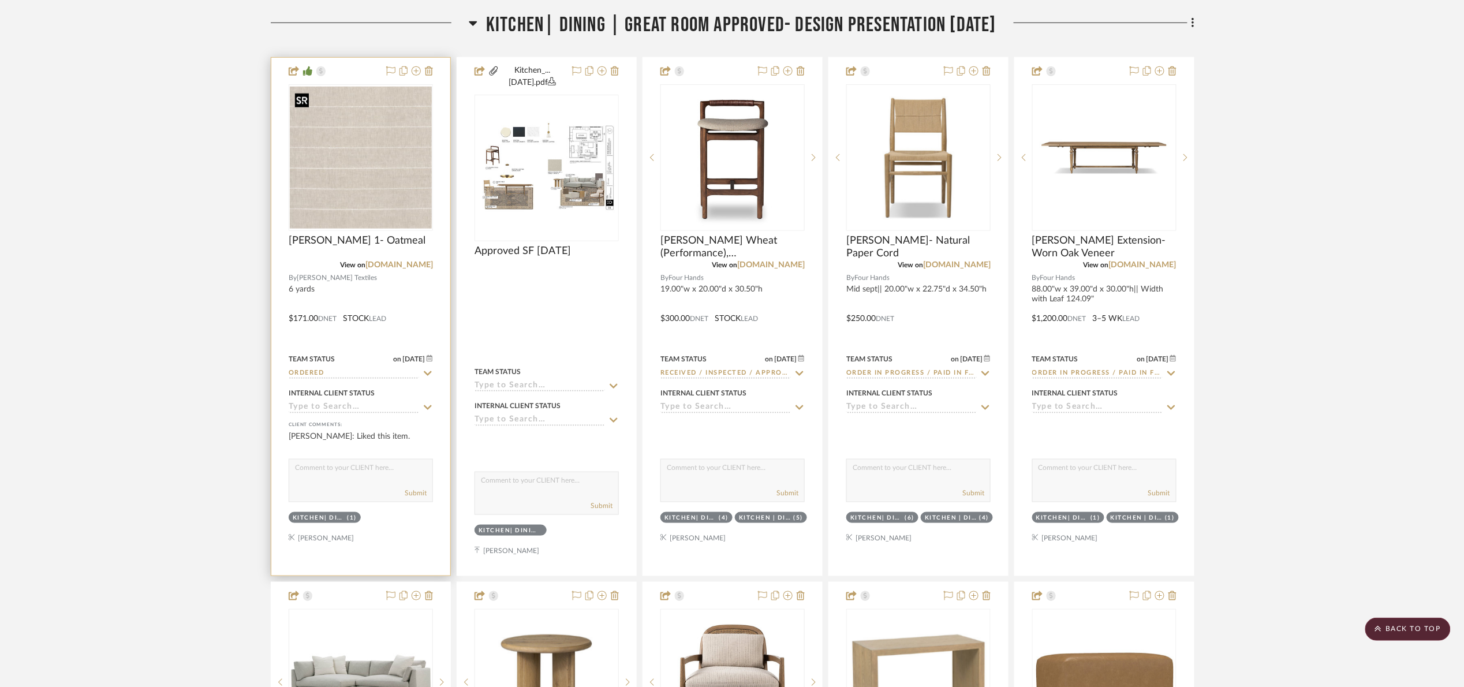
click at [355, 179] on img "0" at bounding box center [361, 158] width 142 height 142
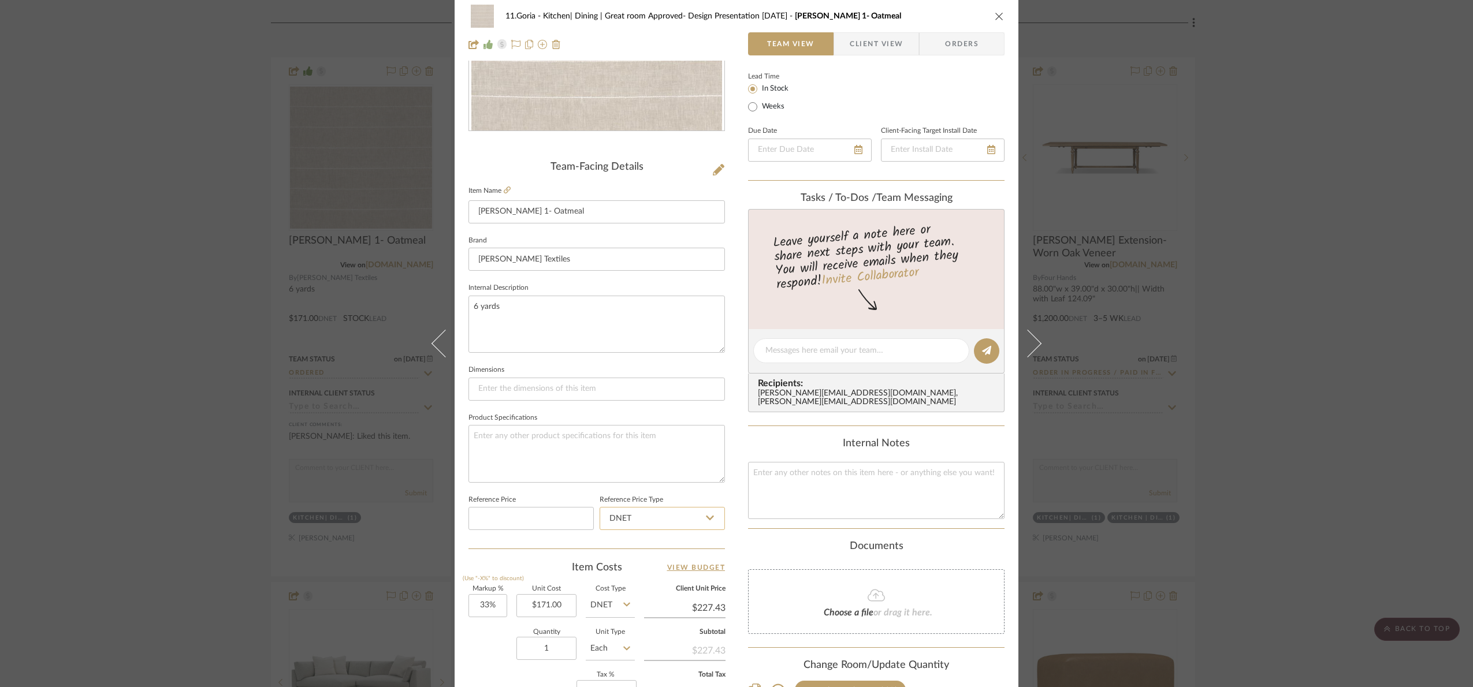
scroll to position [389, 0]
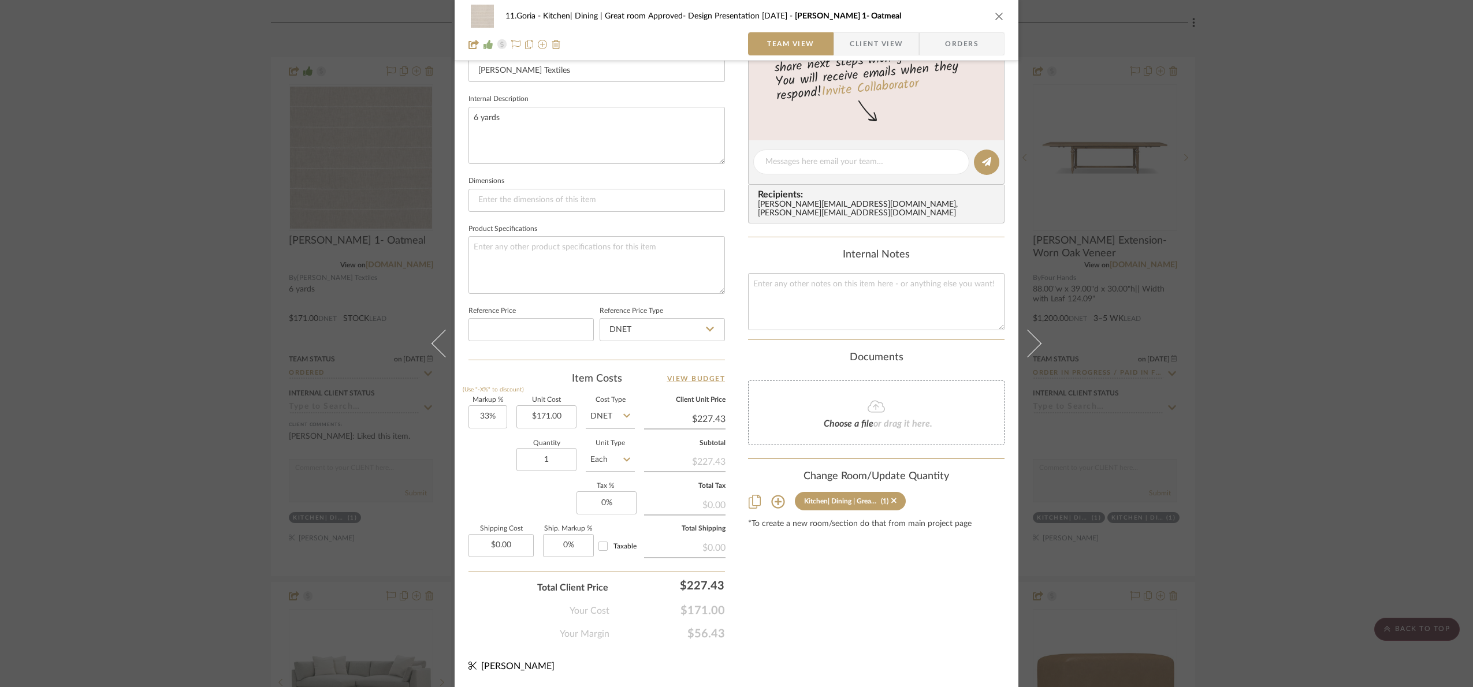
click at [1308, 355] on div "11.Goria Kitchen| Dining | Great room Approved- Design Presentation 06/06/25 Pe…" at bounding box center [736, 343] width 1473 height 687
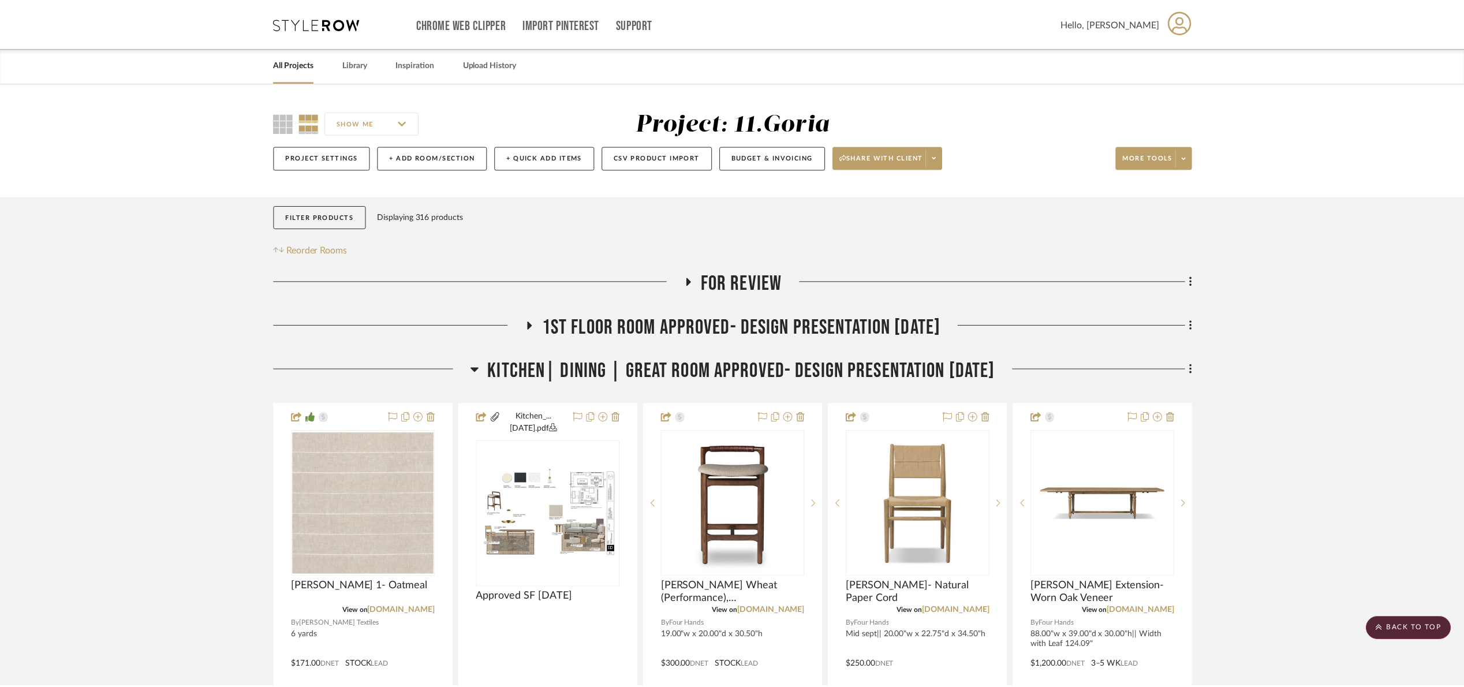
scroll to position [346, 0]
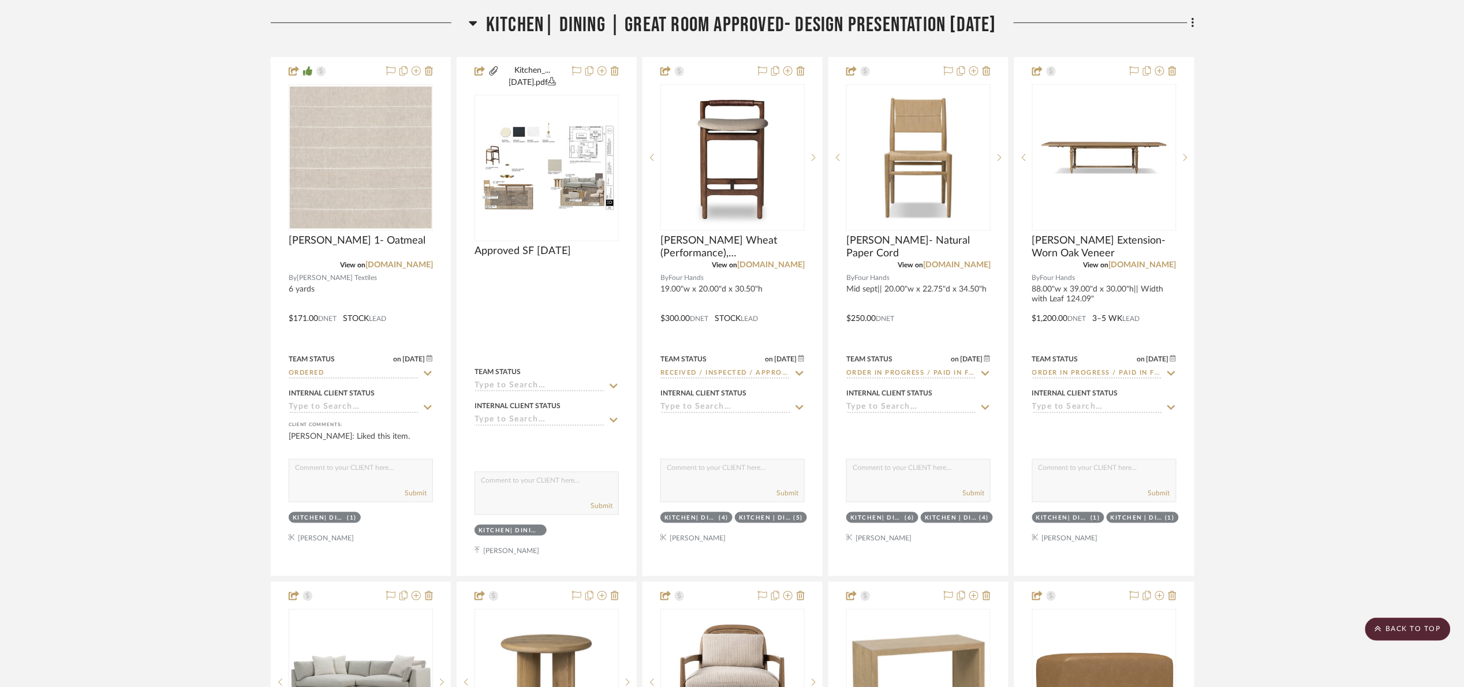
click at [586, 27] on span "Kitchen| Dining | Great room Approved- Design Presentation 06/06/25" at bounding box center [741, 25] width 510 height 25
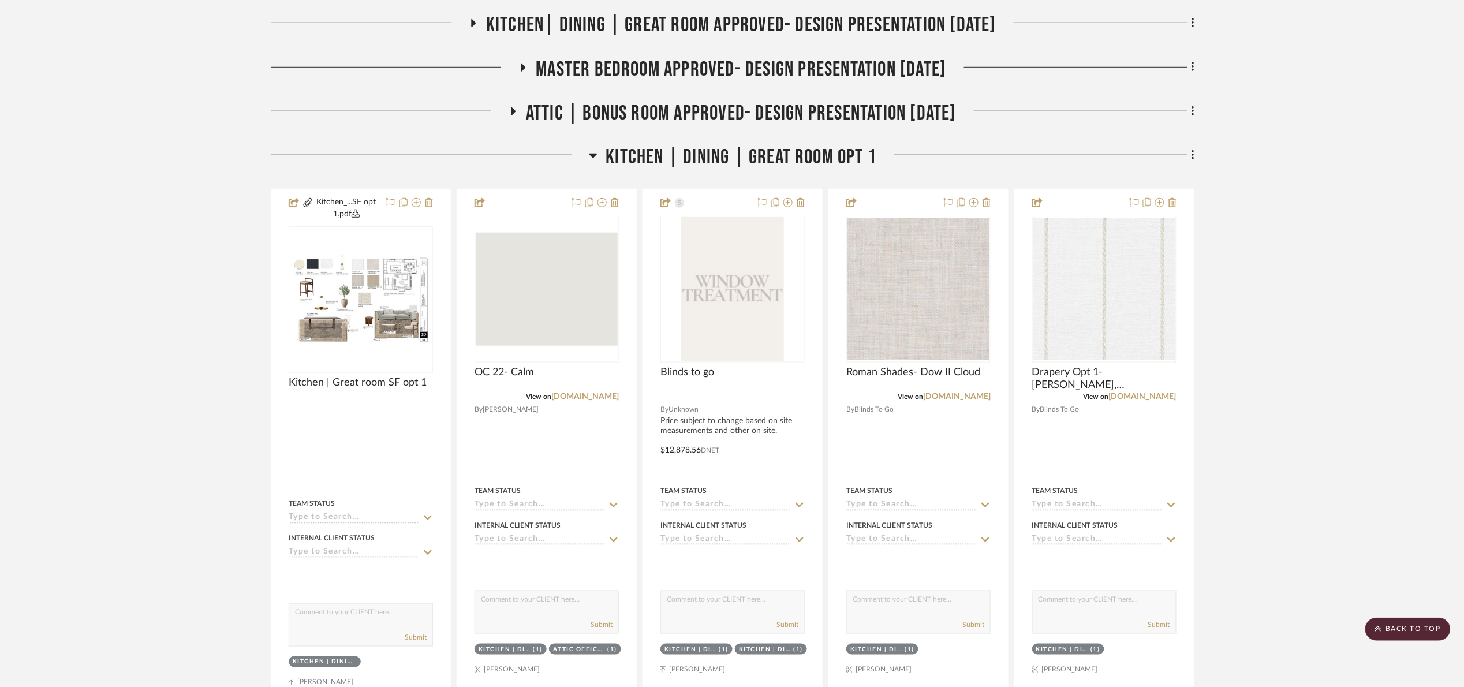
click at [673, 163] on span "Kitchen | Dining | Great Room Opt 1" at bounding box center [741, 157] width 271 height 25
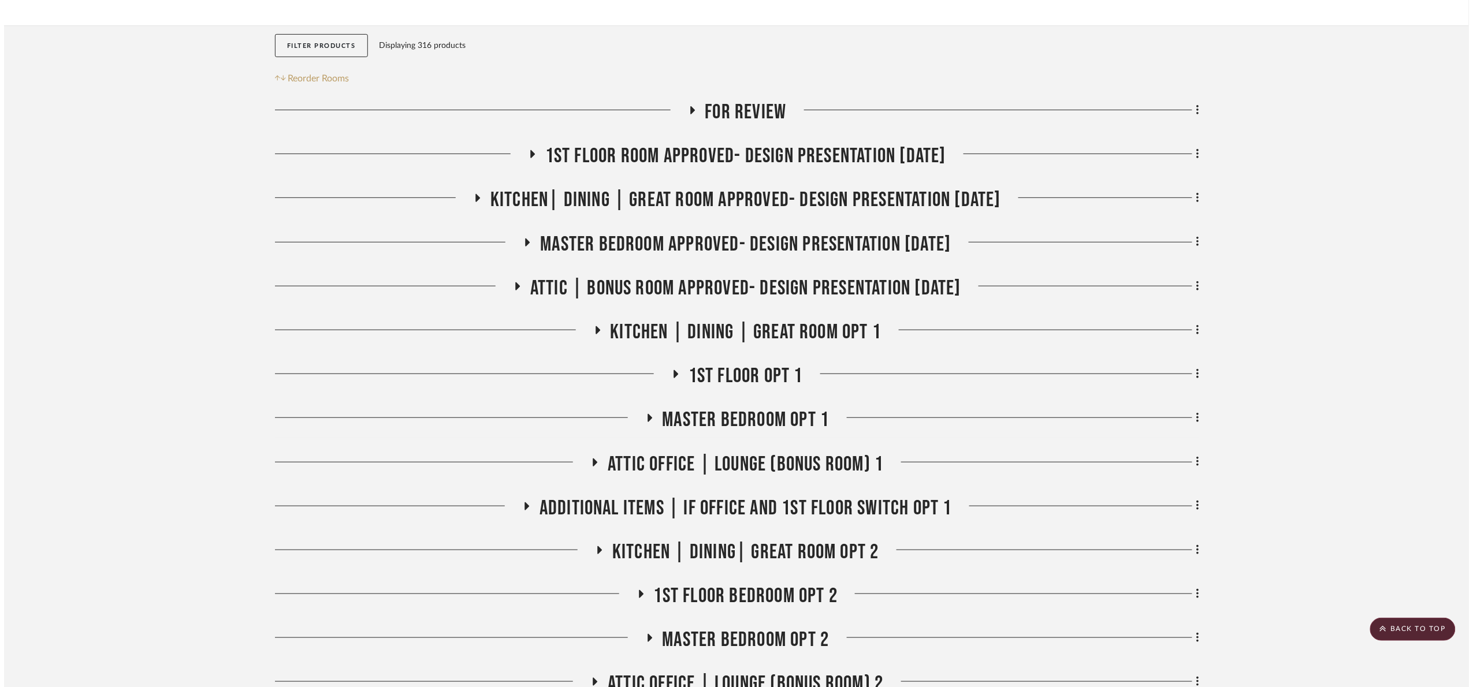
scroll to position [0, 0]
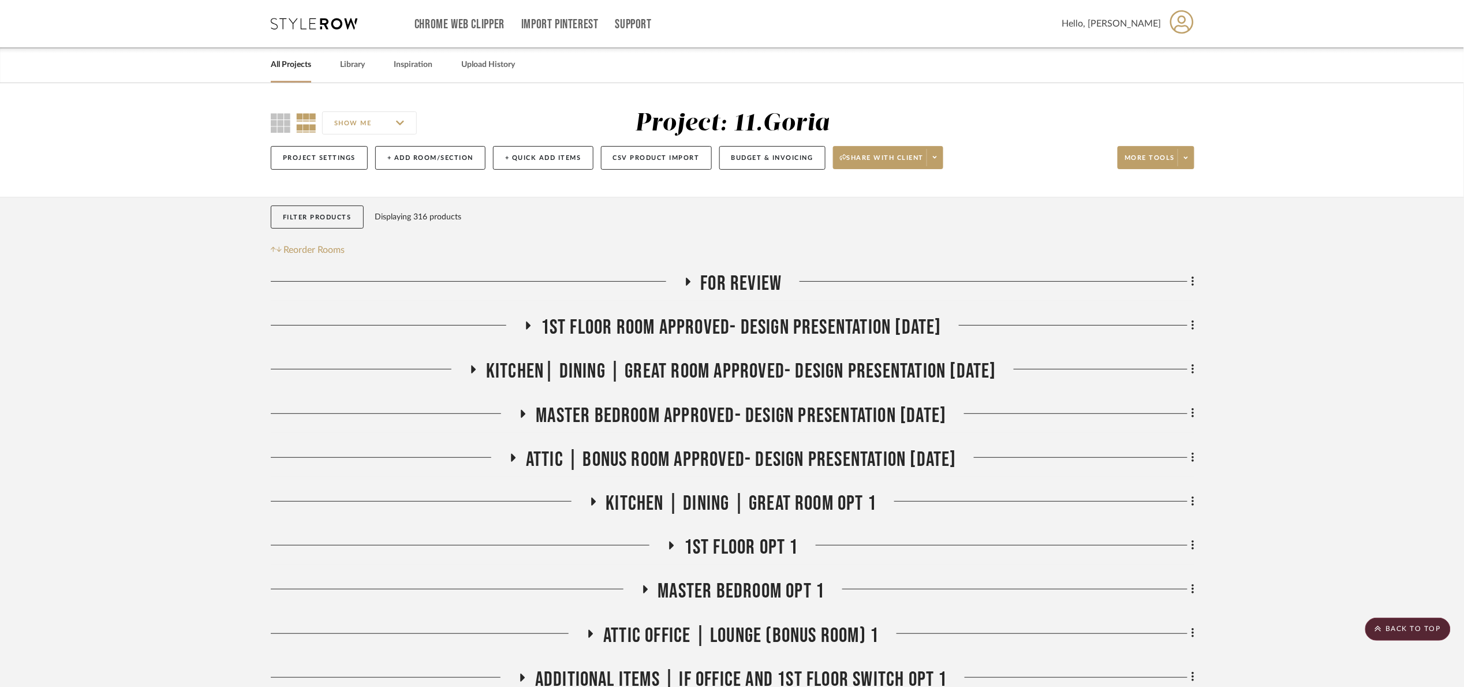
click at [720, 286] on span "For review" at bounding box center [741, 283] width 81 height 25
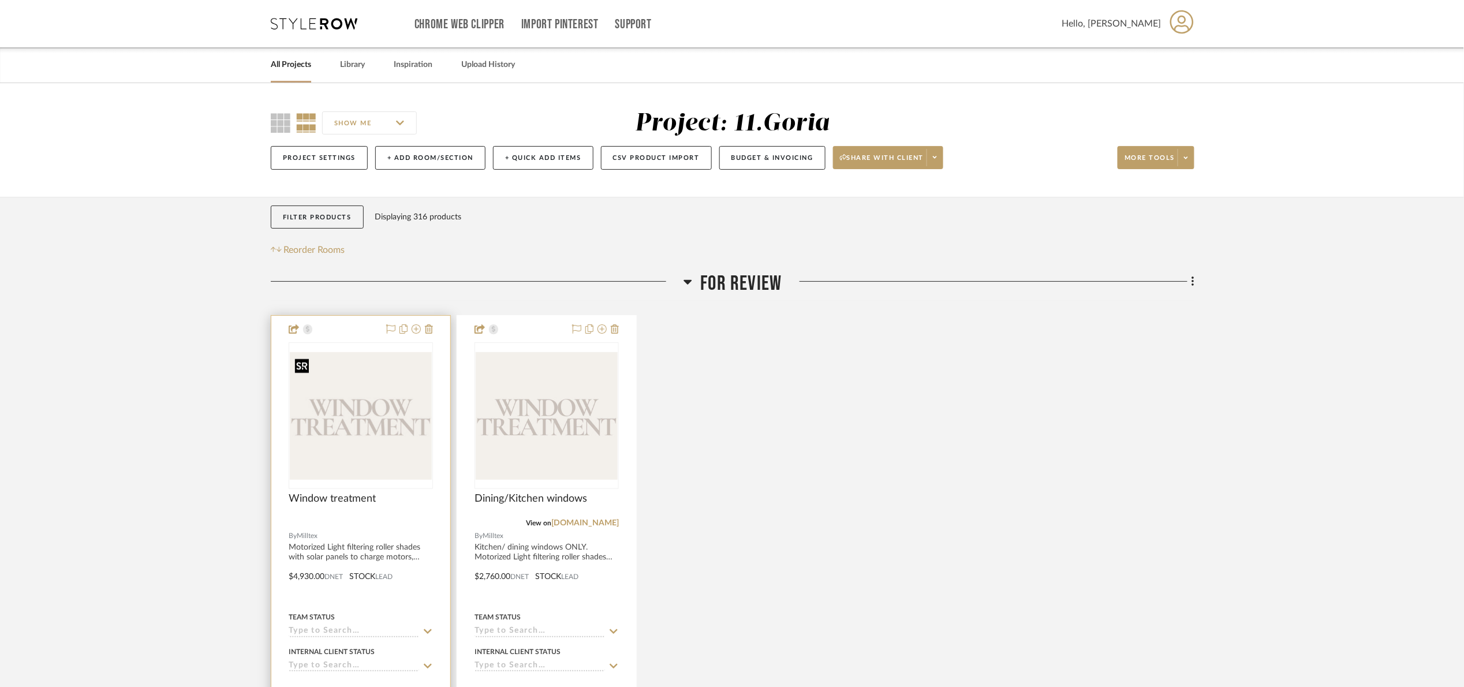
click at [303, 398] on div at bounding box center [361, 415] width 144 height 147
click at [403, 396] on img "0" at bounding box center [361, 416] width 142 height 128
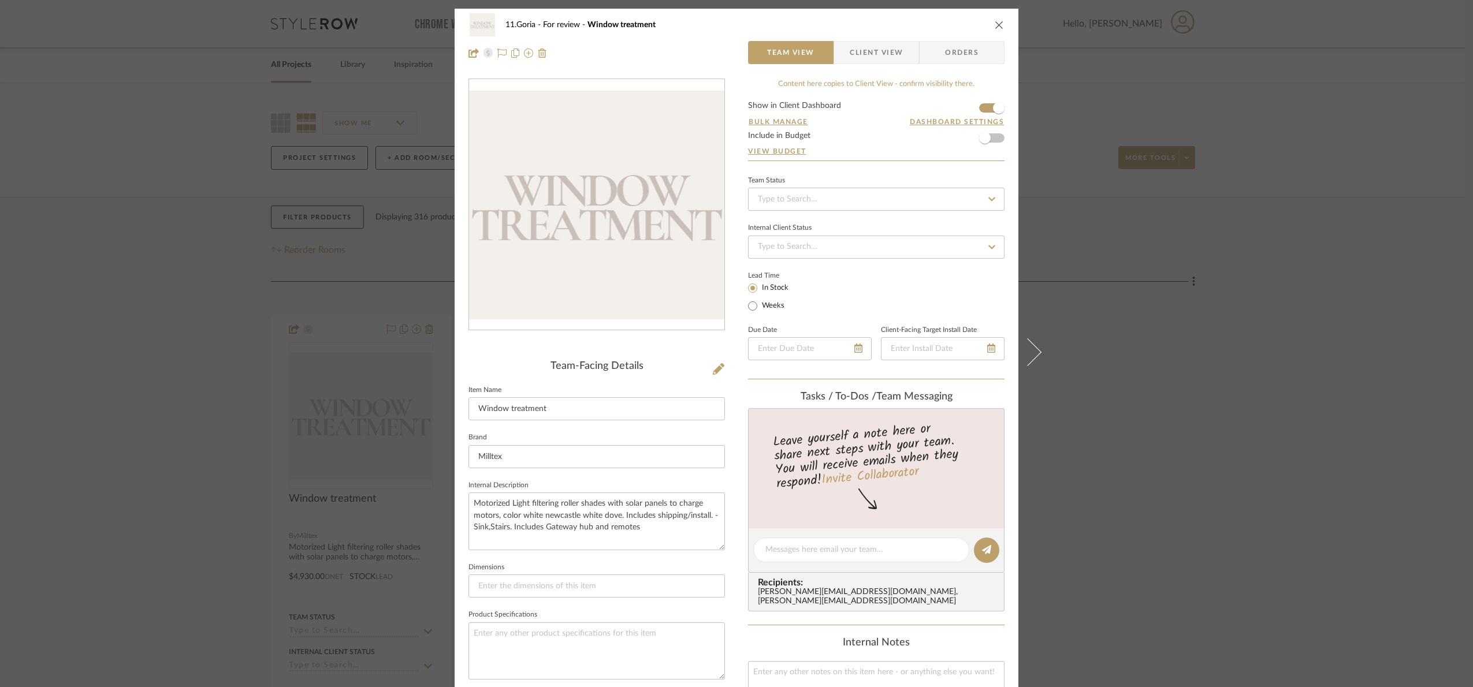
click at [859, 57] on span "Client View" at bounding box center [875, 52] width 53 height 23
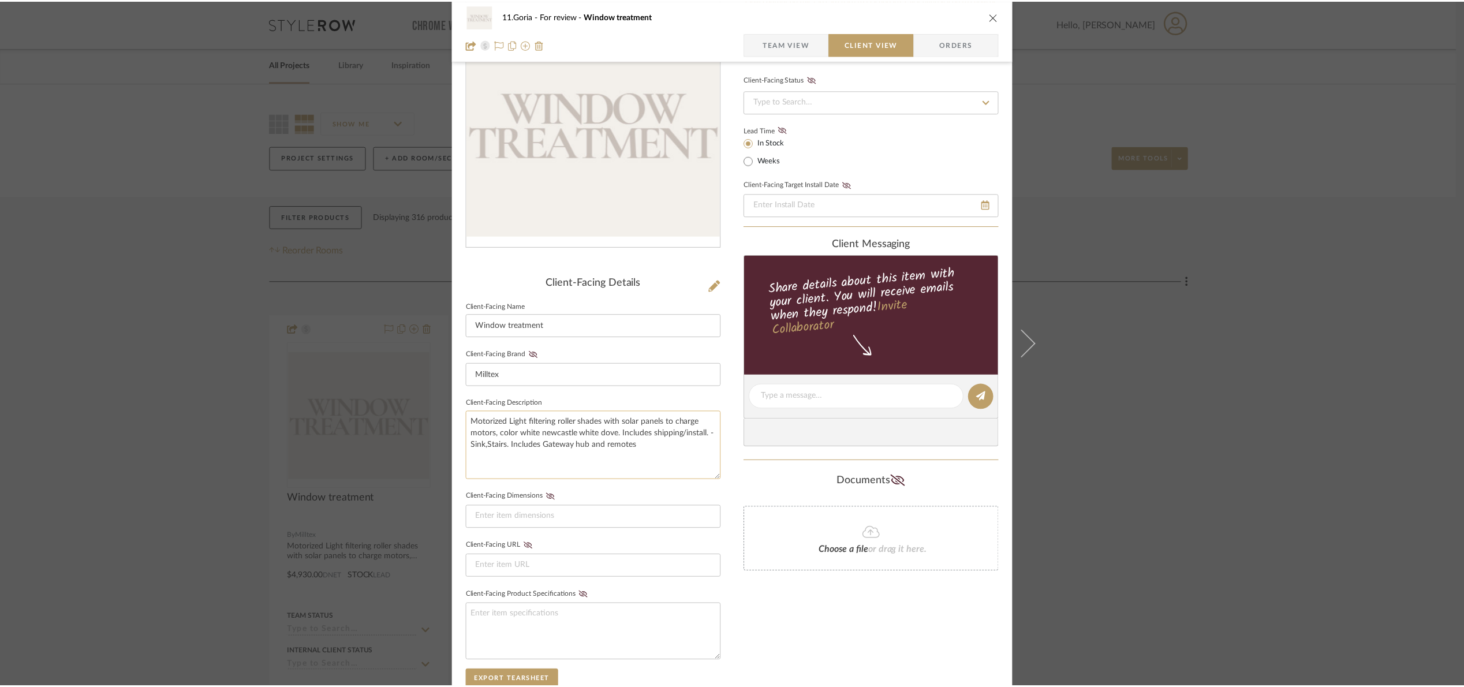
scroll to position [87, 0]
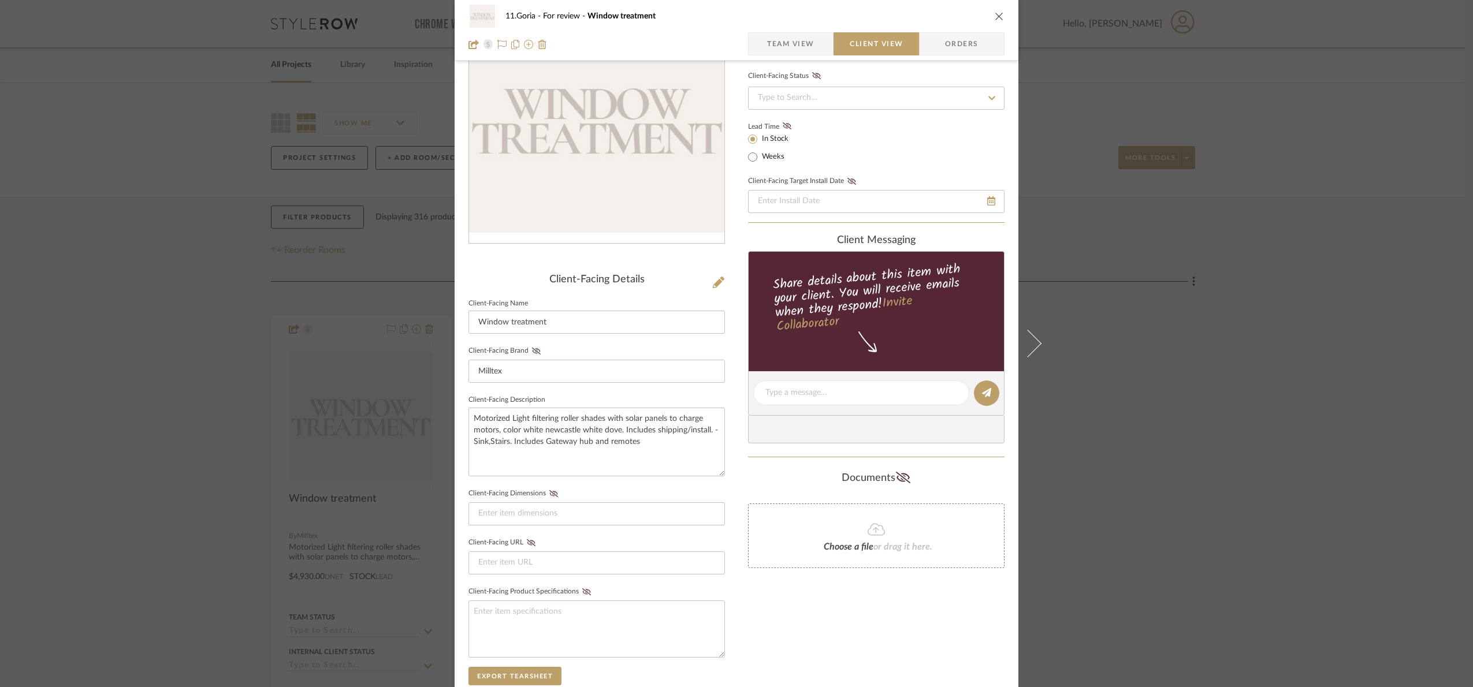
click at [1288, 505] on div "11.Goria For review Window treatment Team View Client View Orders Client-Facing…" at bounding box center [736, 343] width 1473 height 687
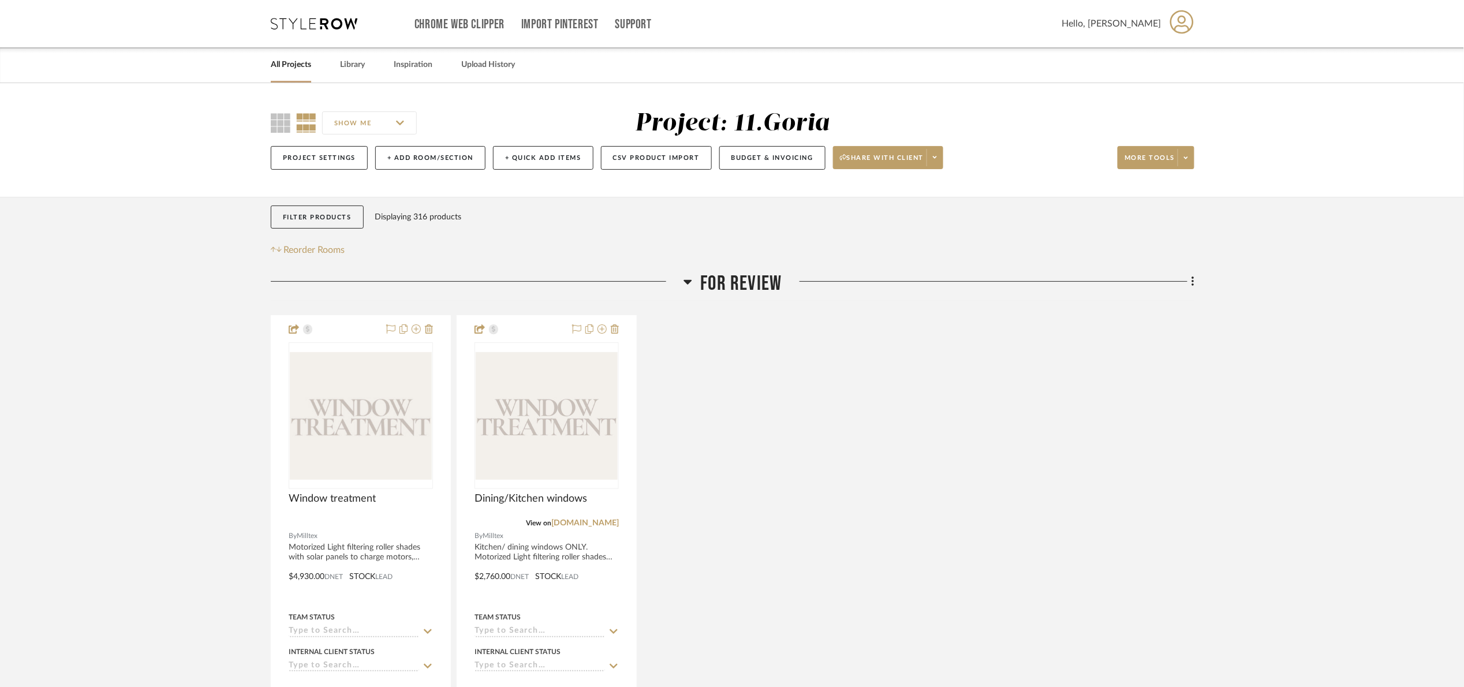
click at [721, 279] on span "For review" at bounding box center [741, 283] width 81 height 25
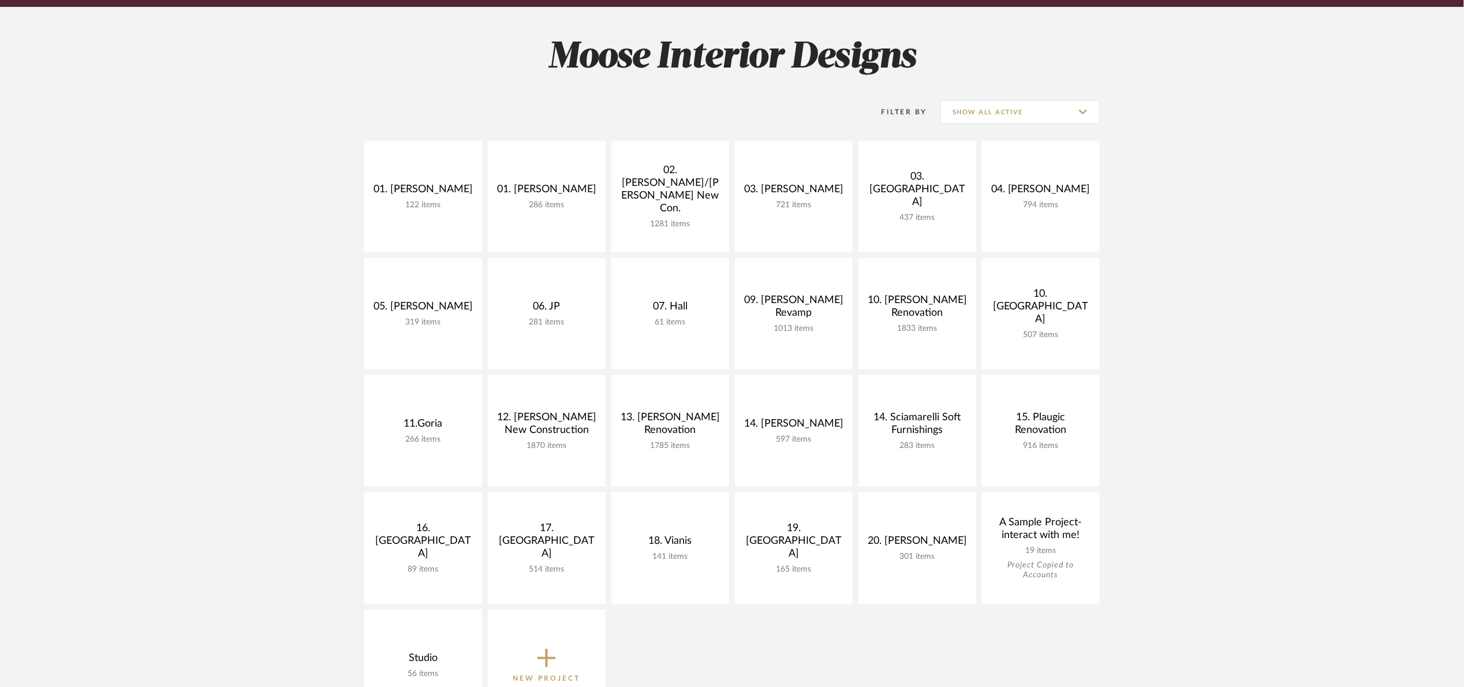
scroll to position [173, 0]
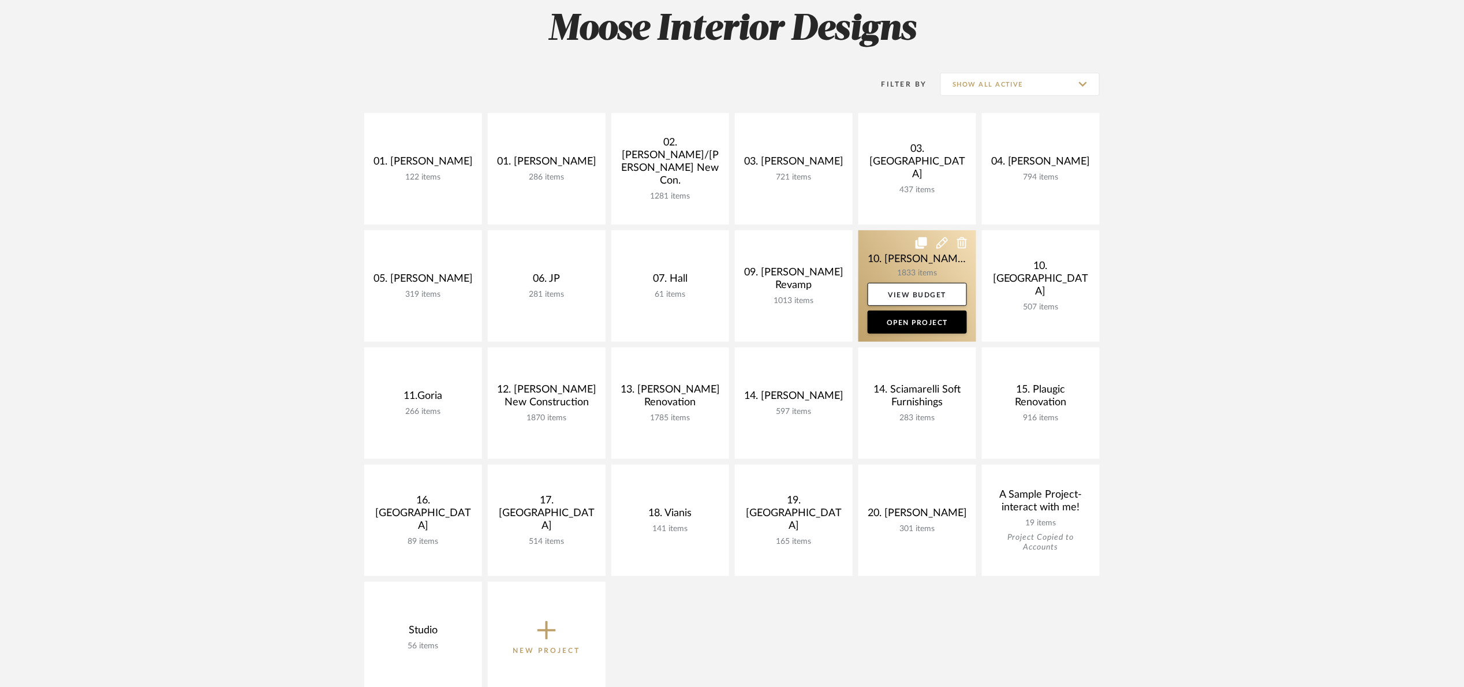
click at [888, 251] on link at bounding box center [918, 285] width 118 height 111
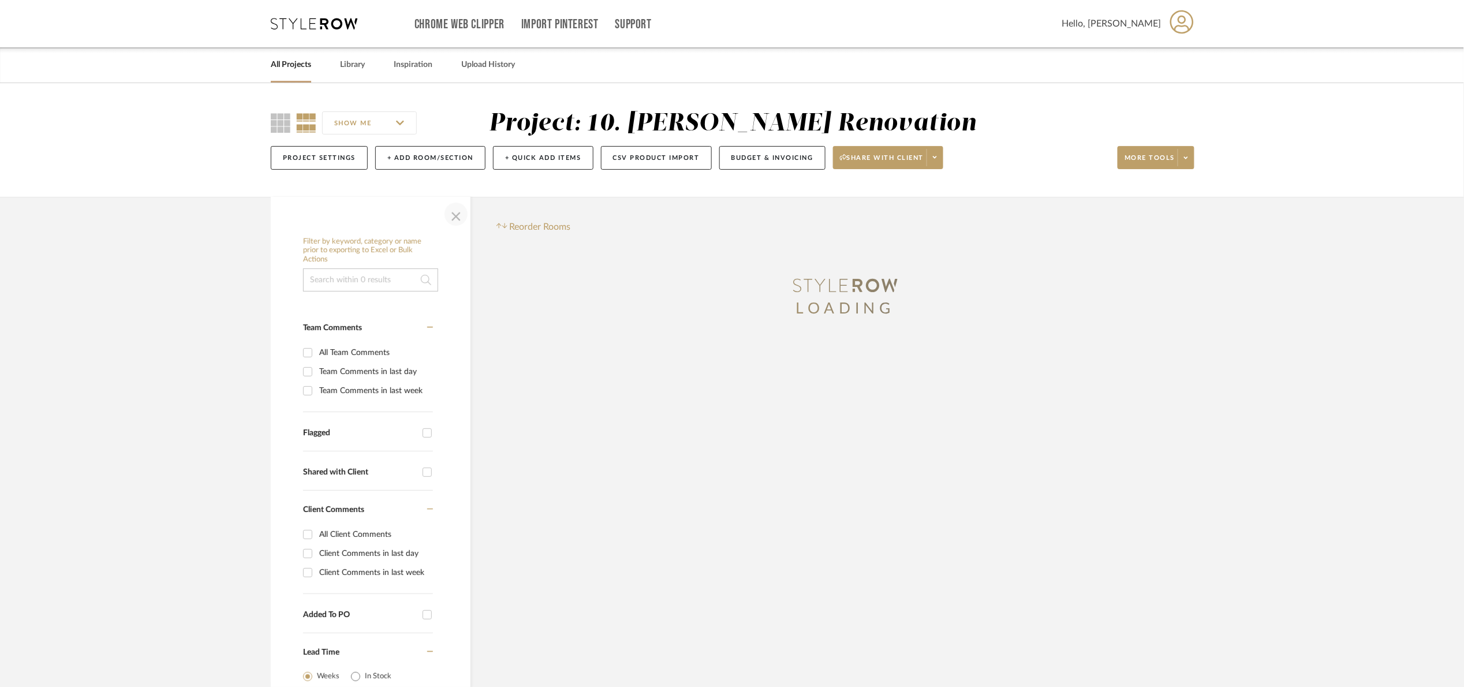
click at [457, 213] on span "button" at bounding box center [456, 214] width 28 height 28
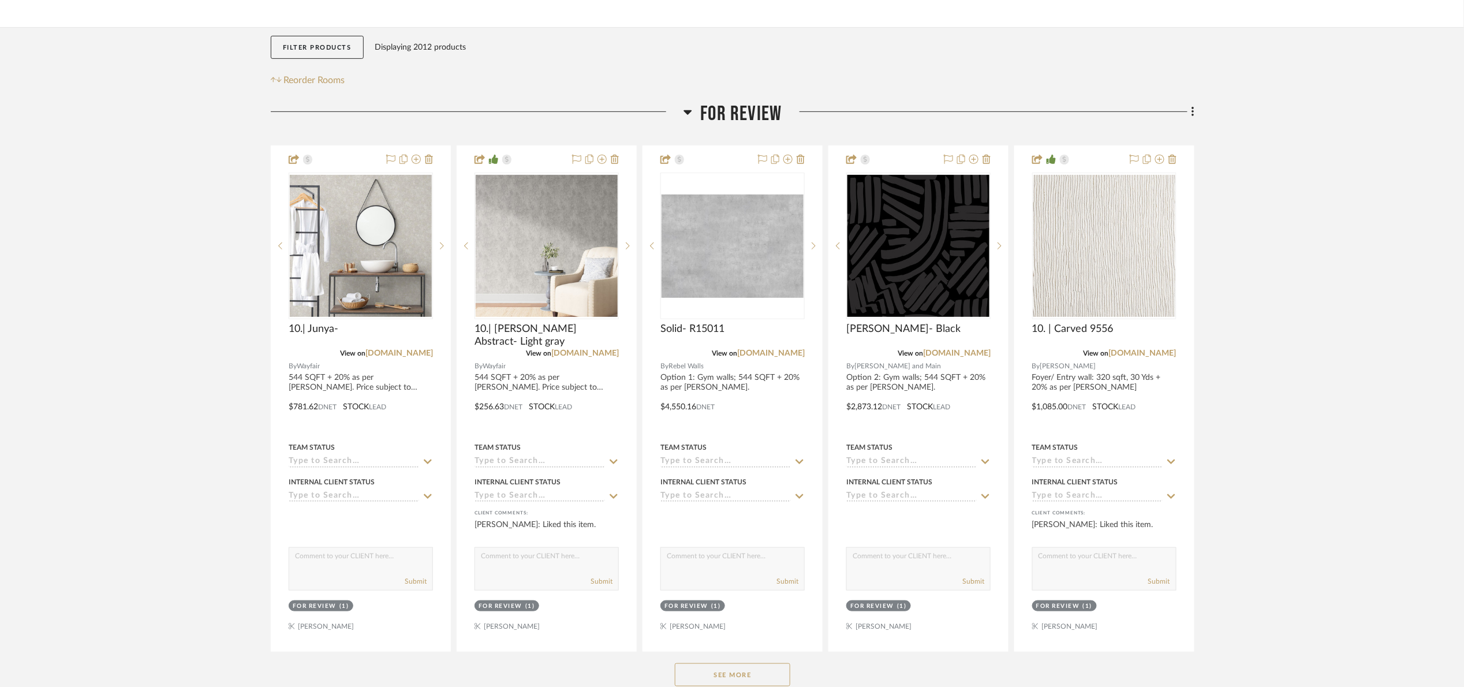
scroll to position [173, 0]
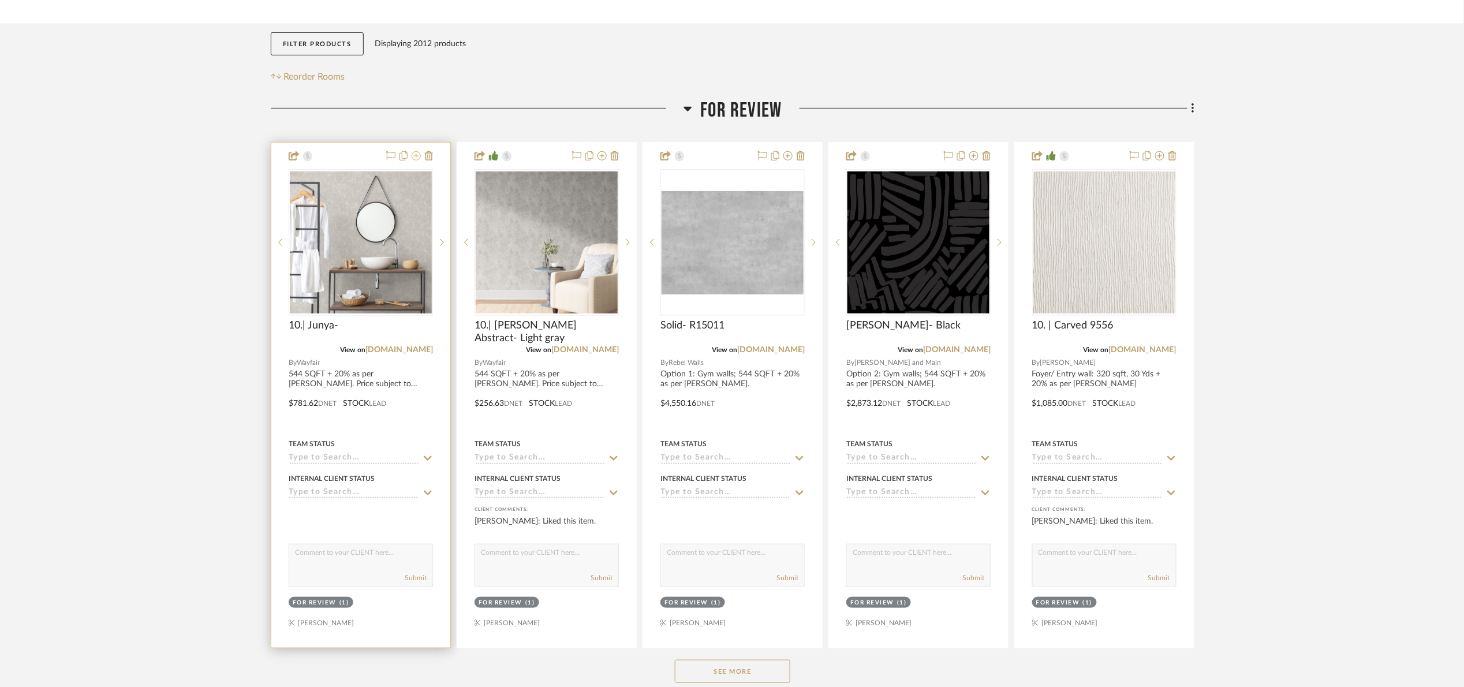
click at [418, 159] on icon at bounding box center [416, 155] width 9 height 9
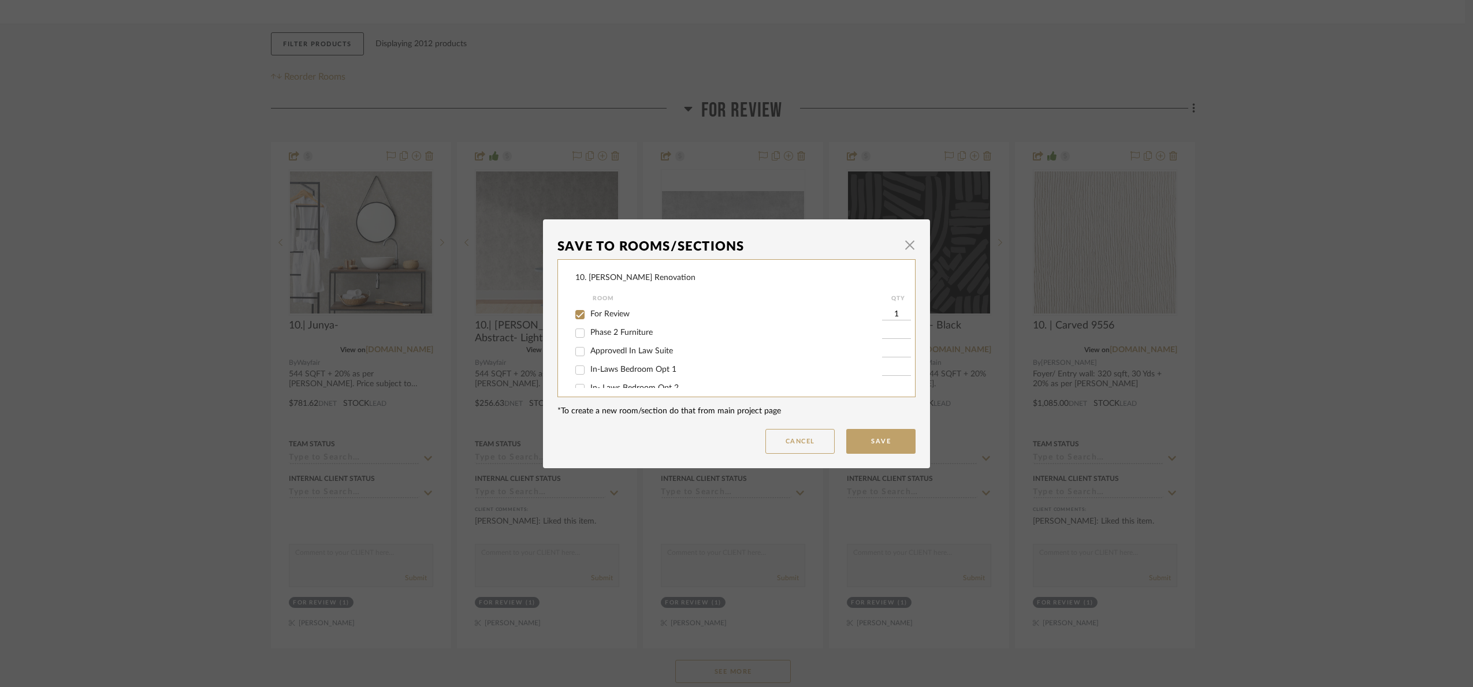
click at [597, 315] on span "For Review" at bounding box center [609, 314] width 39 height 8
click at [589, 315] on input "For Review" at bounding box center [580, 314] width 18 height 18
checkbox input "false"
click at [604, 377] on span "Will NOT use" at bounding box center [614, 376] width 48 height 8
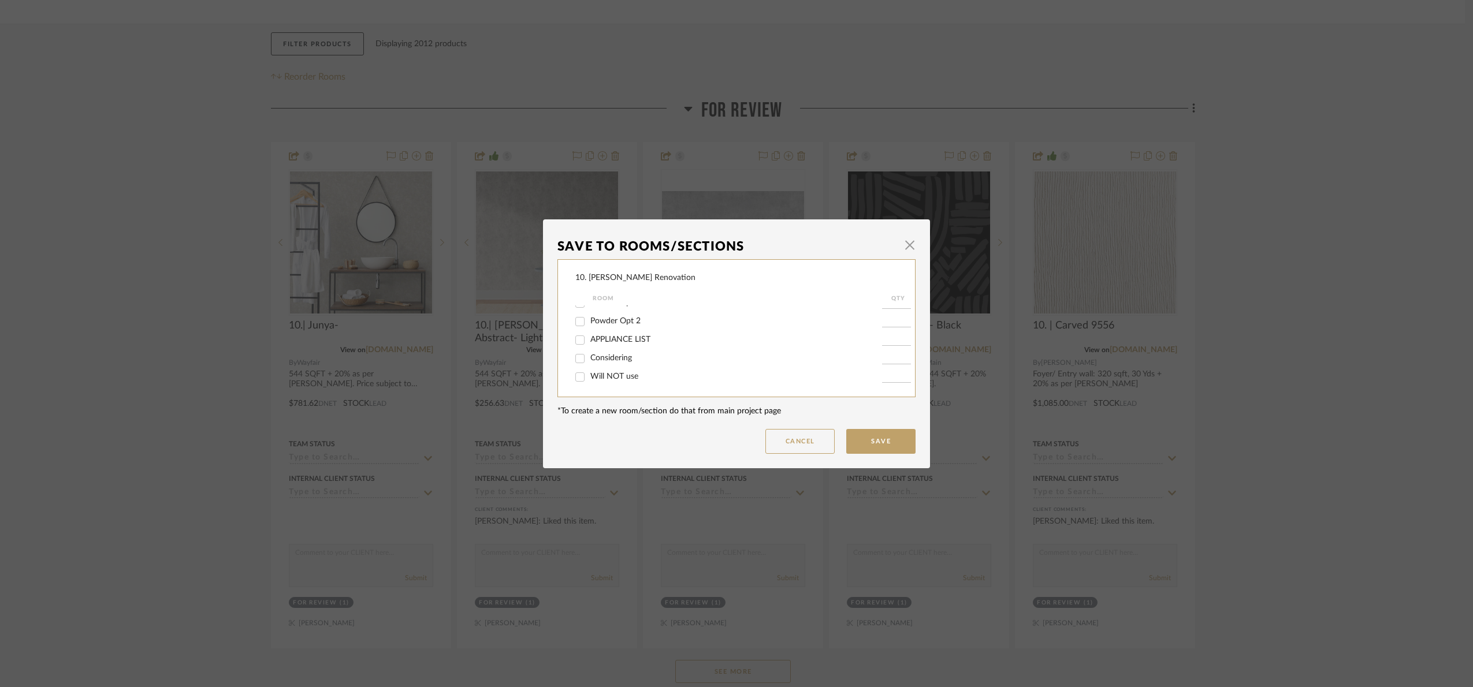
click at [589, 377] on input "Will NOT use" at bounding box center [580, 377] width 18 height 18
checkbox input "true"
type input "1"
click at [904, 436] on button "Save" at bounding box center [880, 441] width 69 height 25
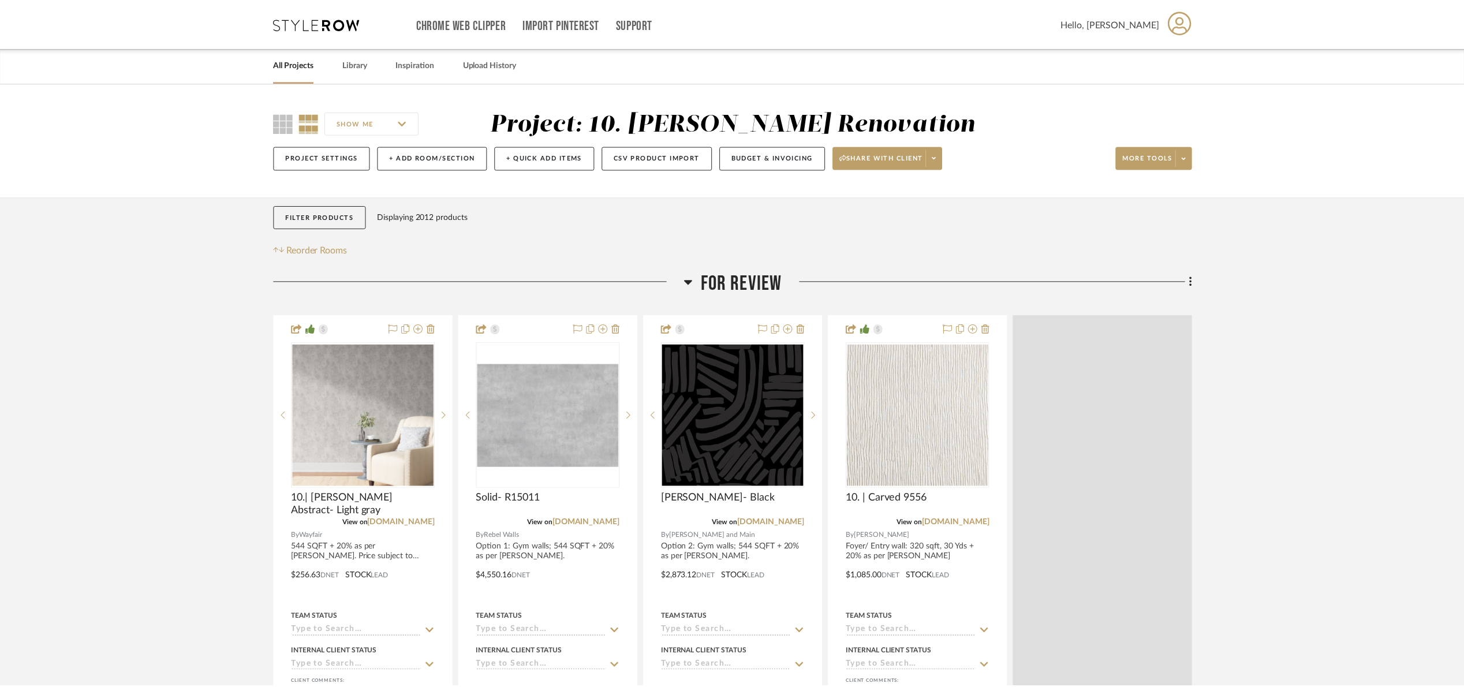
scroll to position [173, 0]
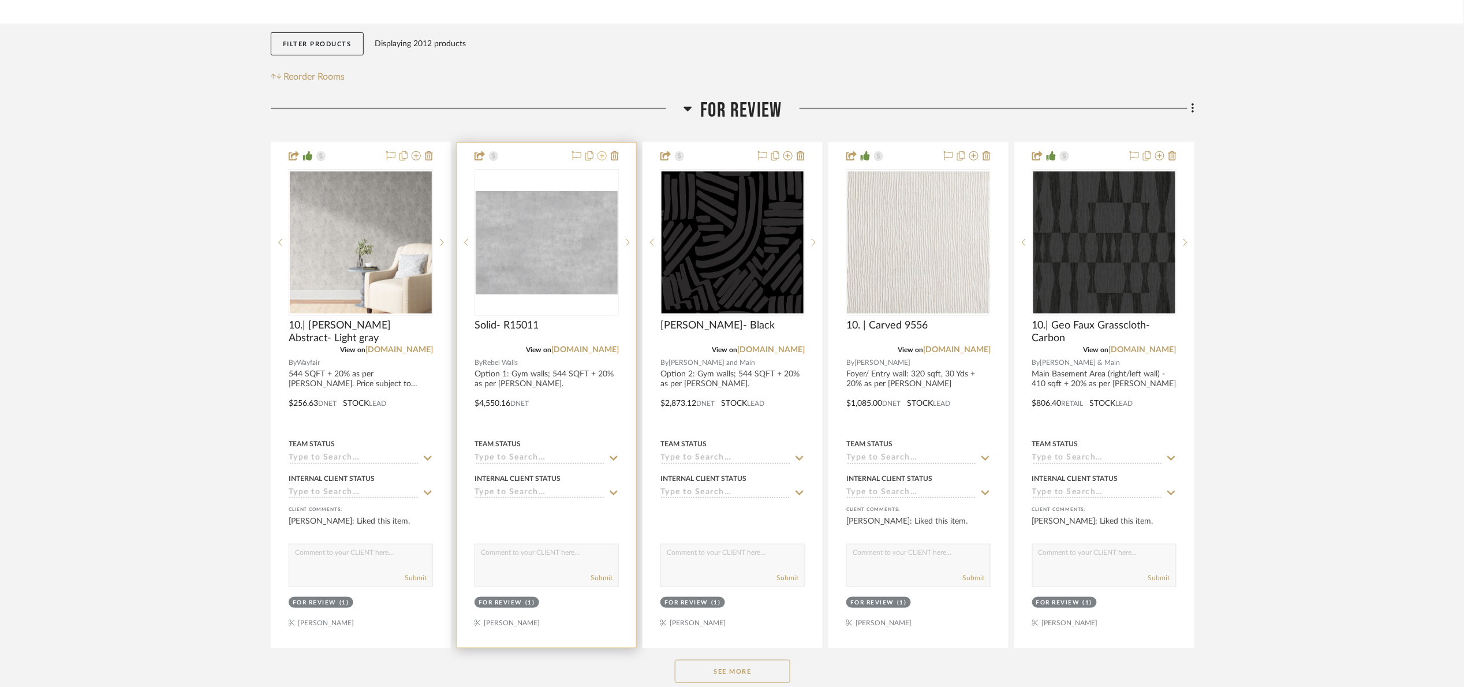
click at [605, 157] on icon at bounding box center [602, 155] width 9 height 9
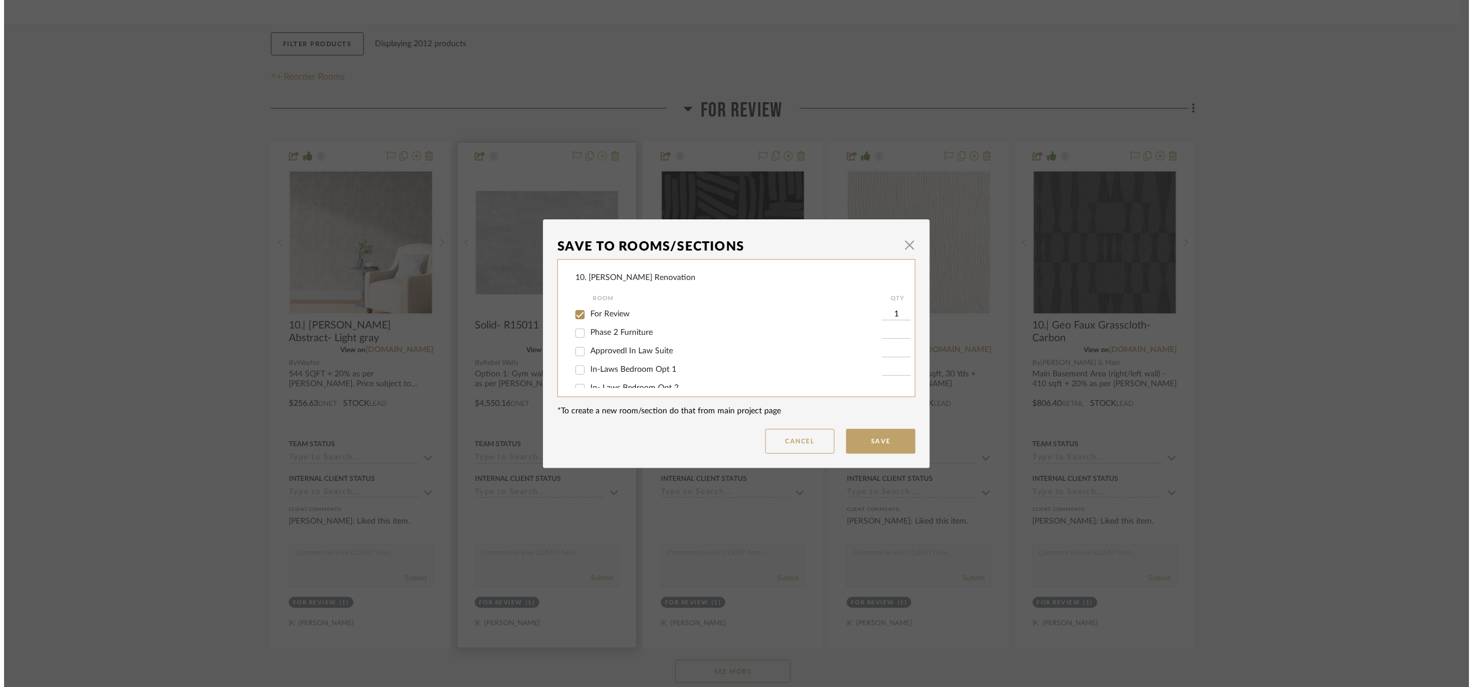
scroll to position [0, 0]
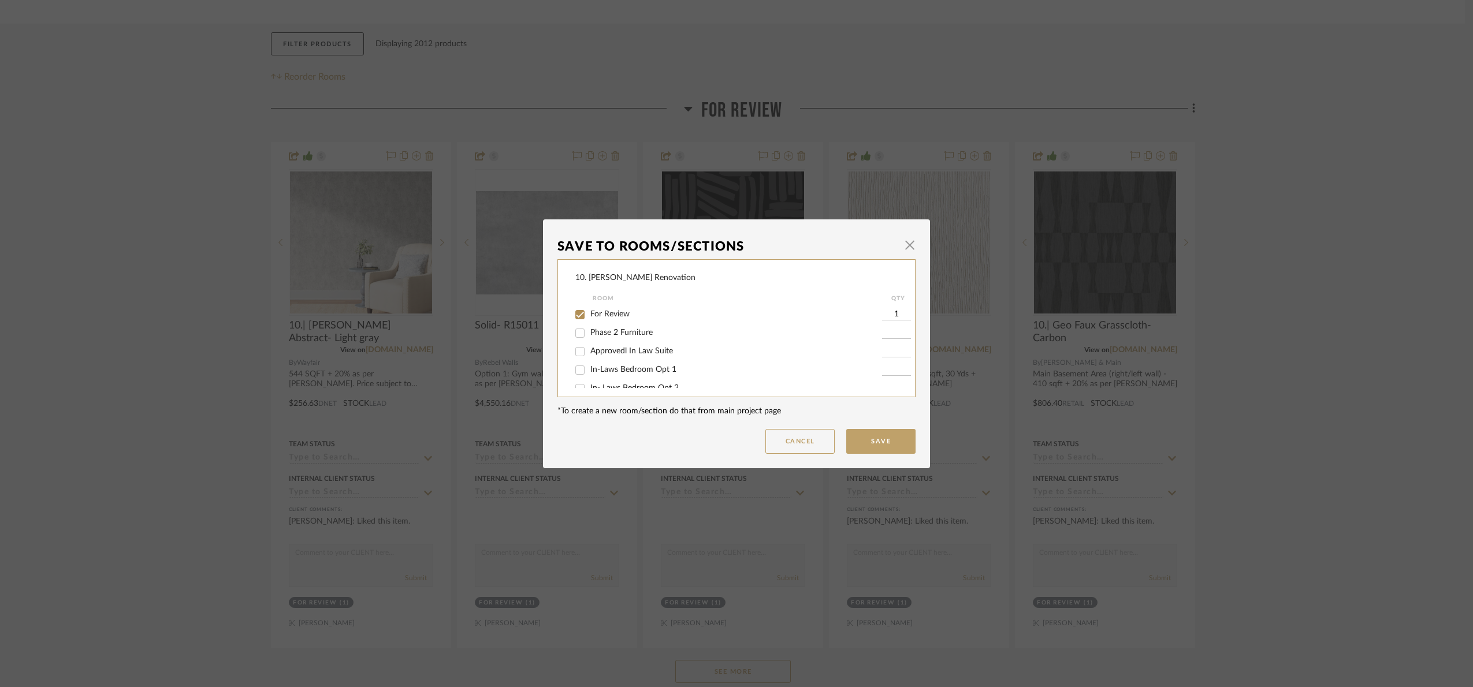
click at [591, 316] on span "For Review" at bounding box center [609, 314] width 39 height 8
click at [589, 316] on input "For Review" at bounding box center [580, 314] width 18 height 18
checkbox input "false"
click at [598, 378] on span "Will NOT use" at bounding box center [614, 376] width 48 height 8
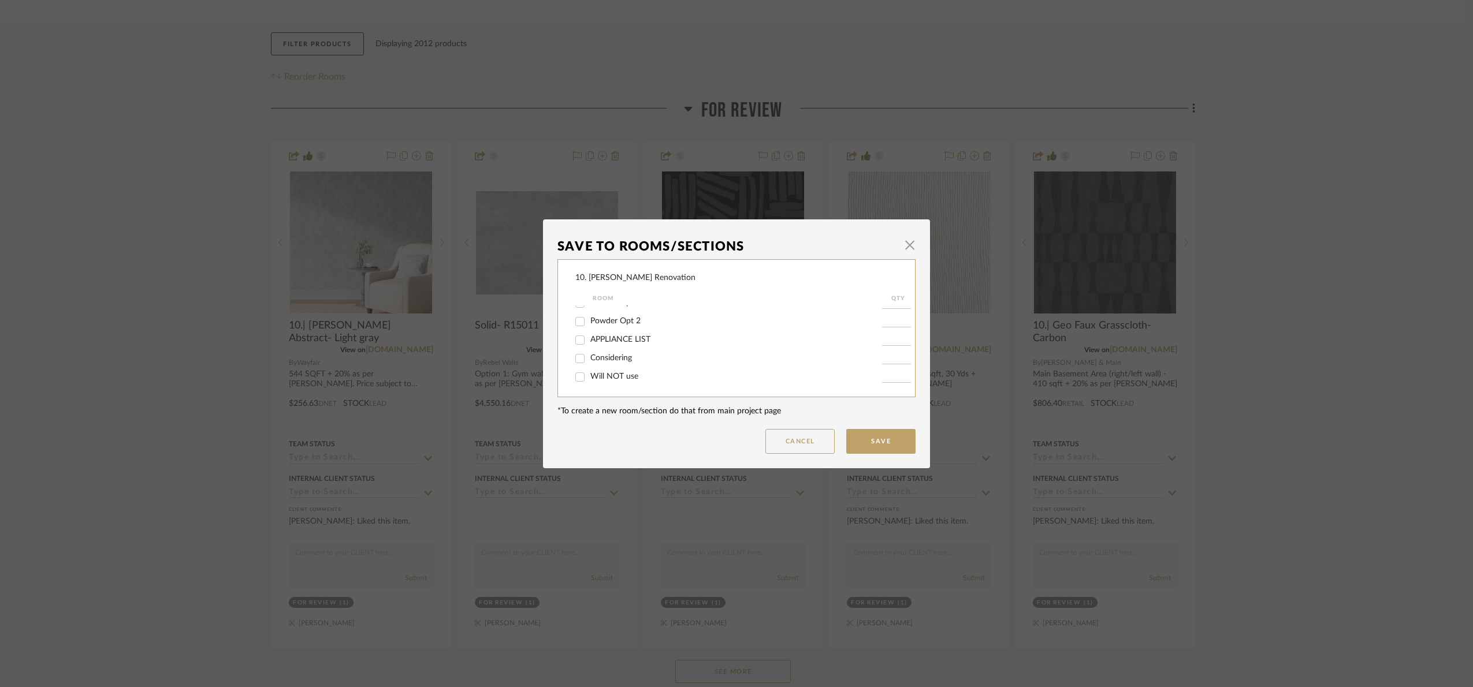
click at [589, 378] on input "Will NOT use" at bounding box center [580, 377] width 18 height 18
checkbox input "true"
type input "1"
click at [878, 449] on button "Save" at bounding box center [880, 441] width 69 height 25
click at [1343, 277] on div "Save To Rooms/Sections × 10. [PERSON_NAME] Renovation Room QTY For Review Phase…" at bounding box center [736, 343] width 1473 height 687
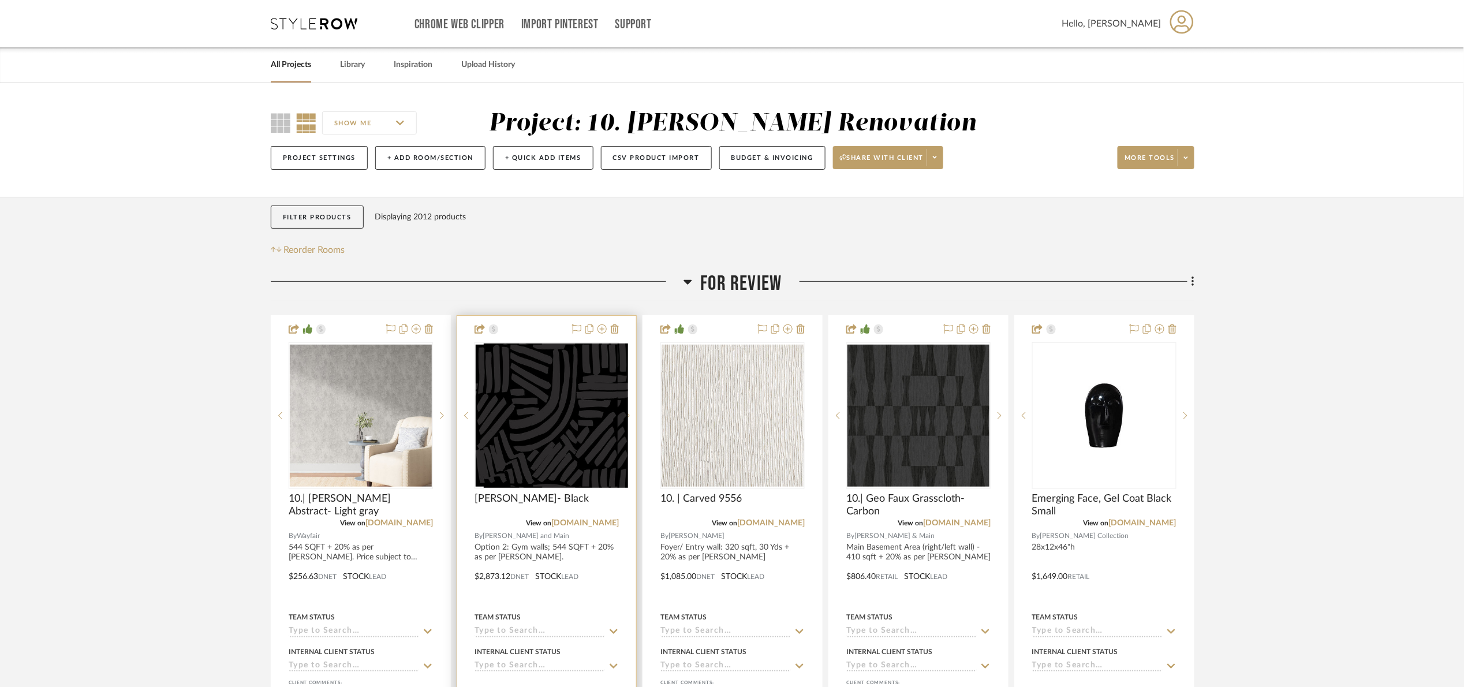
click at [596, 327] on div at bounding box center [593, 330] width 51 height 14
click at [602, 331] on icon at bounding box center [602, 329] width 9 height 9
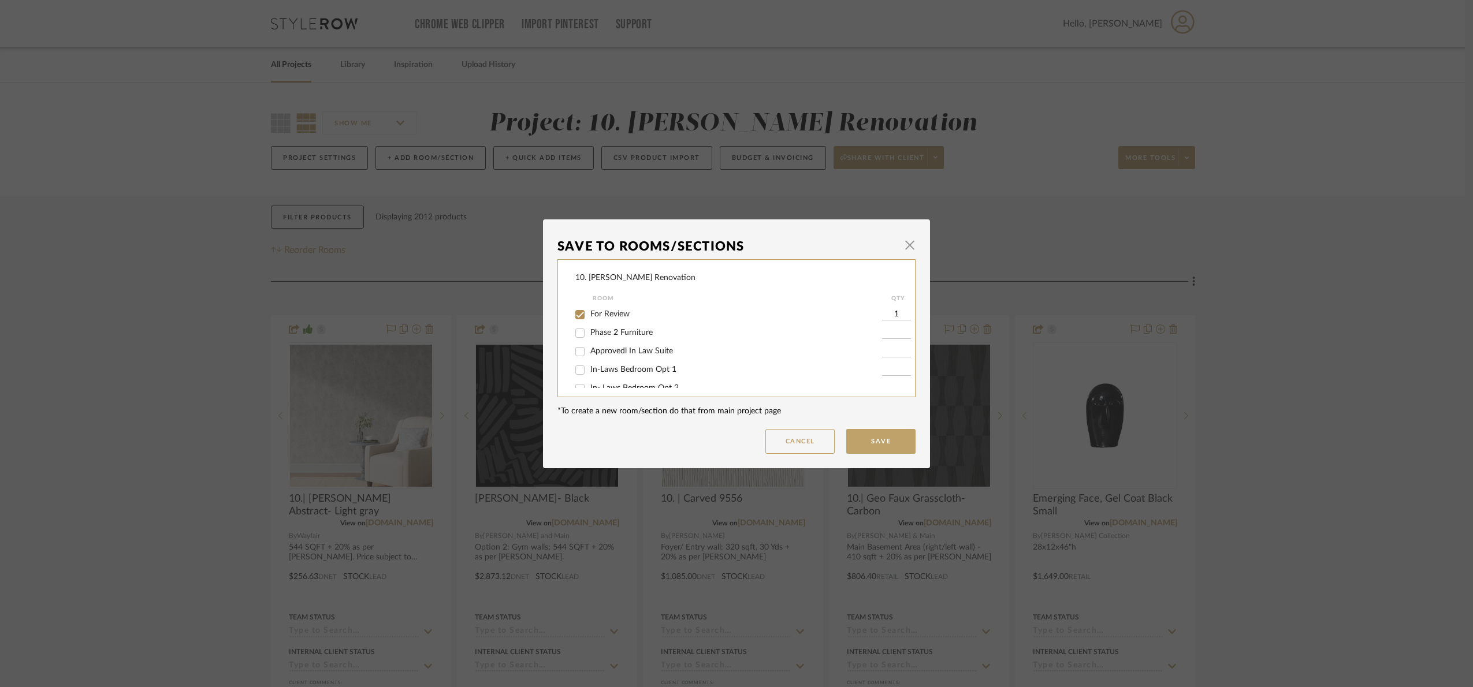
click at [593, 312] on span "For Review" at bounding box center [609, 314] width 39 height 8
click at [589, 312] on input "For Review" at bounding box center [580, 314] width 18 height 18
checkbox input "false"
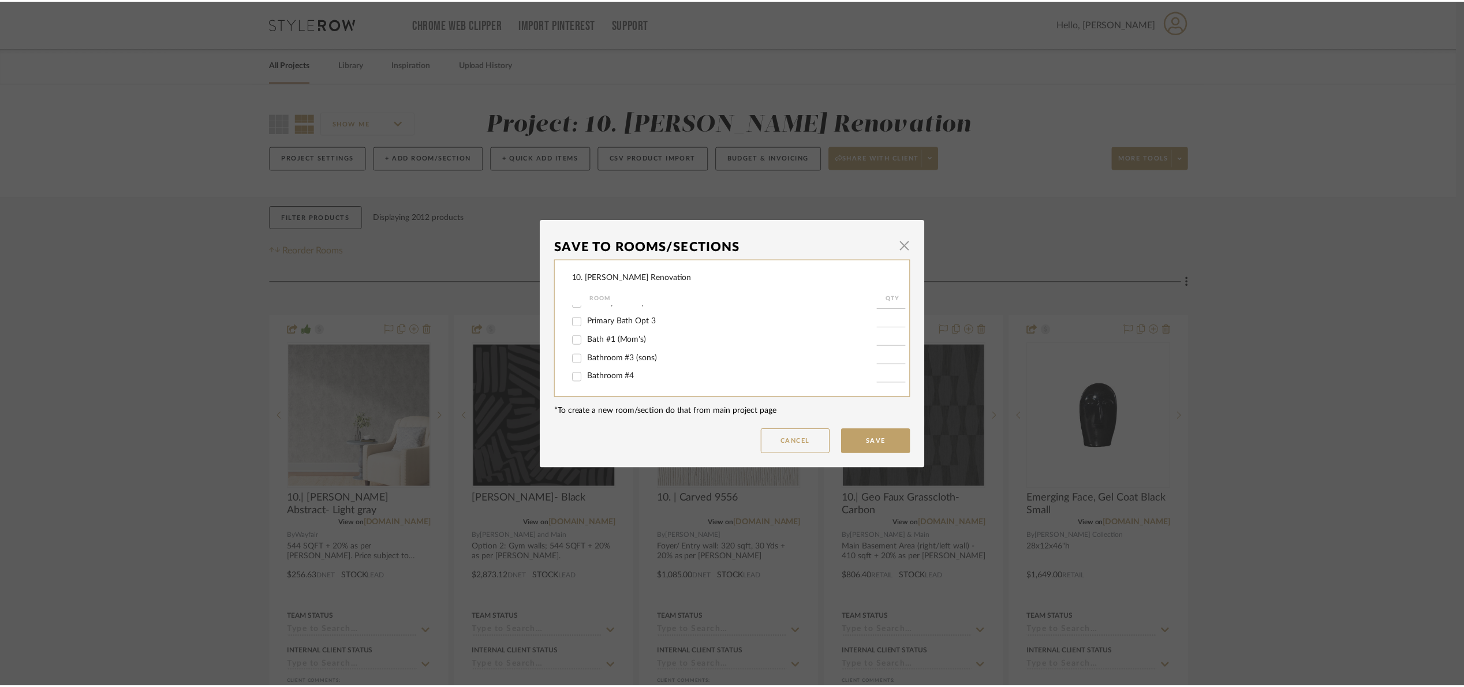
scroll to position [1157, 0]
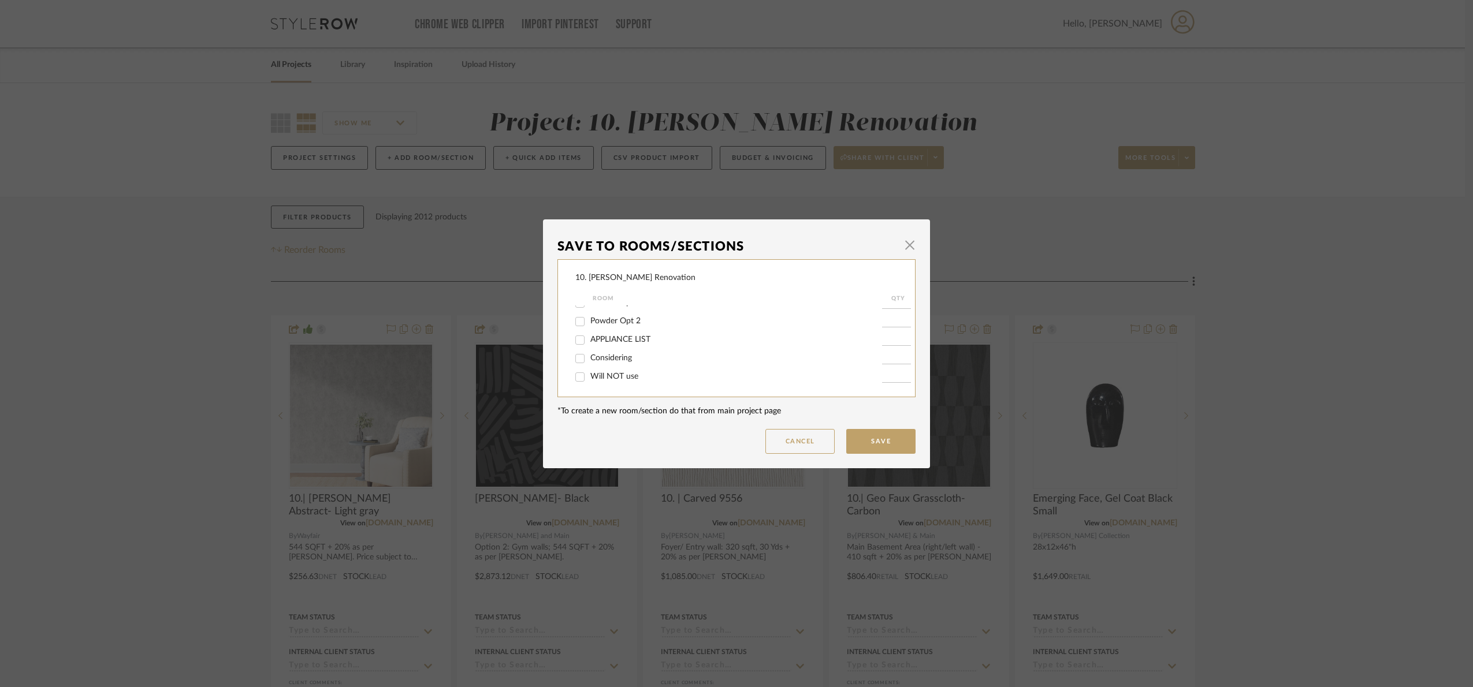
click at [609, 377] on span "Will NOT use" at bounding box center [614, 376] width 48 height 8
click at [589, 377] on input "Will NOT use" at bounding box center [580, 377] width 18 height 18
checkbox input "true"
type input "1"
click at [900, 426] on mat-dialog-content "Save To Rooms/Sections × 10. Patel Renovation Room QTY For Review Phase 2 Furni…" at bounding box center [736, 344] width 358 height 220
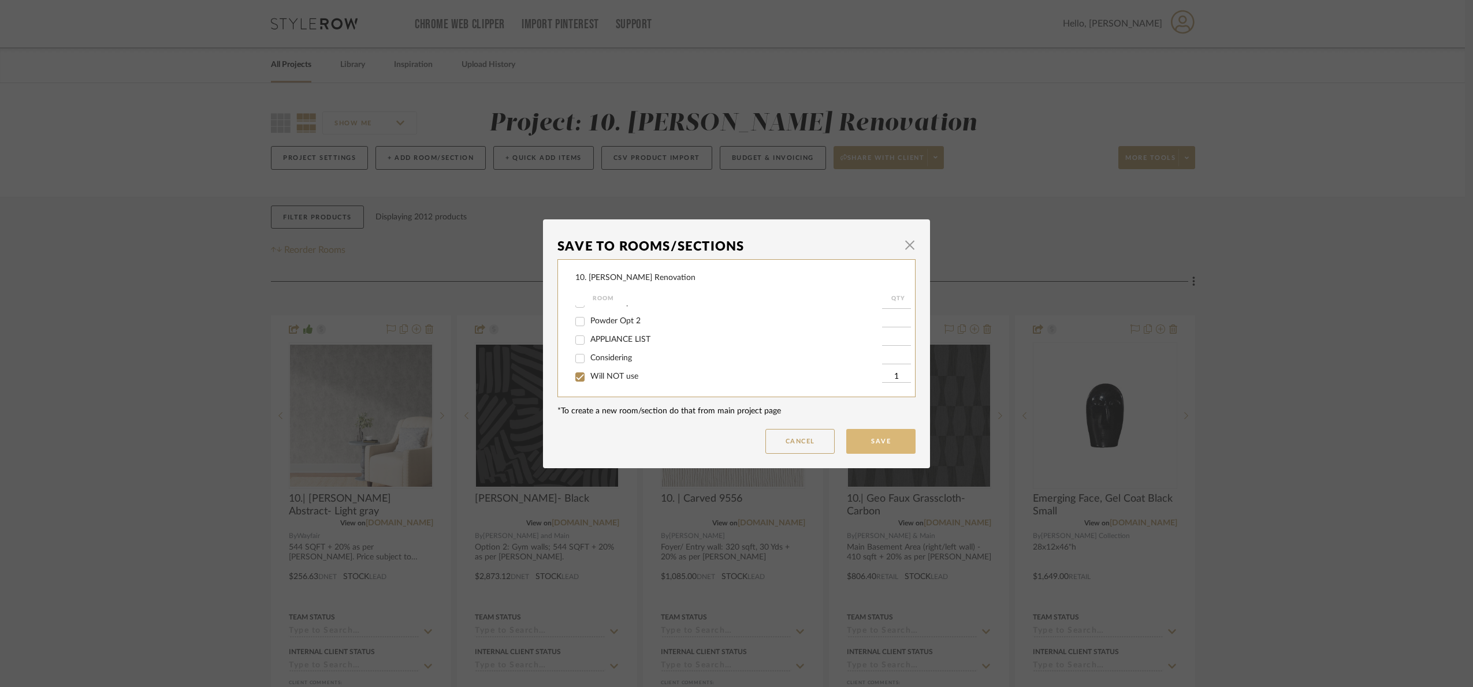
click at [906, 442] on button "Save" at bounding box center [880, 441] width 69 height 25
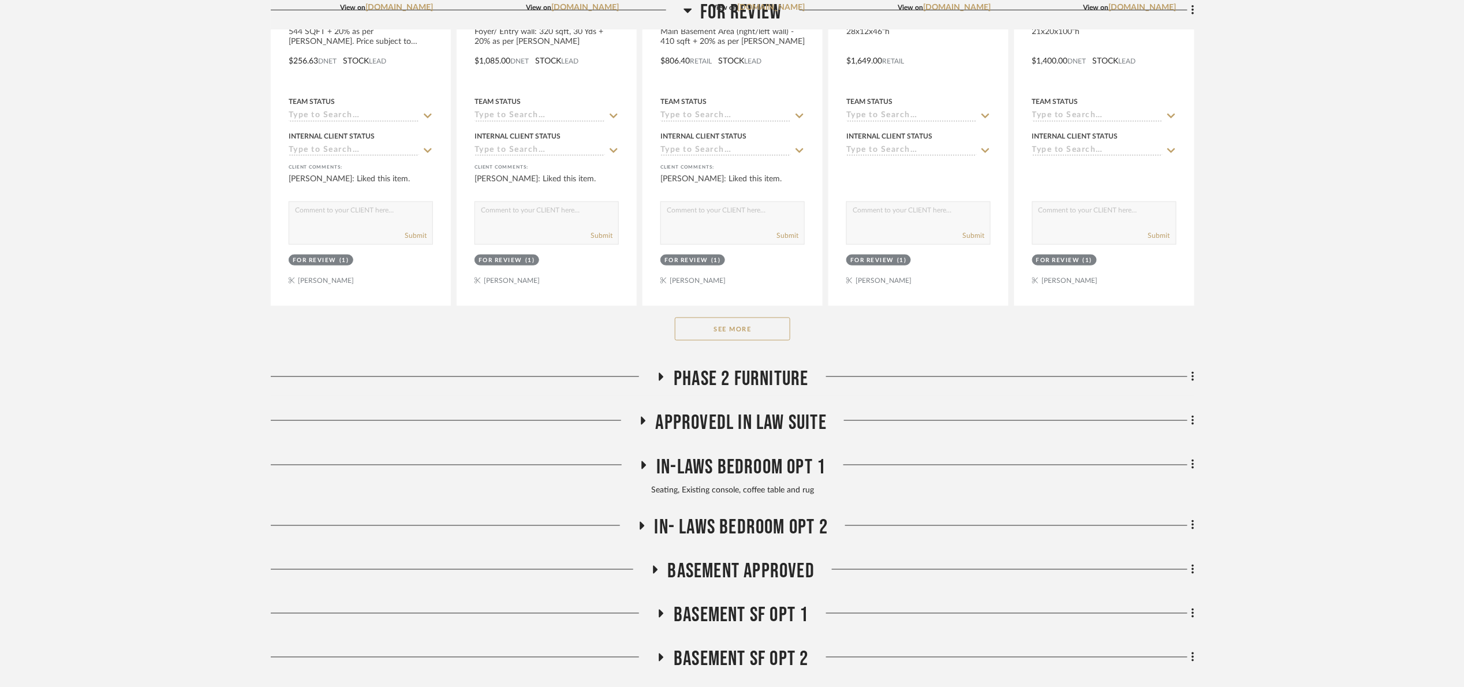
scroll to position [606, 0]
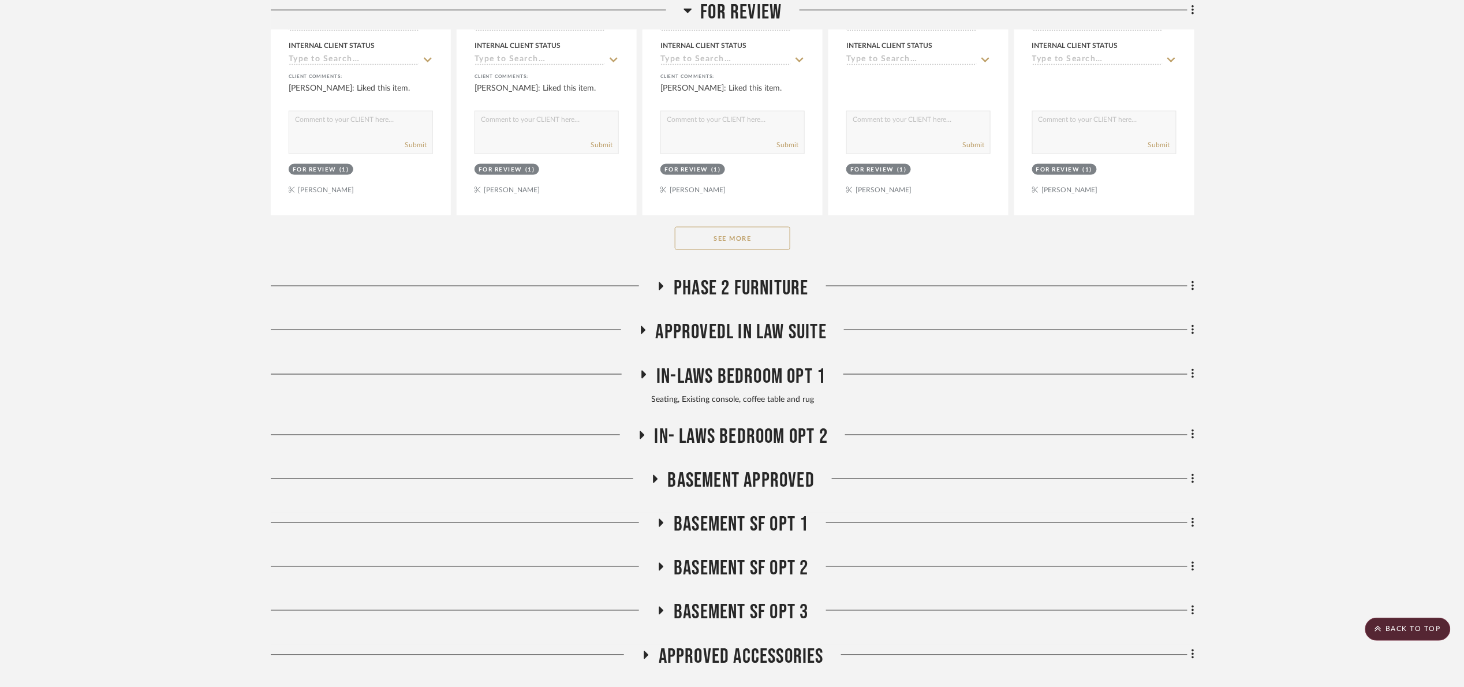
click at [740, 235] on button "See More" at bounding box center [732, 238] width 115 height 23
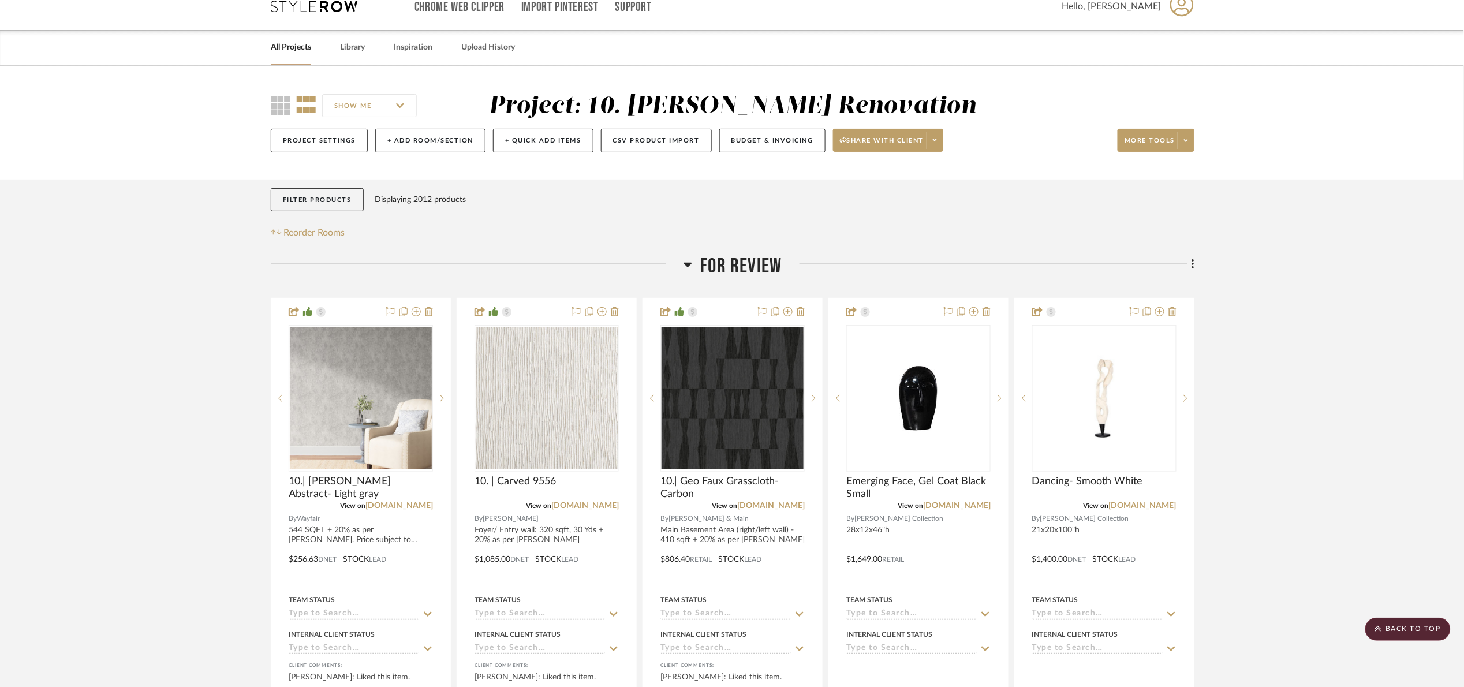
scroll to position [0, 0]
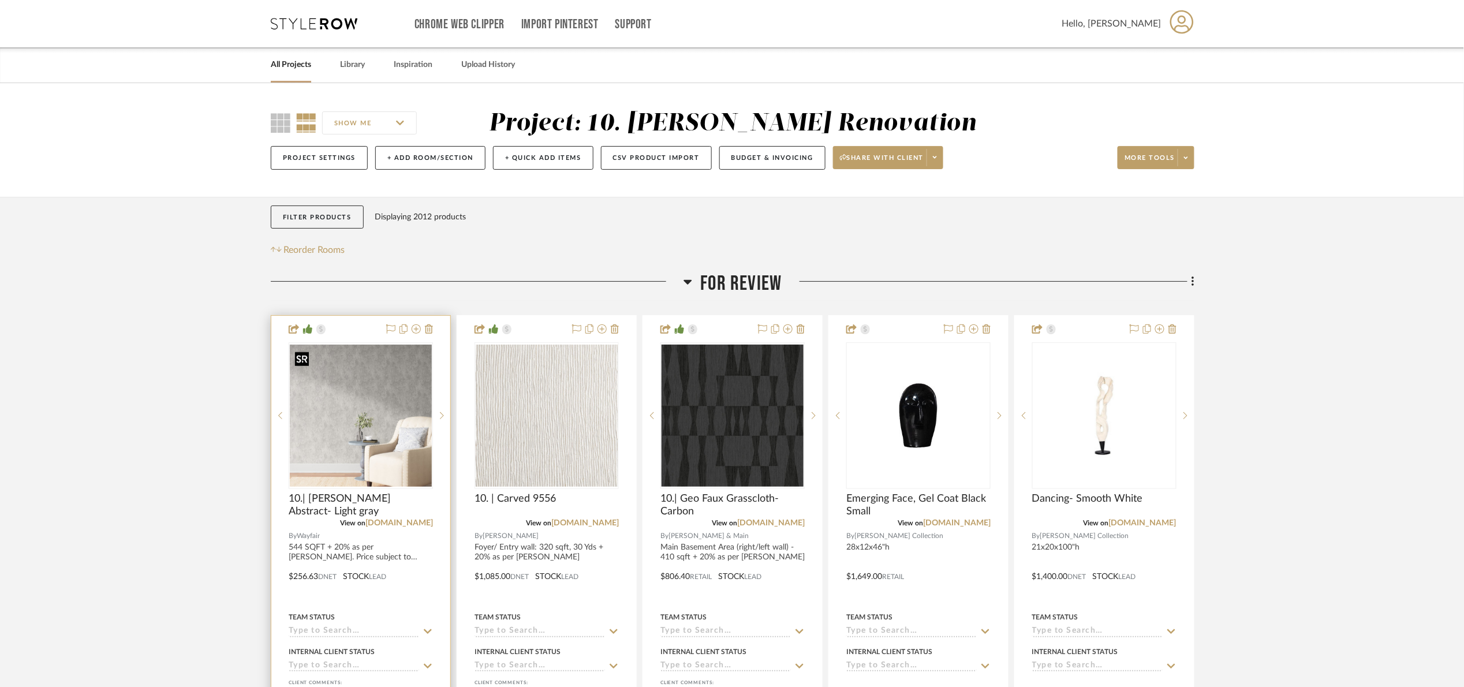
click at [394, 427] on img "0" at bounding box center [361, 416] width 142 height 142
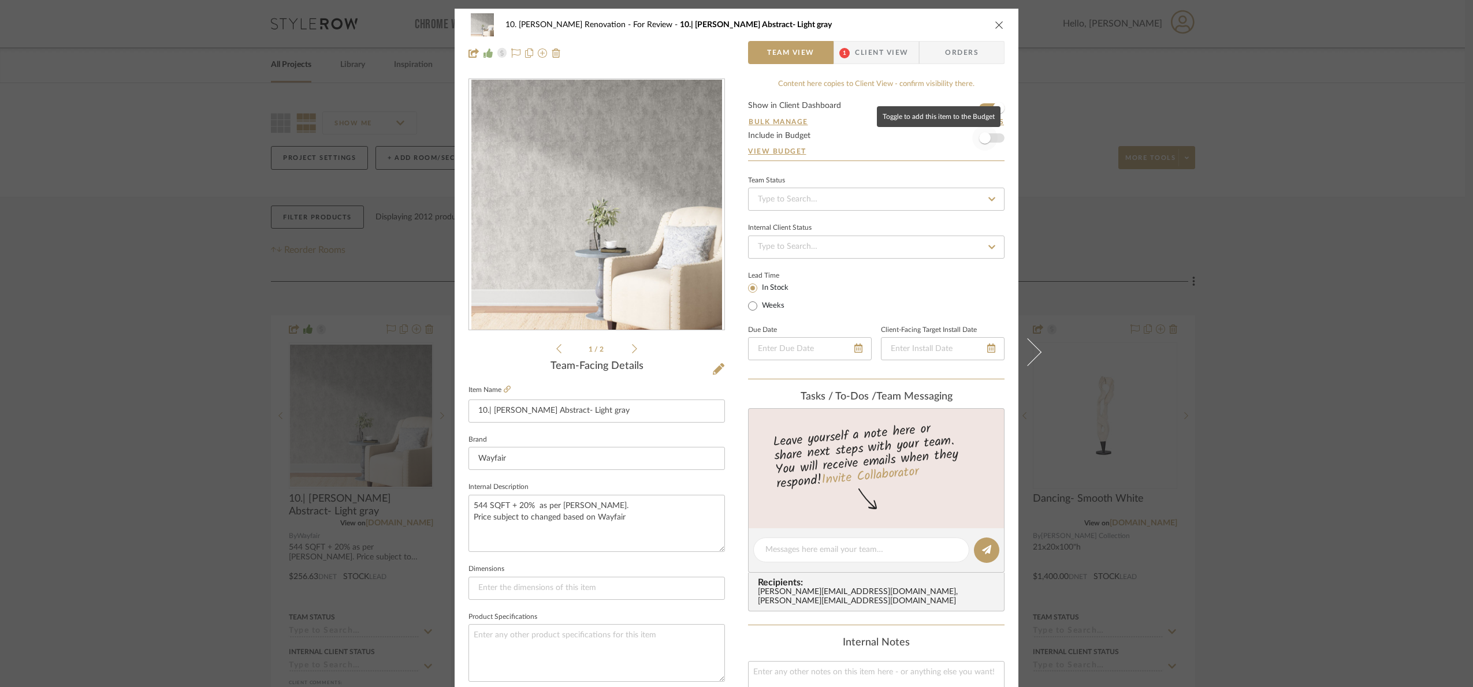
click at [991, 138] on span "button" at bounding box center [984, 137] width 25 height 25
drag, startPoint x: 1096, startPoint y: 230, endPoint x: 1090, endPoint y: 232, distance: 6.5
click at [1094, 230] on div "10. Patel Renovation For Review 10.| Gioia Abstract- Light gray Team View 1 Cli…" at bounding box center [736, 343] width 1473 height 687
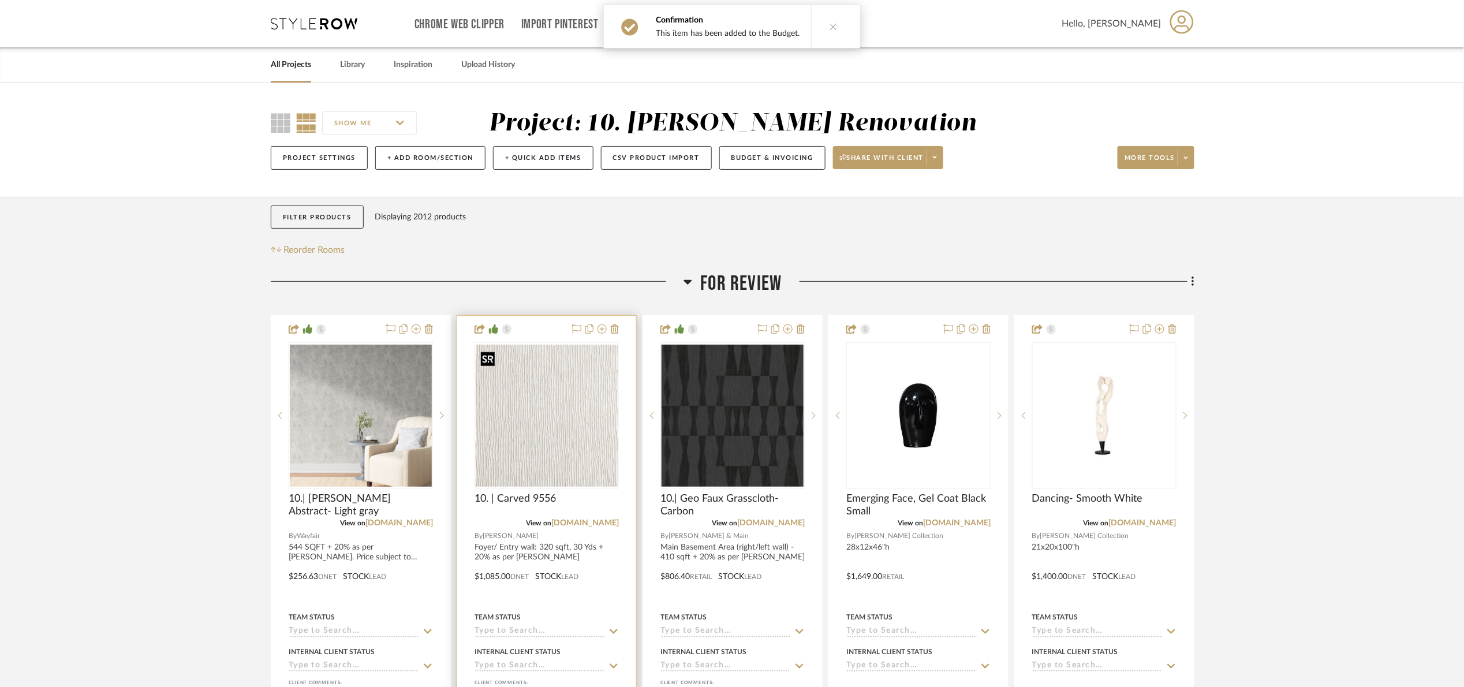
click at [568, 448] on img "0" at bounding box center [547, 416] width 142 height 142
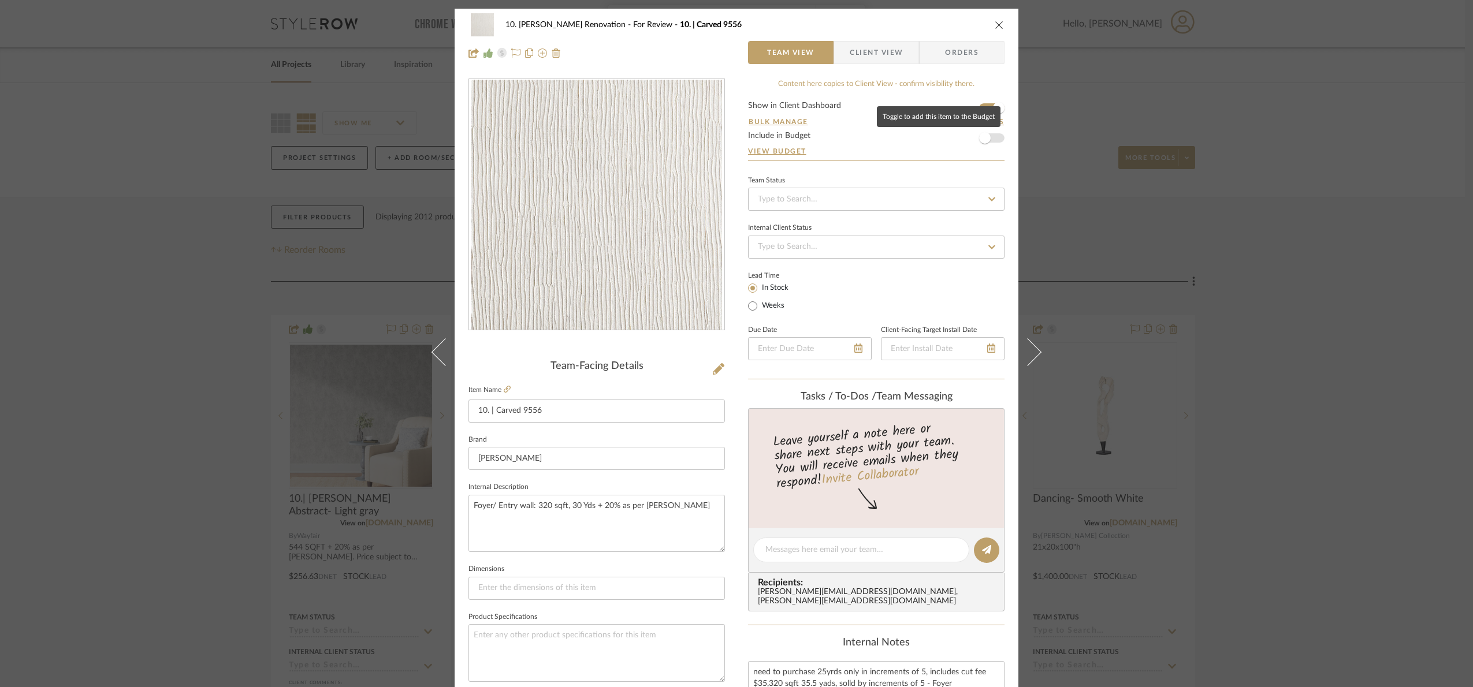
drag, startPoint x: 979, startPoint y: 138, endPoint x: 961, endPoint y: 160, distance: 28.3
click at [979, 138] on span "button" at bounding box center [985, 138] width 12 height 12
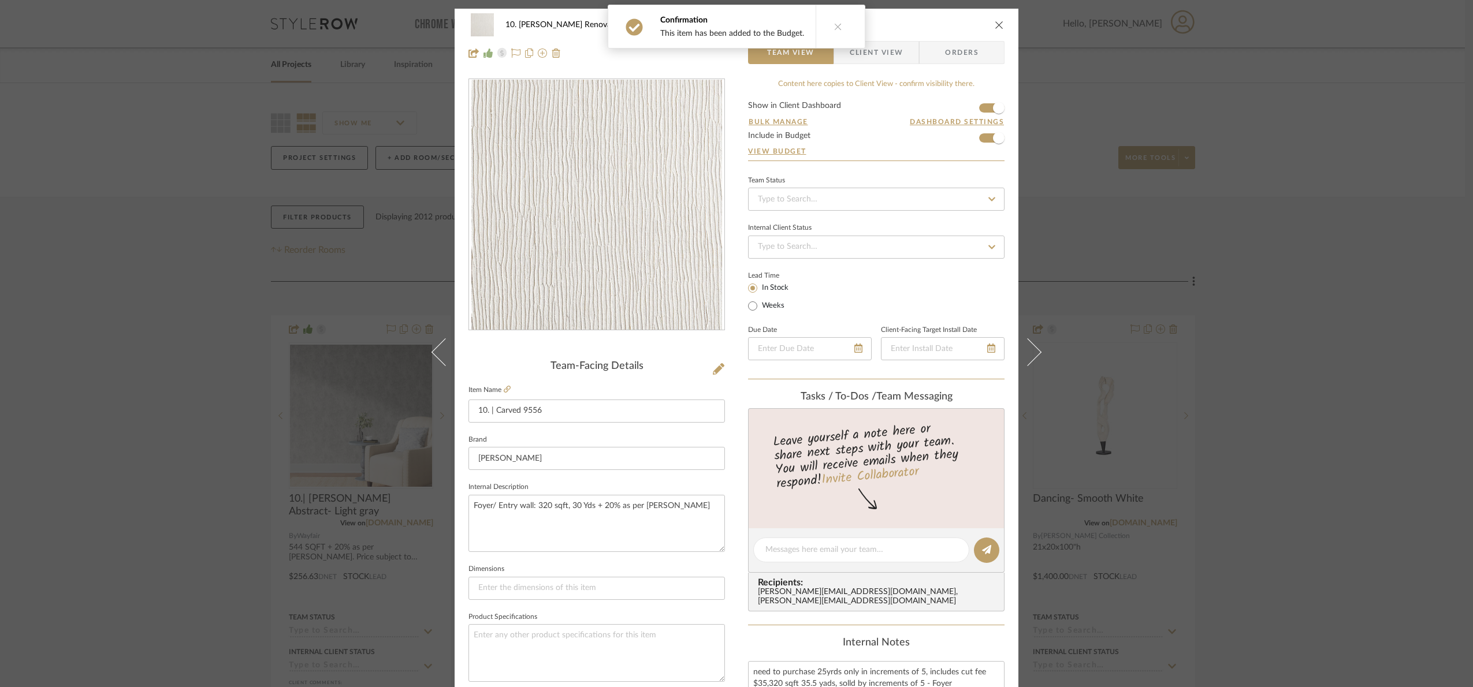
click at [1406, 206] on div "10. Patel Renovation For Review 10. | Carved 9556 Team View Client View Orders …" at bounding box center [736, 343] width 1473 height 687
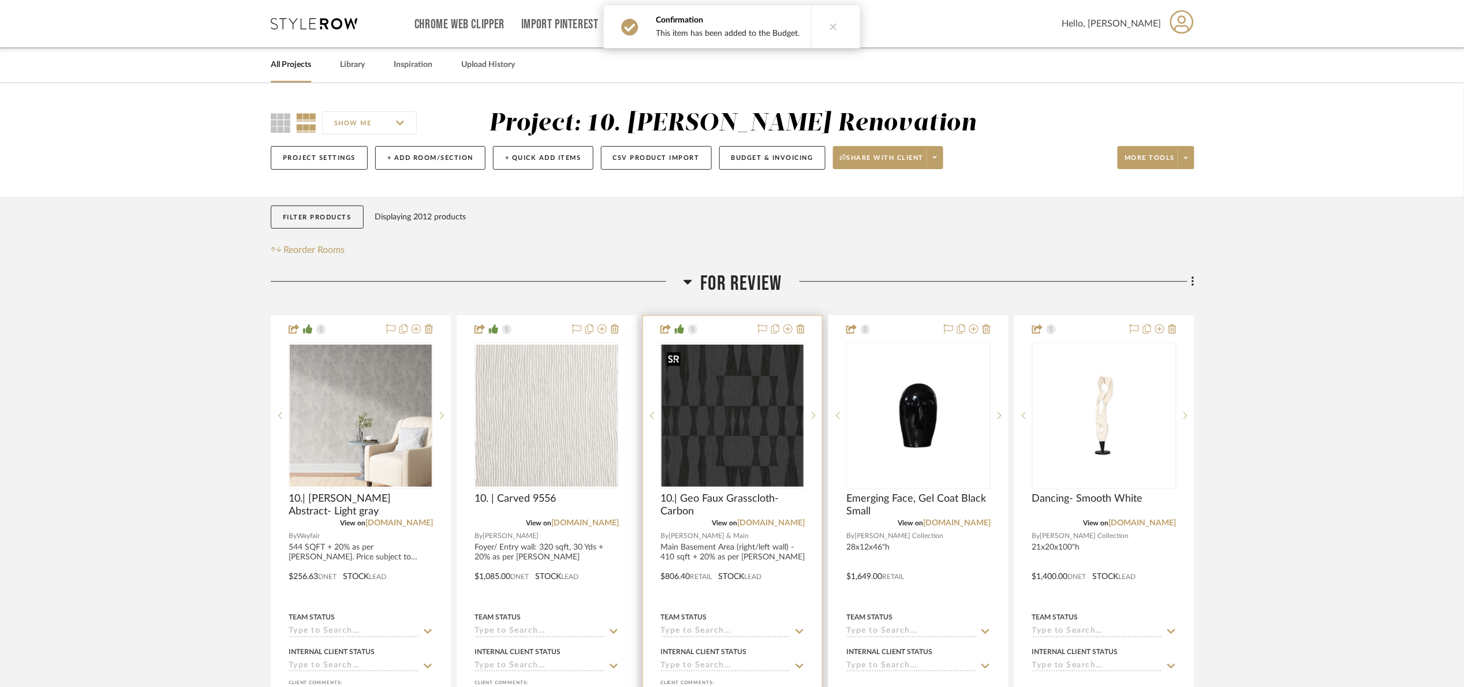
click at [705, 405] on img "0" at bounding box center [733, 416] width 142 height 142
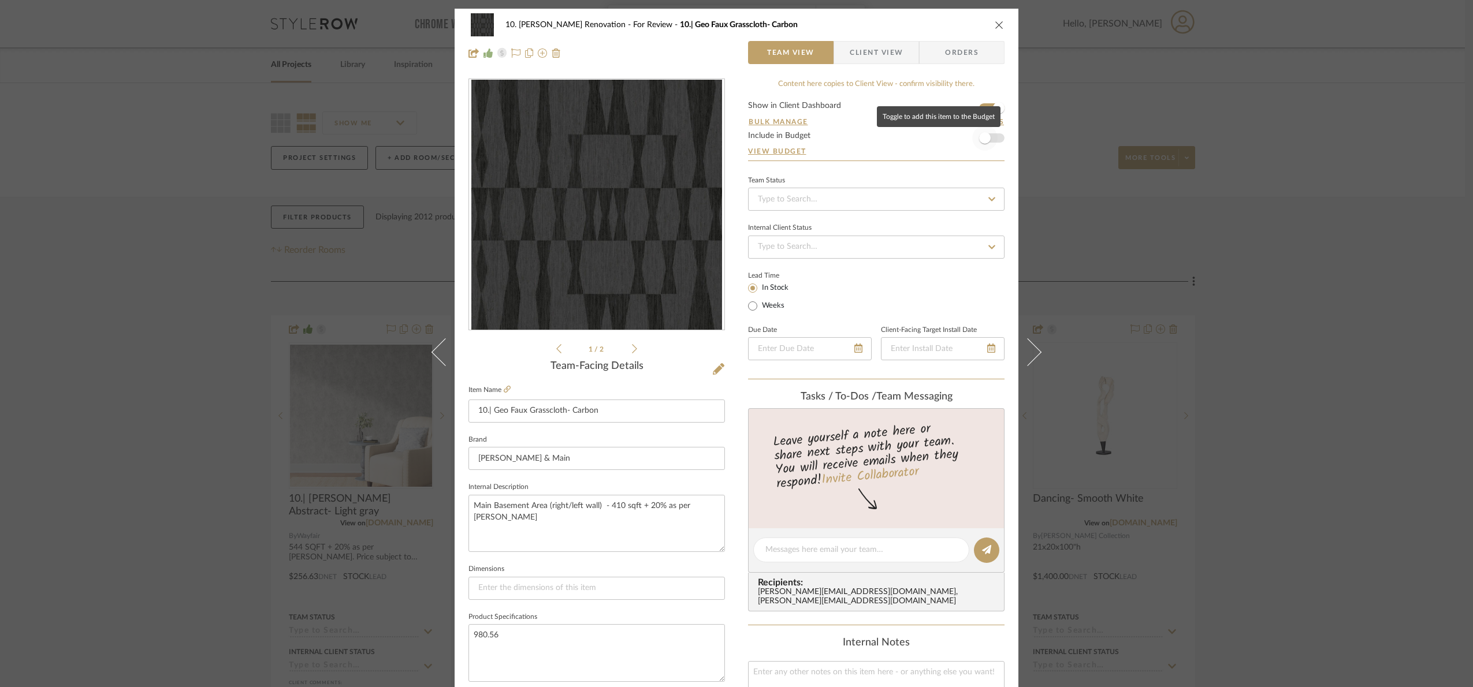
click at [993, 133] on span "button" at bounding box center [984, 137] width 25 height 25
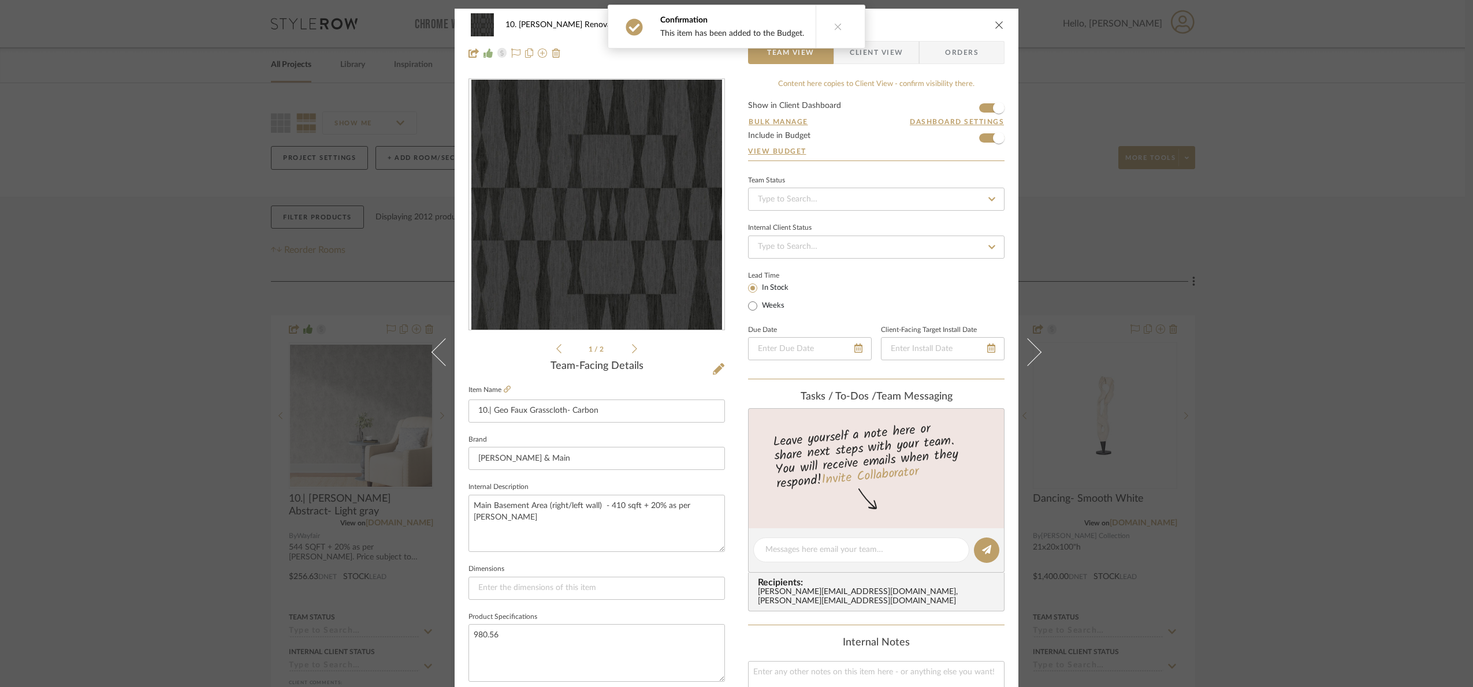
click at [1284, 252] on div "10. Patel Renovation For Review 10.| Geo Faux Grasscloth- Carbon Team View Clie…" at bounding box center [736, 343] width 1473 height 687
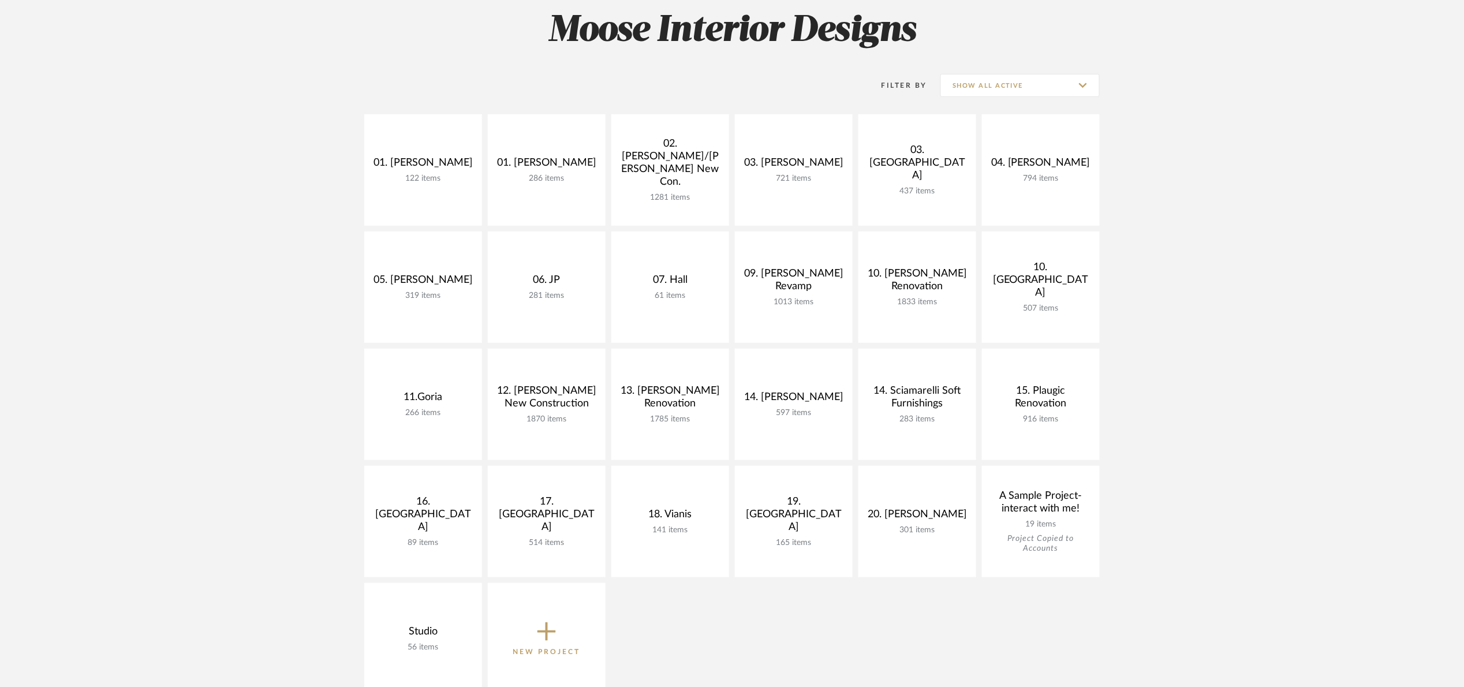
scroll to position [173, 0]
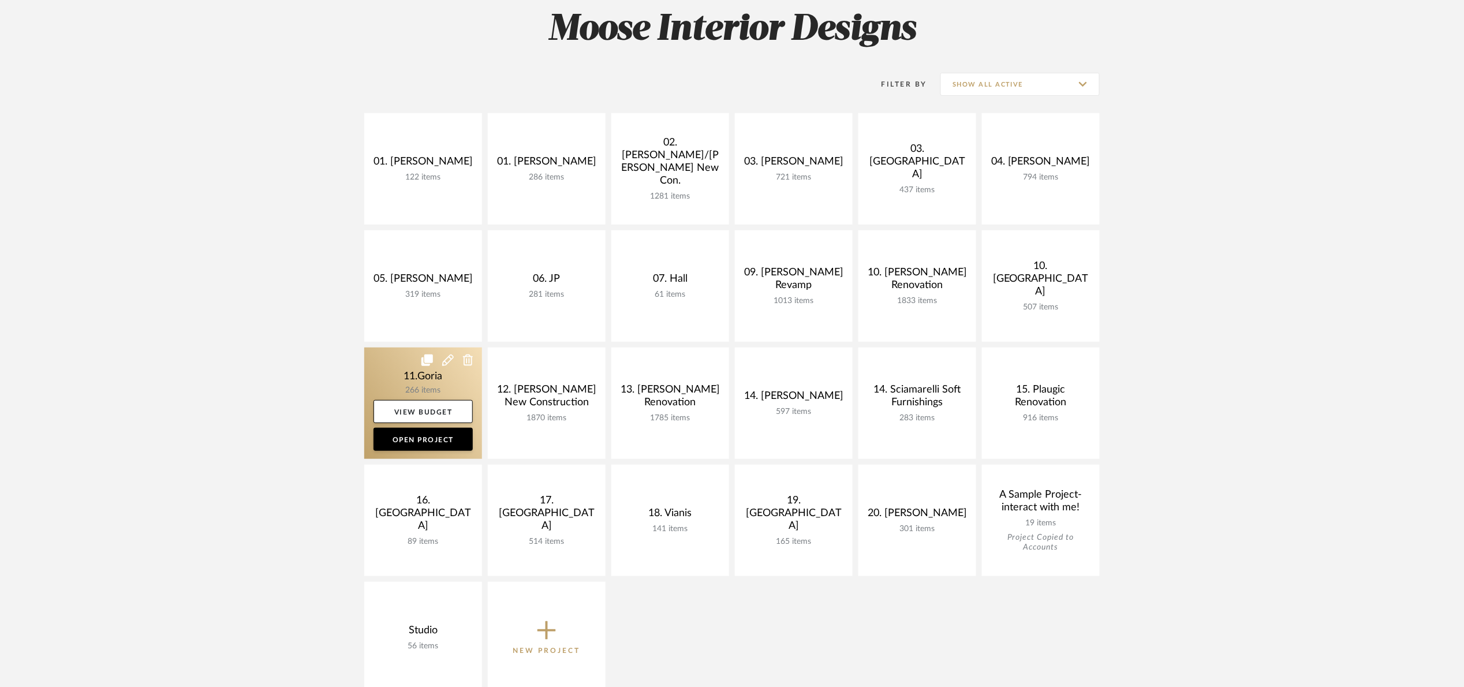
click at [397, 366] on link at bounding box center [423, 403] width 118 height 111
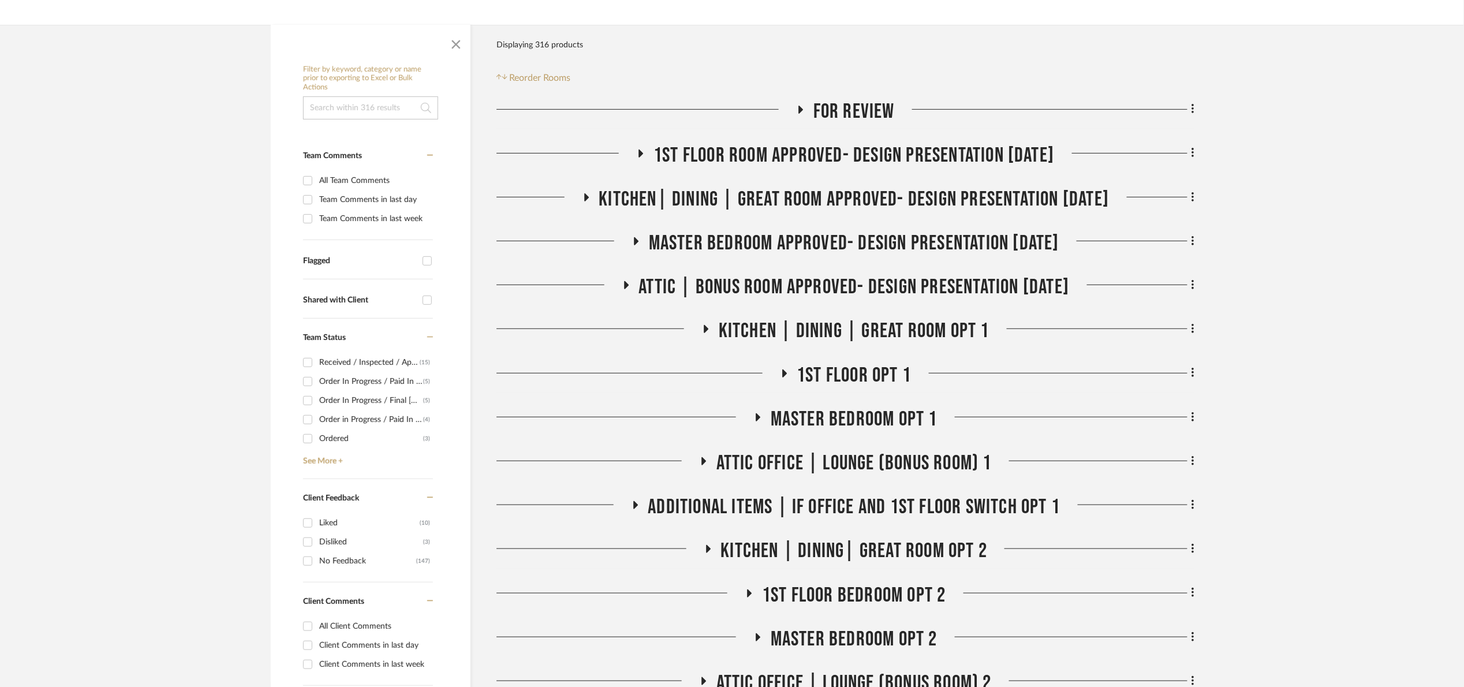
scroll to position [173, 0]
click at [459, 39] on span "button" at bounding box center [456, 41] width 28 height 28
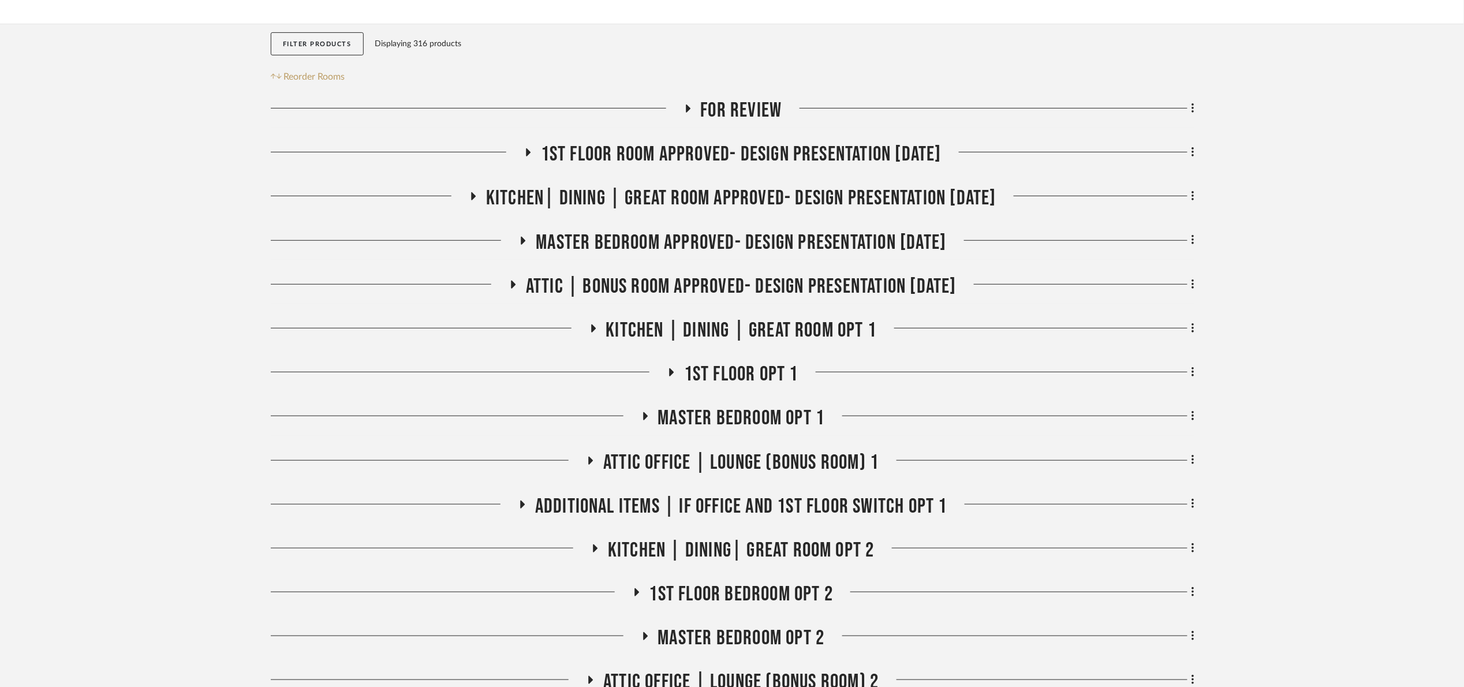
click at [752, 103] on span "For review" at bounding box center [741, 110] width 81 height 25
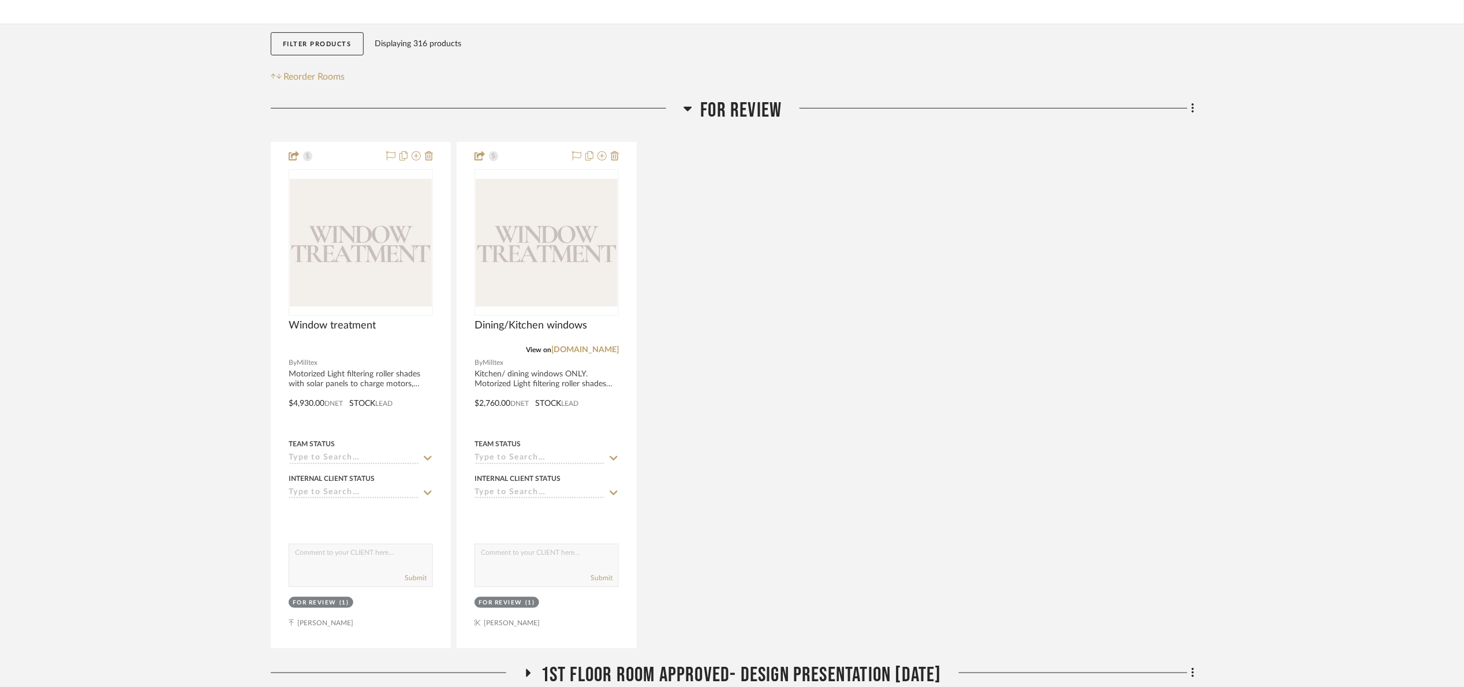
click at [752, 103] on span "For review" at bounding box center [741, 110] width 81 height 25
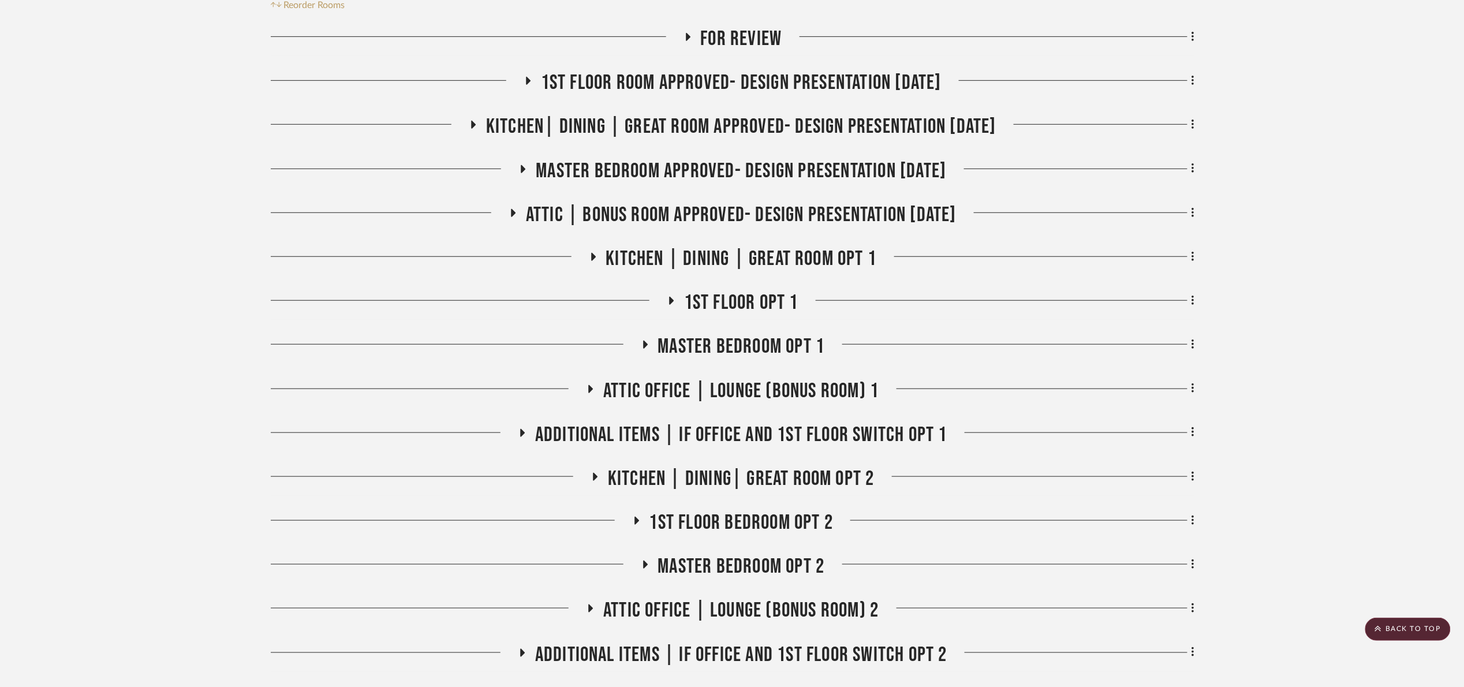
scroll to position [124, 0]
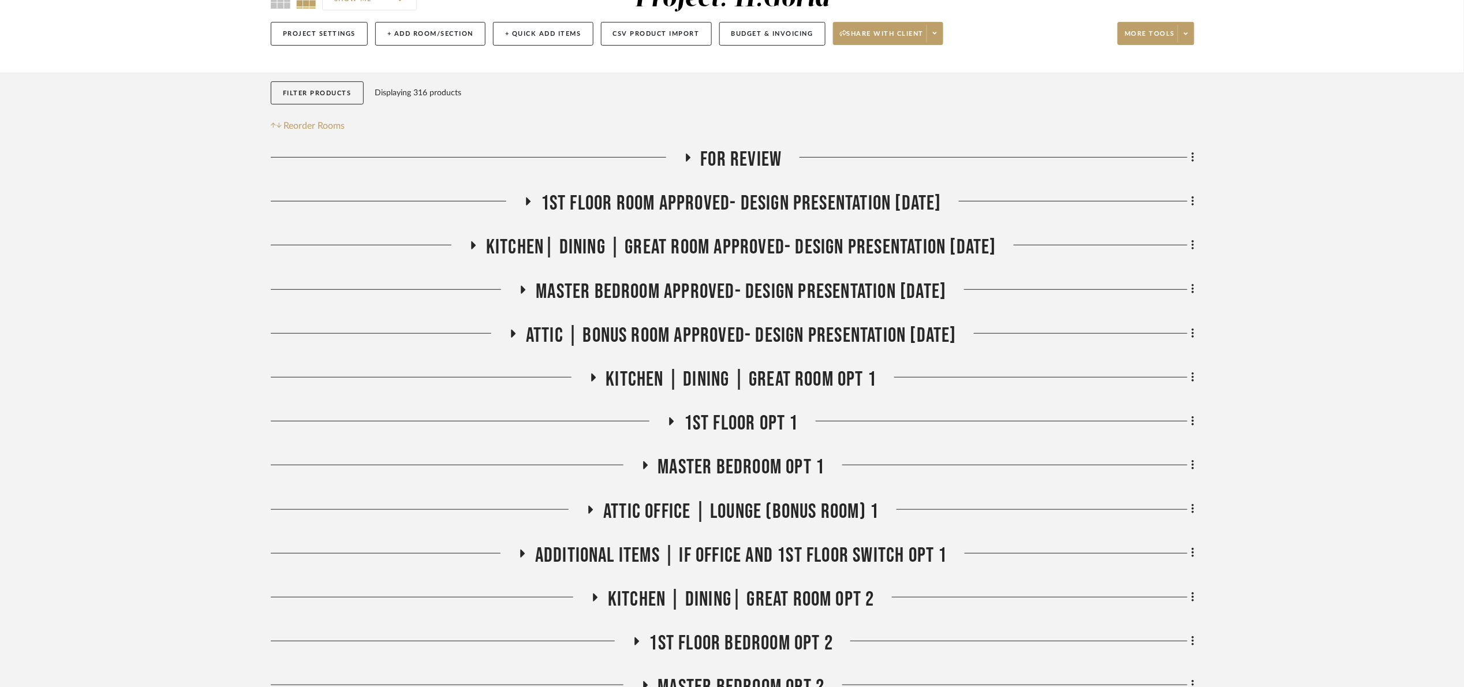
click at [769, 292] on span "Master bedroom Approved- Design Presentation 06/06/25" at bounding box center [741, 291] width 411 height 25
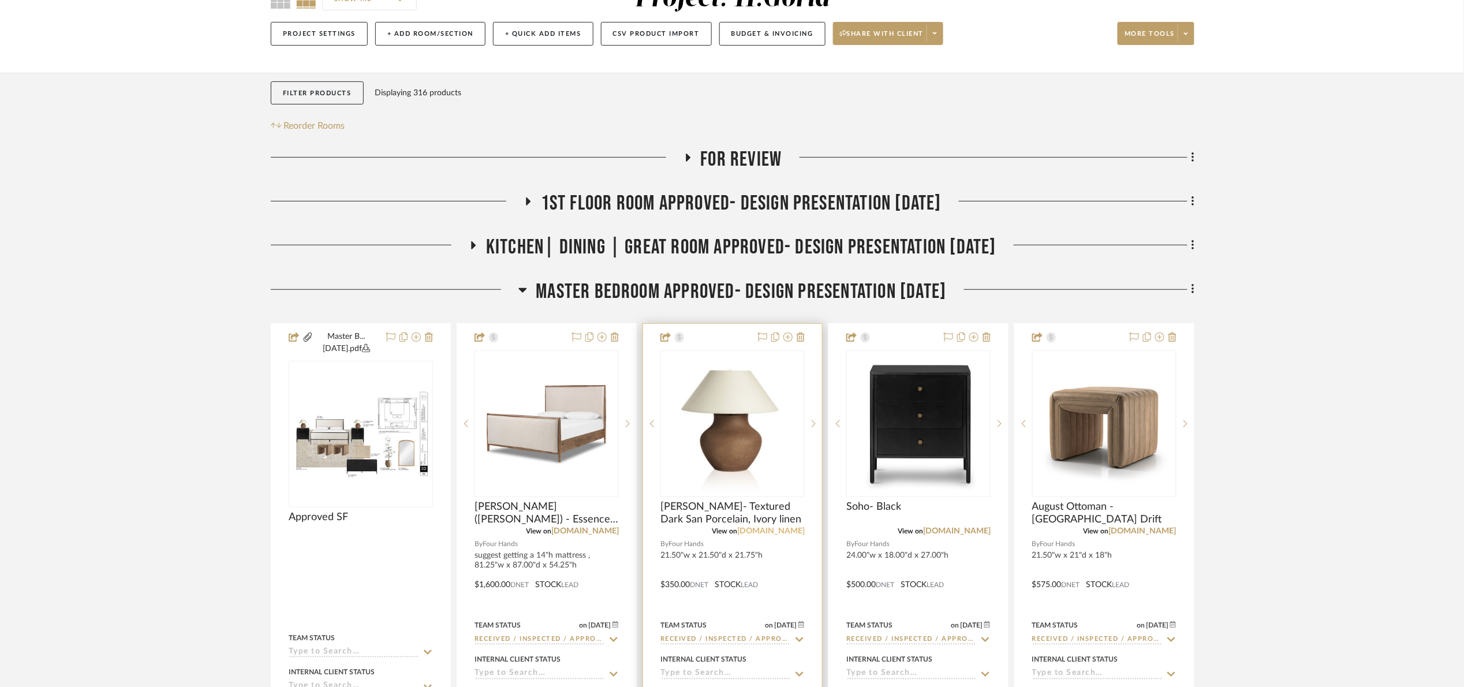
click at [791, 528] on link "fourhands.com" at bounding box center [771, 531] width 68 height 8
click at [703, 295] on span "Master bedroom Approved- Design Presentation 06/06/25" at bounding box center [741, 291] width 411 height 25
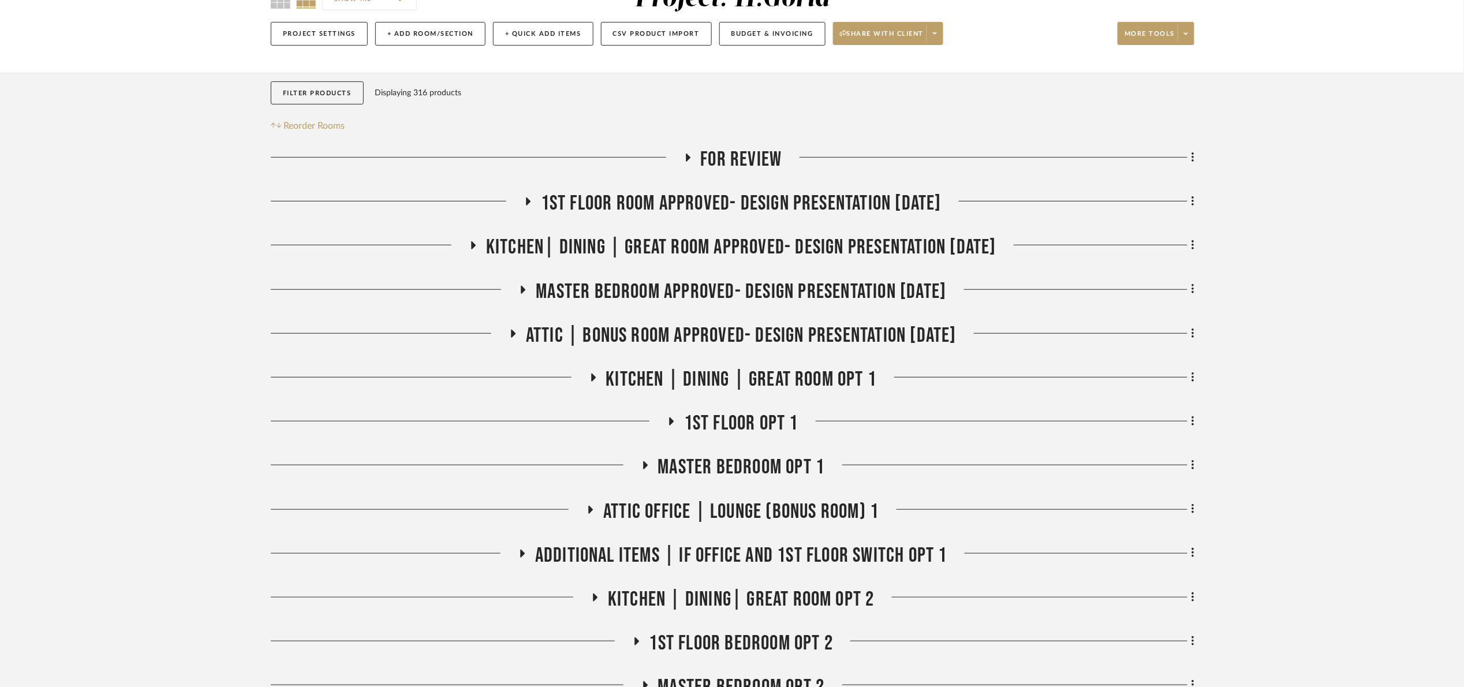
click at [674, 216] on div "1st floor room Approved- Design Presentation 06/06/25" at bounding box center [733, 205] width 924 height 29
click at [672, 202] on span "1st floor room Approved- Design Presentation 06/06/25" at bounding box center [741, 203] width 401 height 25
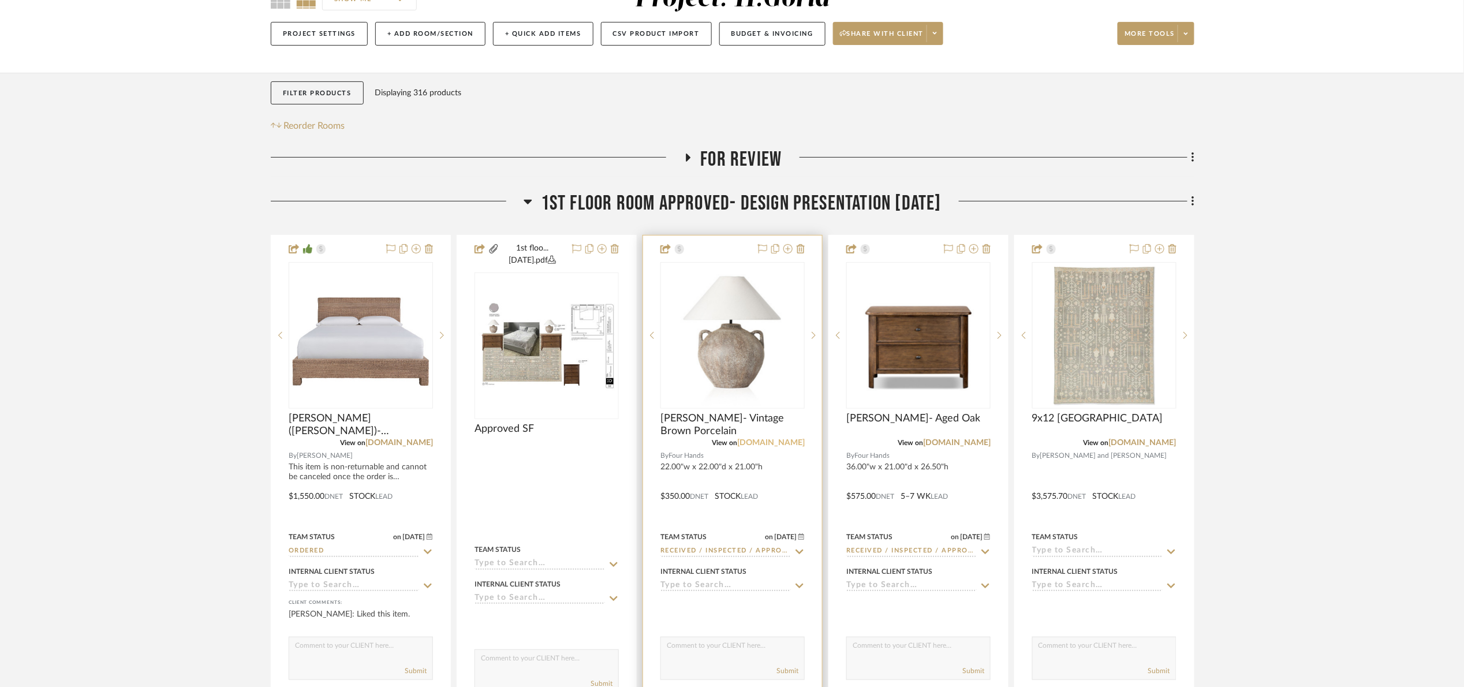
click at [777, 444] on link "fourhands.com" at bounding box center [771, 443] width 68 height 8
click at [782, 192] on span "1st floor room Approved- Design Presentation 06/06/25" at bounding box center [741, 203] width 401 height 25
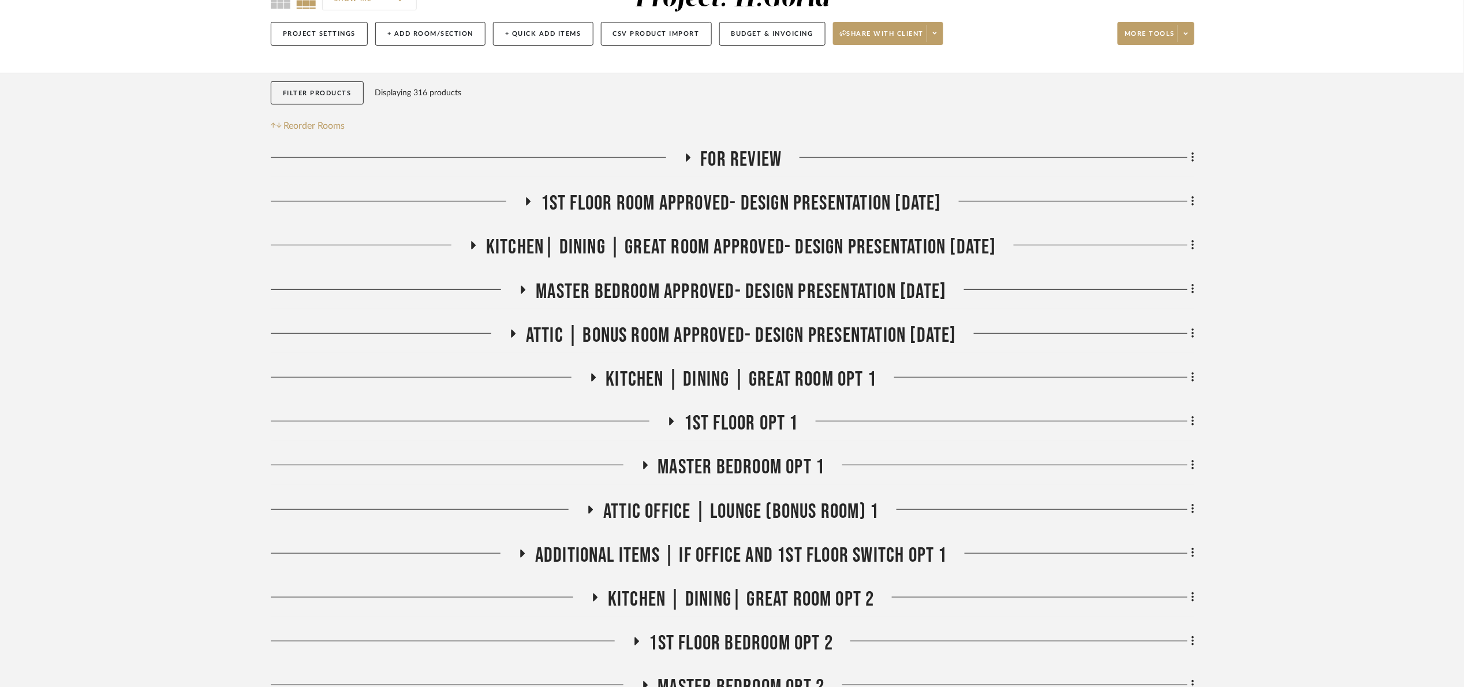
click at [813, 295] on span "Master bedroom Approved- Design Presentation 06/06/25" at bounding box center [741, 291] width 411 height 25
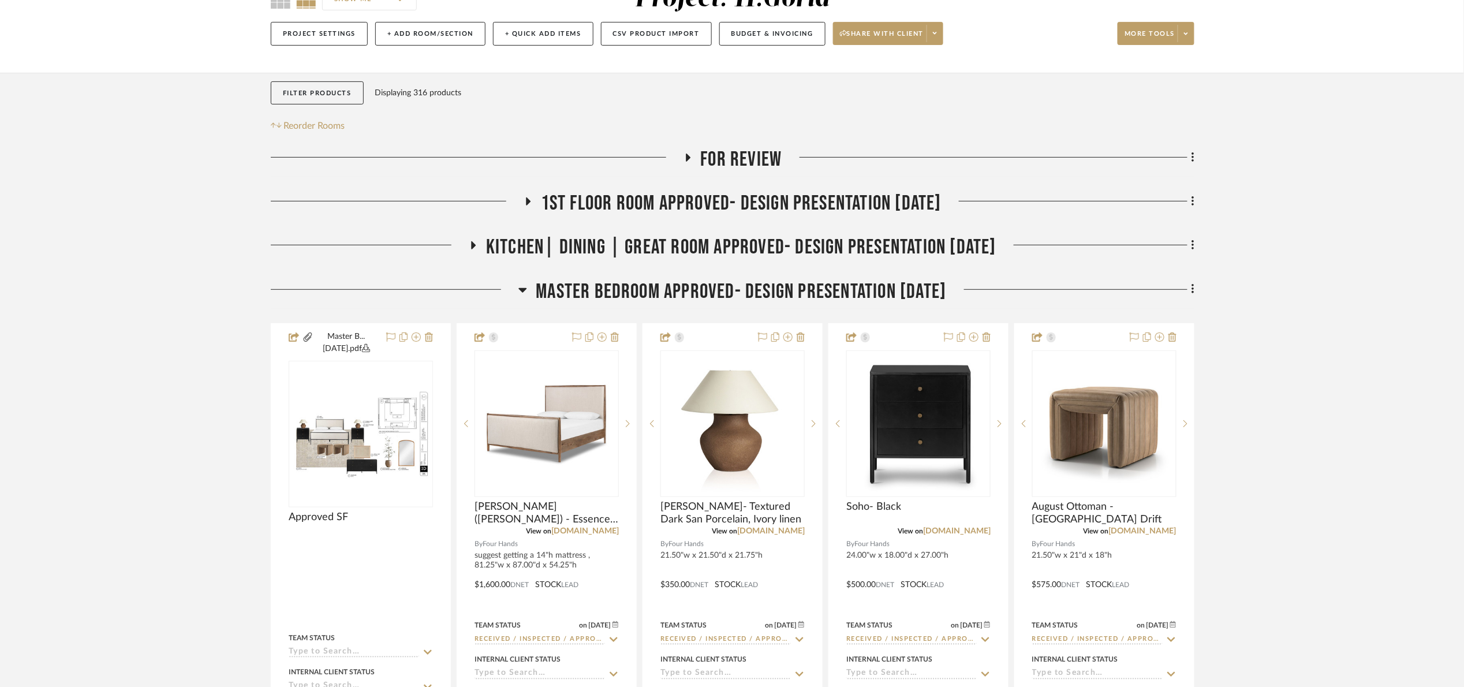
click at [813, 295] on span "Master bedroom Approved- Design Presentation 06/06/25" at bounding box center [741, 291] width 411 height 25
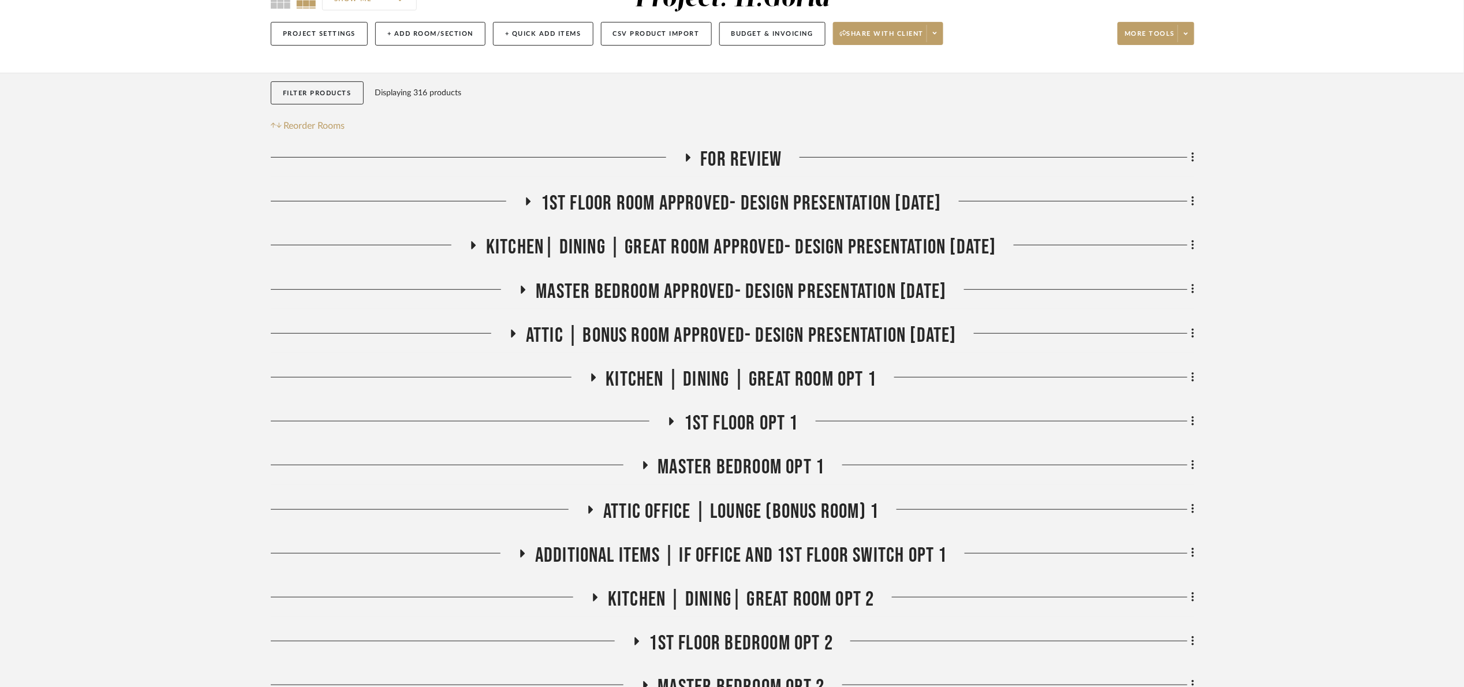
click at [800, 330] on span "Attic | Bonus room Approved- Design Presentation 06/06/25" at bounding box center [741, 335] width 431 height 25
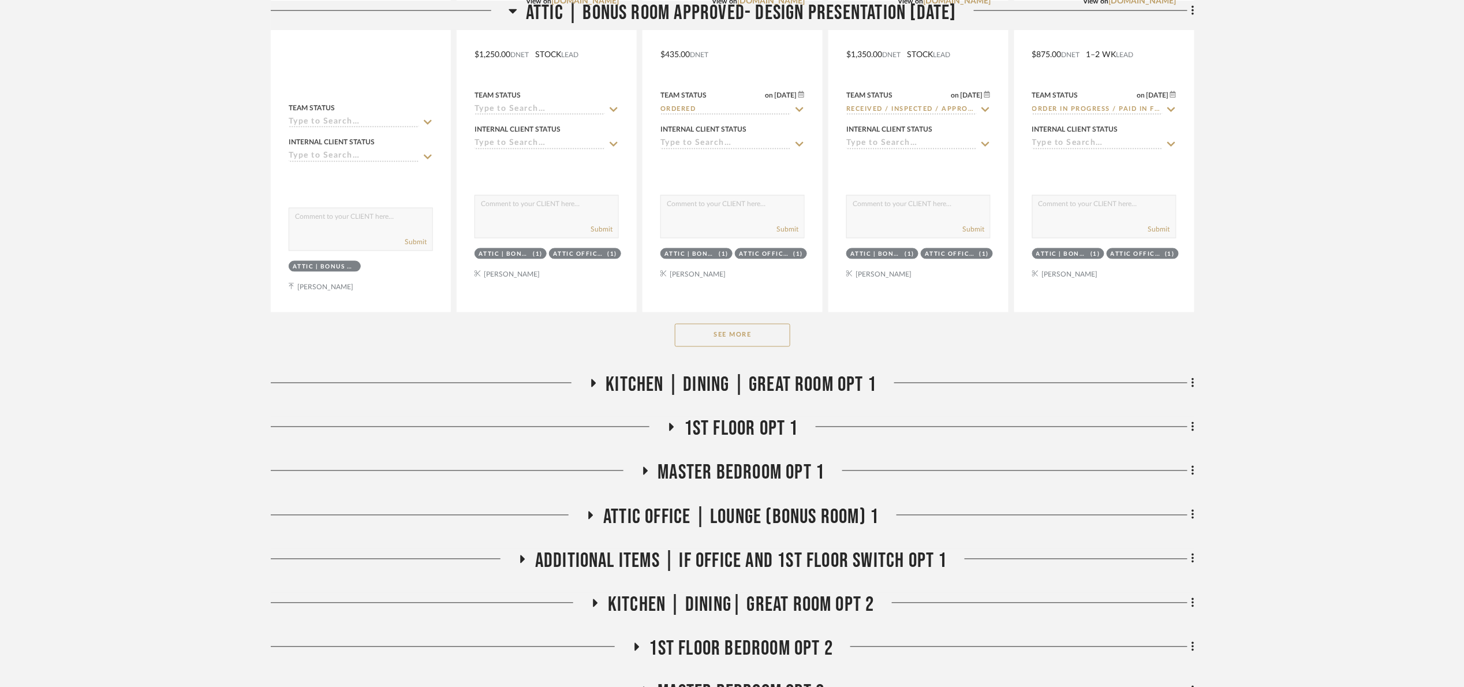
scroll to position [731, 0]
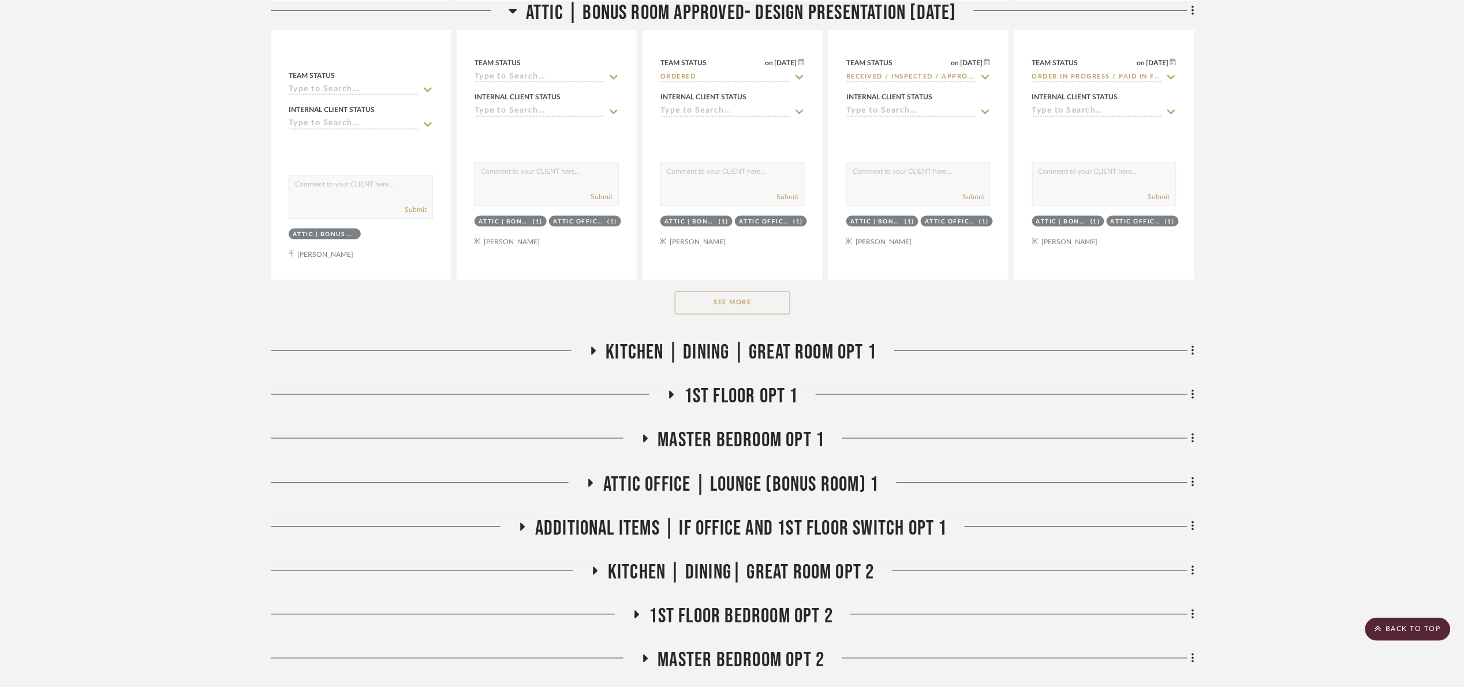
click at [750, 315] on button "See More" at bounding box center [732, 303] width 115 height 23
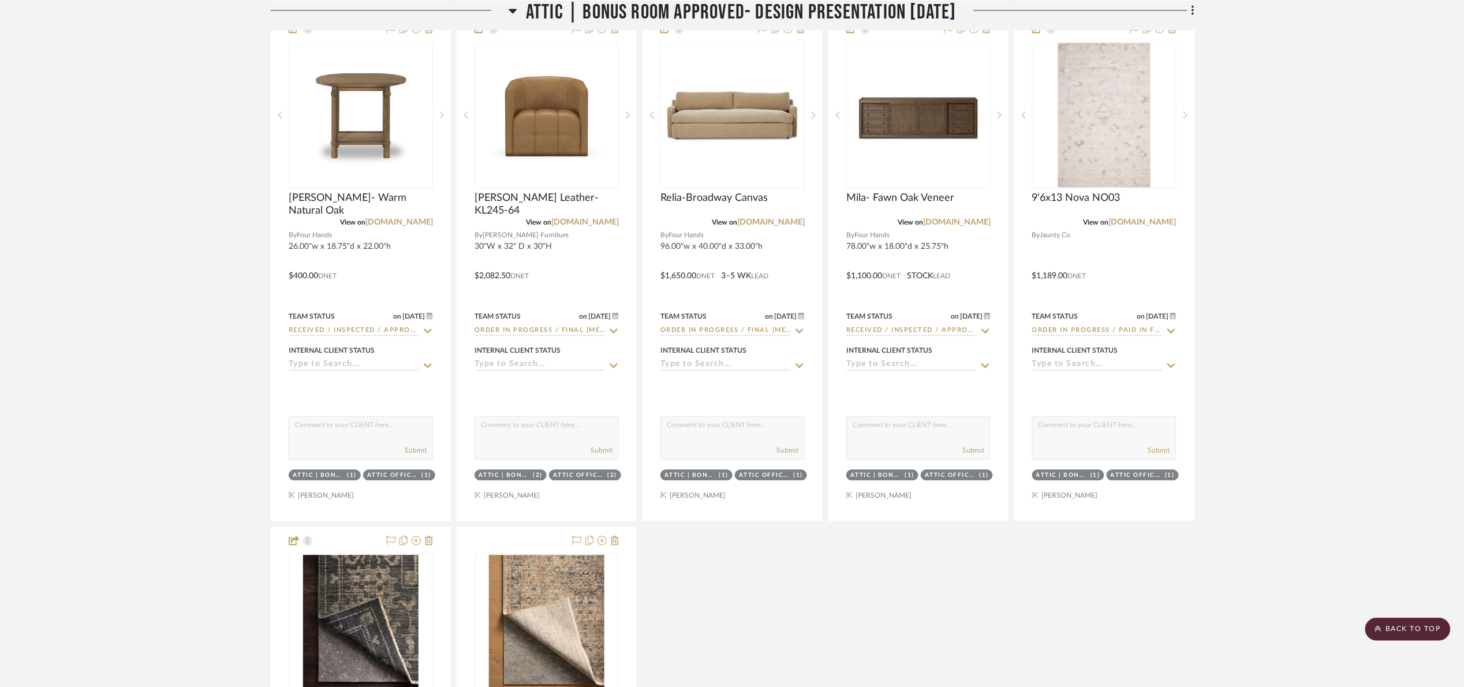
scroll to position [990, 0]
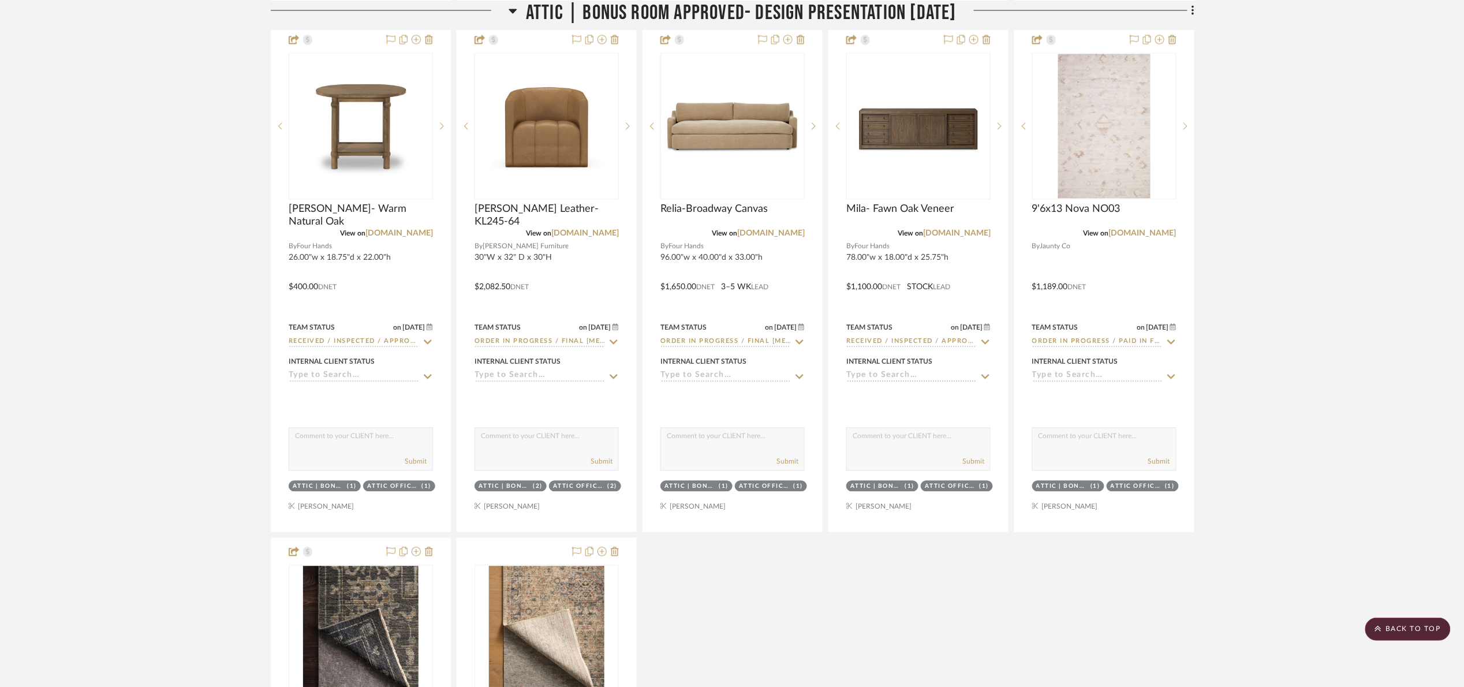
click at [589, 5] on span "Attic | Bonus room Approved- Design Presentation 06/06/25" at bounding box center [741, 12] width 431 height 25
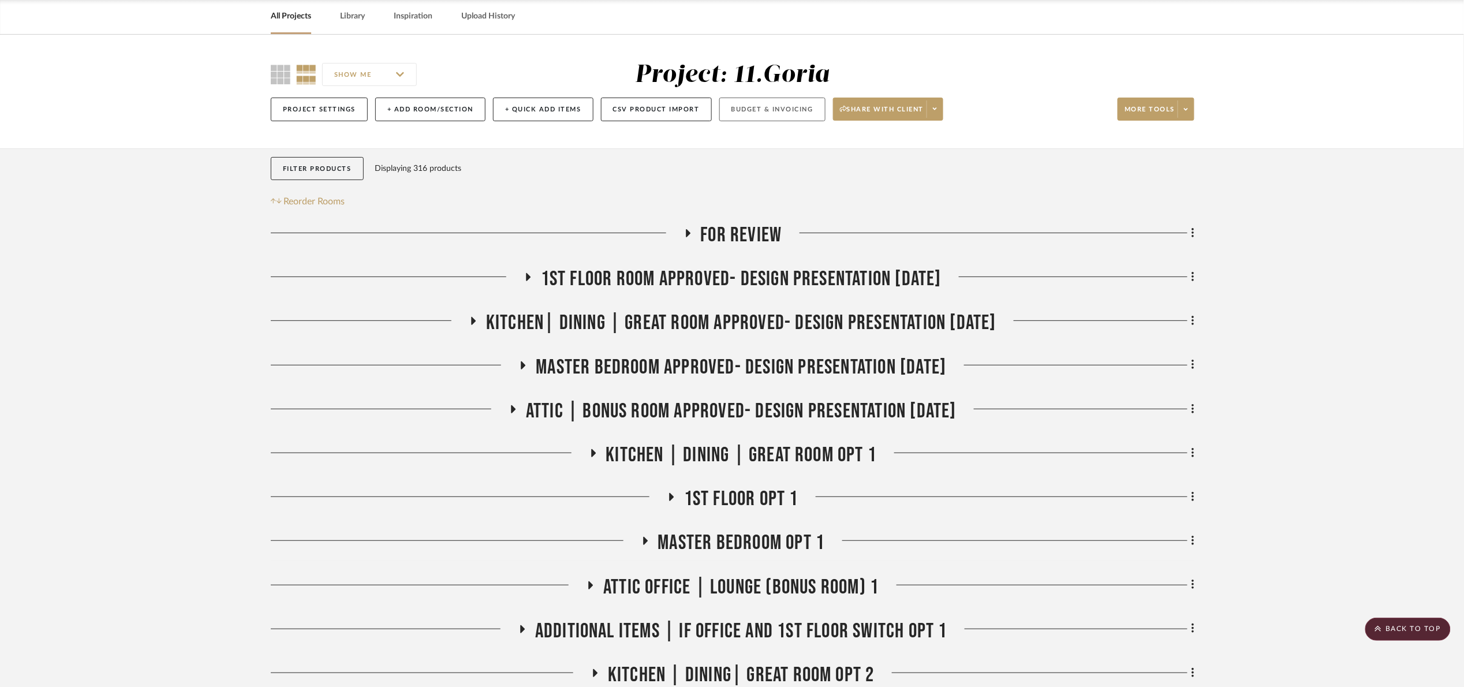
scroll to position [0, 0]
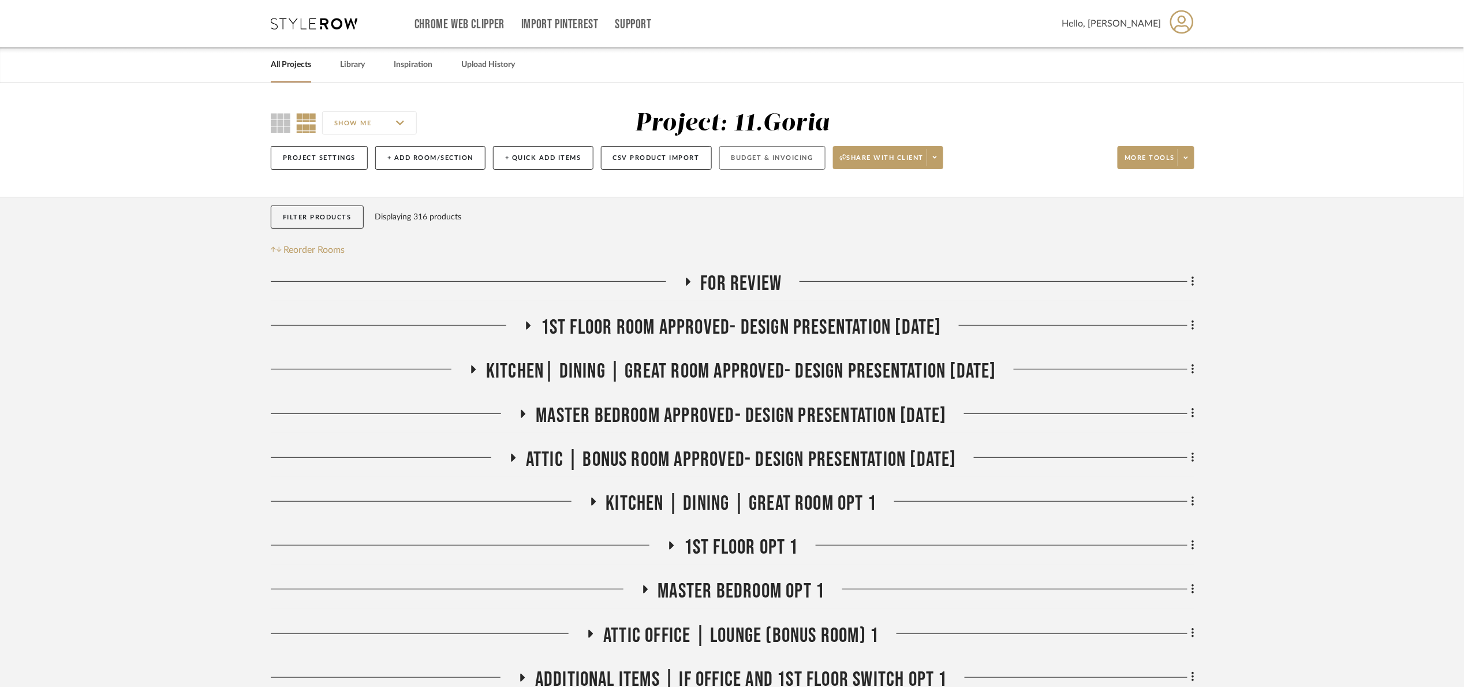
click at [757, 163] on button "Budget & Invoicing" at bounding box center [773, 158] width 106 height 24
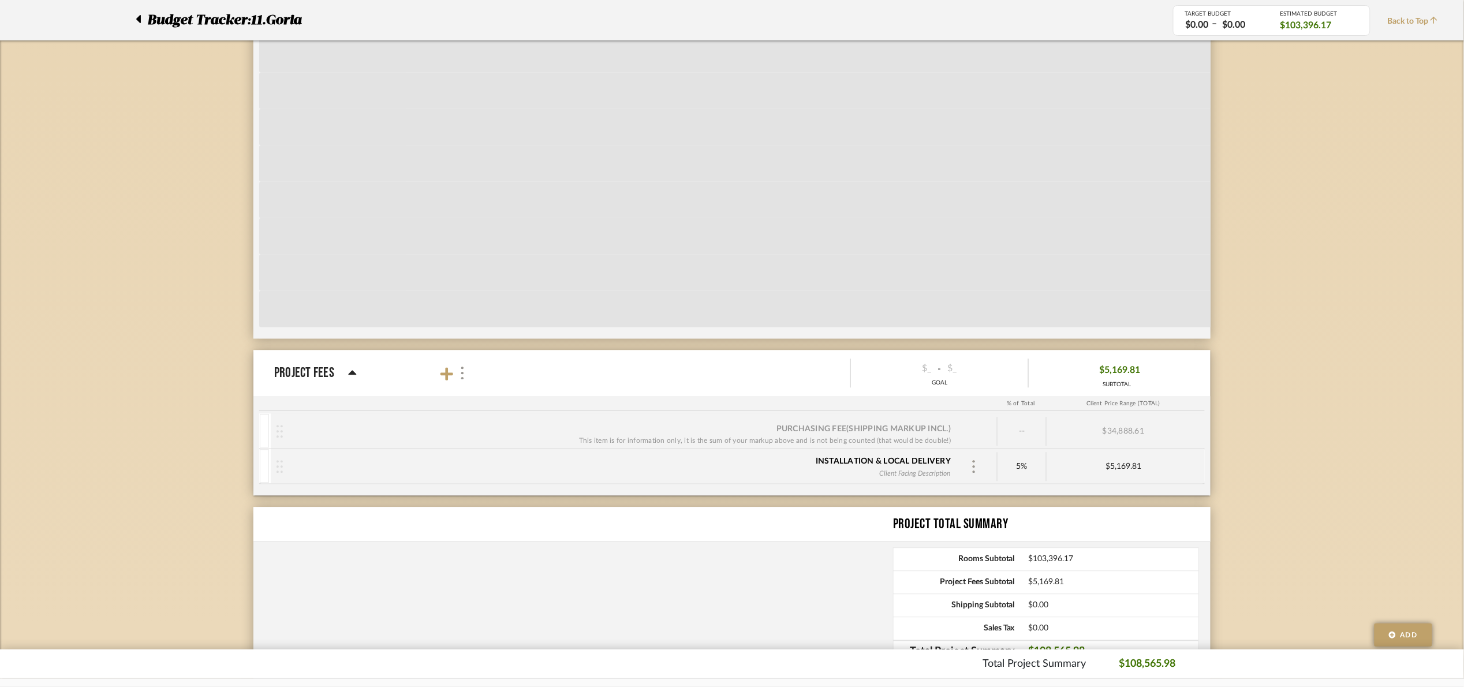
scroll to position [3008, 0]
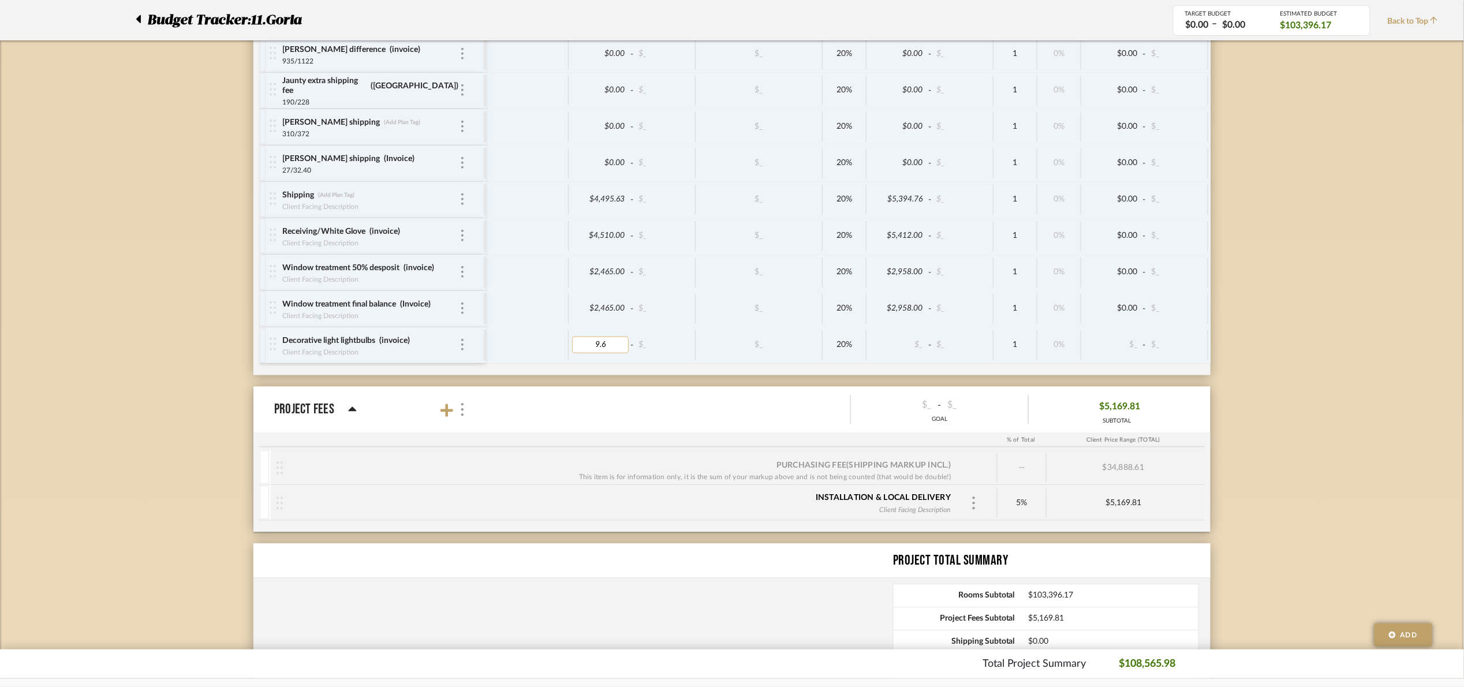
type input "9.63"
type input "50"
type input "4.81"
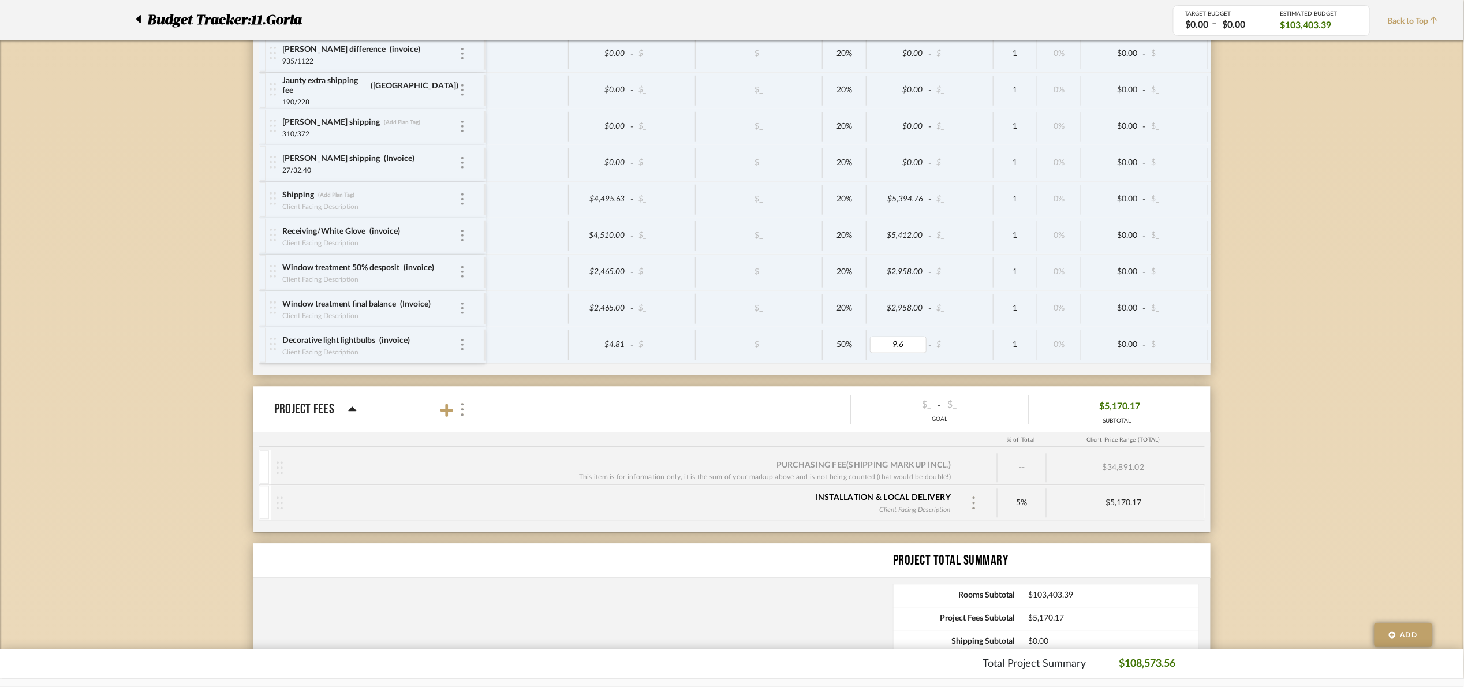
type input "9.63"
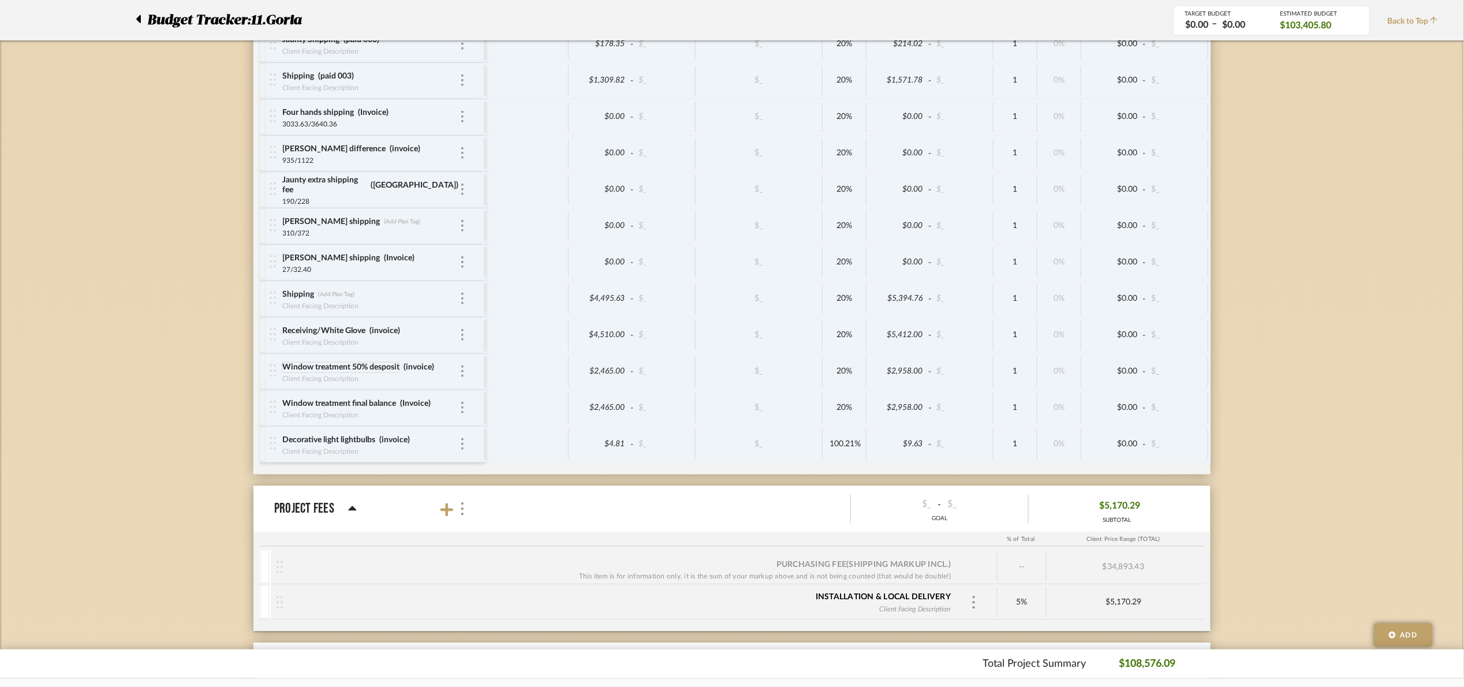
scroll to position [2921, 0]
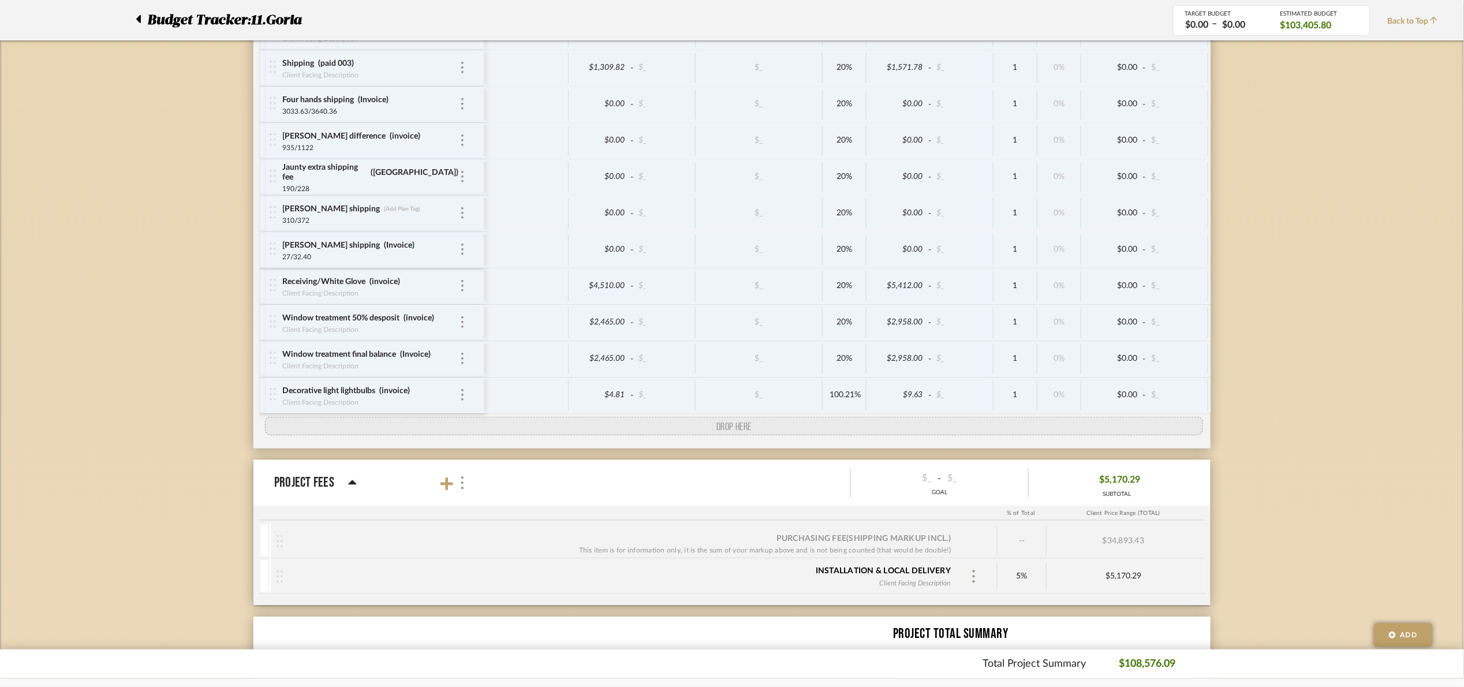
drag, startPoint x: 267, startPoint y: 298, endPoint x: 277, endPoint y: 430, distance: 132.6
drag, startPoint x: 277, startPoint y: 366, endPoint x: 275, endPoint y: 438, distance: 71.6
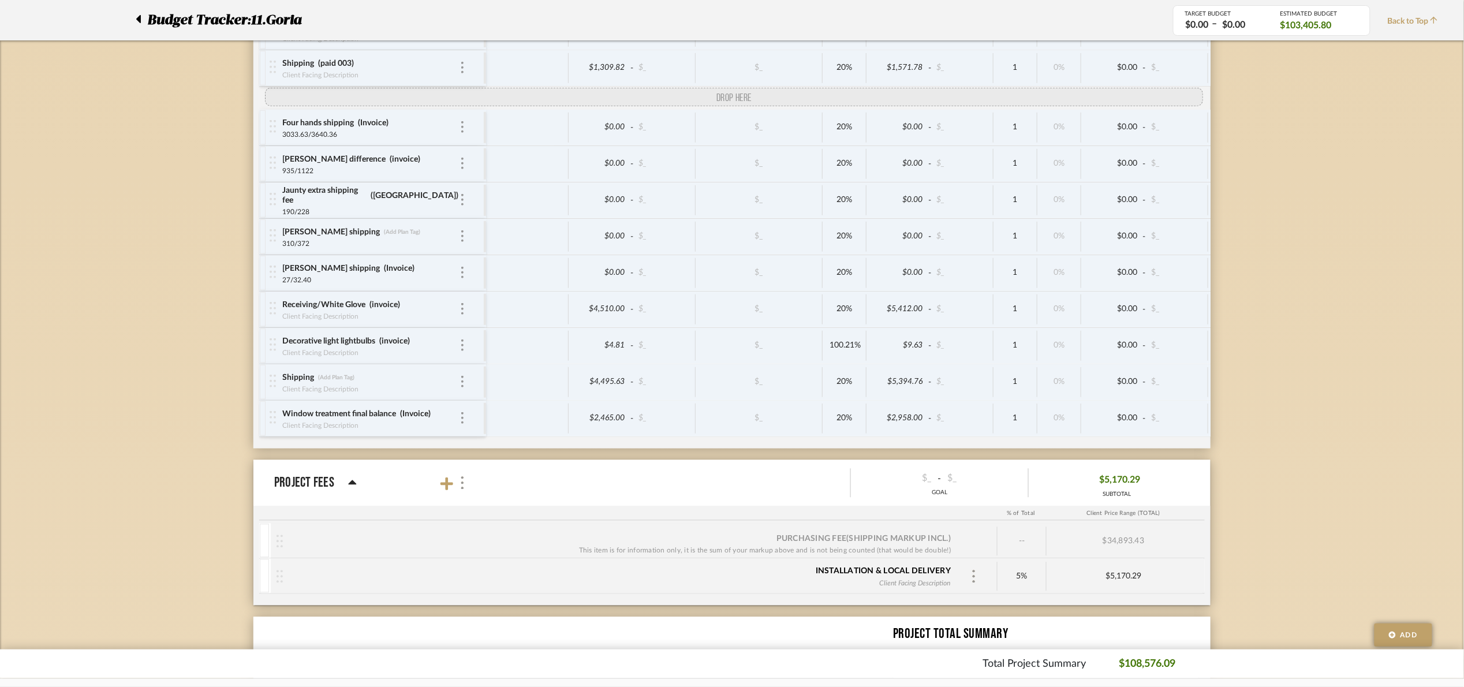
drag, startPoint x: 273, startPoint y: 344, endPoint x: 281, endPoint y: 115, distance: 228.8
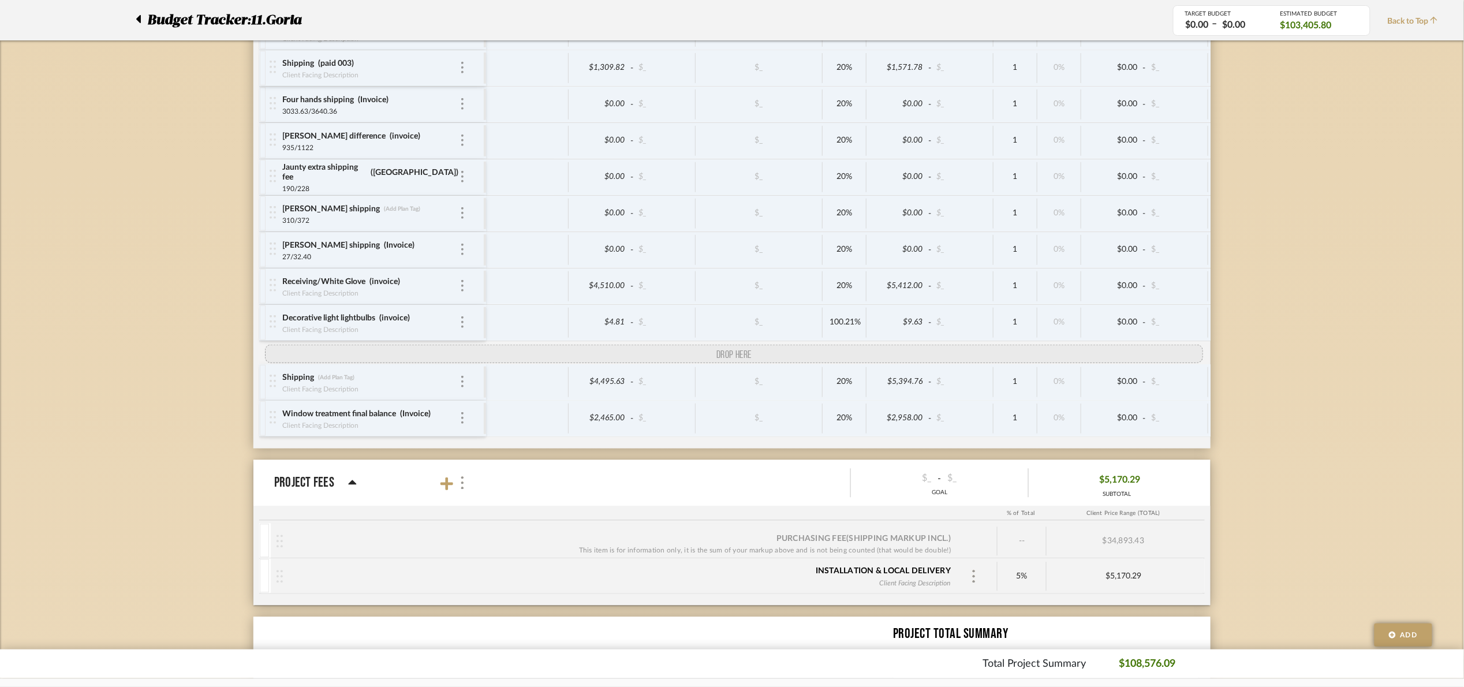
drag, startPoint x: 273, startPoint y: 111, endPoint x: 282, endPoint y: 366, distance: 254.8
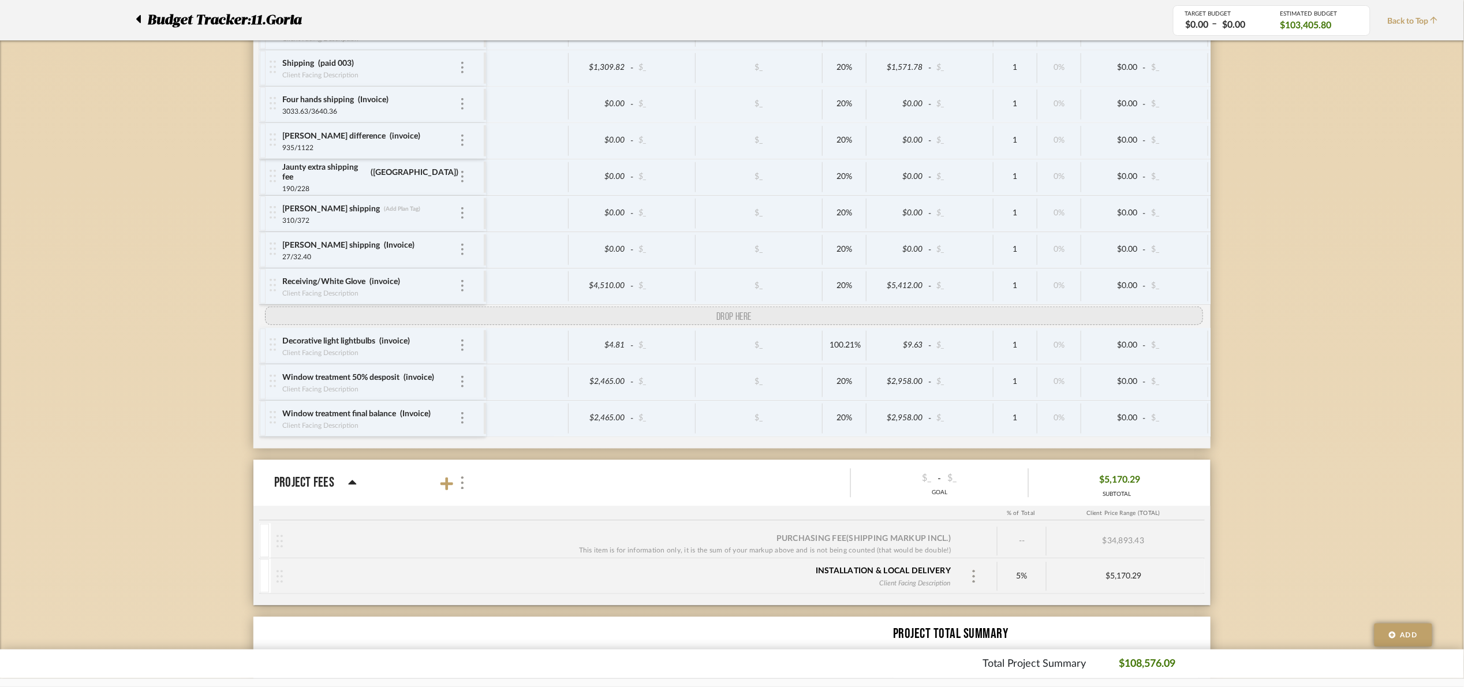
drag, startPoint x: 274, startPoint y: 417, endPoint x: 289, endPoint y: 329, distance: 89.5
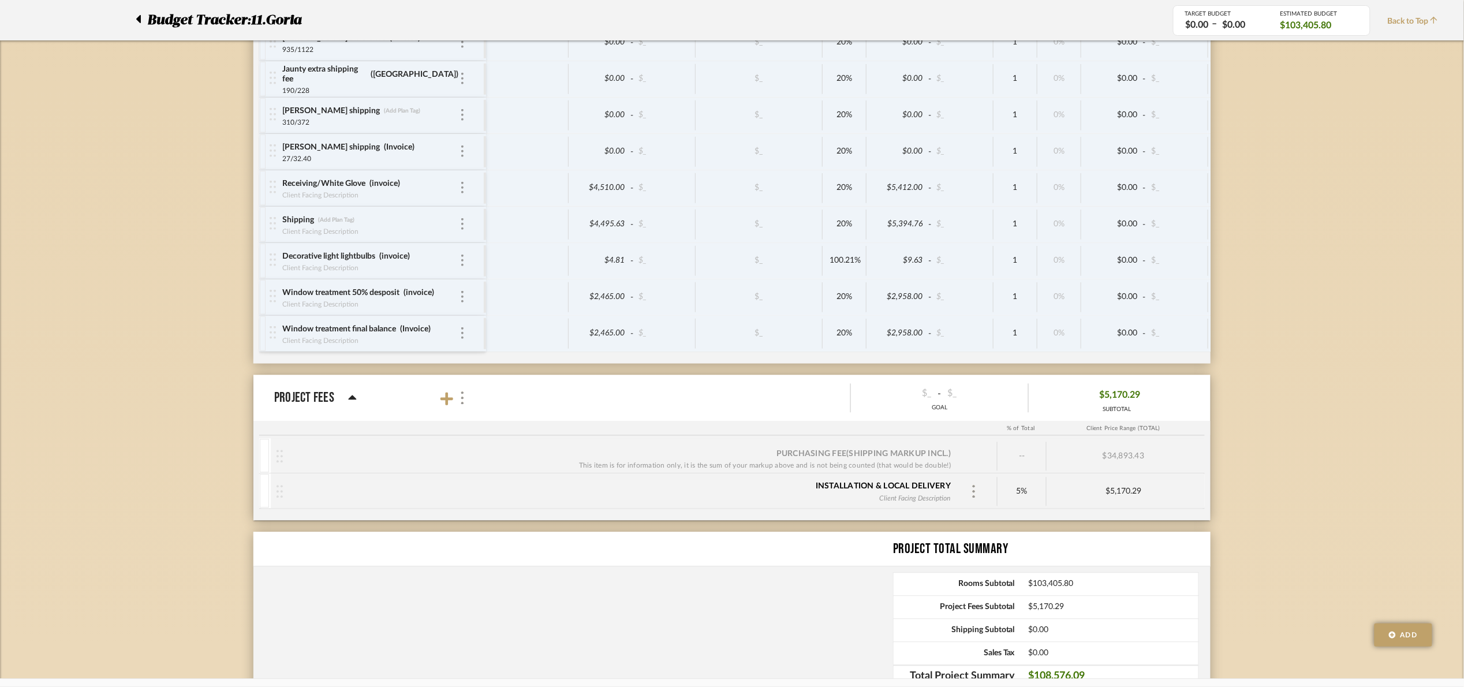
scroll to position [2864, 0]
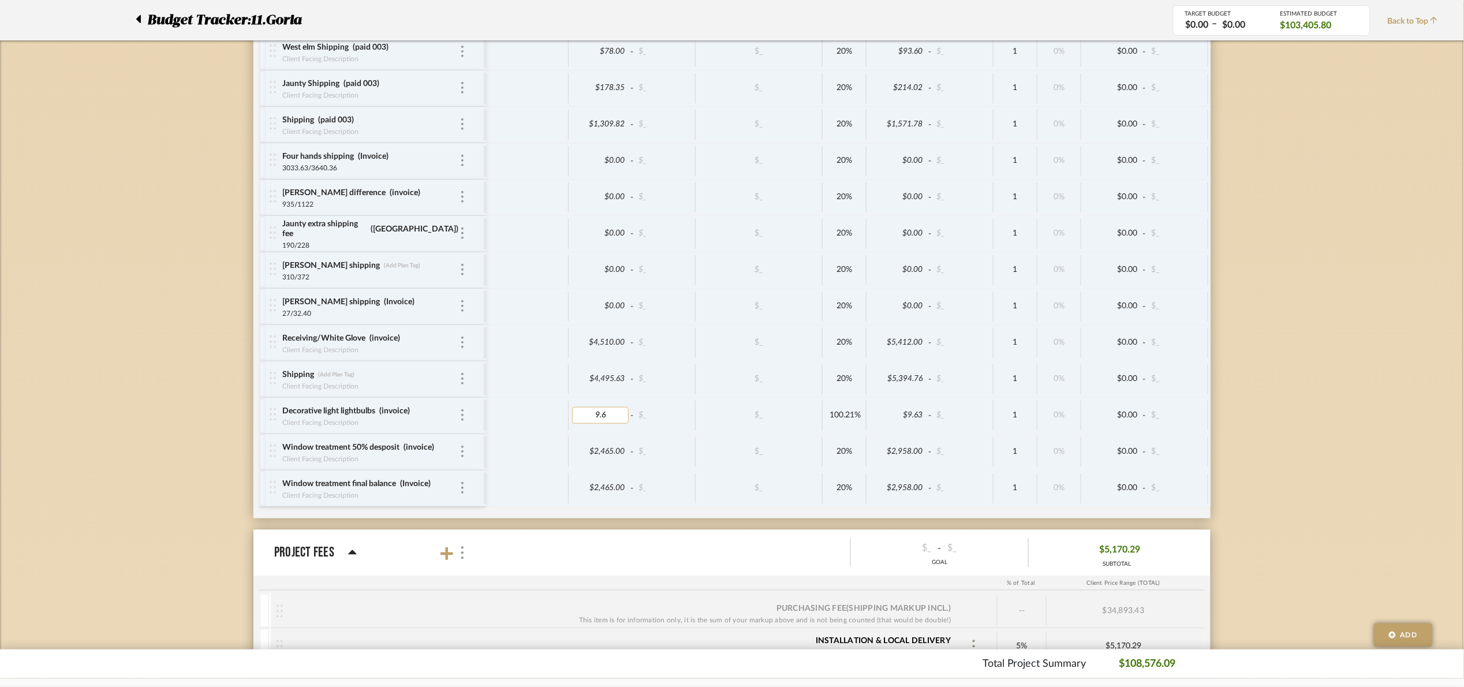
type input "9.63"
type input "13.86"
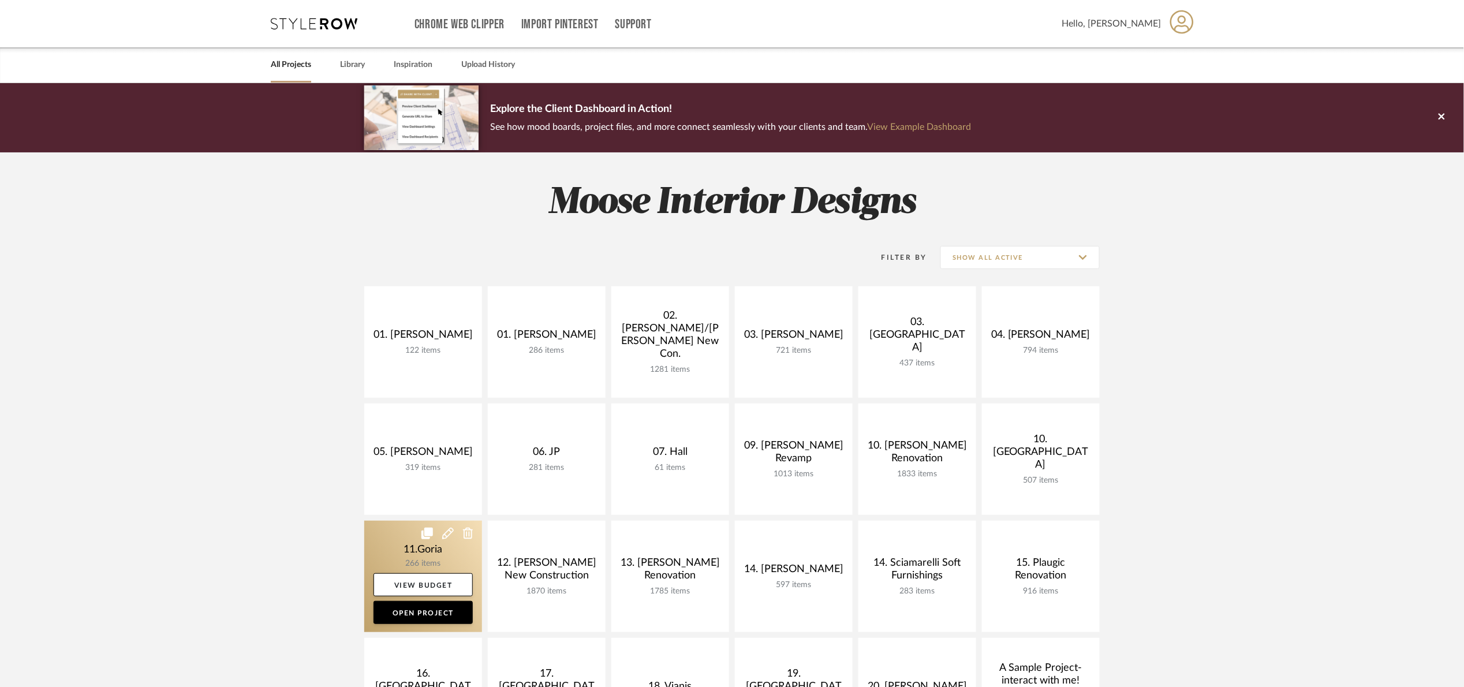
click at [405, 552] on link at bounding box center [423, 576] width 118 height 111
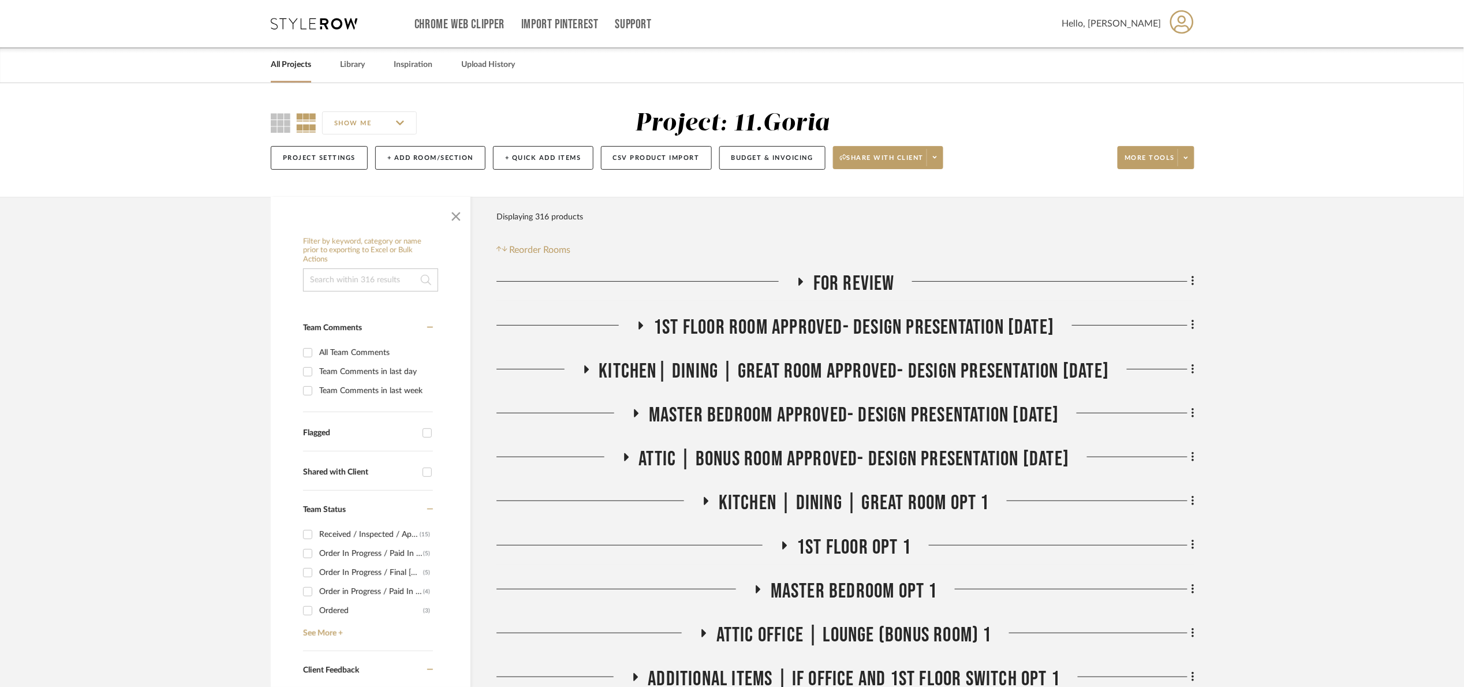
click at [834, 292] on span "For review" at bounding box center [854, 283] width 81 height 25
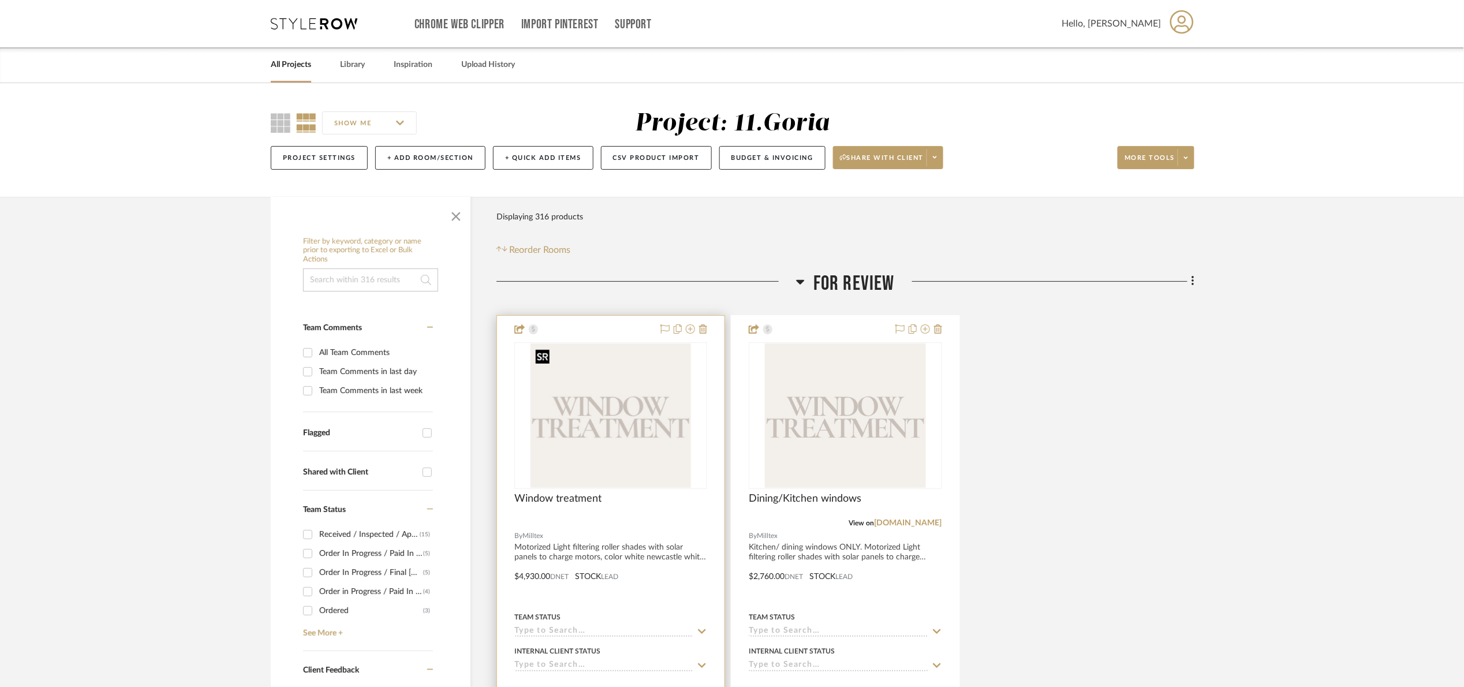
click at [575, 436] on img "0" at bounding box center [611, 416] width 161 height 144
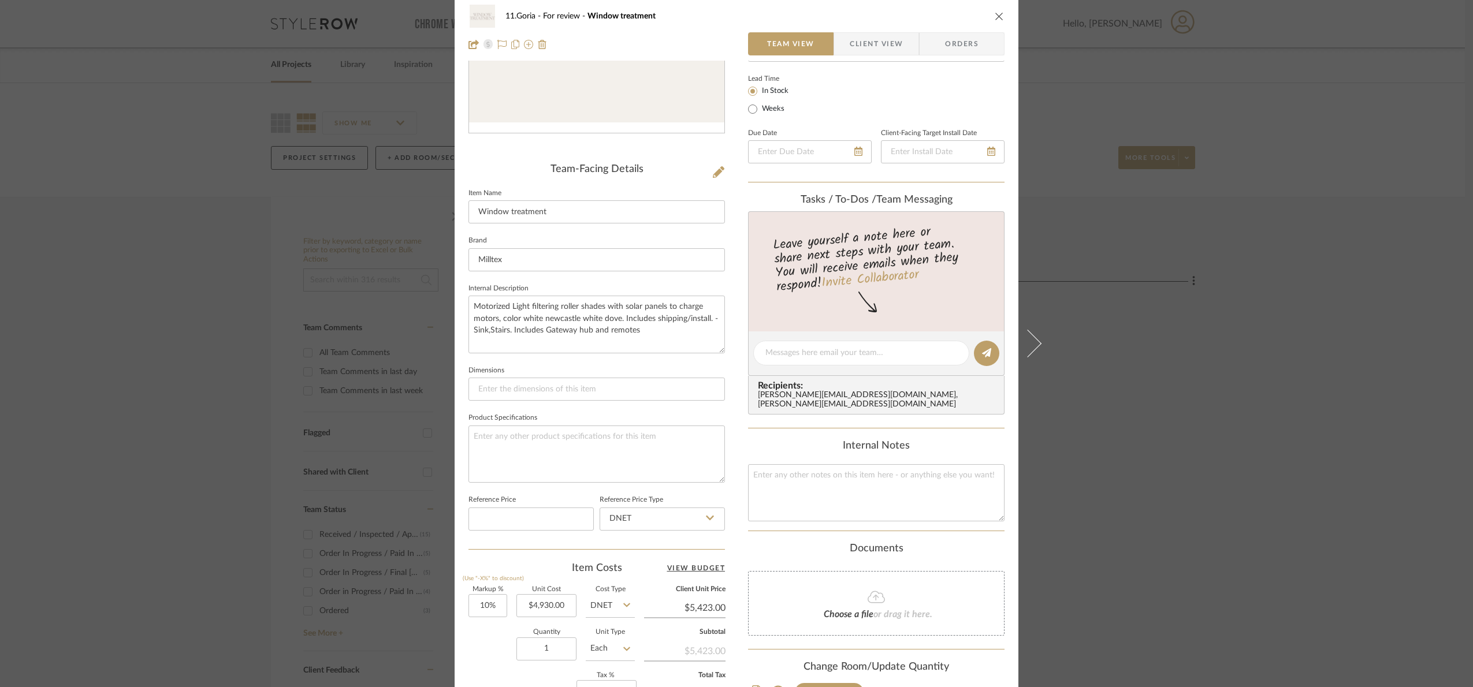
scroll to position [387, 0]
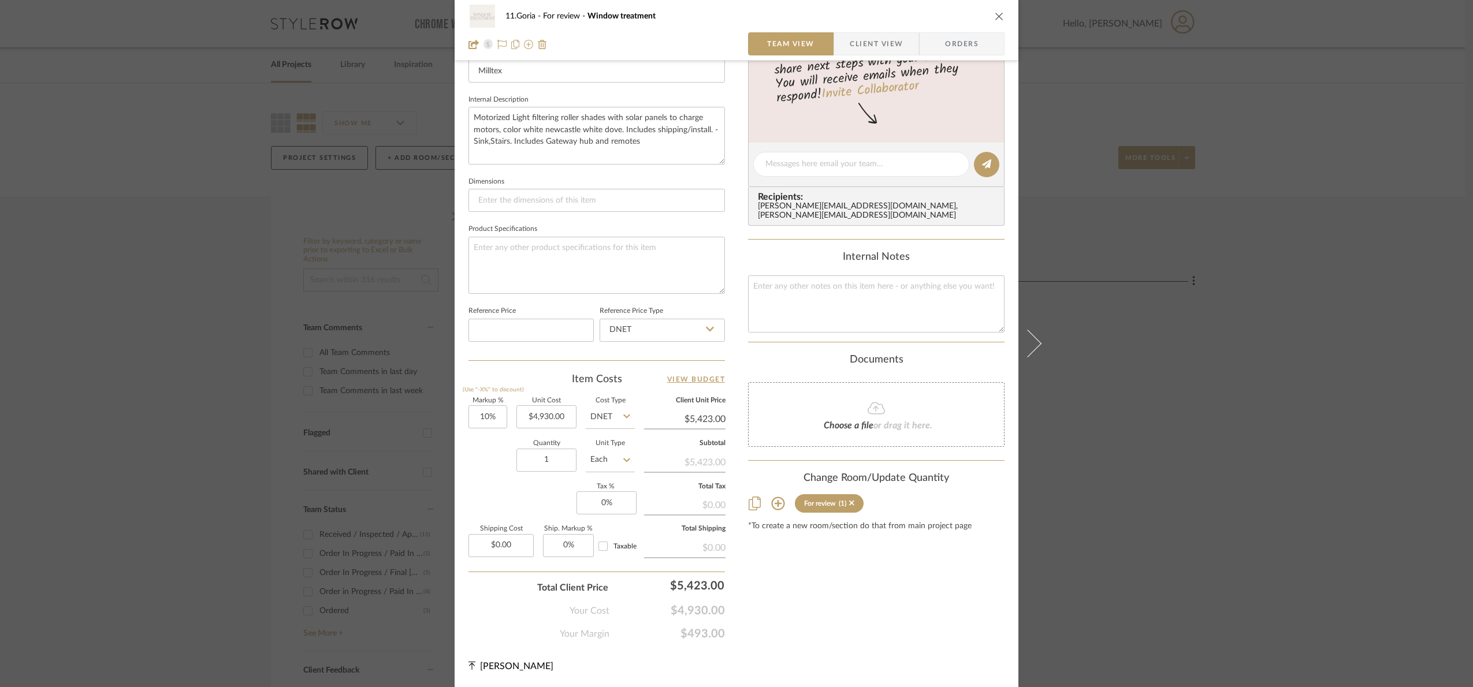
click at [1184, 480] on div "11.Goria For review Window treatment Team View Client View Orders Team-Facing D…" at bounding box center [736, 343] width 1473 height 687
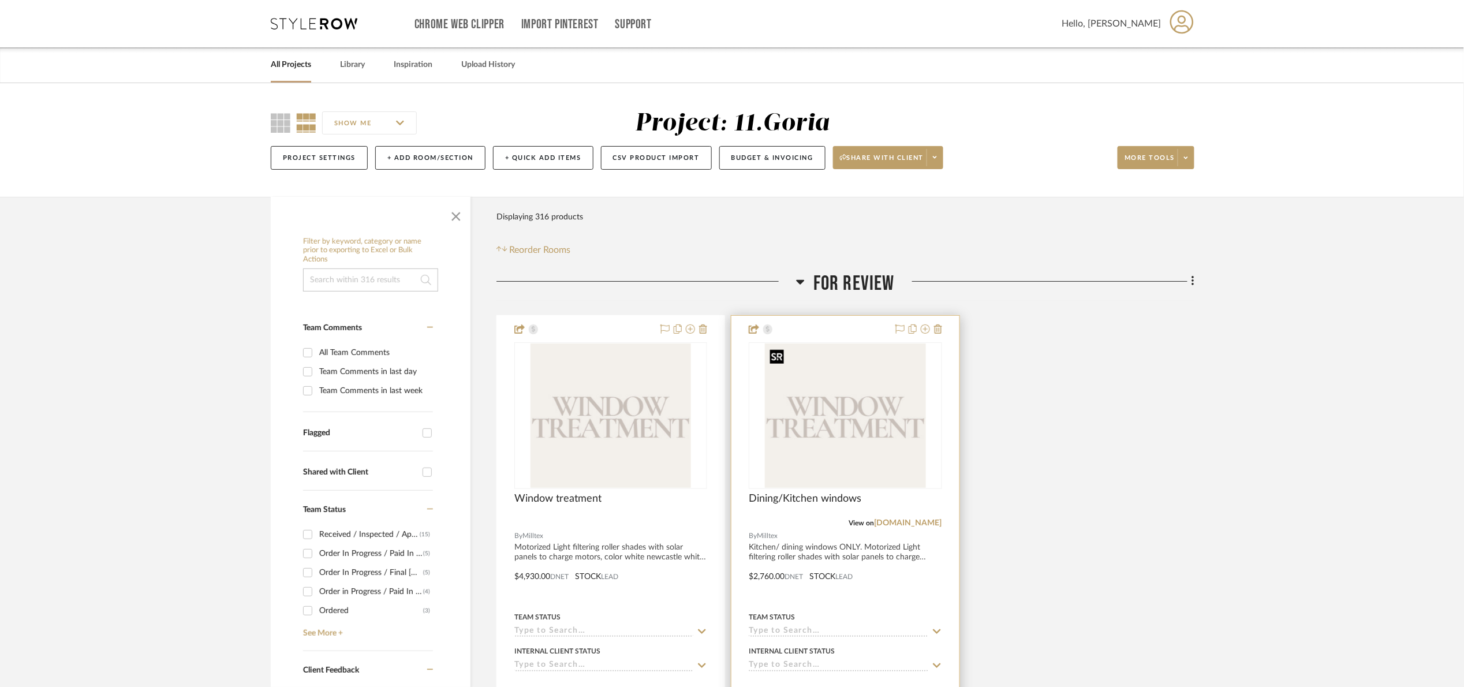
click at [815, 415] on img "0" at bounding box center [845, 416] width 161 height 144
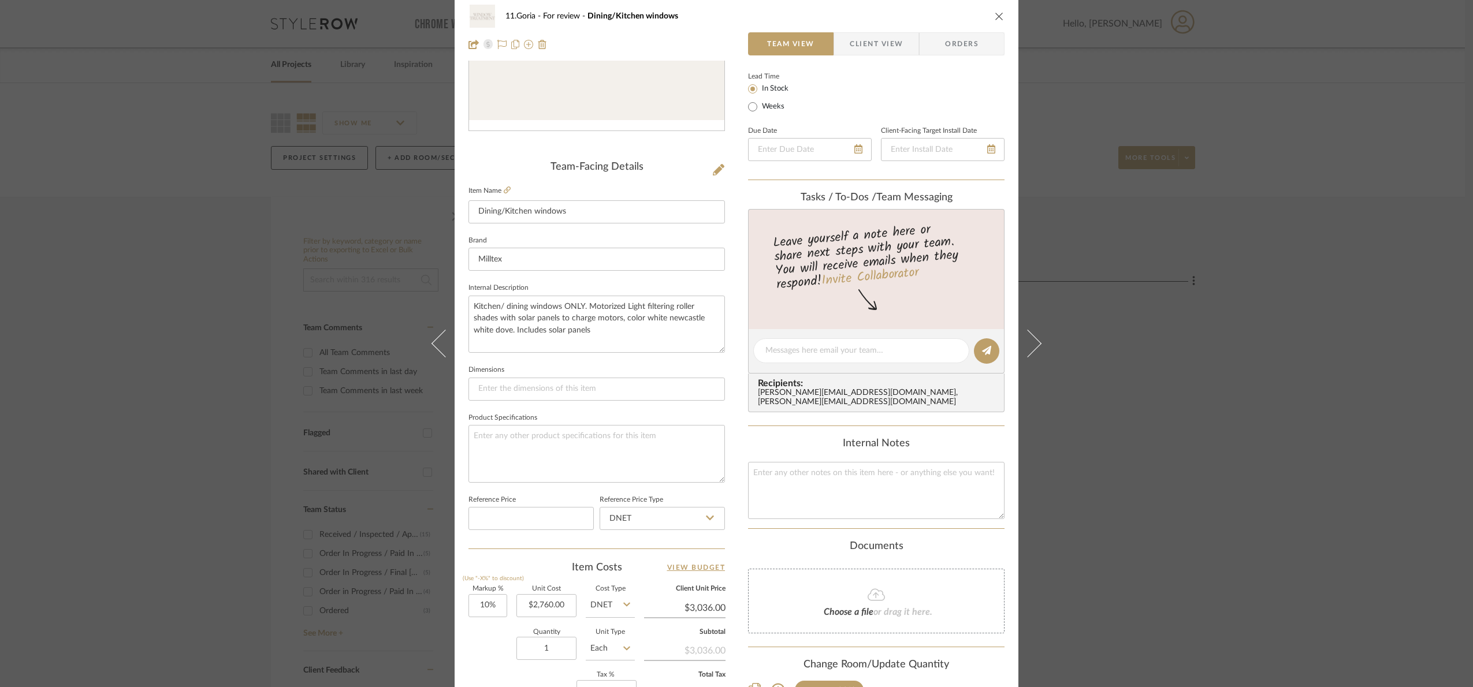
scroll to position [389, 0]
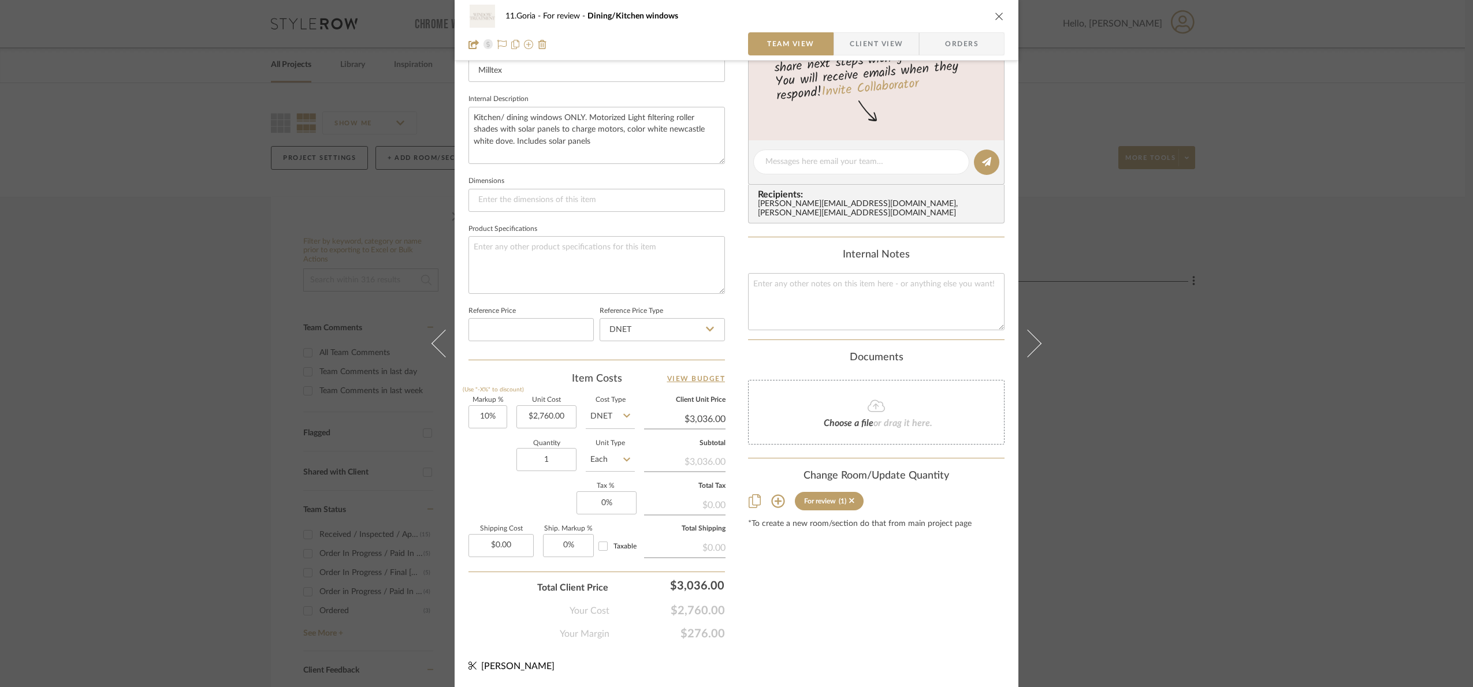
click at [1220, 479] on div "11.Goria For review Dining/Kitchen windows Team View Client View Orders Team-Fa…" at bounding box center [736, 343] width 1473 height 687
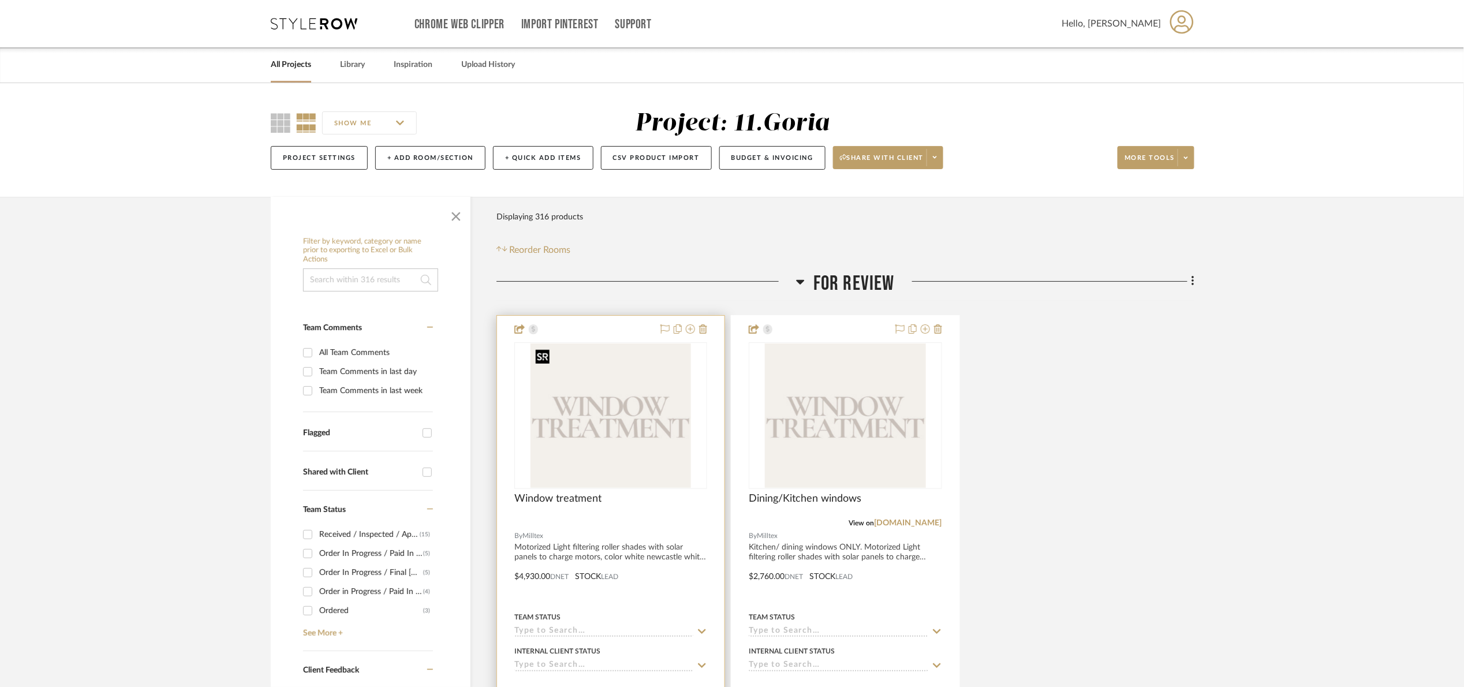
click at [614, 426] on img "0" at bounding box center [611, 416] width 161 height 144
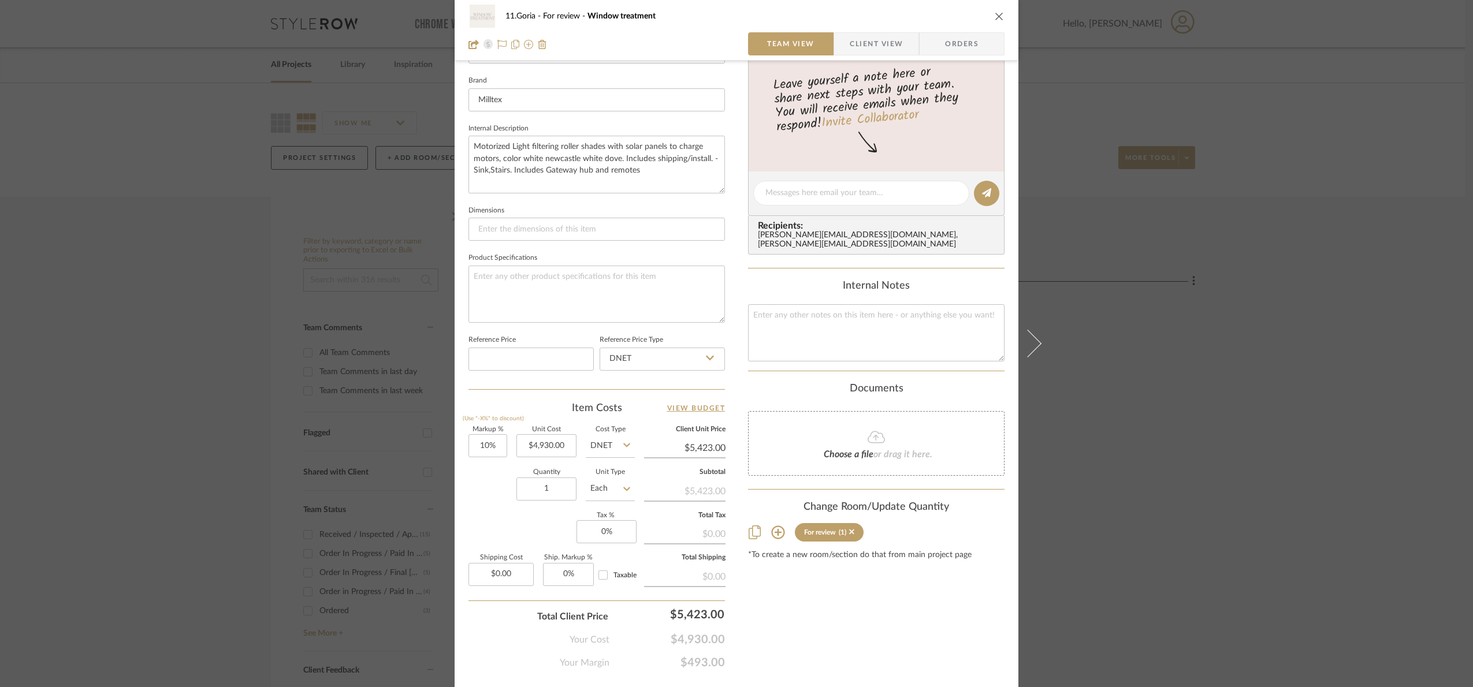
scroll to position [387, 0]
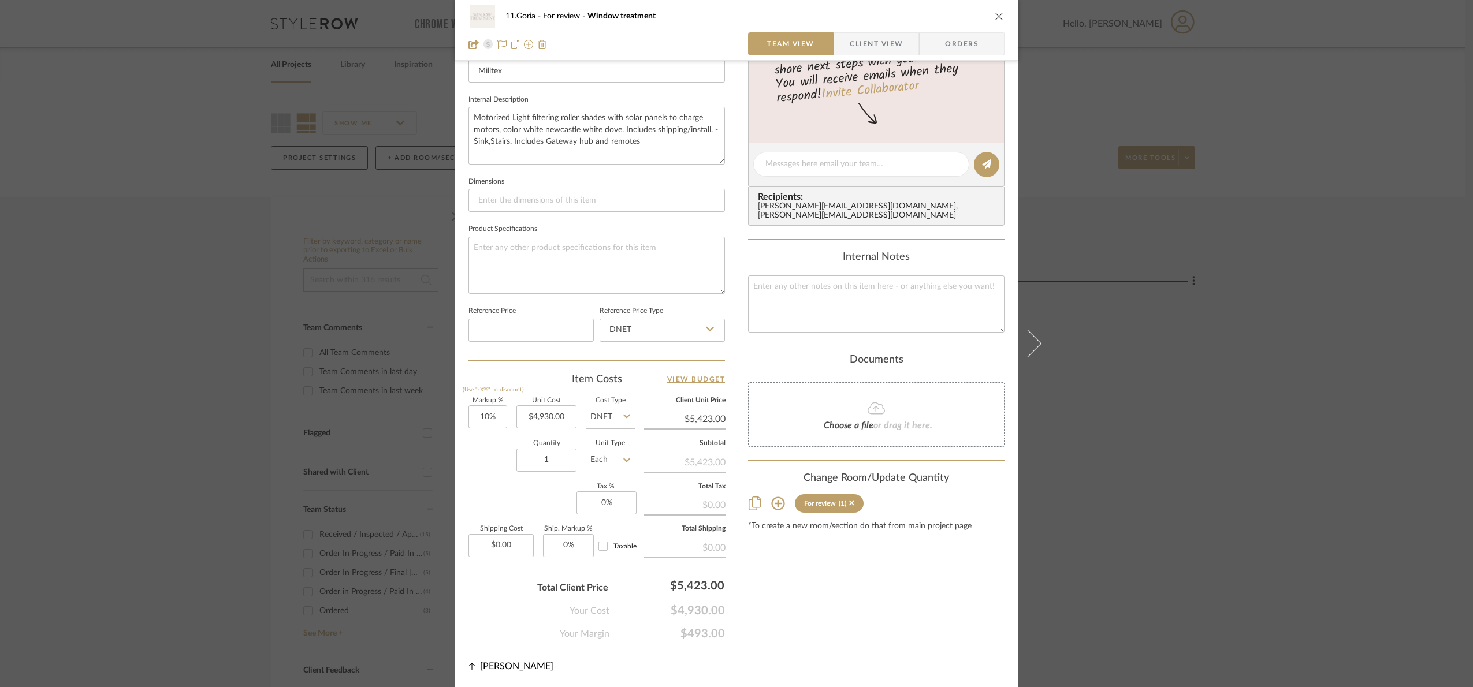
click at [125, 167] on div "11.Goria For review Window treatment Team View Client View Orders Team-Facing D…" at bounding box center [736, 343] width 1473 height 687
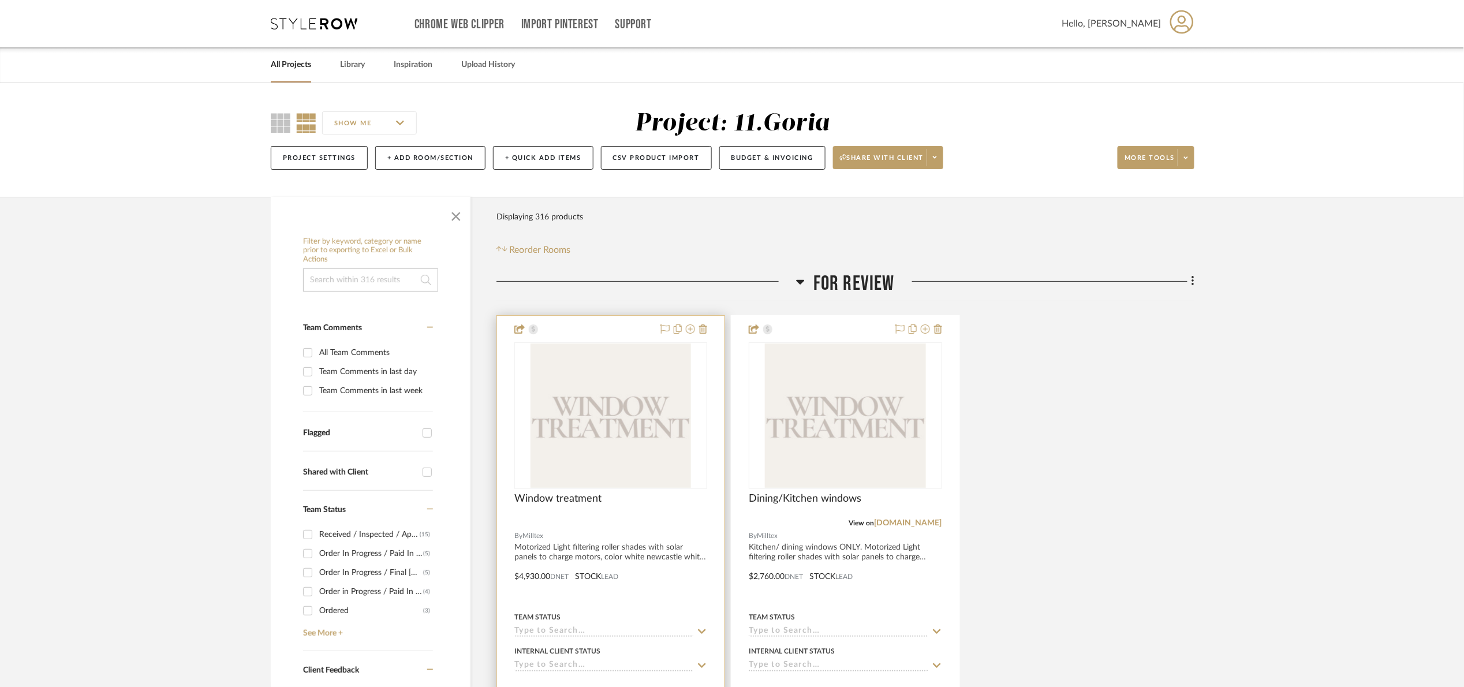
click at [649, 410] on img "0" at bounding box center [611, 416] width 161 height 144
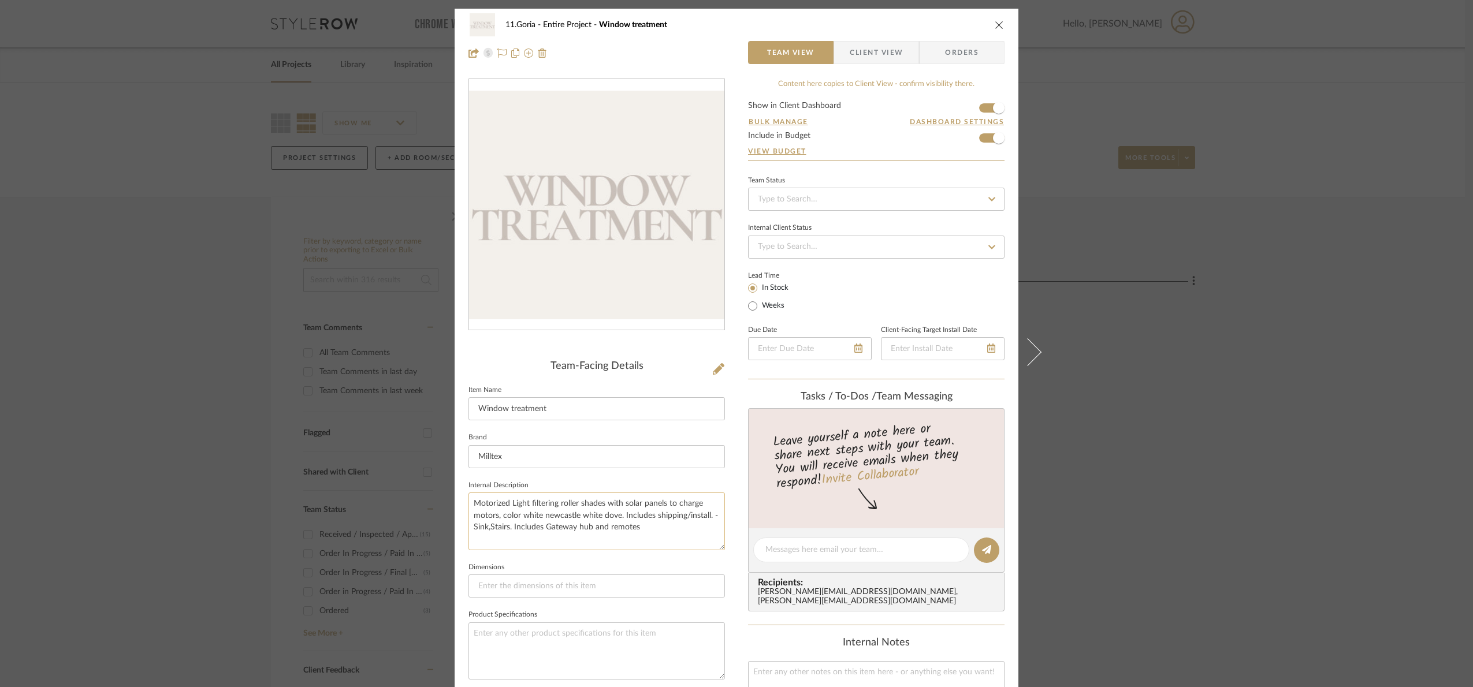
drag, startPoint x: 619, startPoint y: 515, endPoint x: 520, endPoint y: 513, distance: 98.8
click at [520, 513] on textarea "Motorized Light filtering roller shades with solar panels to charge motors, col…" at bounding box center [596, 521] width 256 height 57
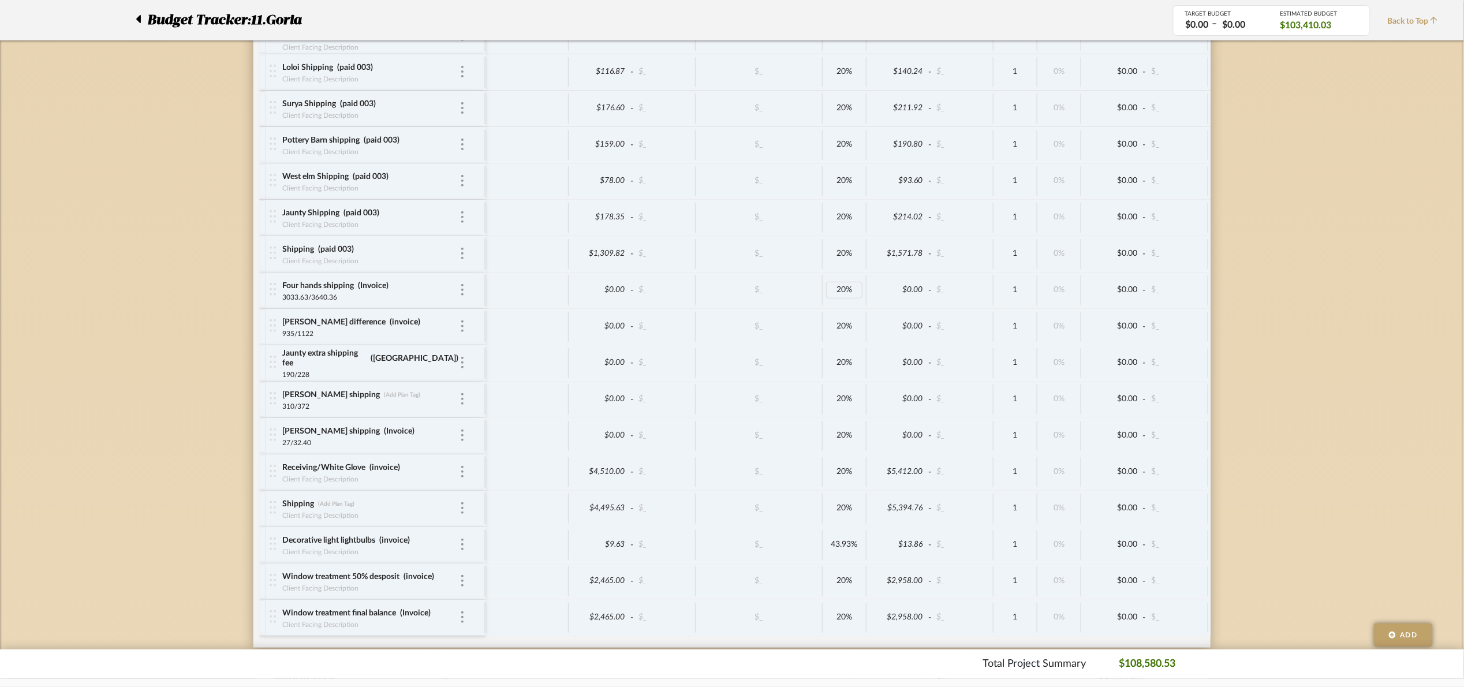
scroll to position [2736, 0]
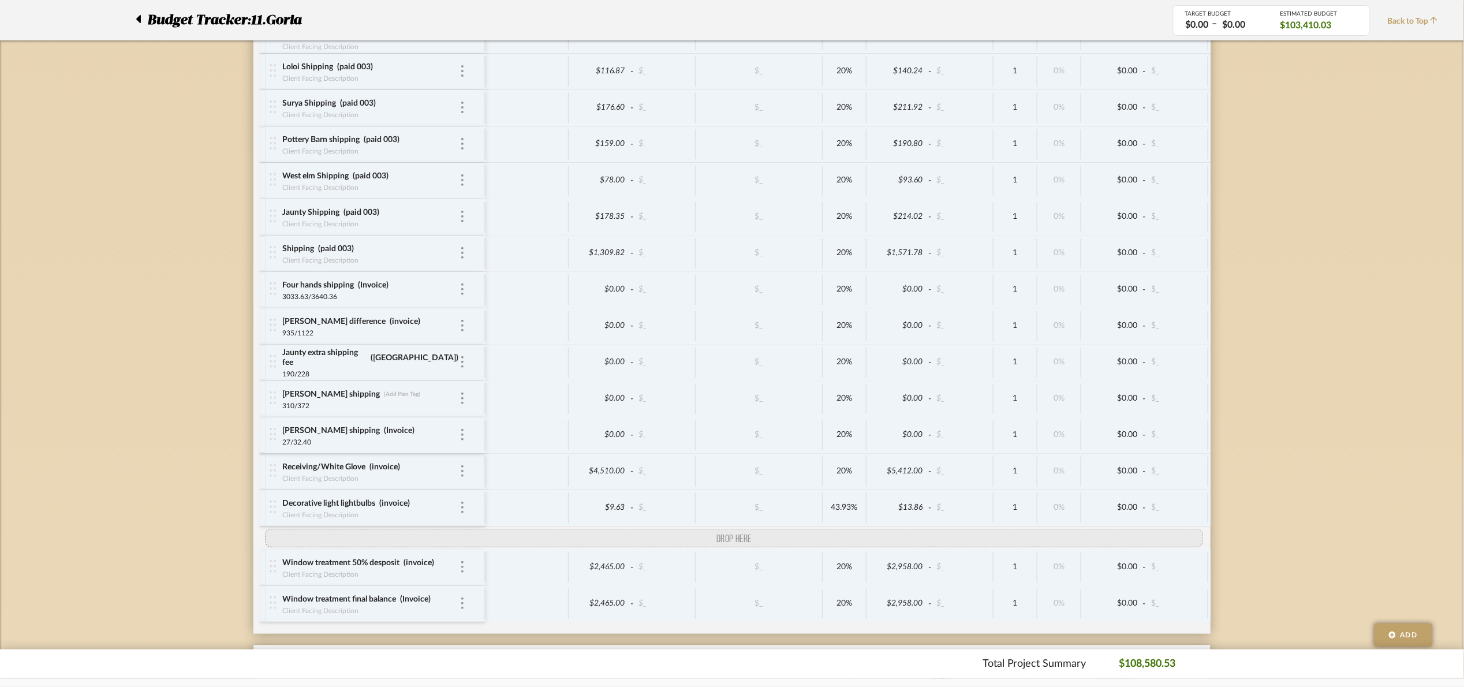
drag, startPoint x: 268, startPoint y: 520, endPoint x: 279, endPoint y: 545, distance: 27.7
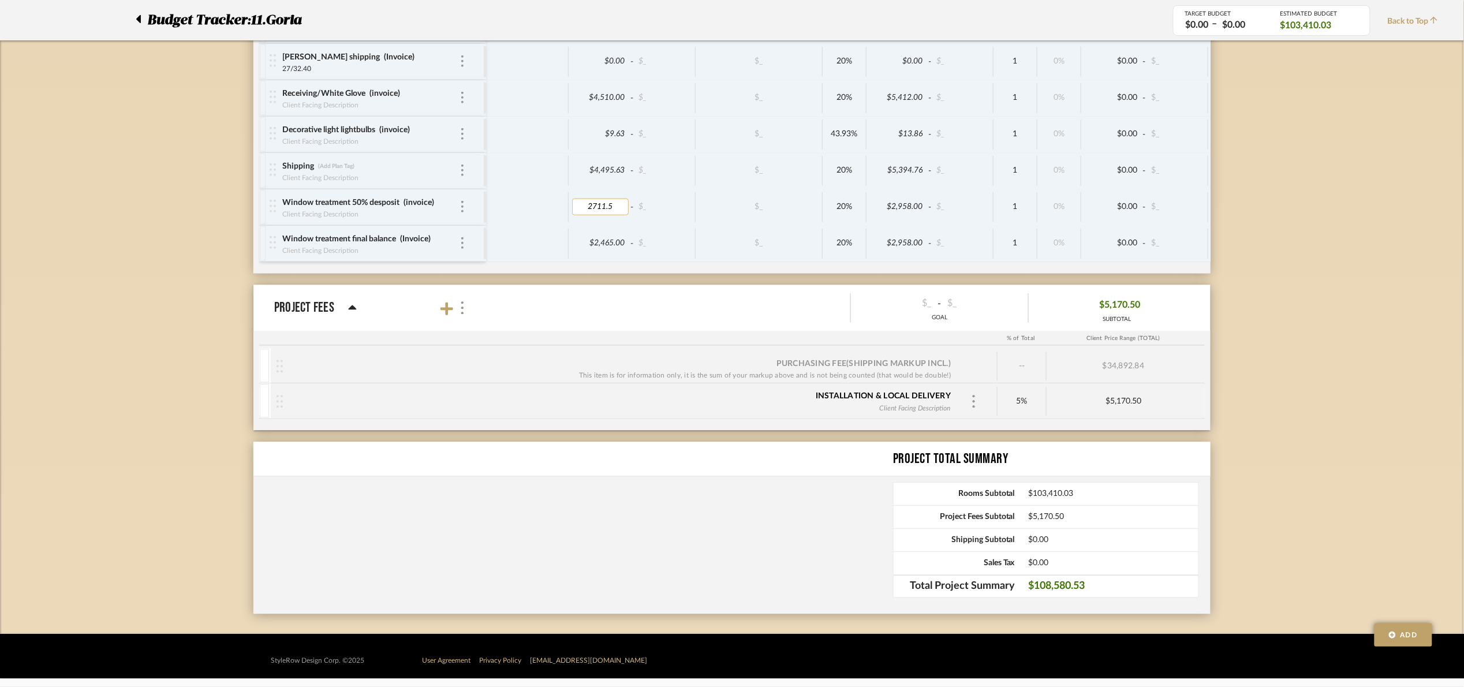
type input "2711.50"
